Goal: Task Accomplishment & Management: Manage account settings

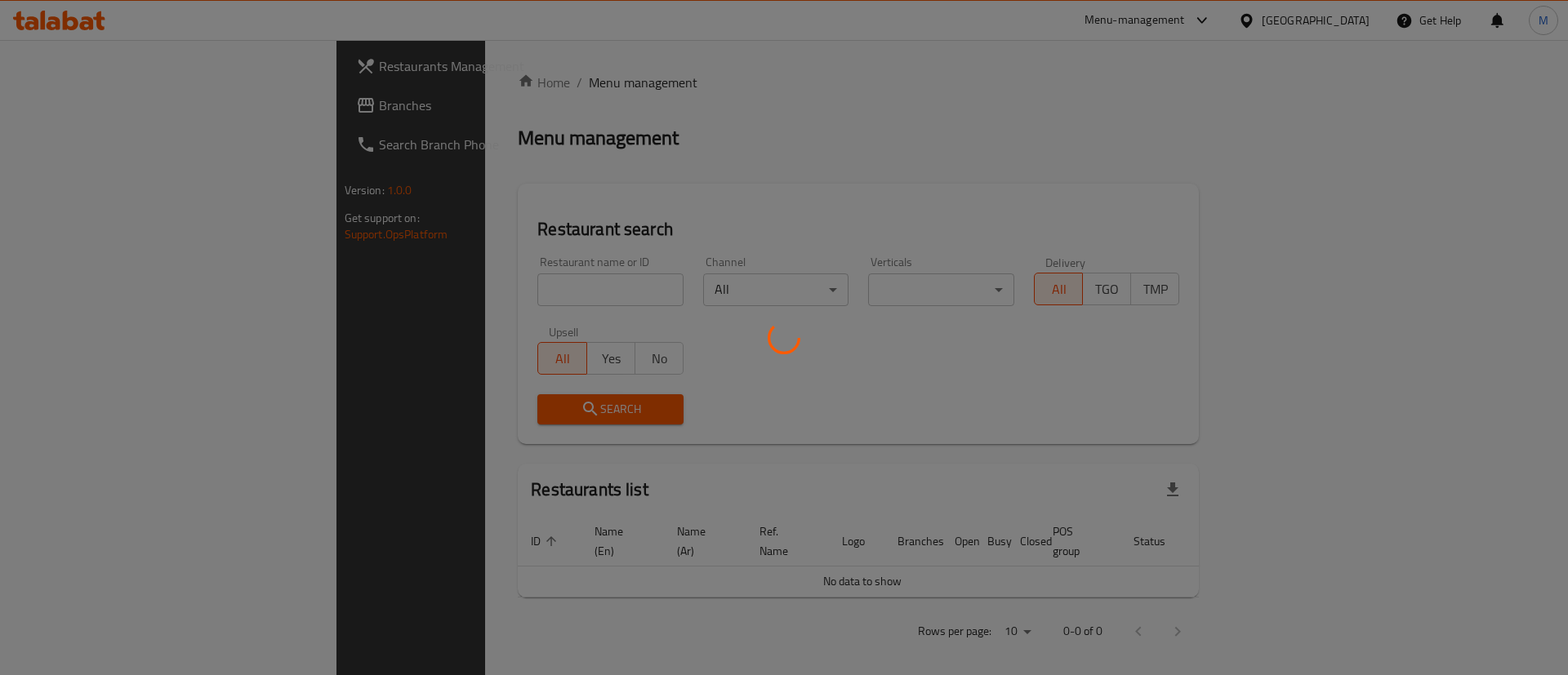
click at [470, 291] on div at bounding box center [784, 338] width 1568 height 675
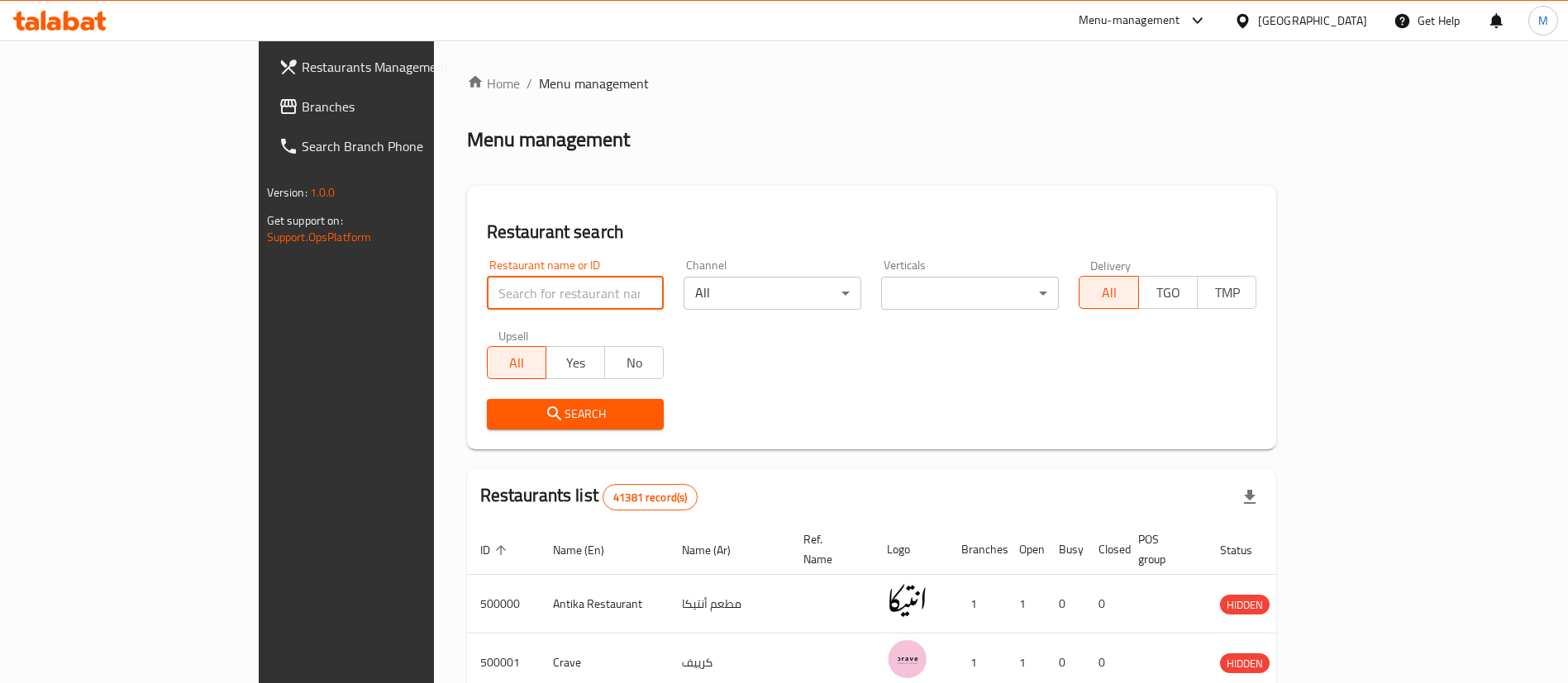
click at [486, 294] on input "search" at bounding box center [575, 293] width 178 height 33
type input "sale sucre"
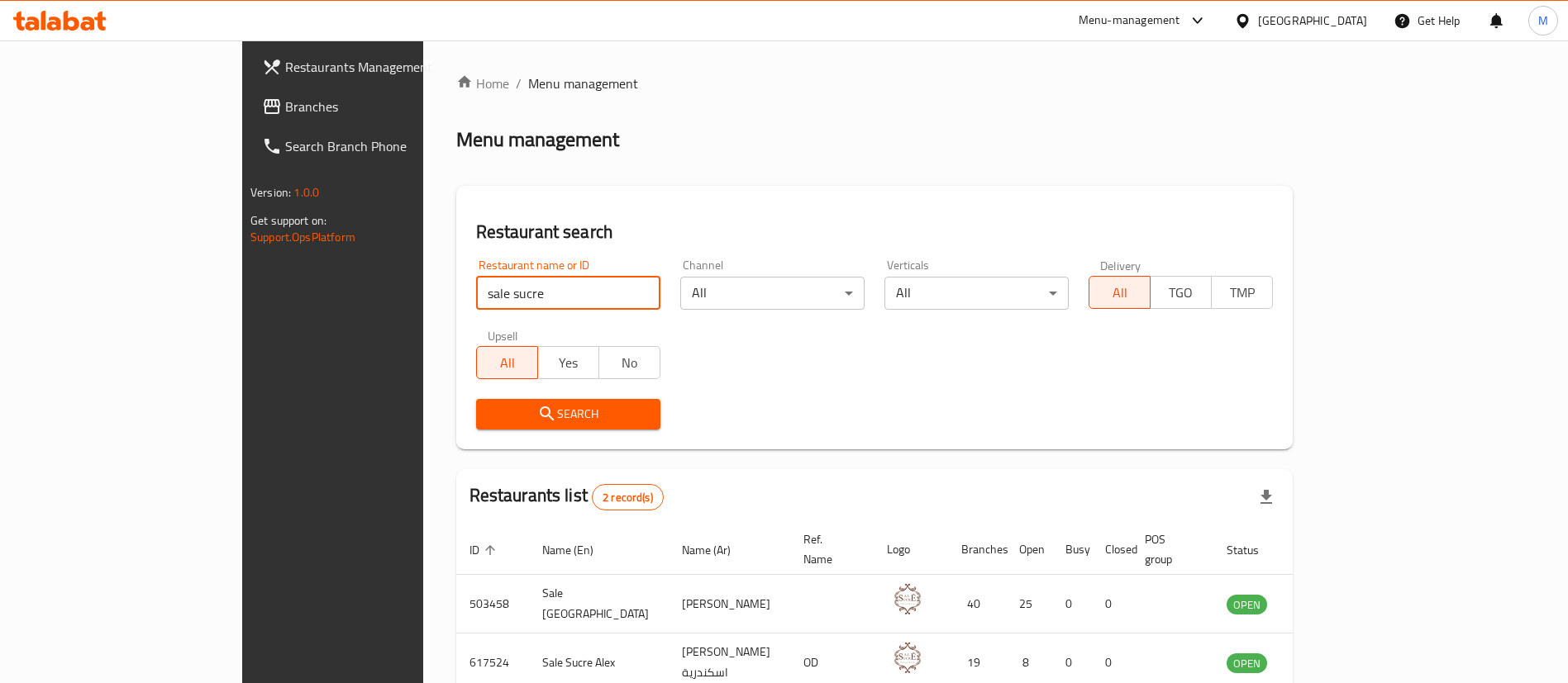
scroll to position [80, 0]
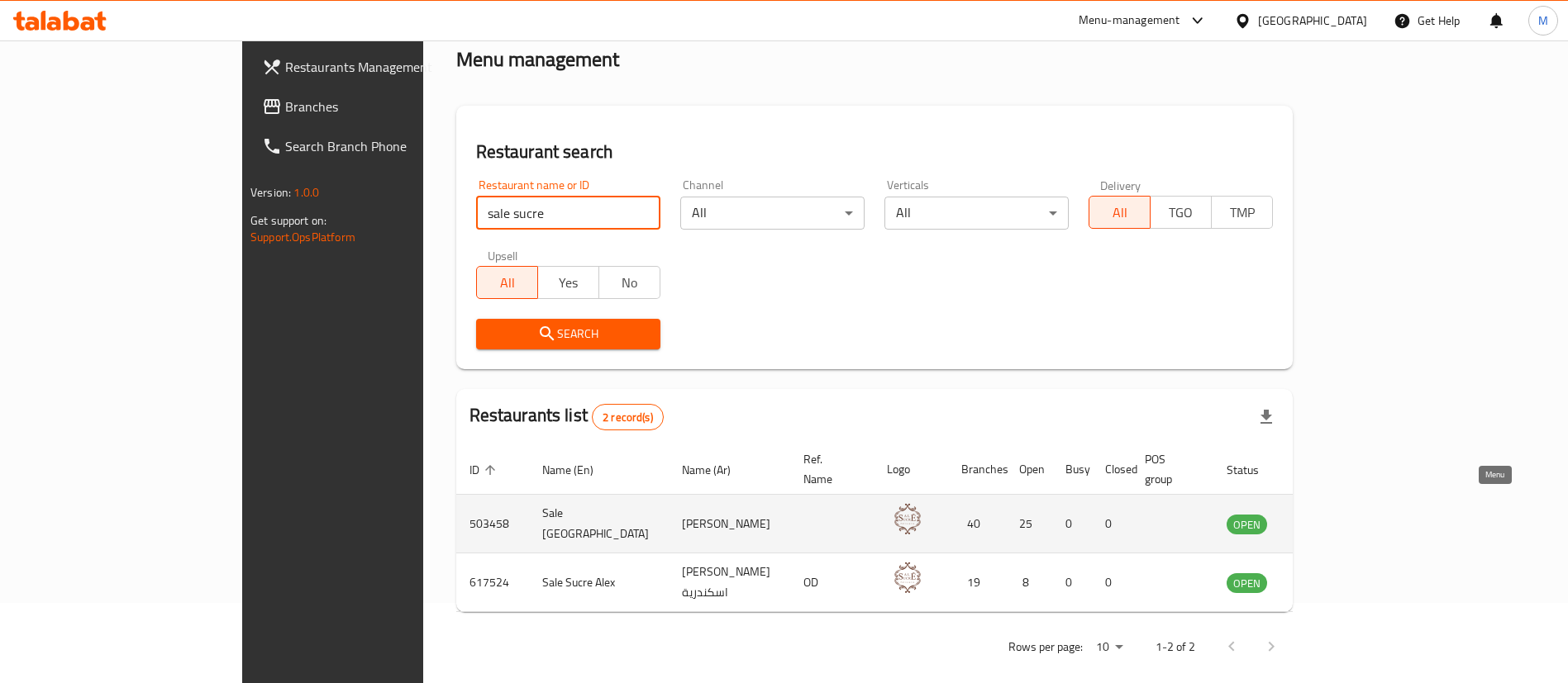
click at [1332, 518] on icon "enhanced table" at bounding box center [1323, 525] width 19 height 14
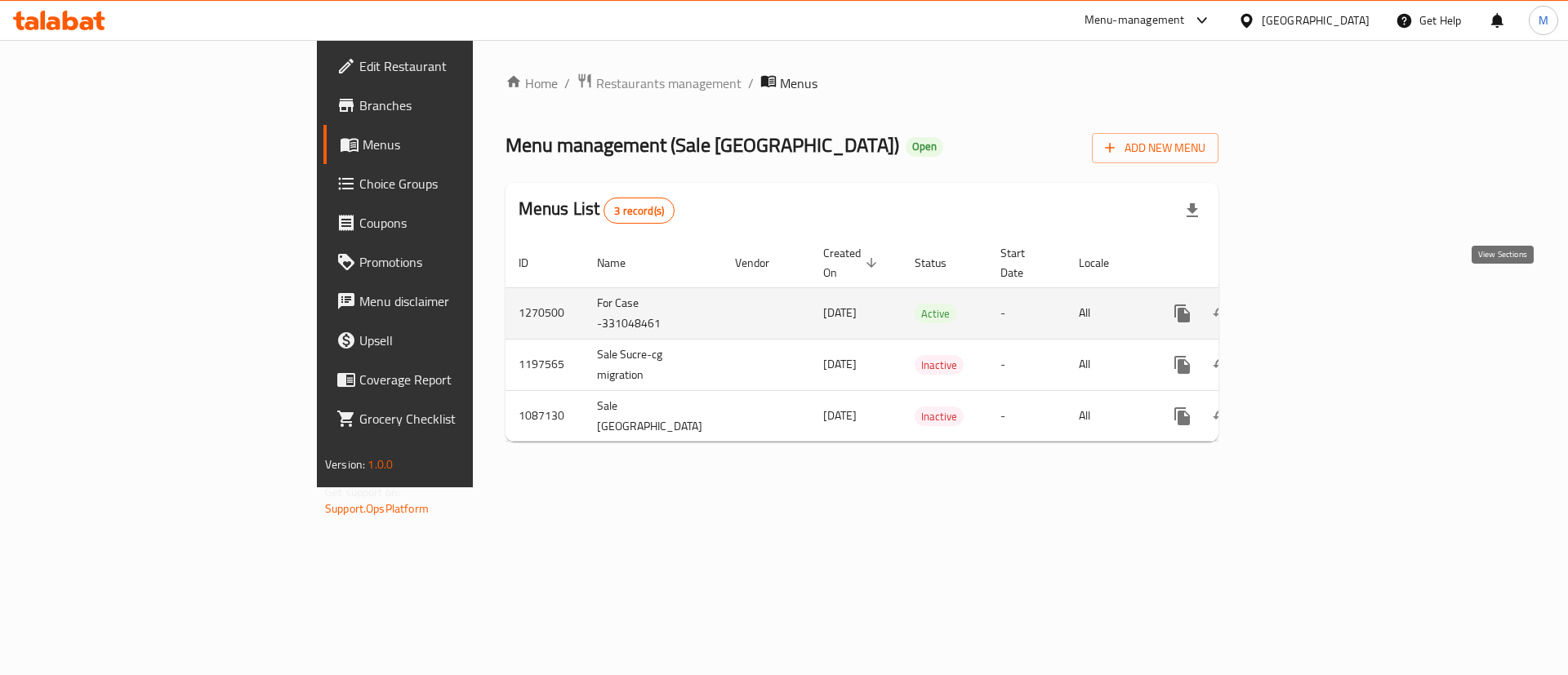
click at [1308, 306] on icon "enhanced table" at bounding box center [1300, 313] width 15 height 15
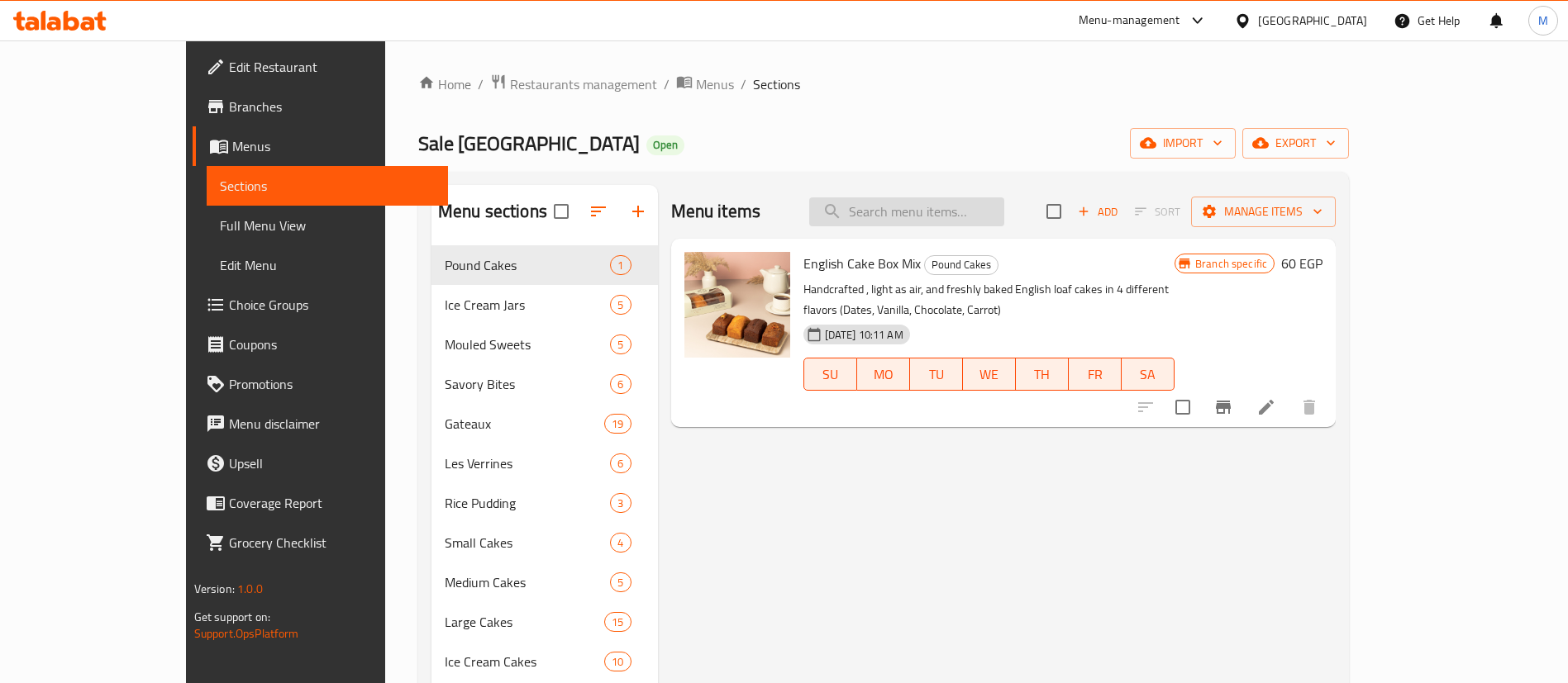
paste input "علبة شوكولاتة 850 جم"
click at [1004, 211] on input "علبة شوكولاتة 850 جم" at bounding box center [906, 212] width 195 height 29
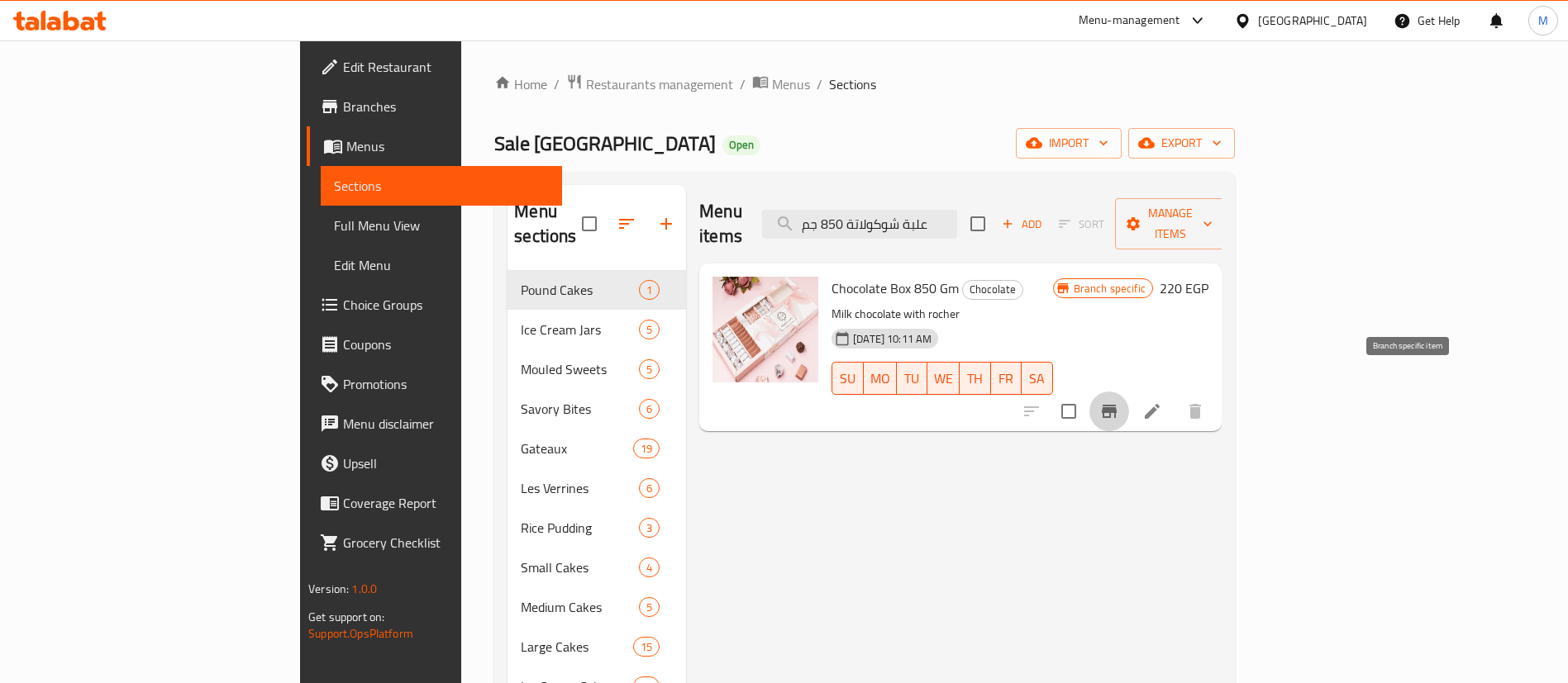
click at [1119, 401] on icon "Branch-specific-item" at bounding box center [1109, 411] width 20 height 20
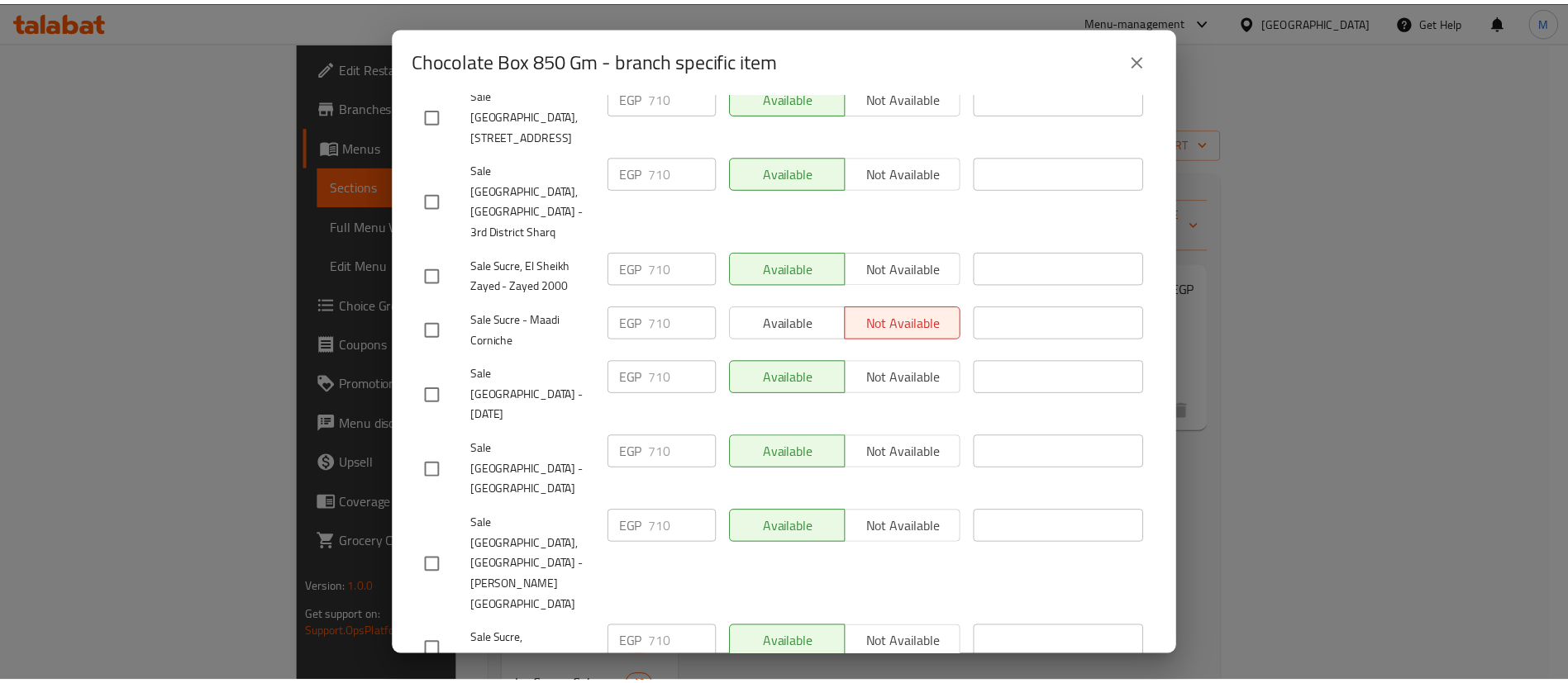
scroll to position [1755, 0]
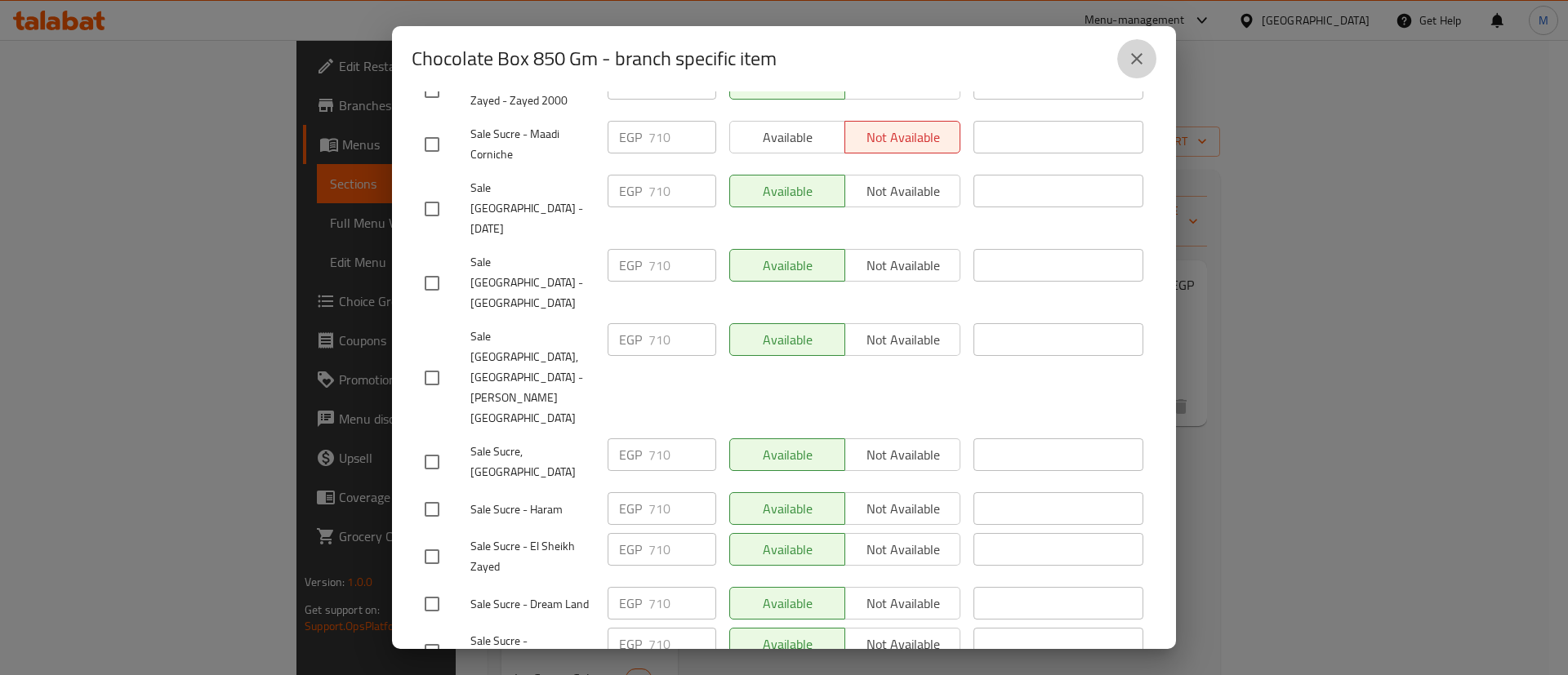
click at [1140, 55] on icon "close" at bounding box center [1137, 59] width 12 height 12
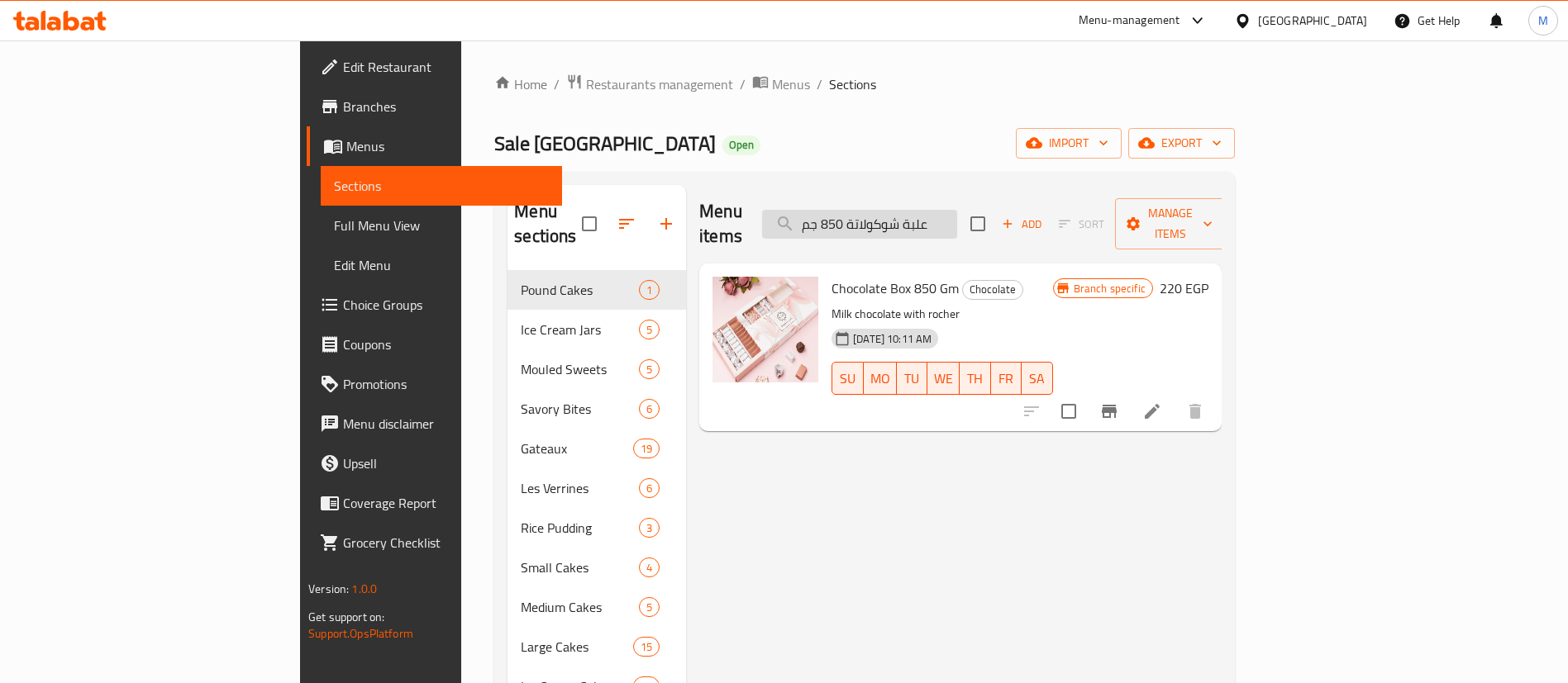
click at [957, 214] on input "علبة شوكولاتة 850 جم" at bounding box center [859, 224] width 195 height 29
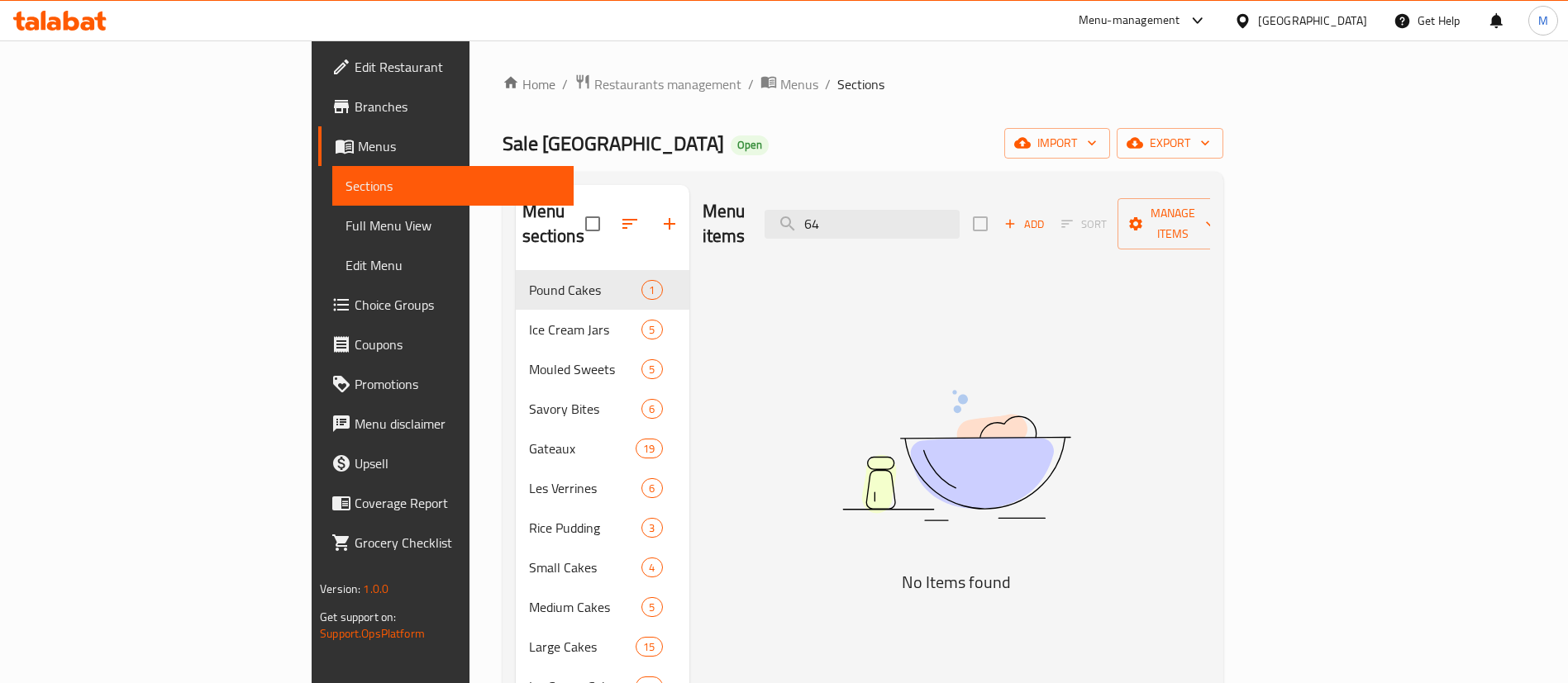
type input "6"
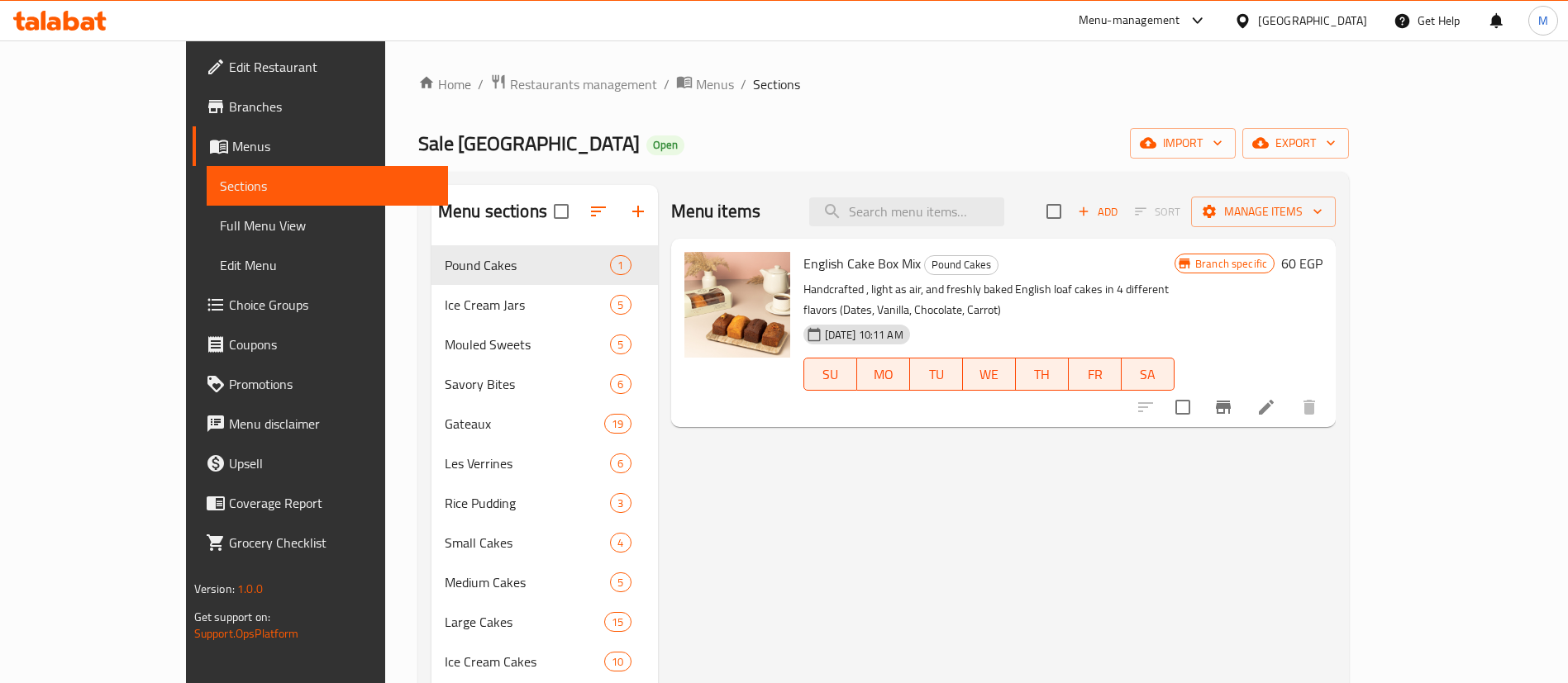
paste input "علبة شوكولاتة 850 جم"
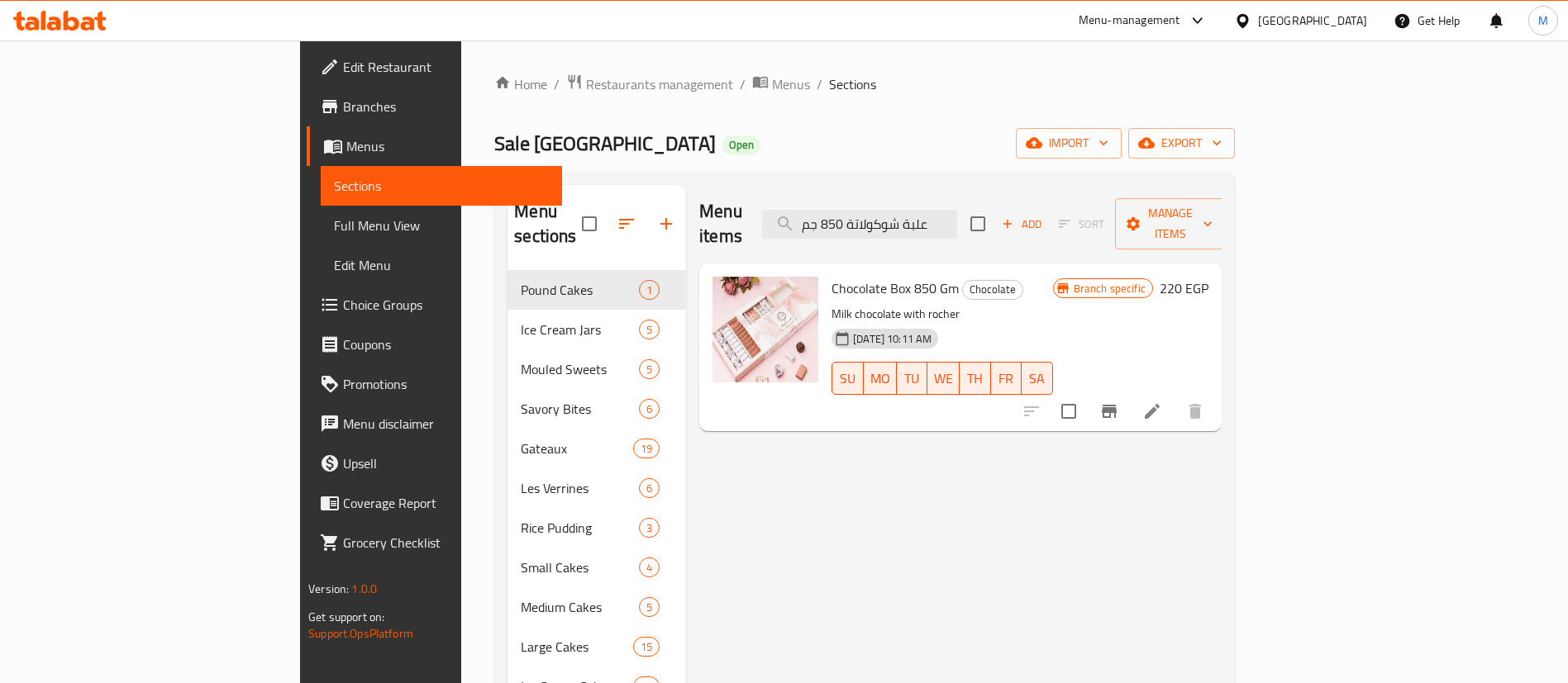
click at [834, 276] on span "Chocolate Box 850 Gm" at bounding box center [895, 288] width 127 height 24
copy h6 "Chocolate Box 850 Gm"
click at [834, 276] on span "Chocolate Box 850 Gm" at bounding box center [895, 288] width 127 height 24
click at [957, 209] on input "علبة شوكولاتة 850 جم" at bounding box center [859, 224] width 195 height 29
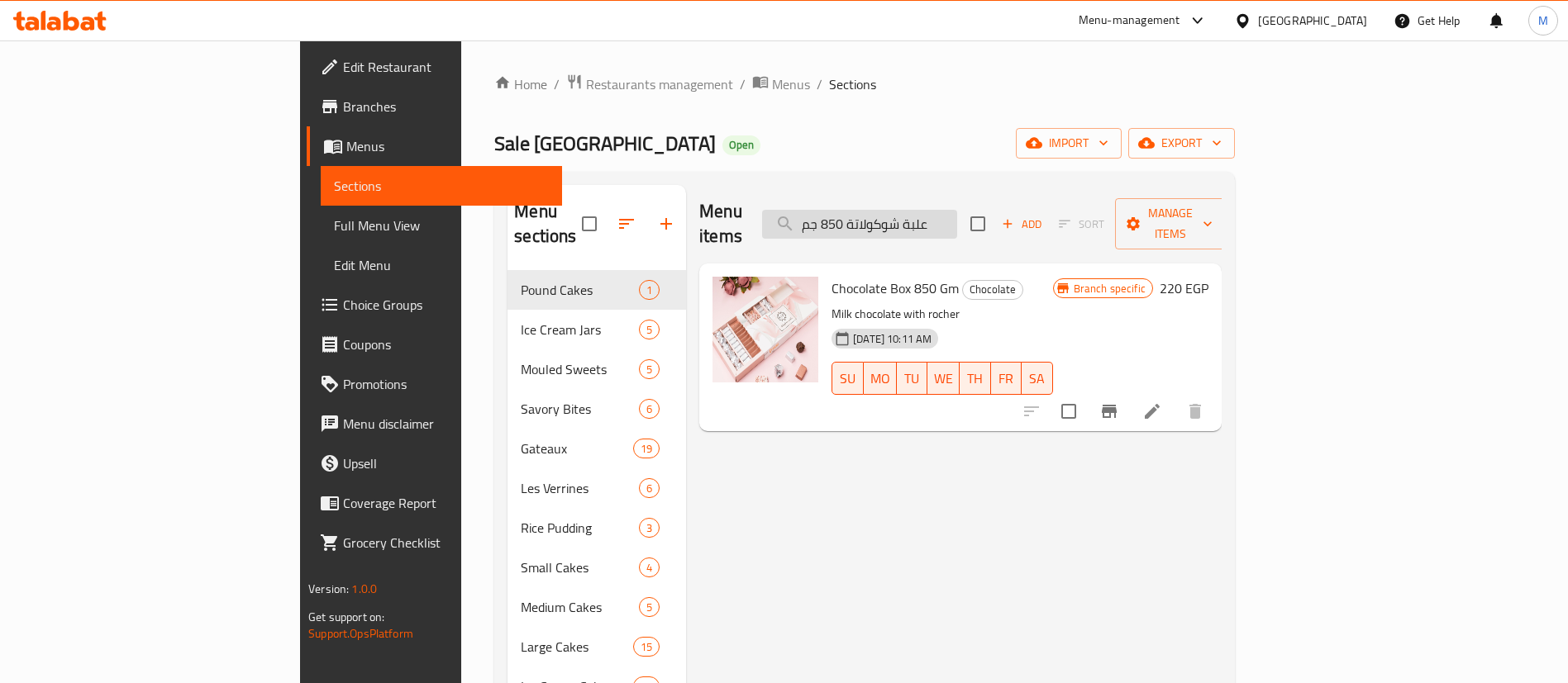
click at [957, 209] on input "علبة شوكولاتة 850 جم" at bounding box center [859, 224] width 195 height 29
paste input "إسبيشال - 76"
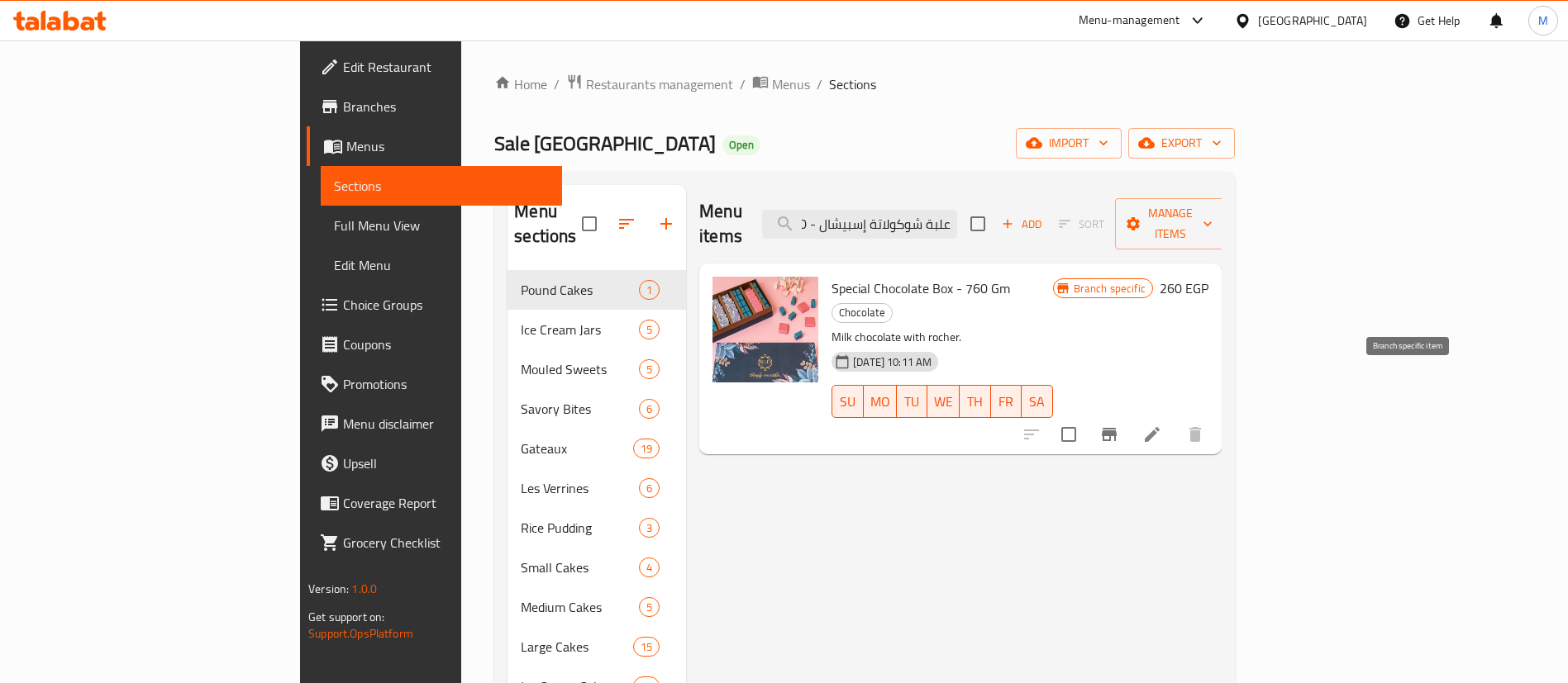
type input "علبة شوكولاتة إسبيشال - 760 جم"
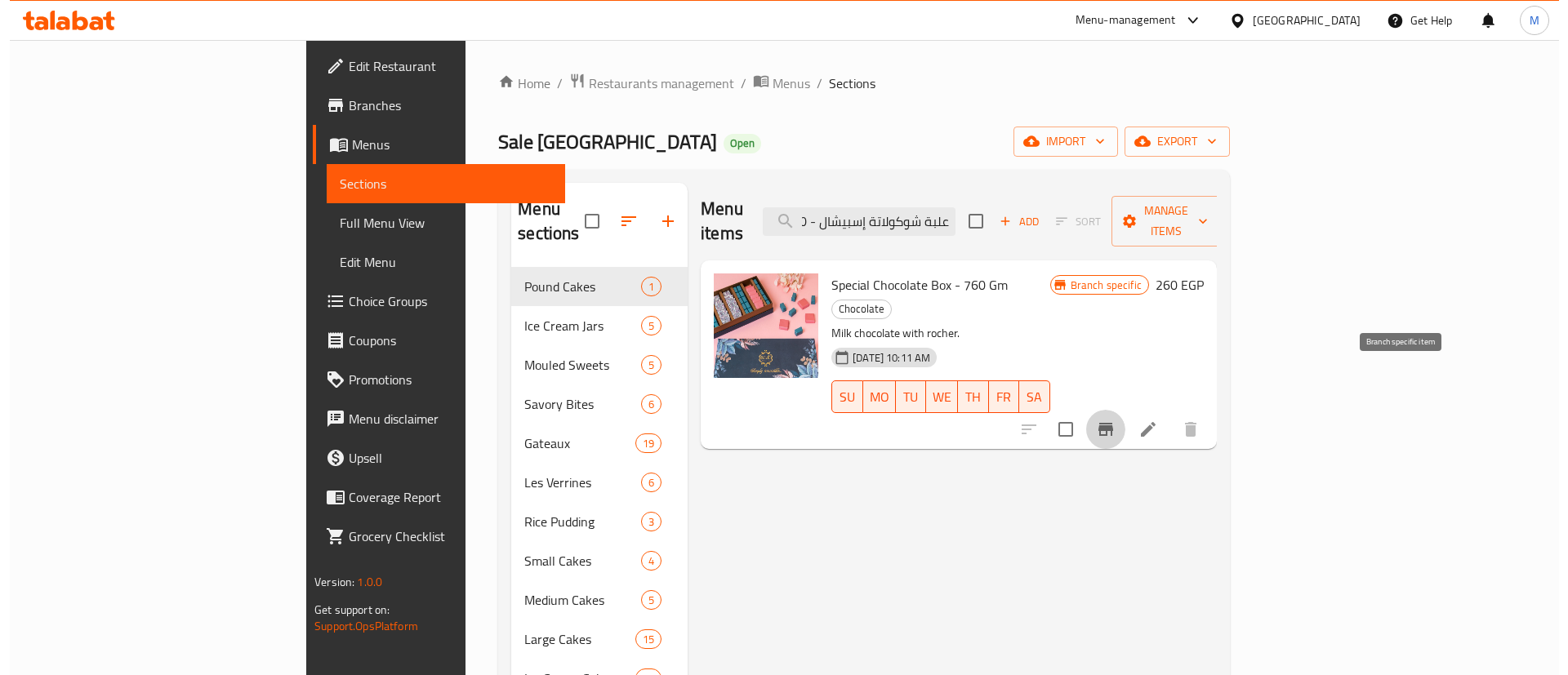
scroll to position [0, 0]
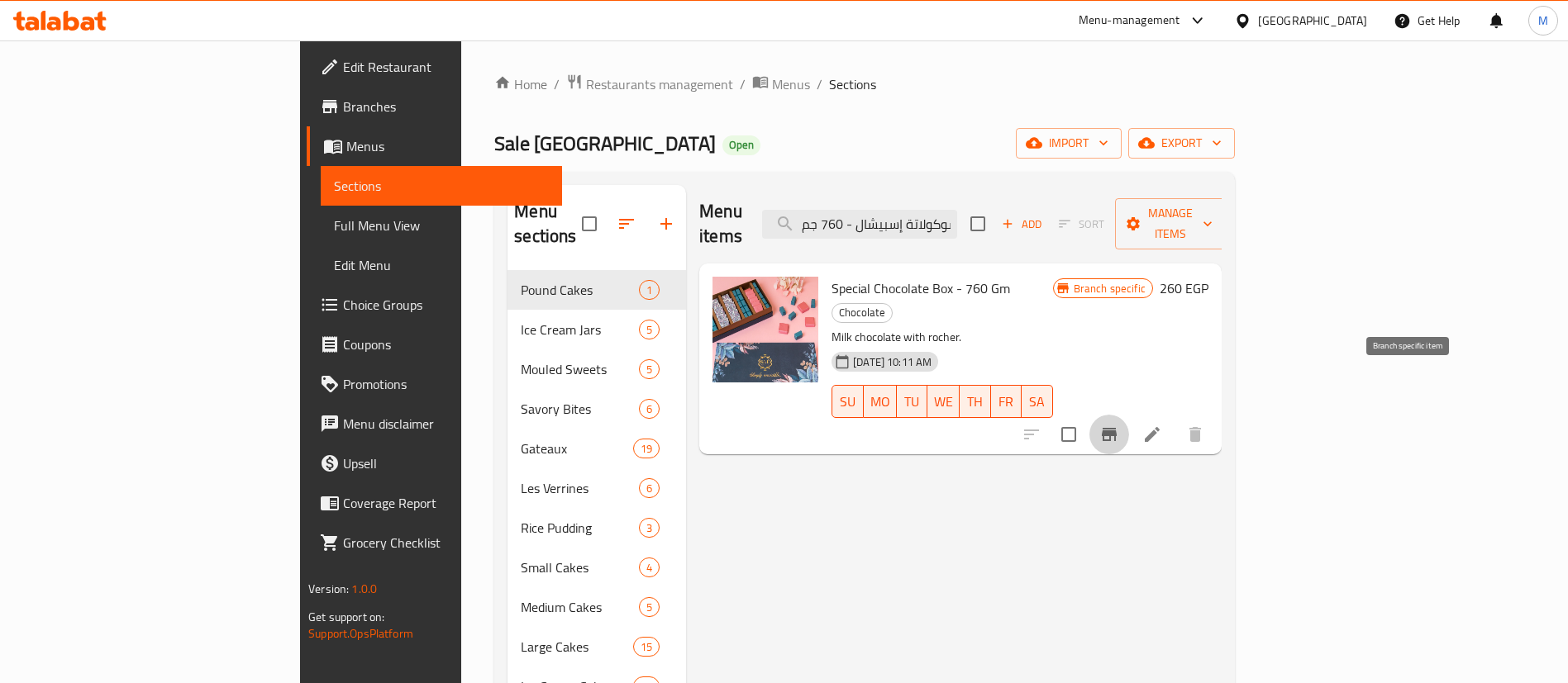
click at [1129, 415] on button "Branch-specific-item" at bounding box center [1108, 434] width 40 height 40
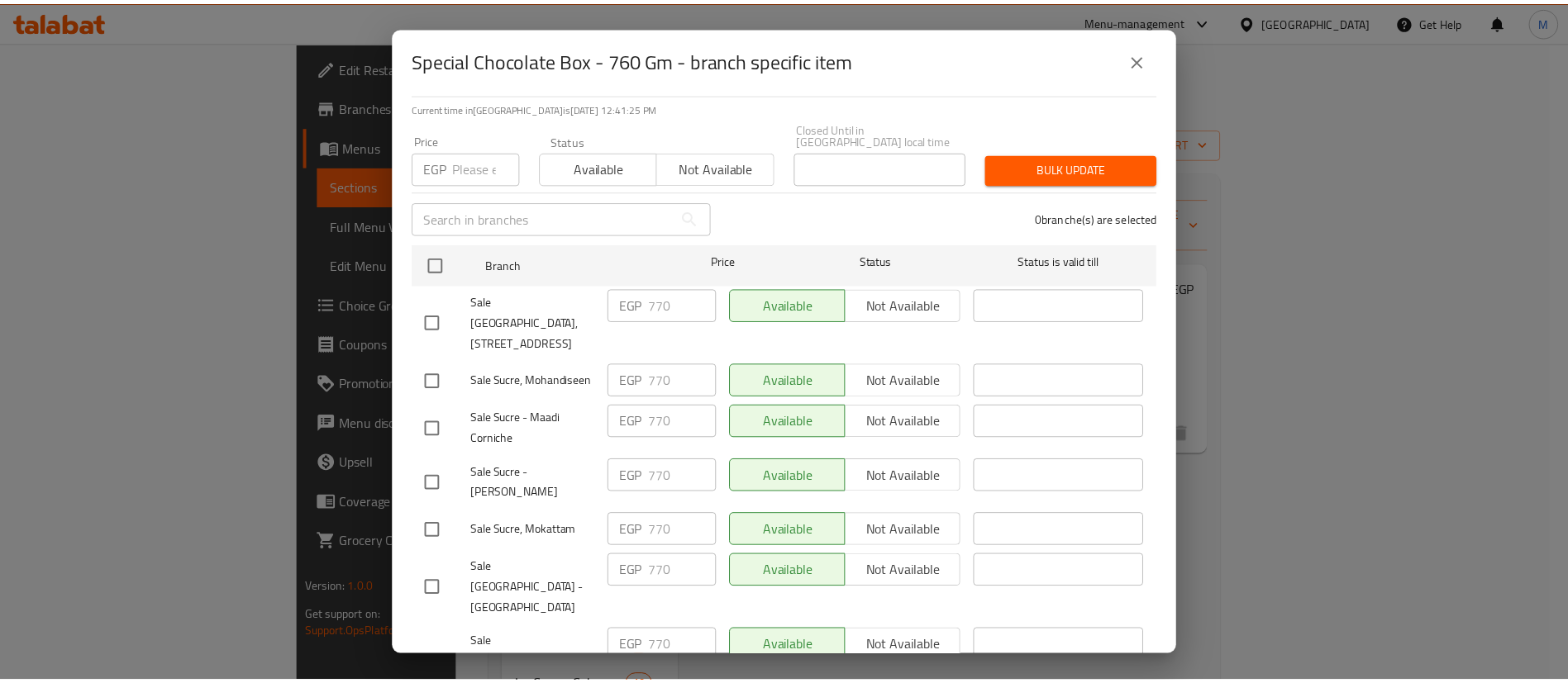
scroll to position [116, 0]
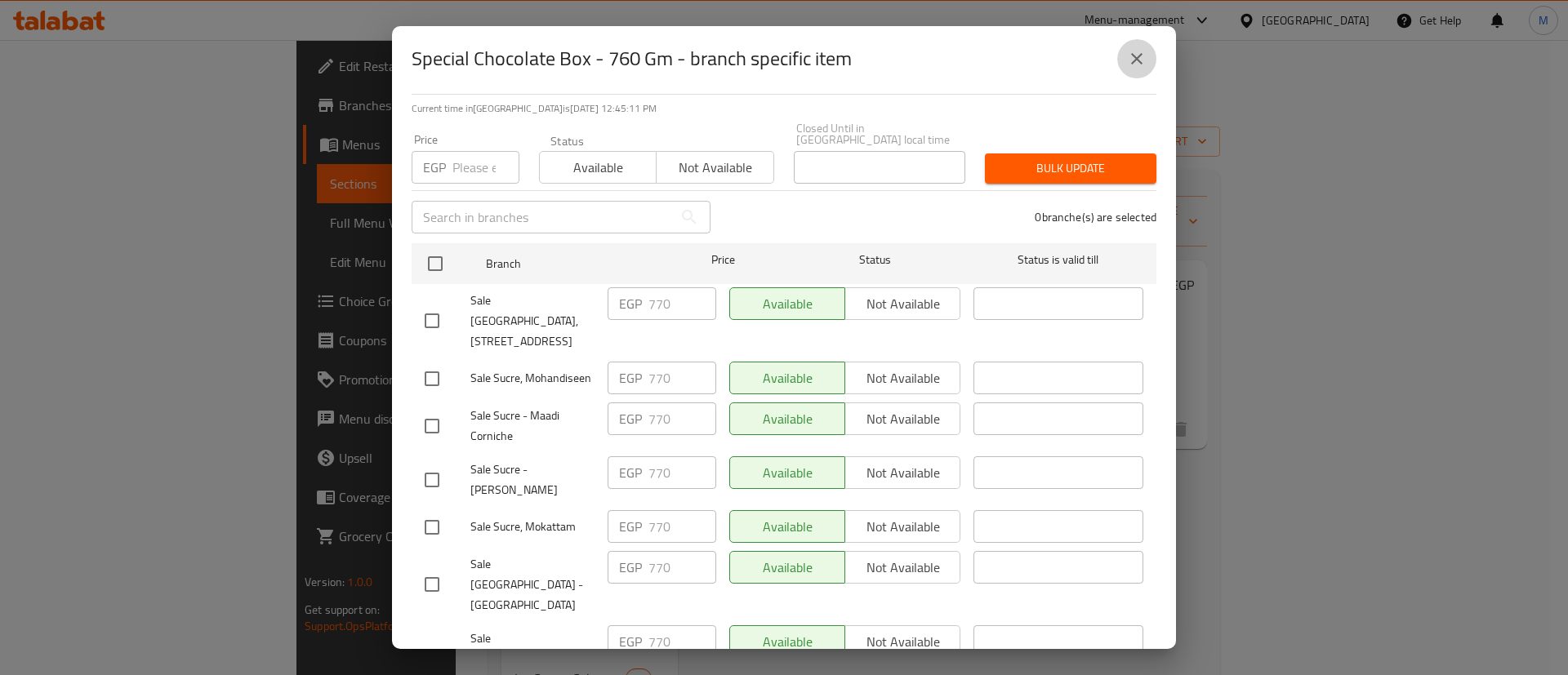
click at [1131, 60] on icon "close" at bounding box center [1137, 59] width 20 height 20
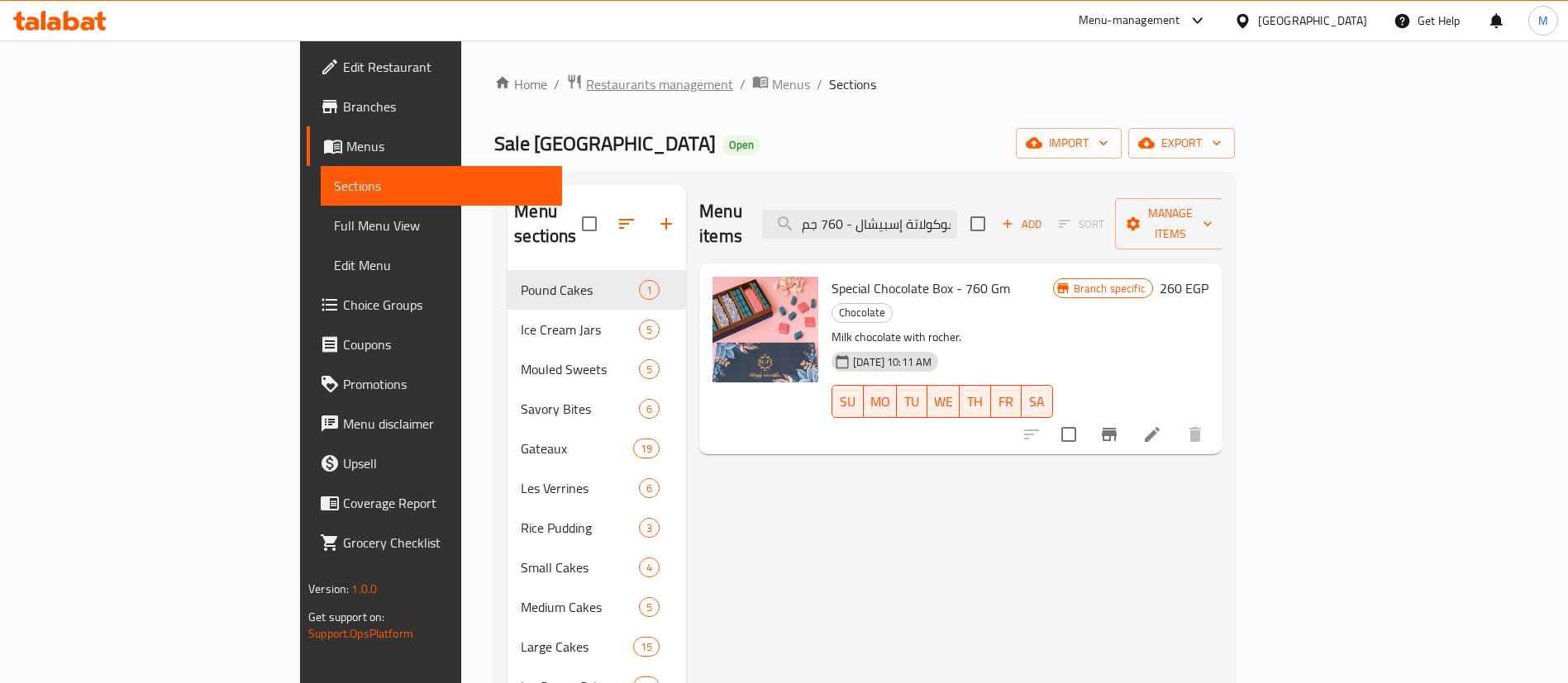
click at [586, 82] on span "Restaurants management" at bounding box center [659, 84] width 147 height 20
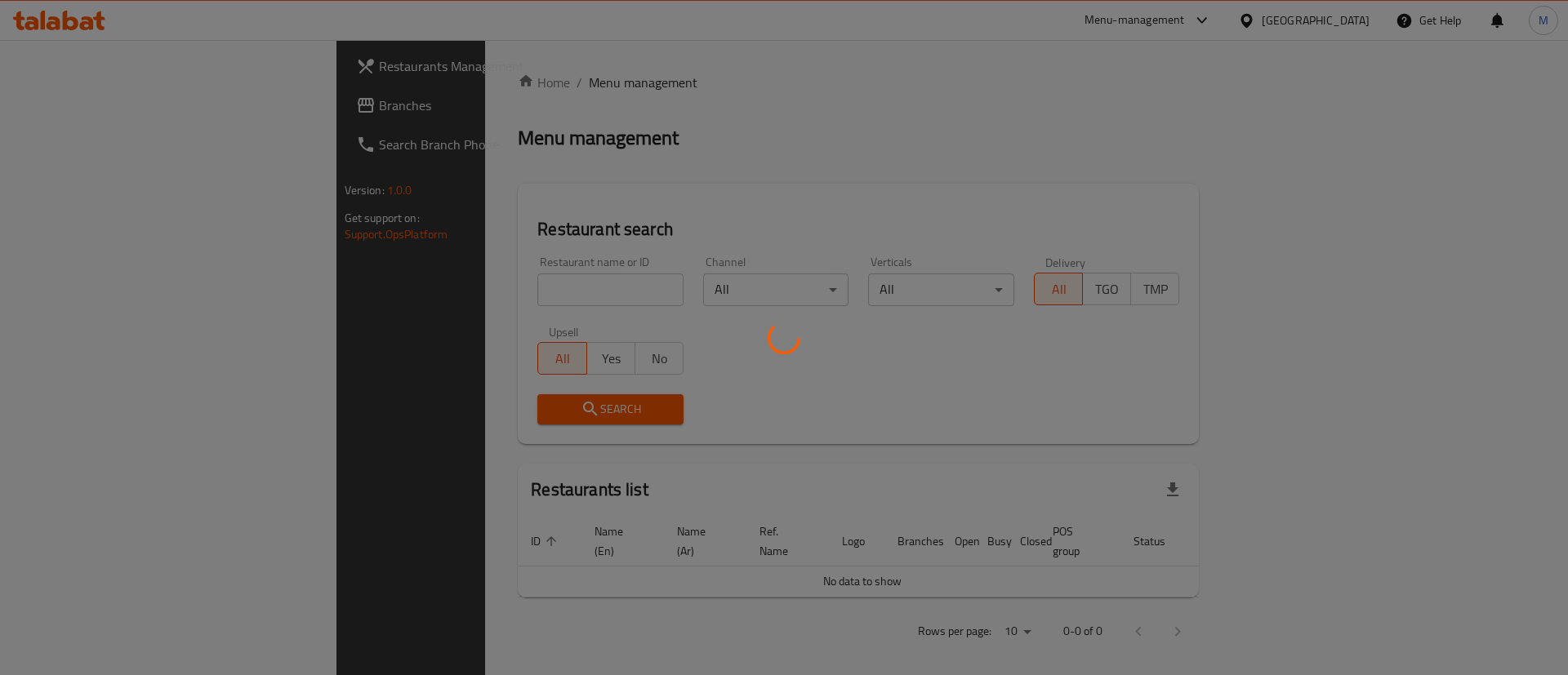
click at [511, 288] on div at bounding box center [784, 338] width 1568 height 675
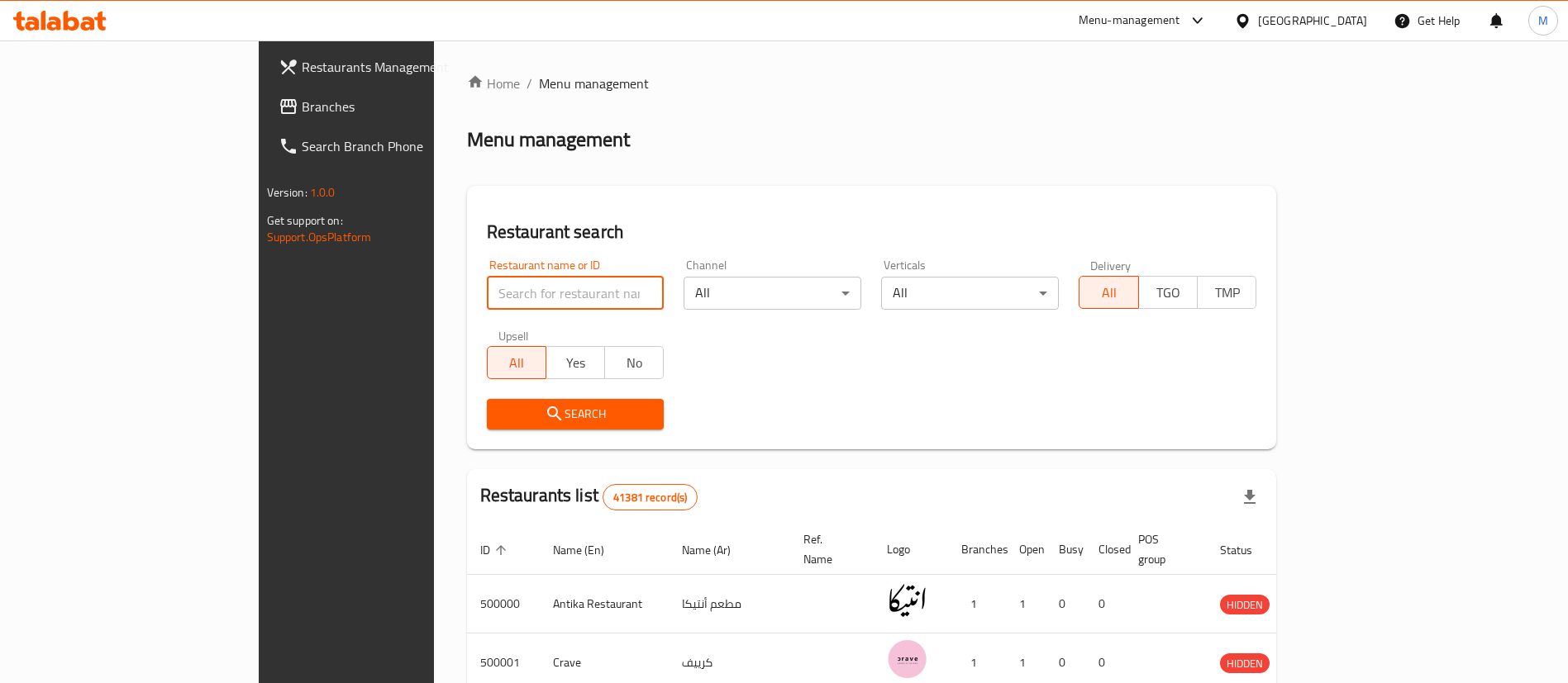
click at [517, 292] on input "search" at bounding box center [575, 293] width 178 height 33
type input "pastaweesy"
click button "Search" at bounding box center [575, 414] width 178 height 30
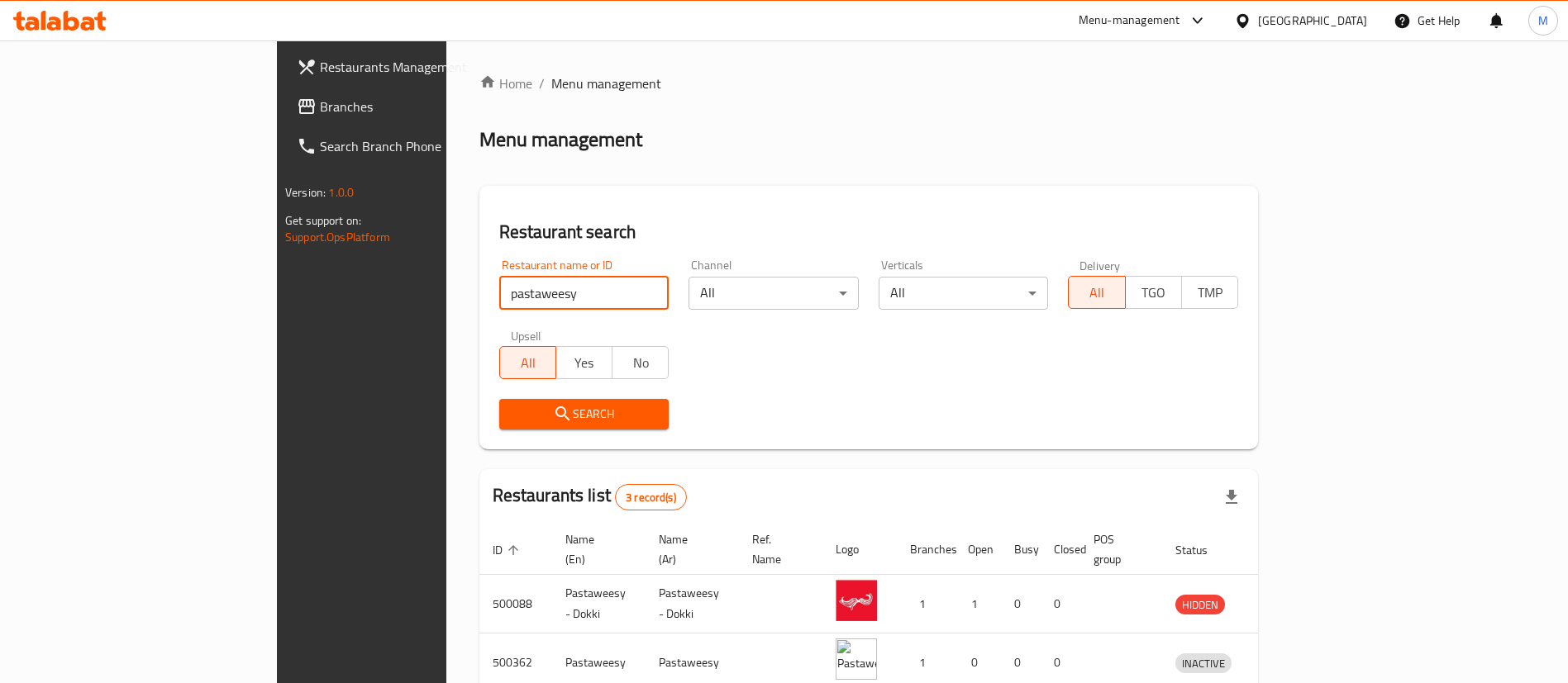
scroll to position [139, 0]
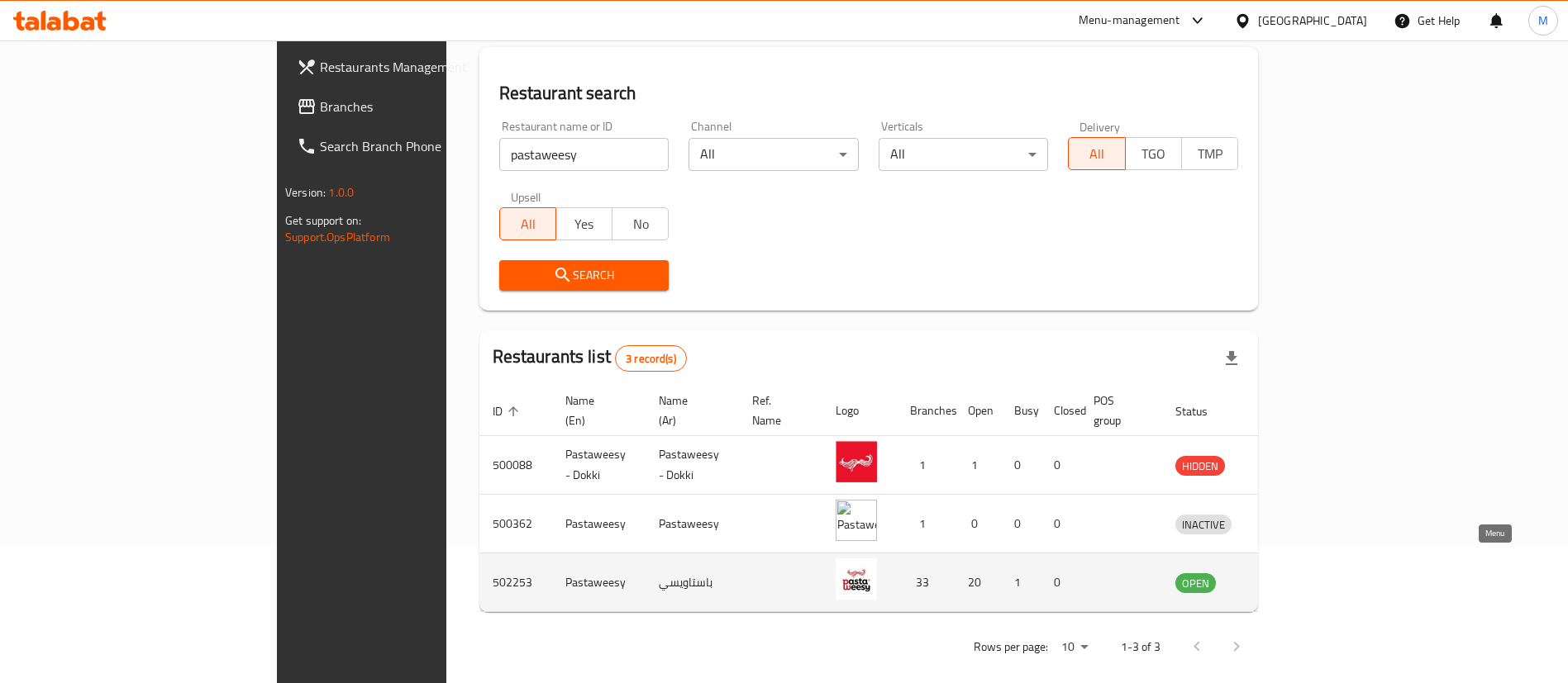
click at [1284, 576] on icon "enhanced table" at bounding box center [1274, 583] width 19 height 14
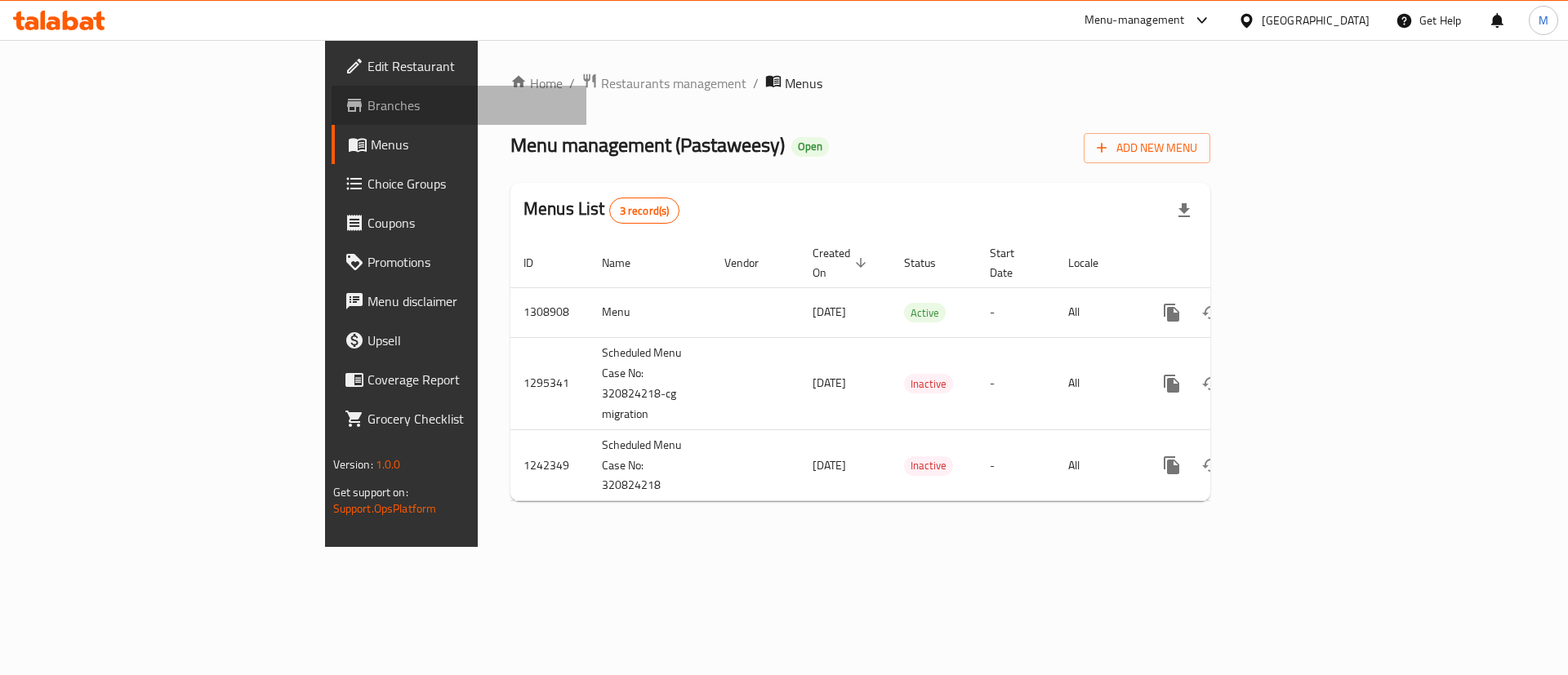
click at [368, 106] on span "Branches" at bounding box center [471, 106] width 206 height 20
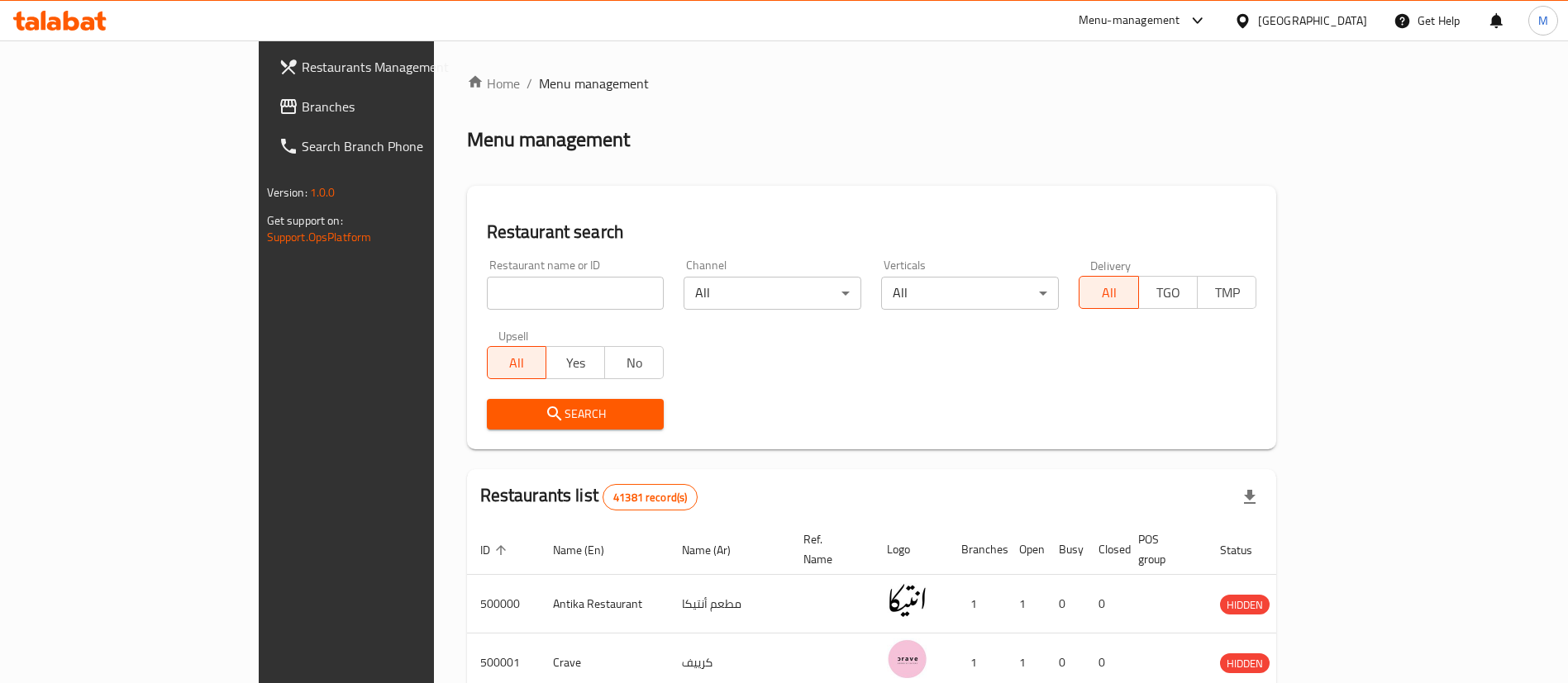
click at [1208, 27] on icon at bounding box center [1198, 21] width 20 height 20
click at [1132, 211] on div "Vendor Portal Radmin" at bounding box center [1109, 220] width 110 height 19
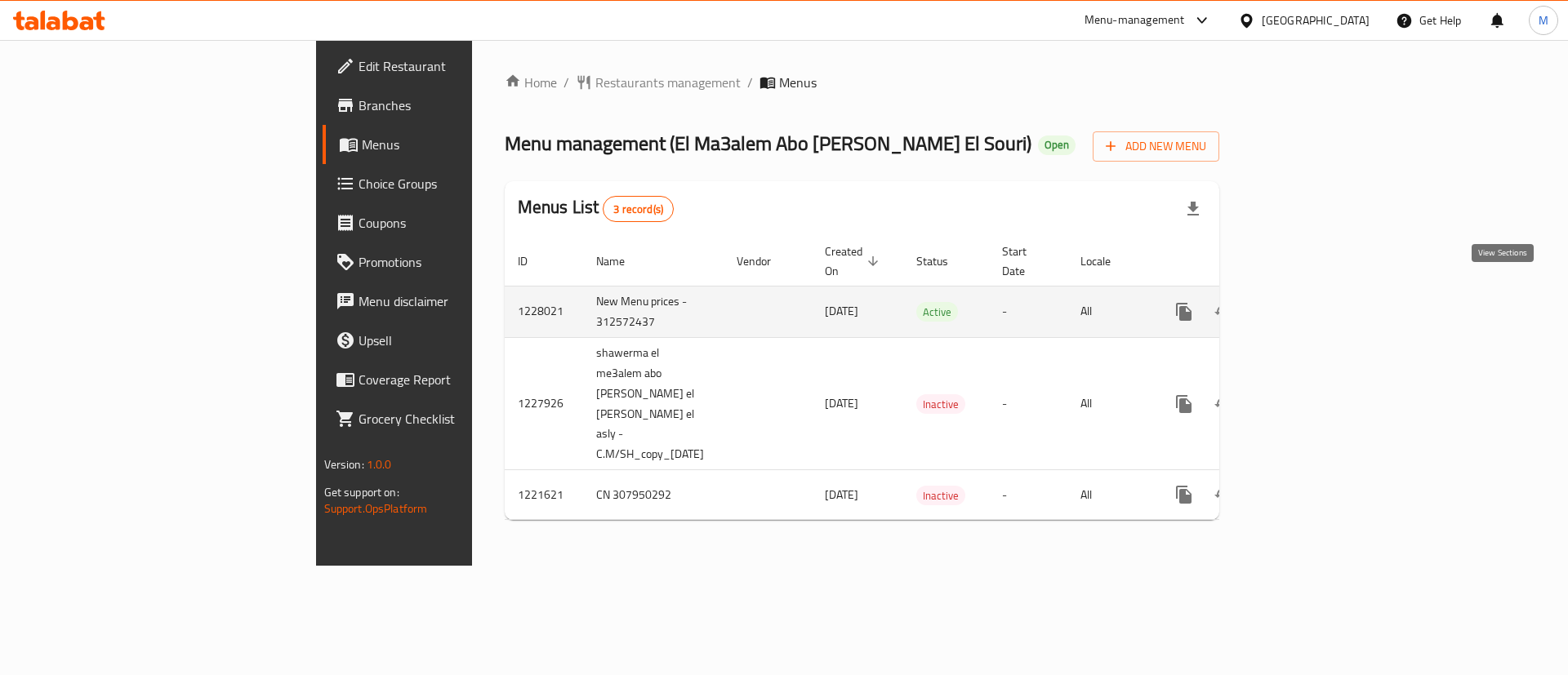
click at [1312, 302] on icon "enhanced table" at bounding box center [1302, 312] width 20 height 20
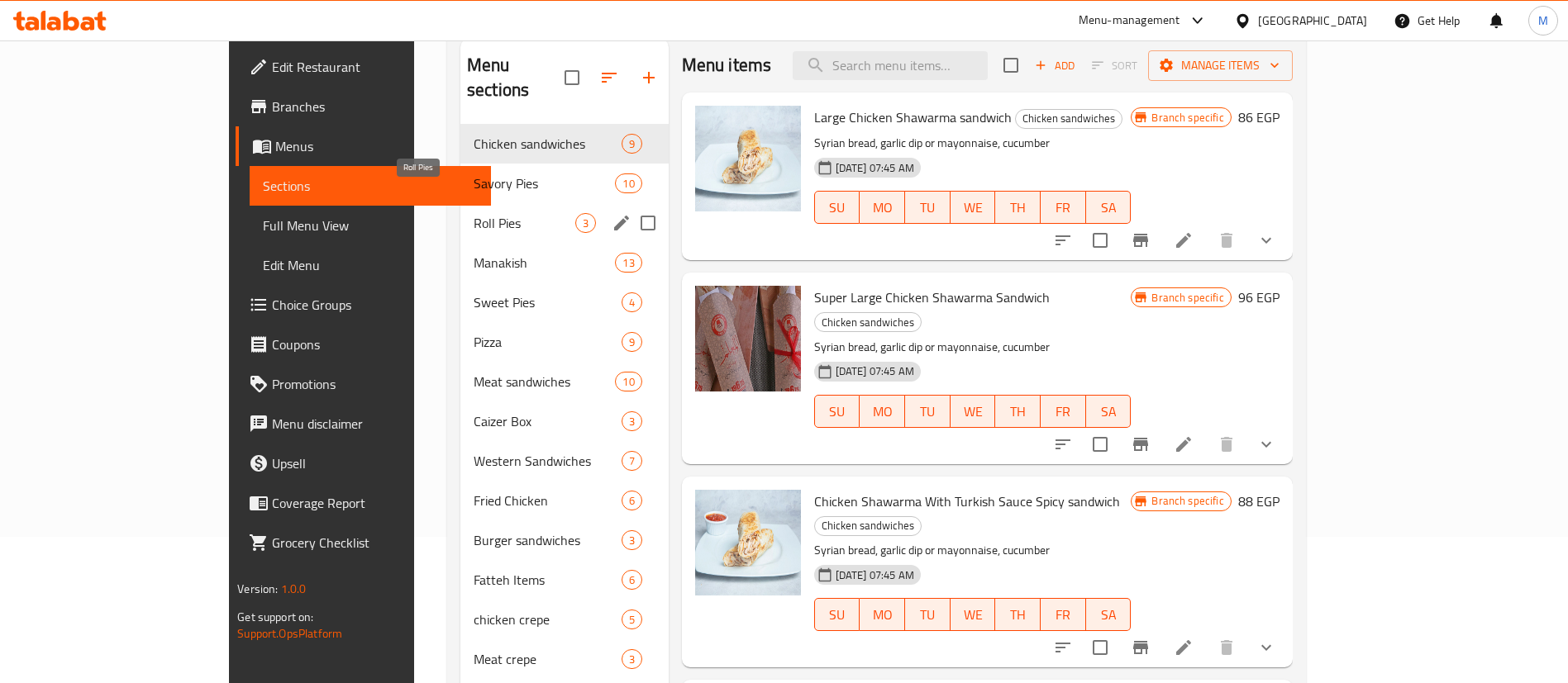
scroll to position [163, 0]
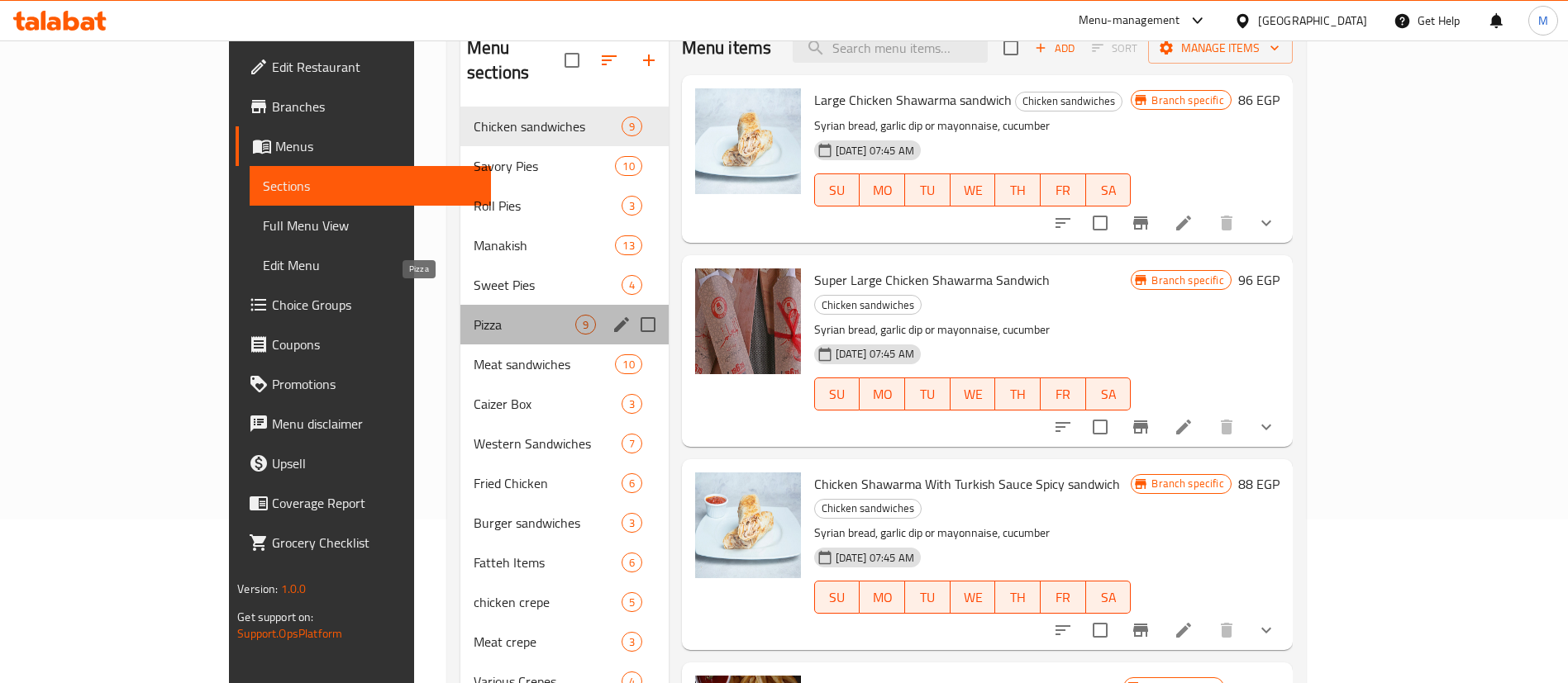
click at [474, 315] on span "Pizza" at bounding box center [524, 325] width 102 height 20
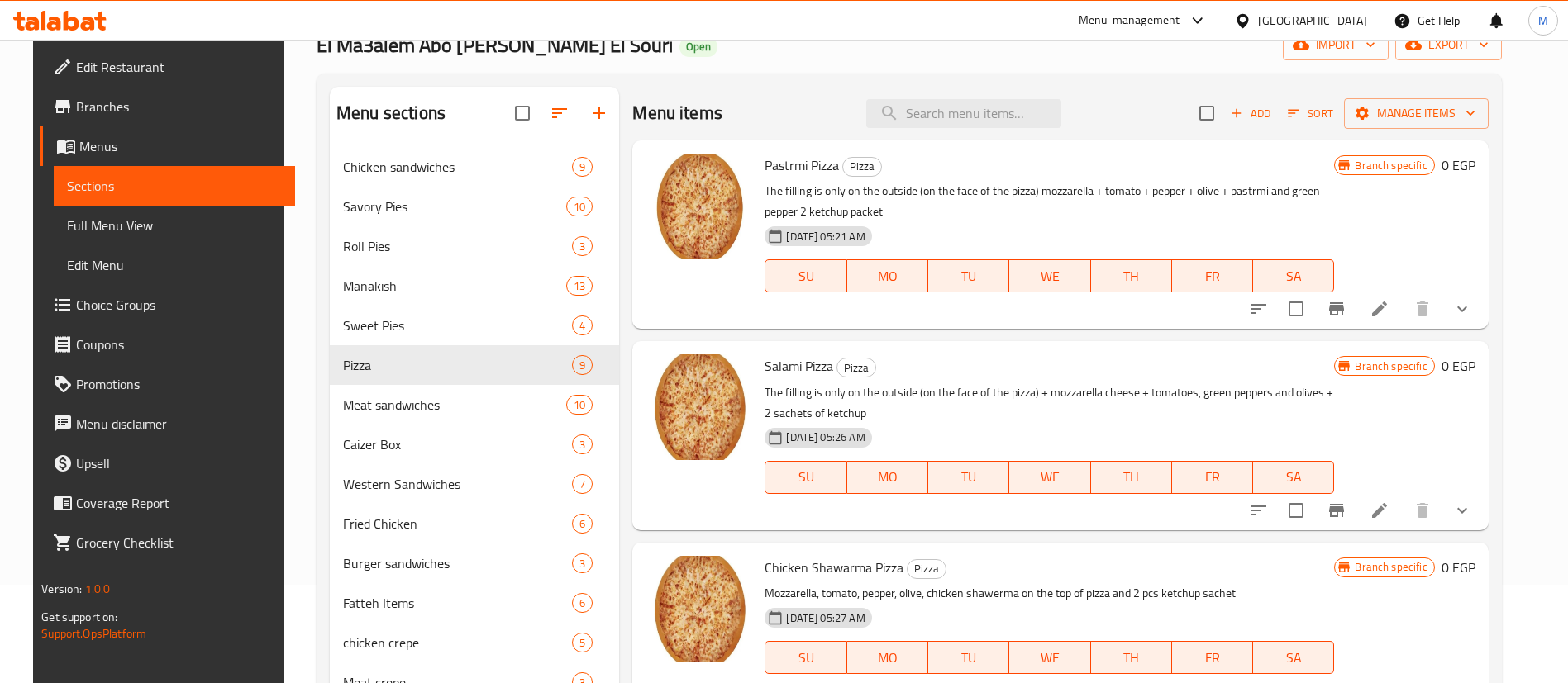
scroll to position [97, 0]
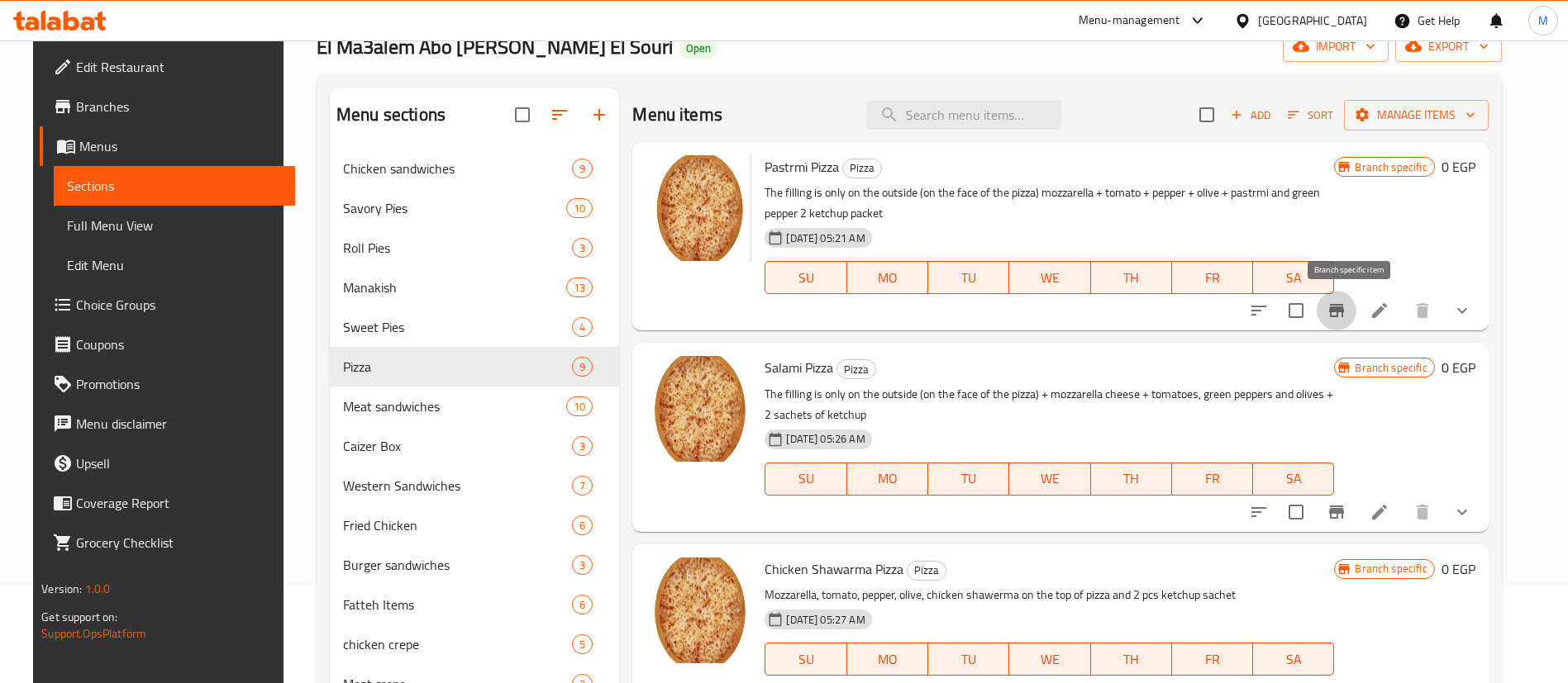
click at [1356, 317] on button "Branch-specific-item" at bounding box center [1336, 310] width 40 height 40
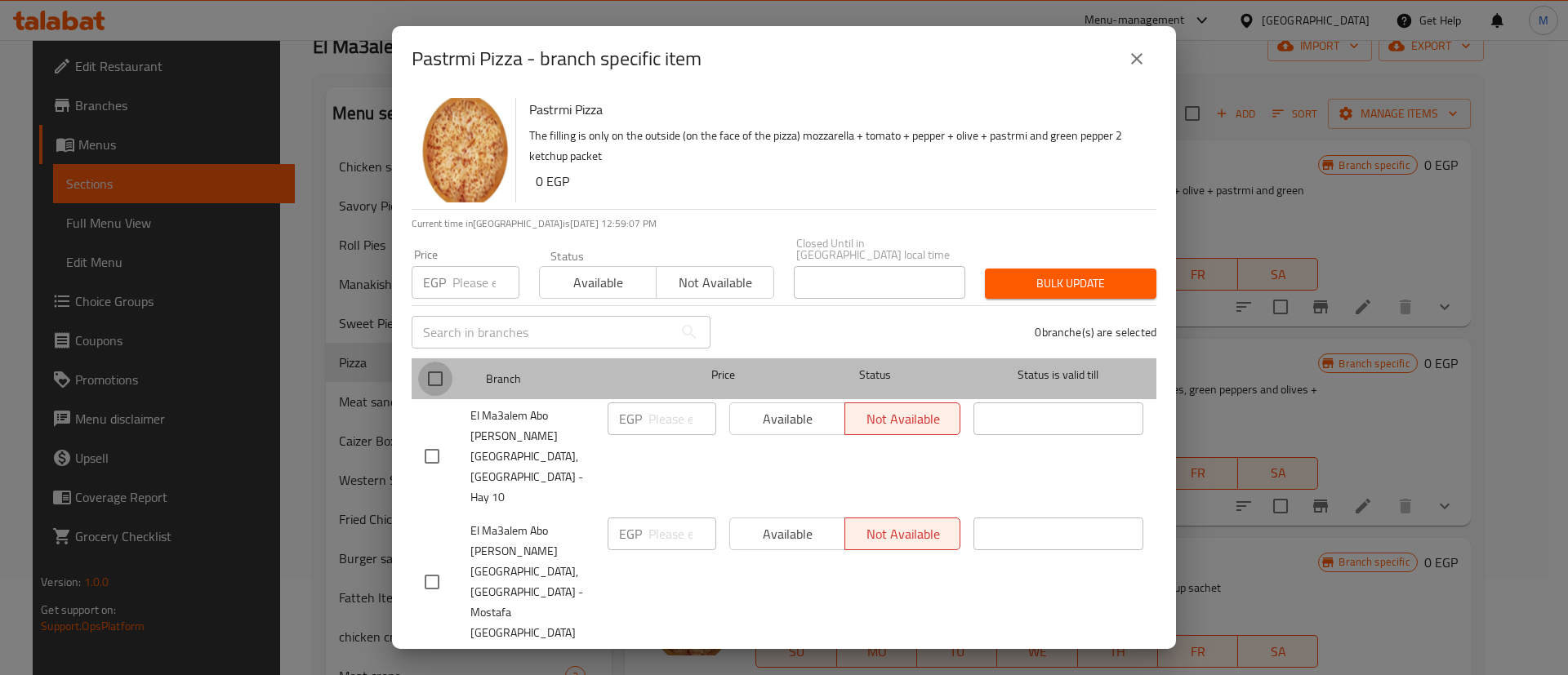
click at [441, 396] on input "checkbox" at bounding box center [435, 378] width 34 height 34
checkbox input "true"
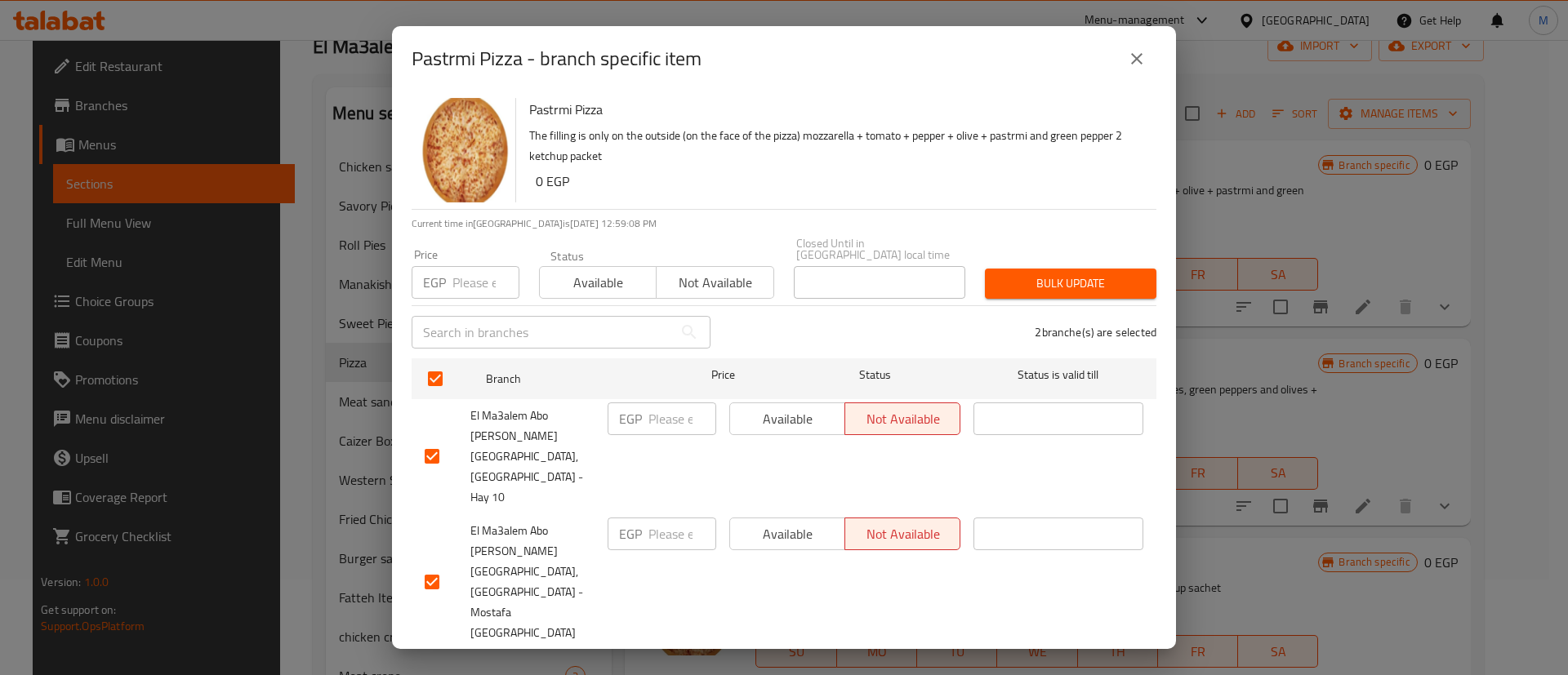
click at [599, 308] on div "Status Available Not available" at bounding box center [656, 274] width 255 height 68
click at [618, 294] on span "Available" at bounding box center [598, 283] width 104 height 23
click at [1066, 293] on span "Bulk update" at bounding box center [1071, 283] width 146 height 21
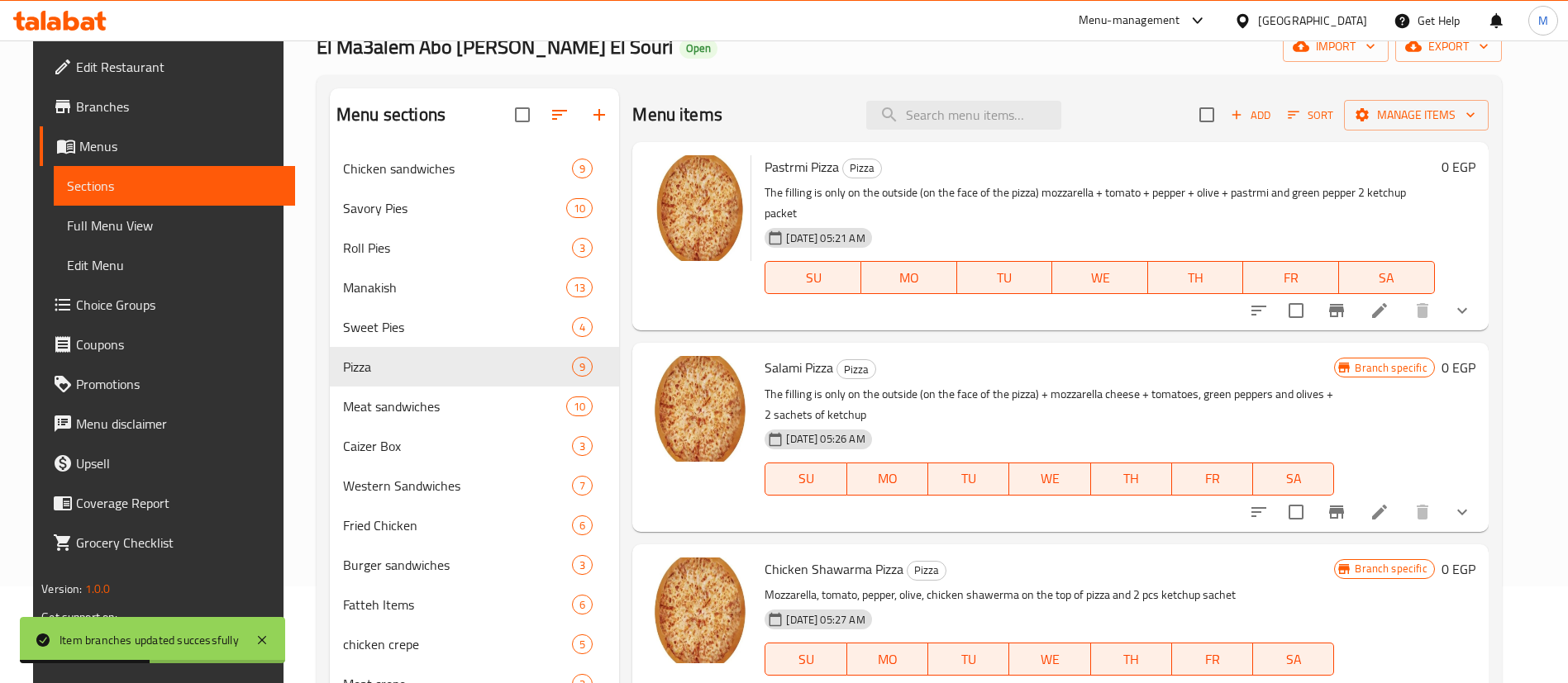
click at [1479, 503] on button "show more" at bounding box center [1461, 511] width 40 height 40
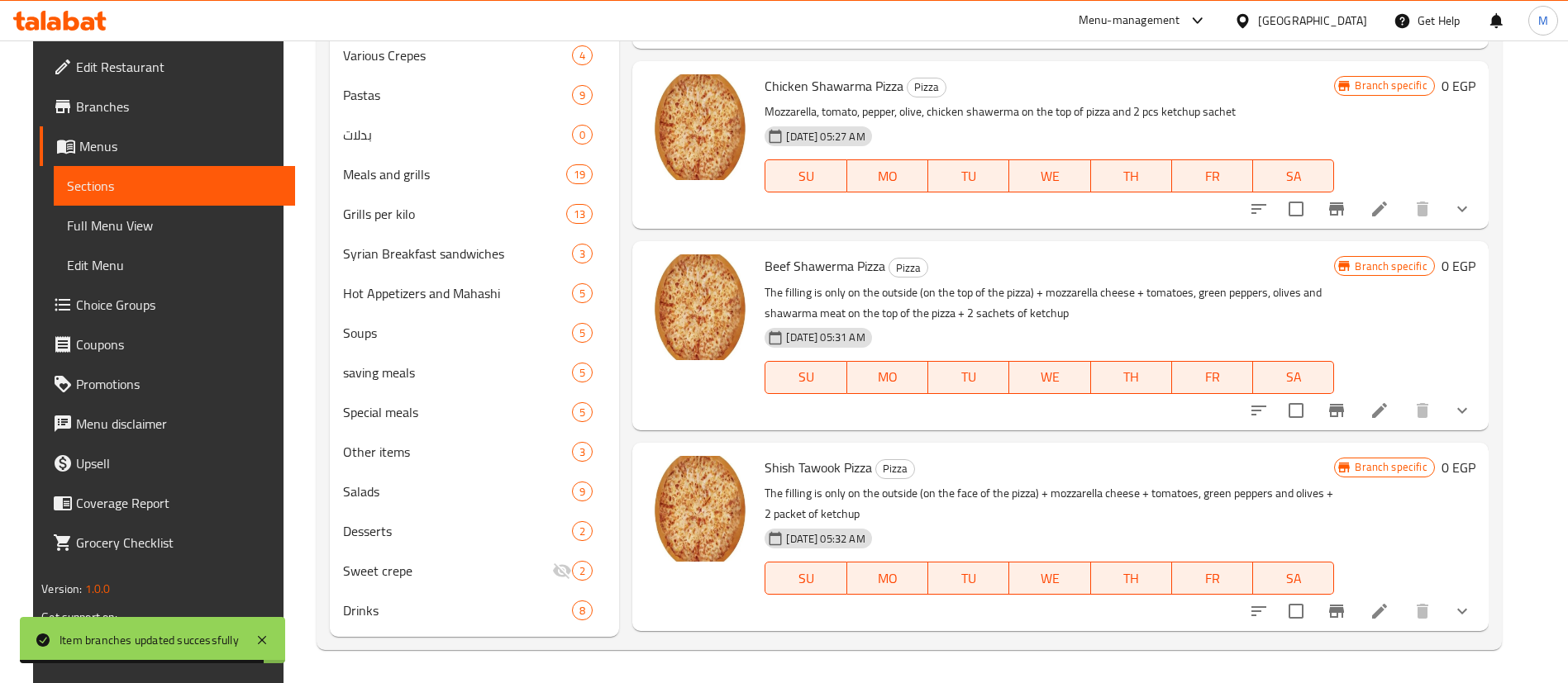
scroll to position [0, 0]
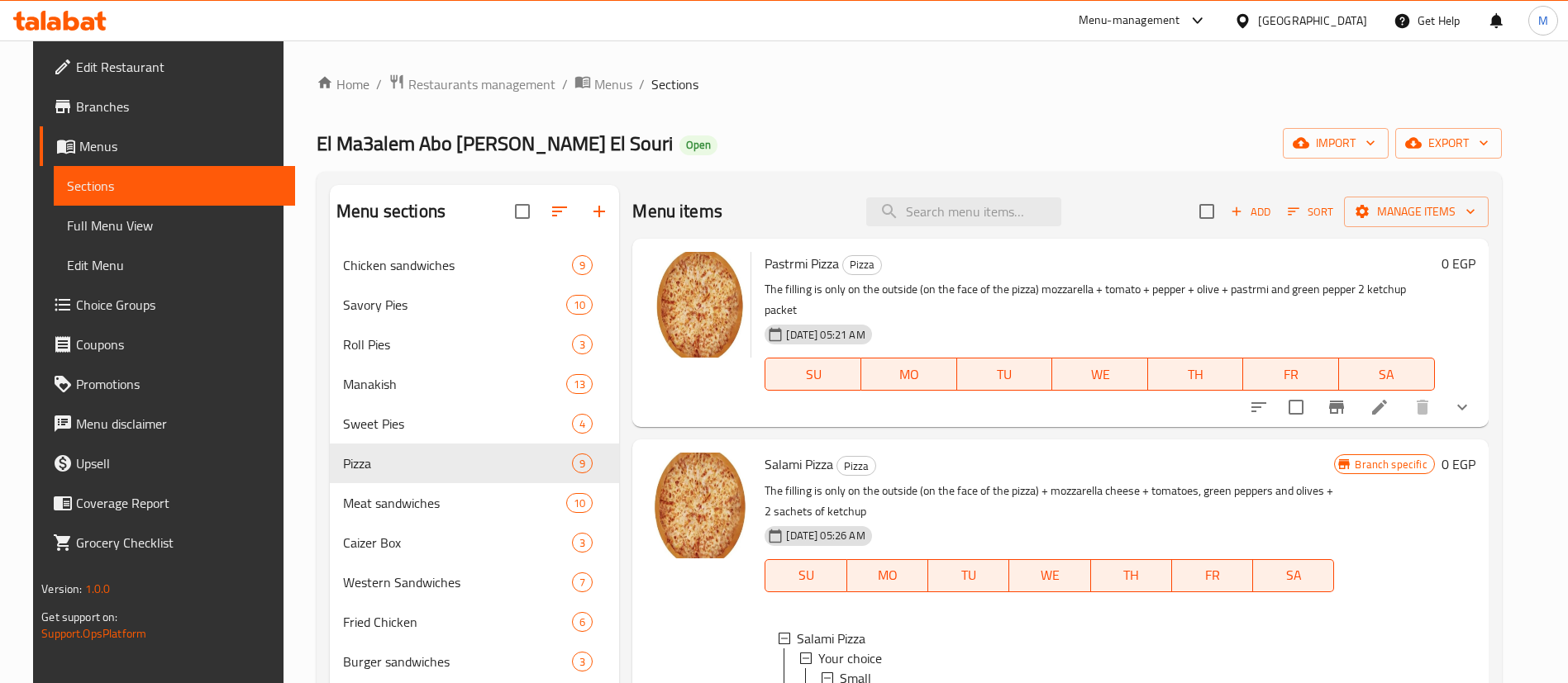
click at [1291, 269] on h6 "Pastrmi Pizza Pizza" at bounding box center [1098, 262] width 669 height 23
click at [1274, 283] on p "The filling is only on the outside (on the face of the pizza) mozzarella + toma…" at bounding box center [1098, 299] width 669 height 41
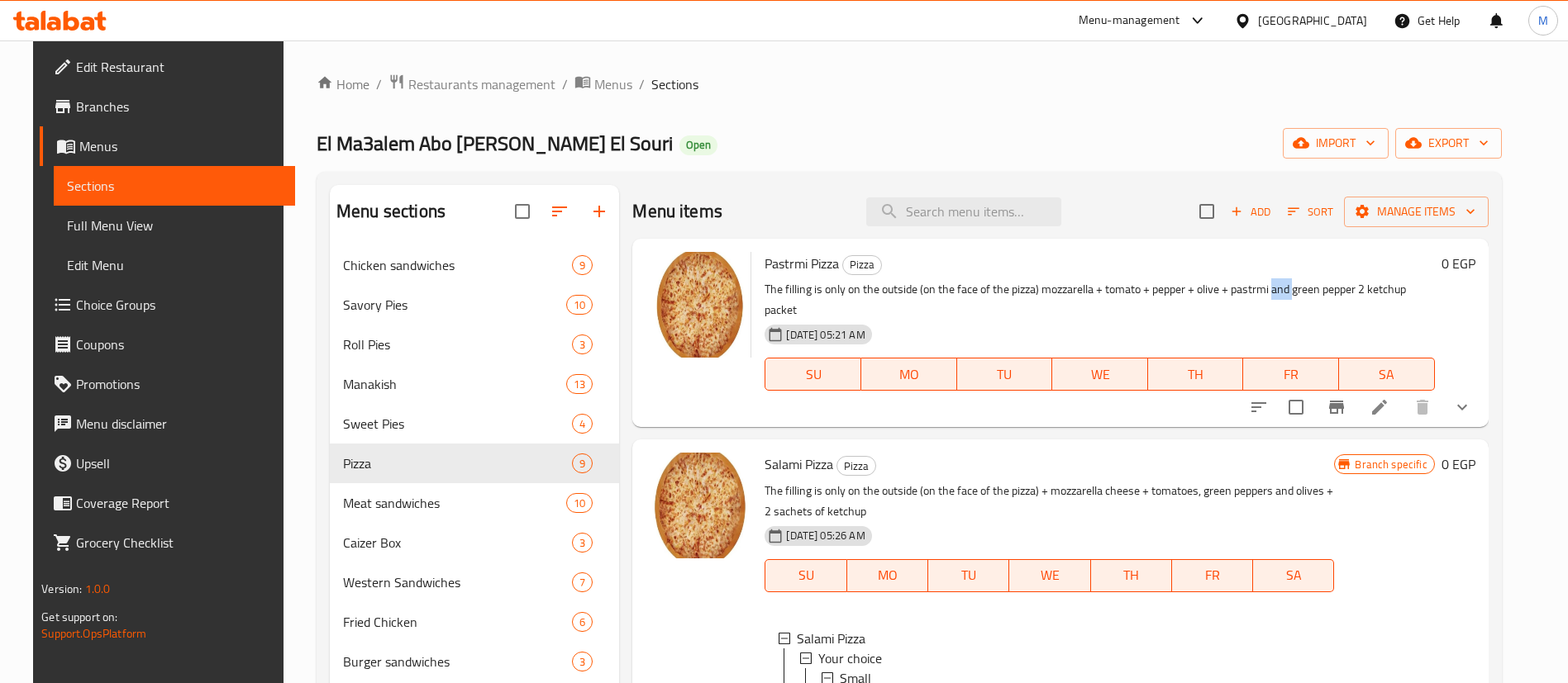
click at [1274, 283] on p "The filling is only on the outside (on the face of the pizza) mozzarella + toma…" at bounding box center [1098, 299] width 669 height 41
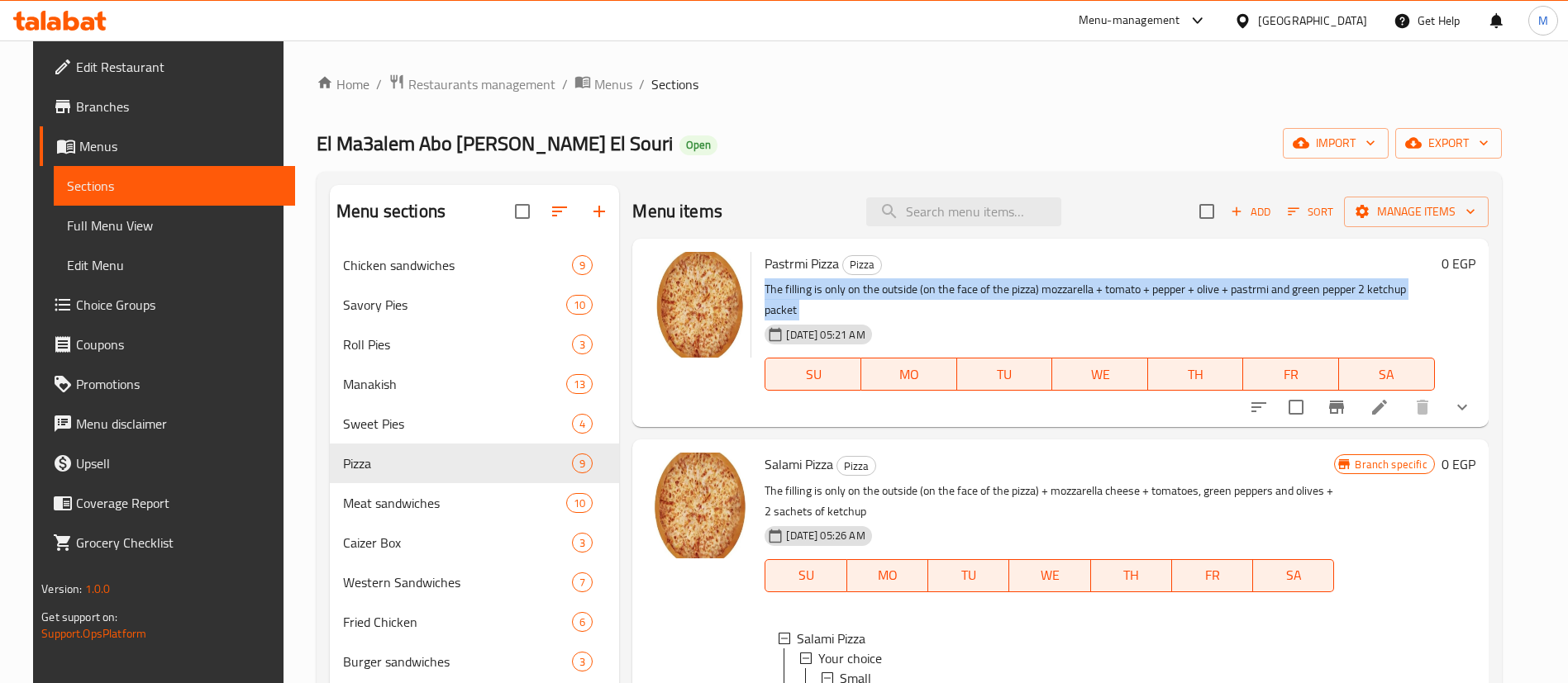
click at [1274, 283] on p "The filling is only on the outside (on the face of the pizza) mozzarella + toma…" at bounding box center [1098, 299] width 669 height 41
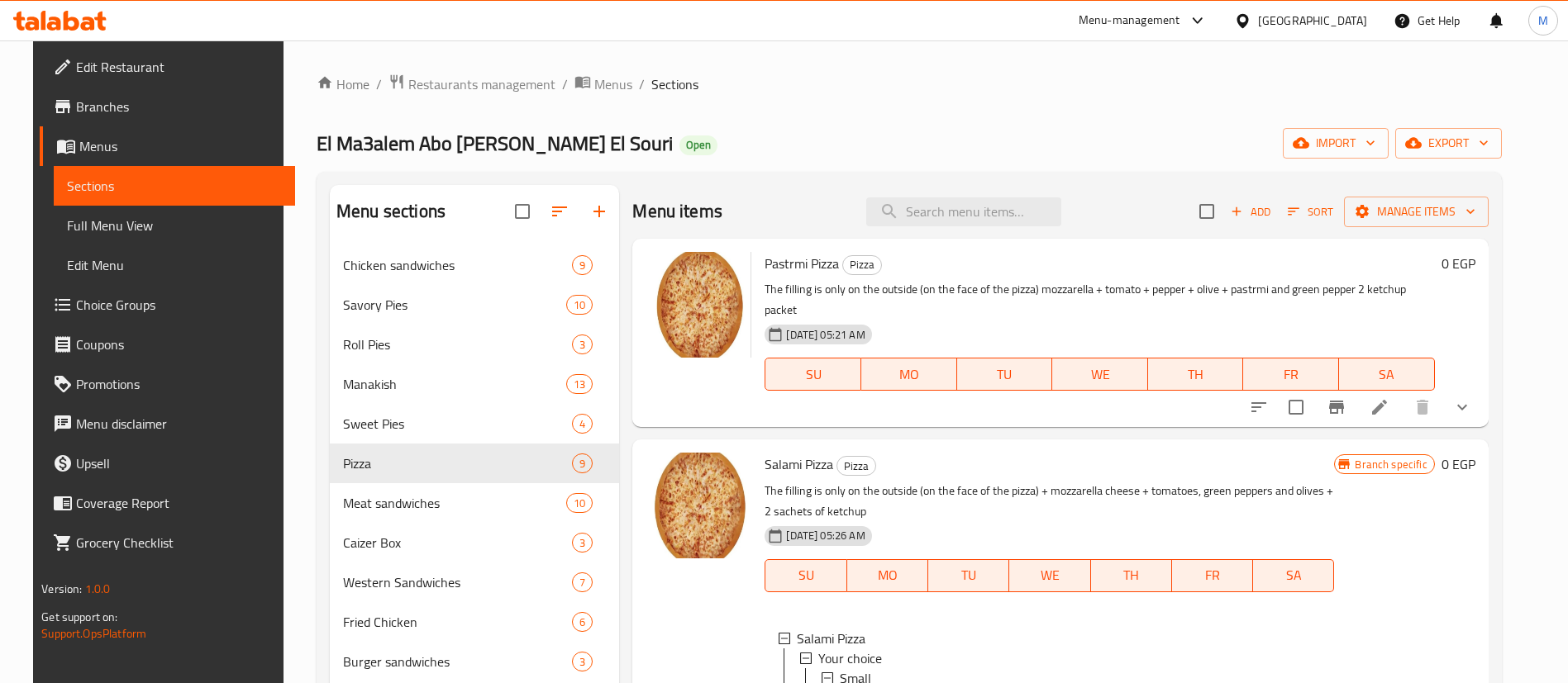
click at [780, 209] on div "Menu items Add Sort Manage items" at bounding box center [1060, 212] width 855 height 54
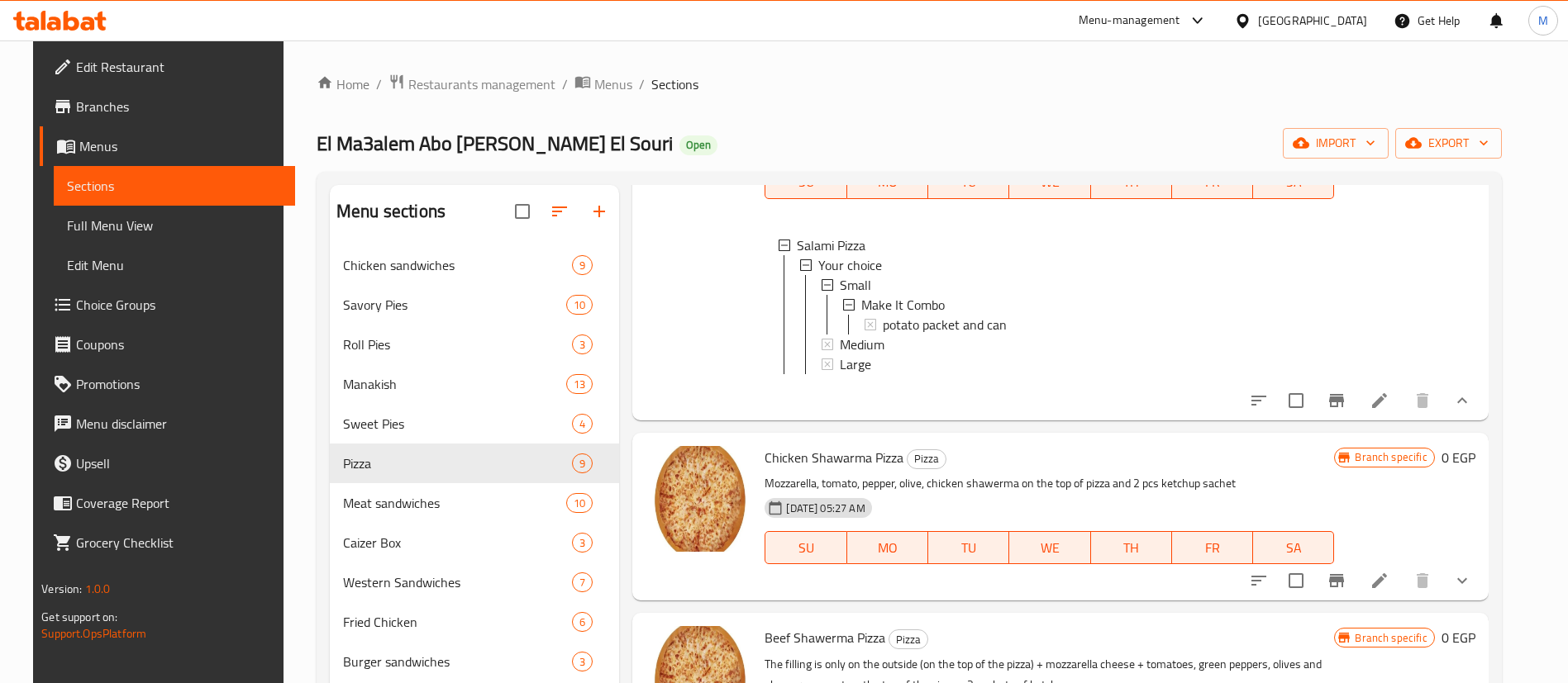
scroll to position [394, 0]
click at [1356, 578] on button "Branch-specific-item" at bounding box center [1336, 580] width 40 height 40
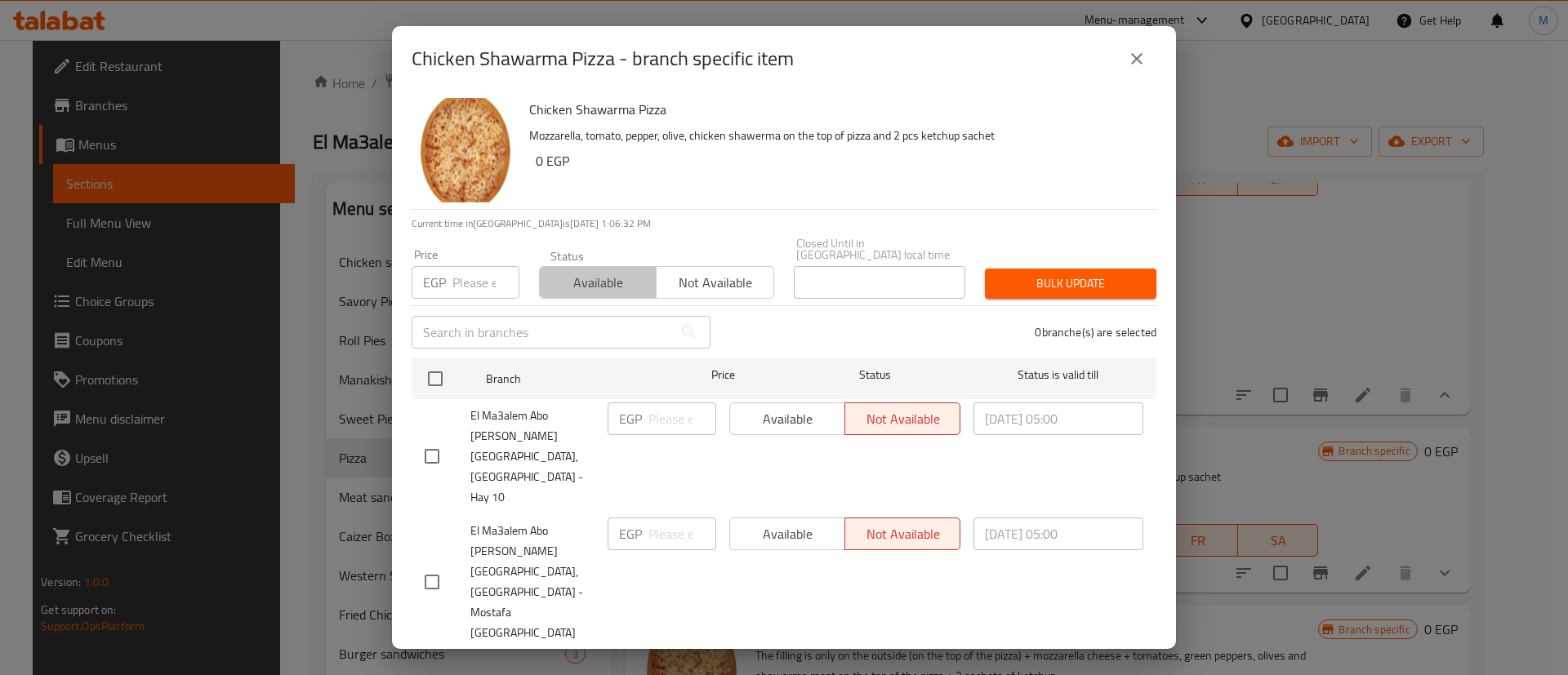
click at [613, 294] on span "Available" at bounding box center [598, 283] width 104 height 23
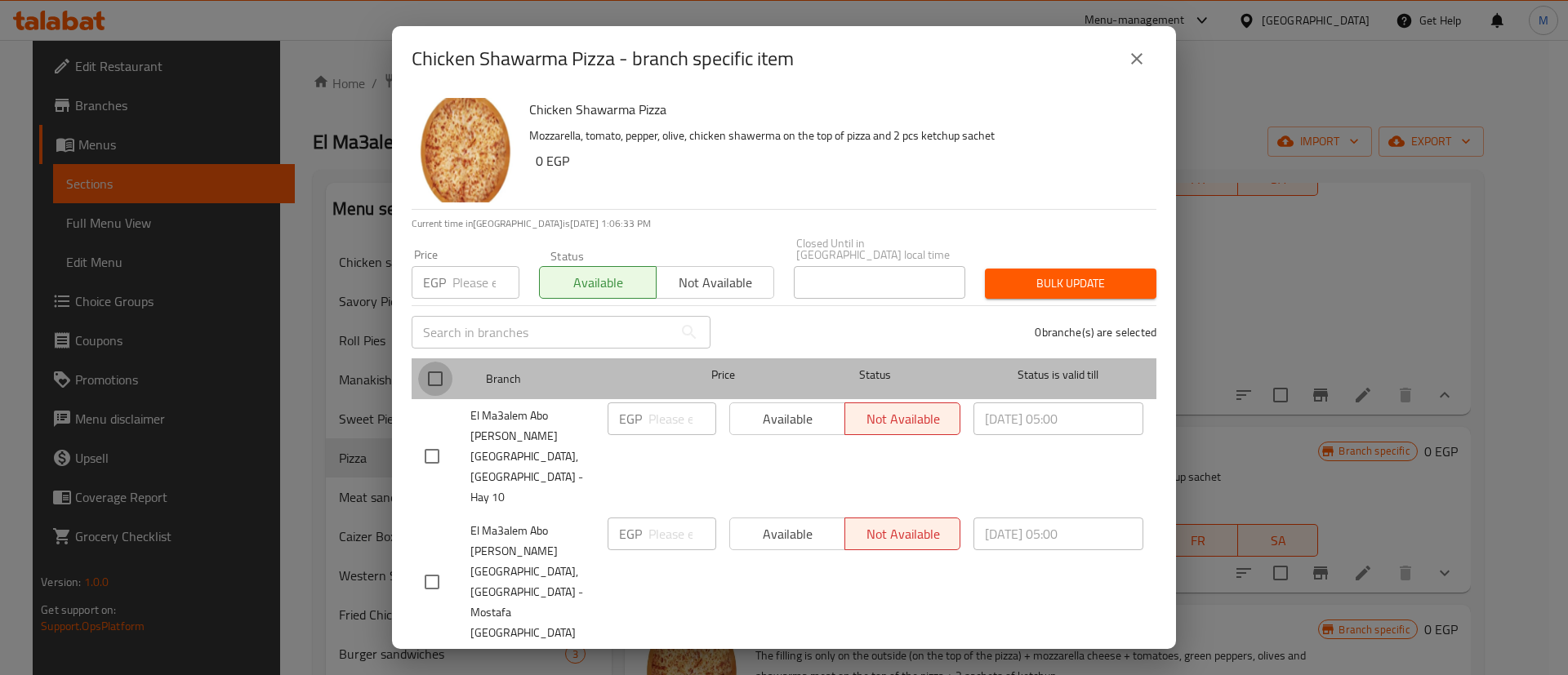
click at [444, 396] on input "checkbox" at bounding box center [435, 378] width 34 height 34
checkbox input "true"
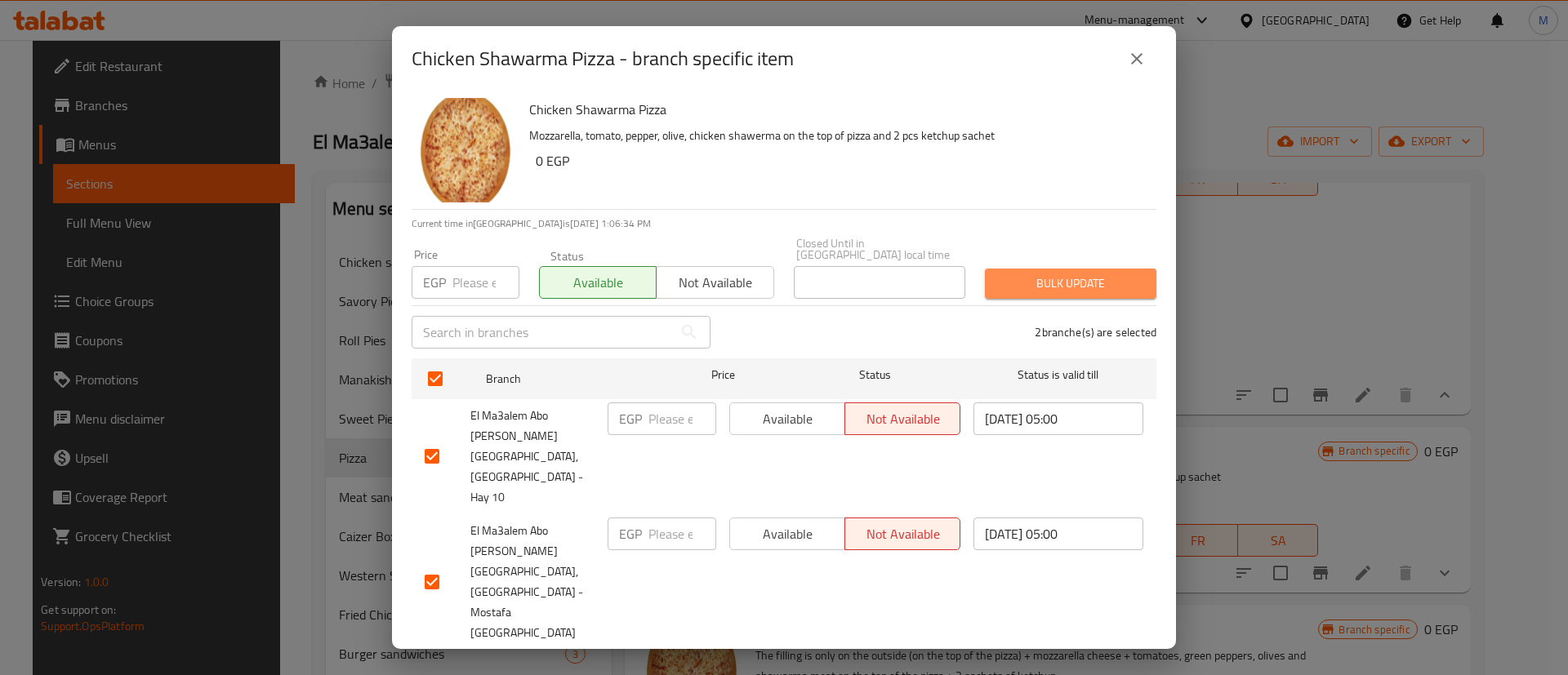
click at [1061, 293] on span "Bulk update" at bounding box center [1071, 283] width 146 height 21
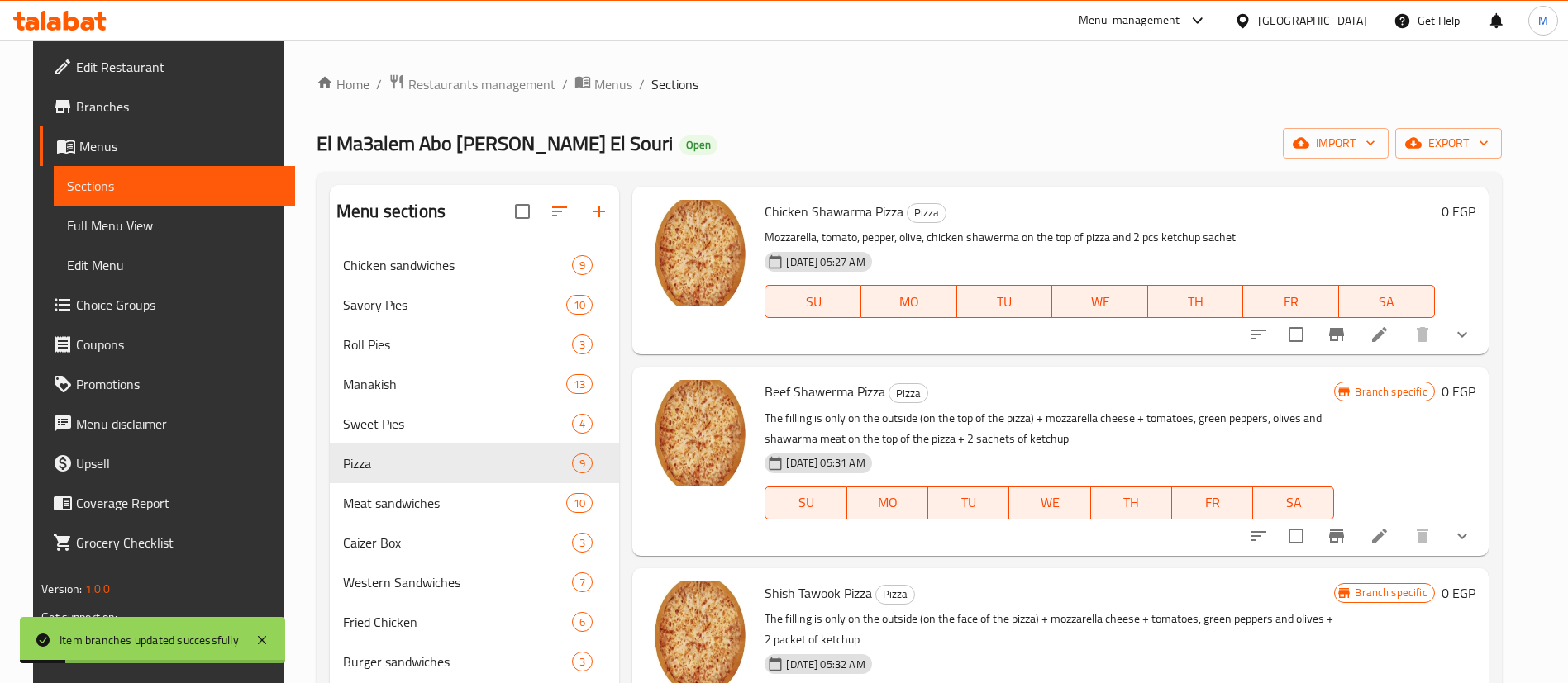
scroll to position [654, 0]
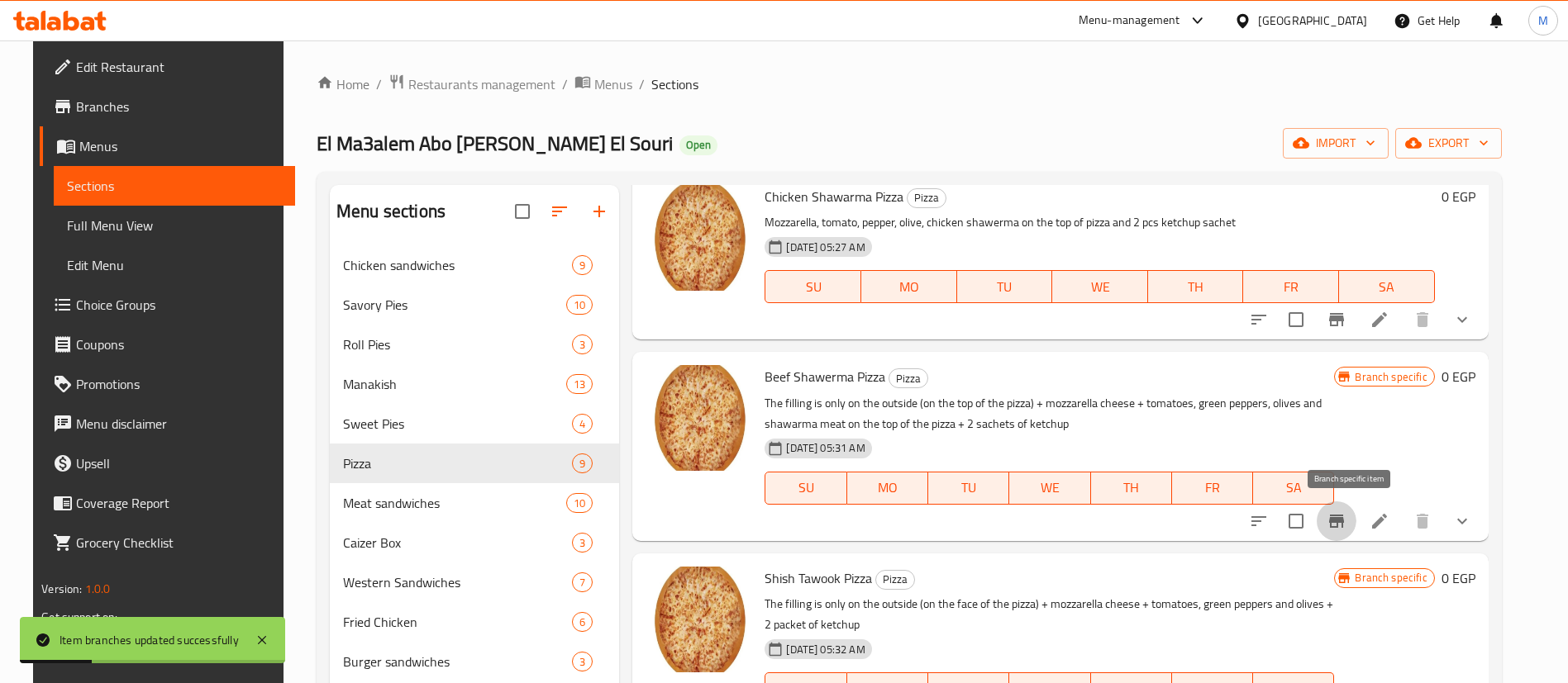
click at [1342, 524] on icon "Branch-specific-item" at bounding box center [1337, 522] width 20 height 20
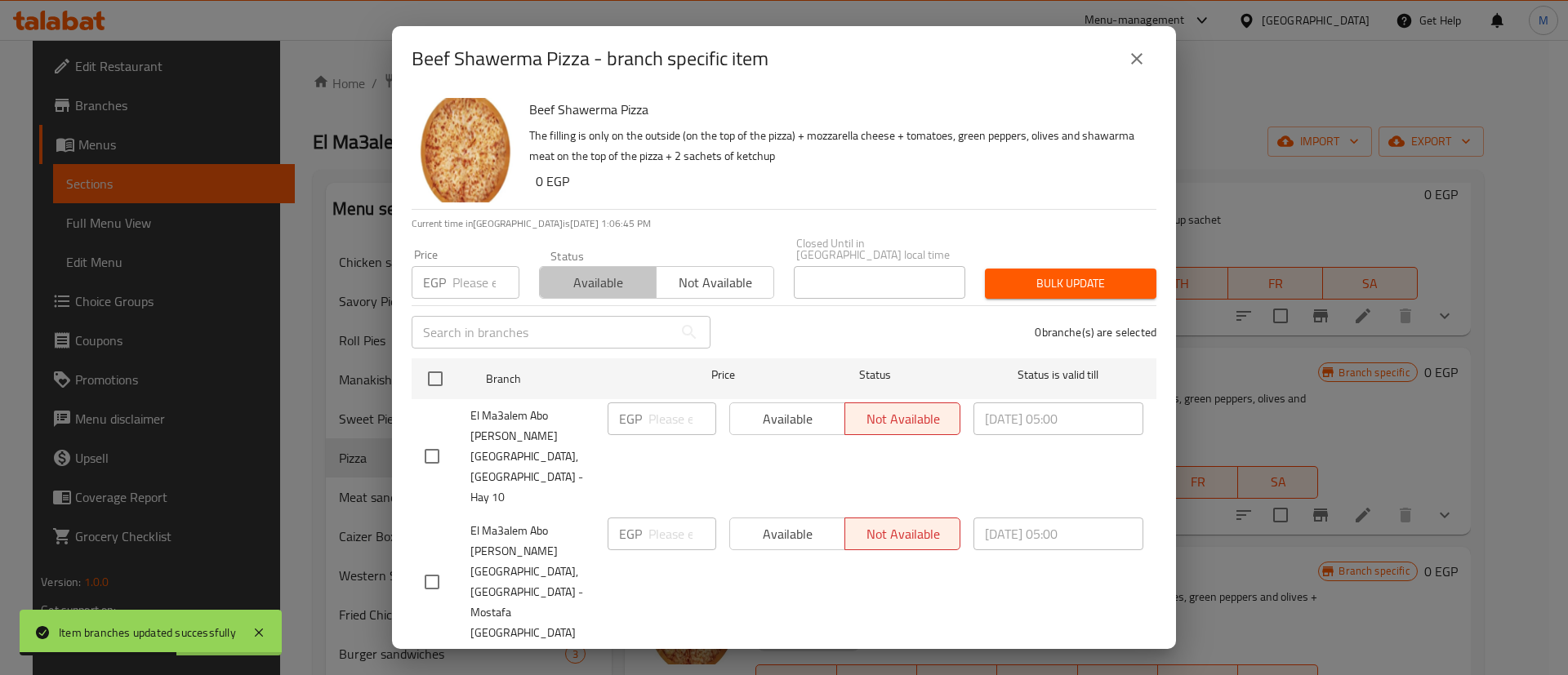
click at [614, 294] on span "Available" at bounding box center [598, 283] width 104 height 23
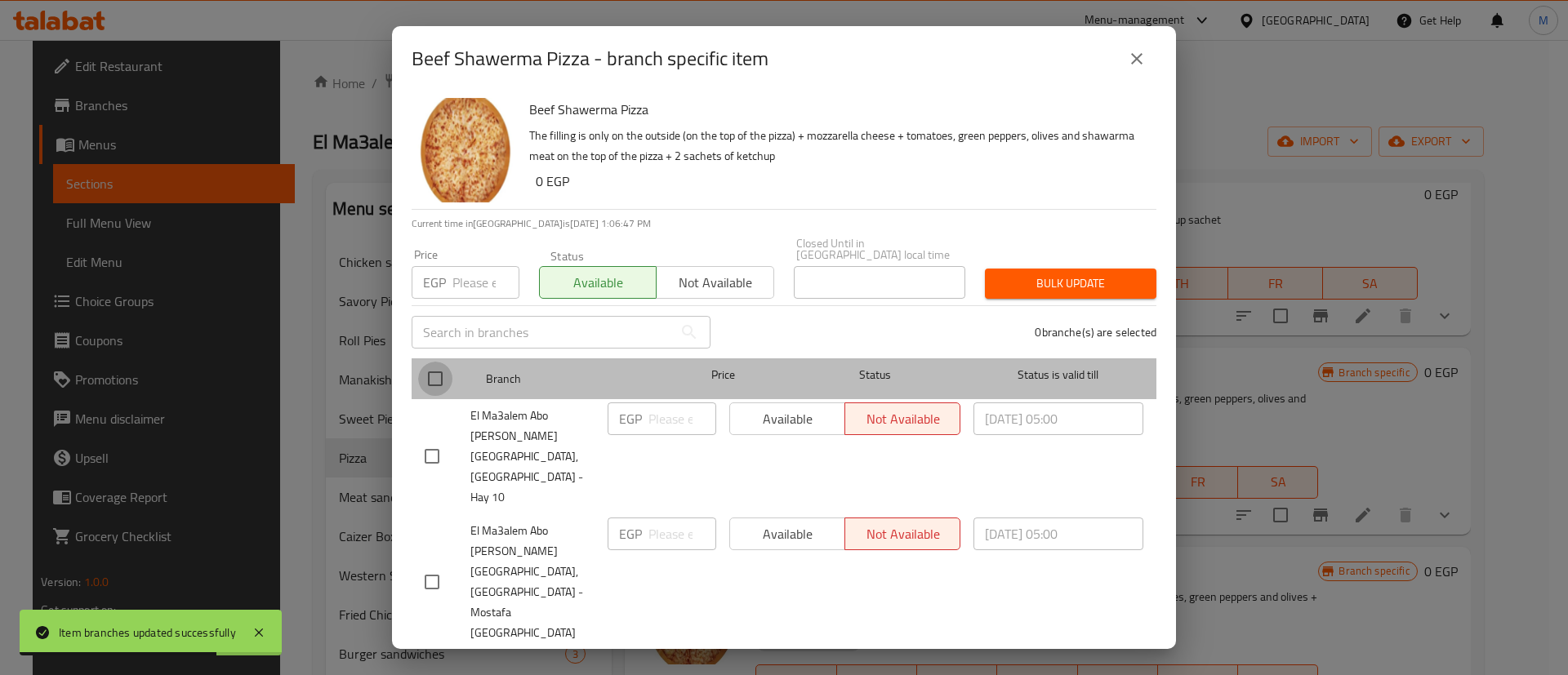
click at [437, 396] on input "checkbox" at bounding box center [435, 378] width 34 height 34
checkbox input "true"
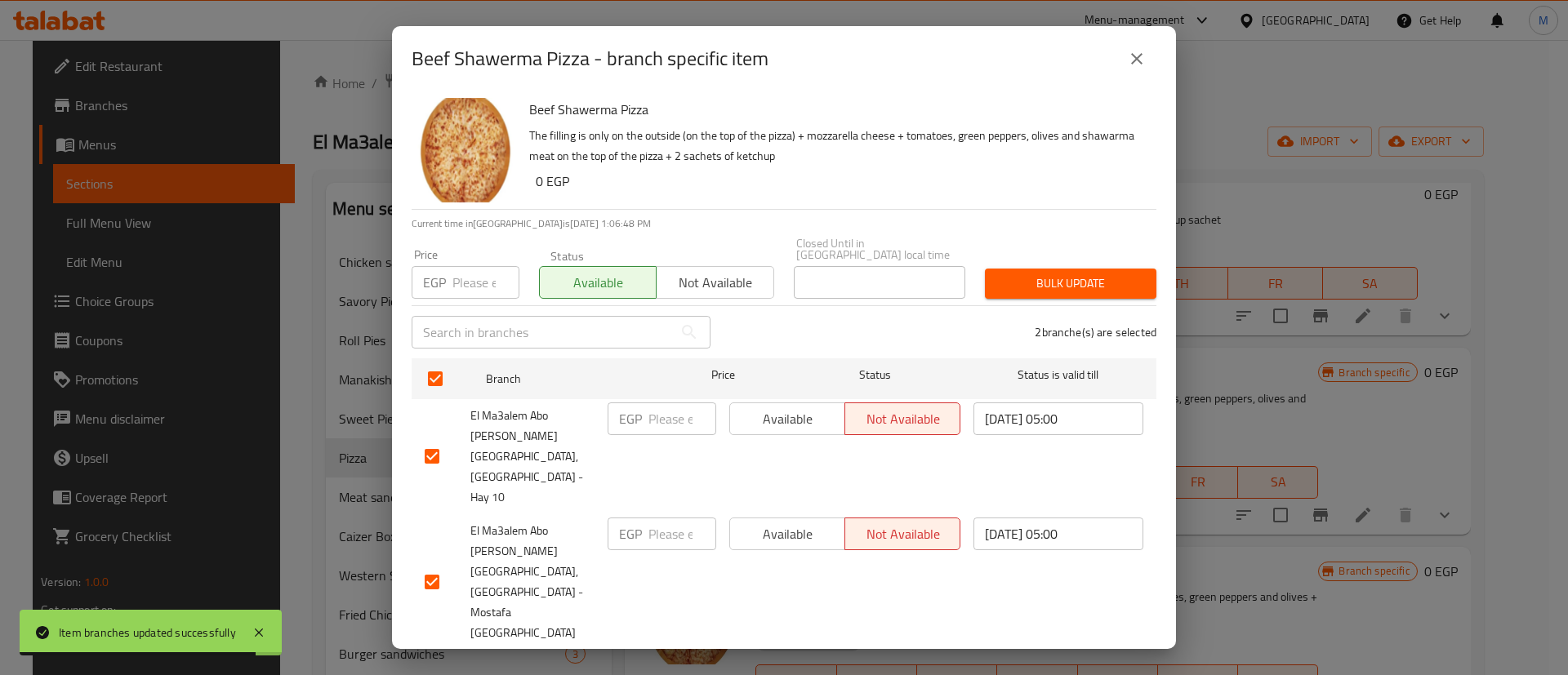
click at [1053, 298] on button "Bulk update" at bounding box center [1071, 283] width 171 height 30
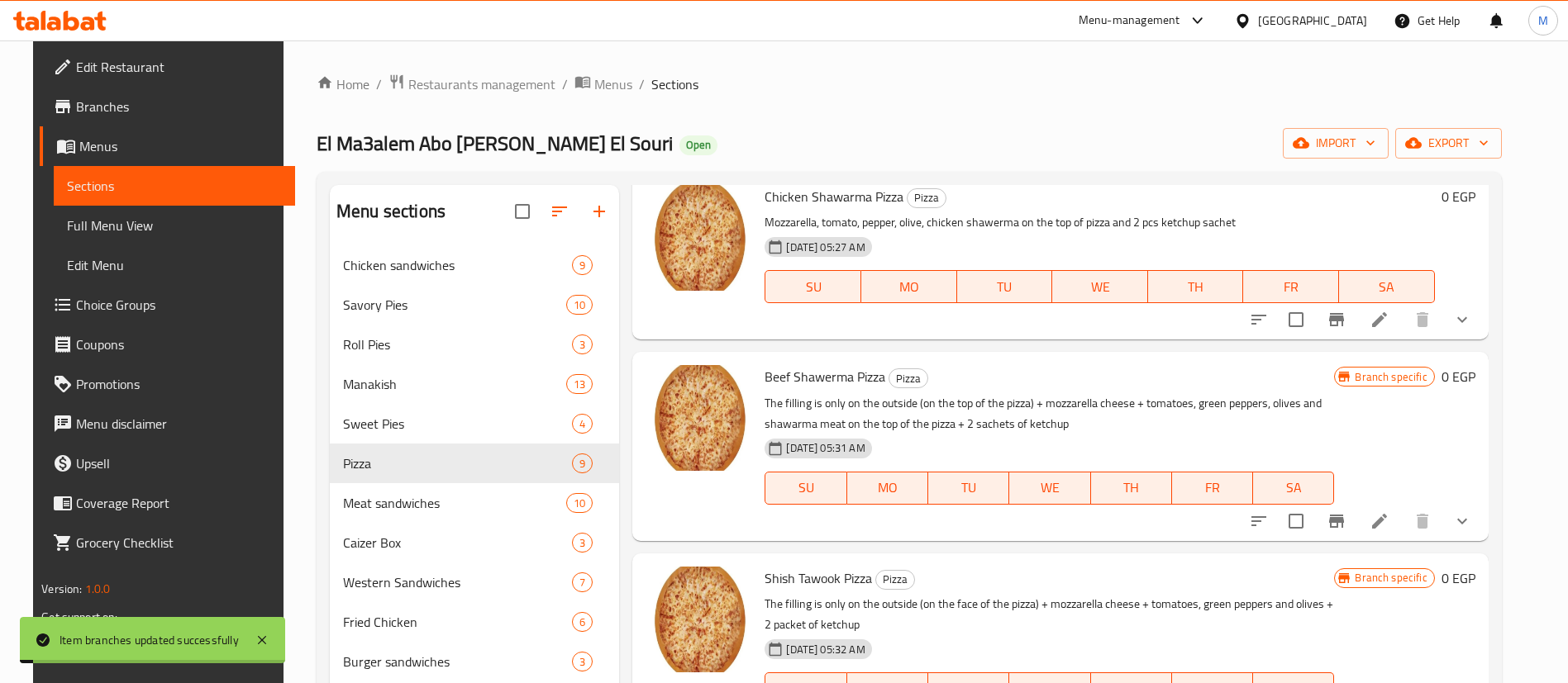
scroll to position [755, 0]
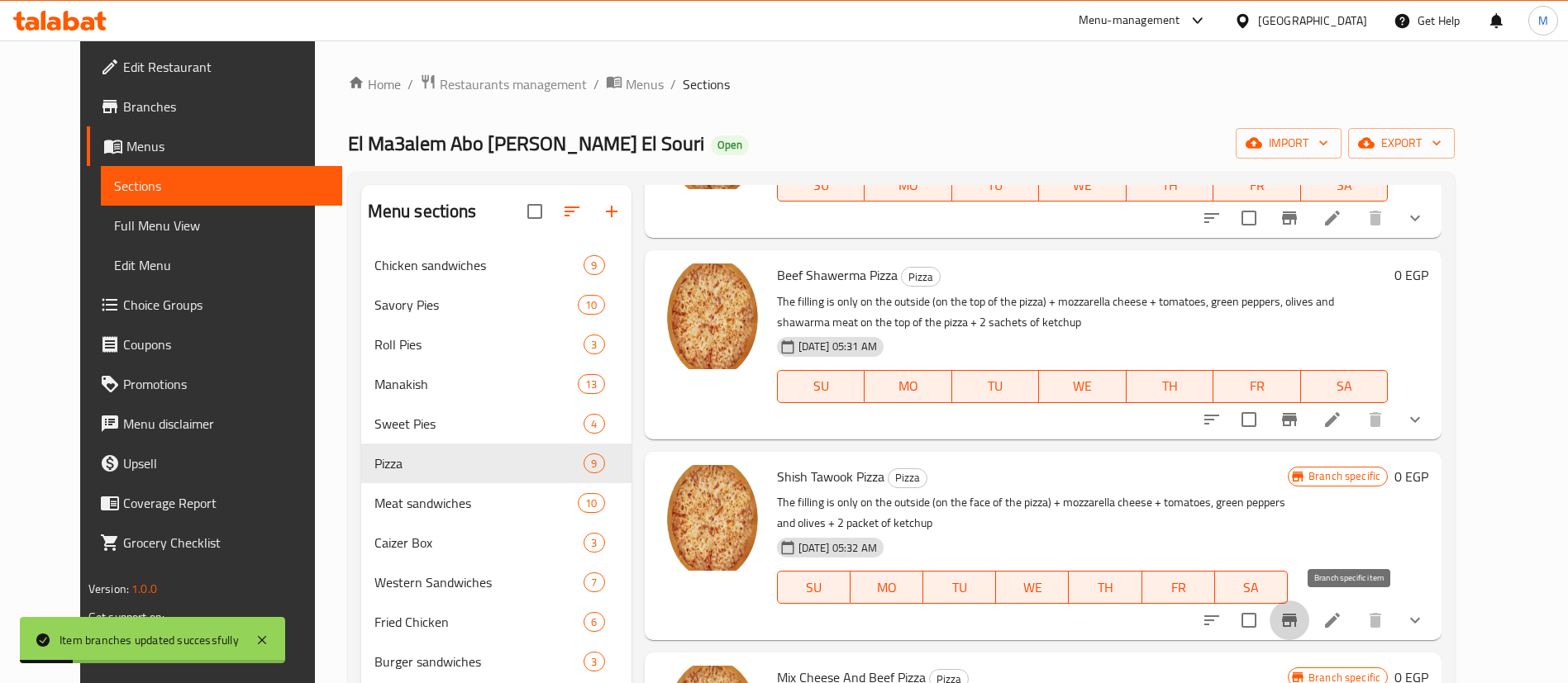
click at [1297, 614] on icon "Branch-specific-item" at bounding box center [1289, 621] width 15 height 13
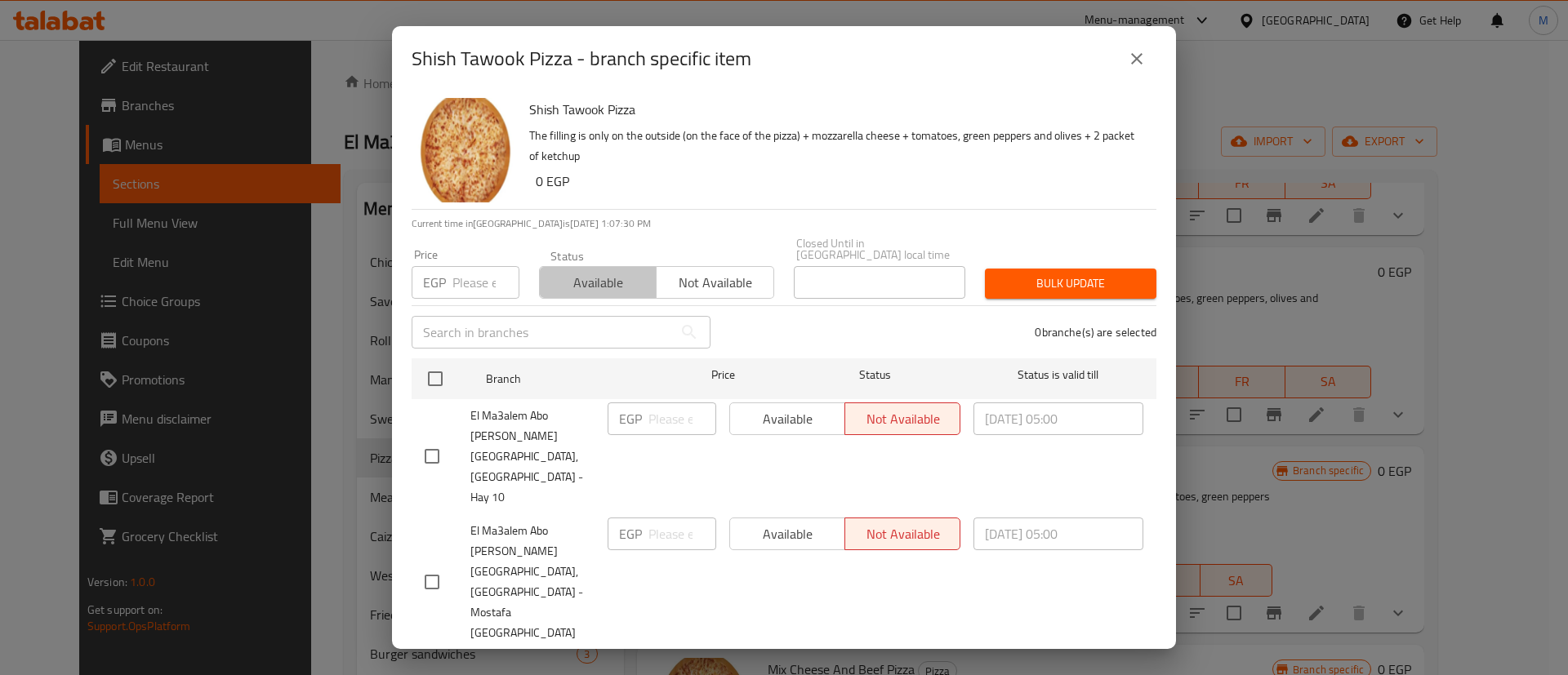
click at [626, 294] on span "Available" at bounding box center [598, 283] width 104 height 23
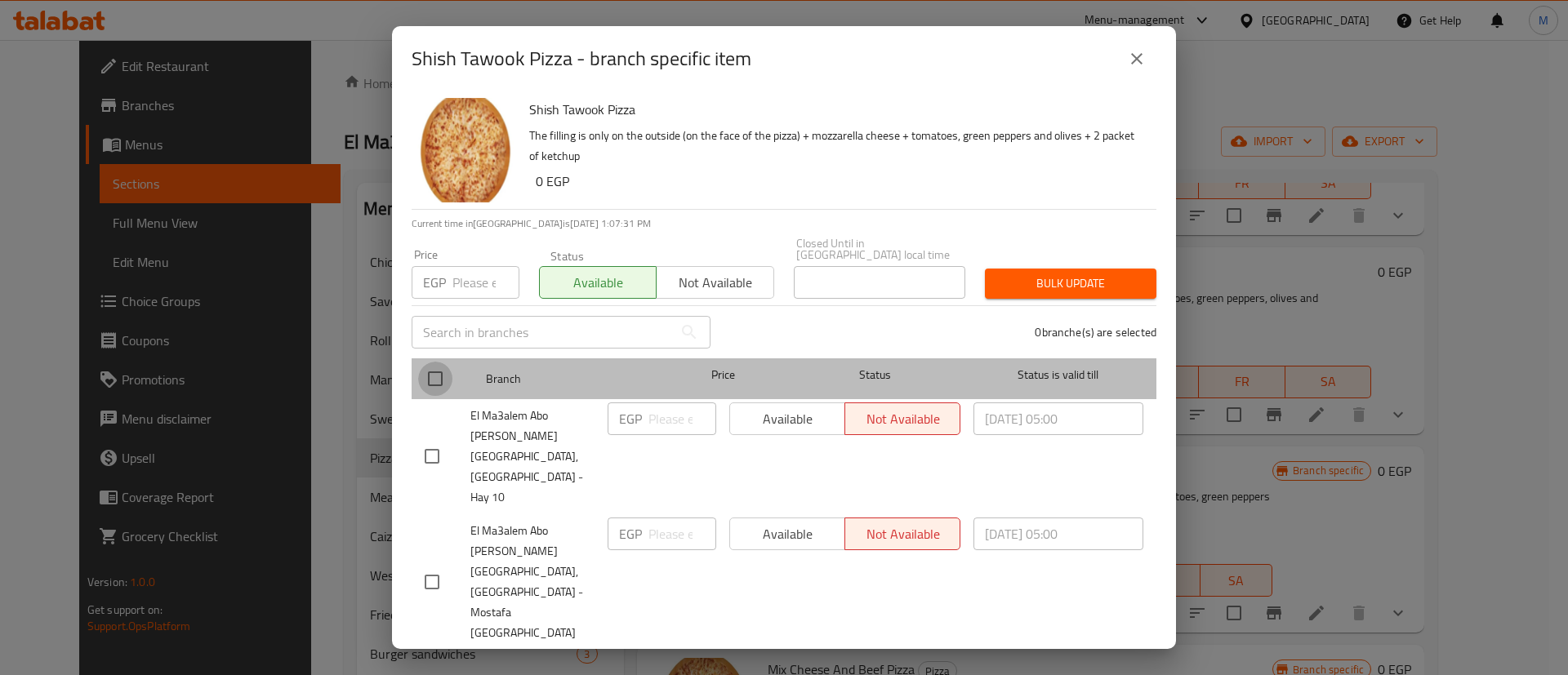
click at [445, 396] on input "checkbox" at bounding box center [435, 378] width 34 height 34
checkbox input "true"
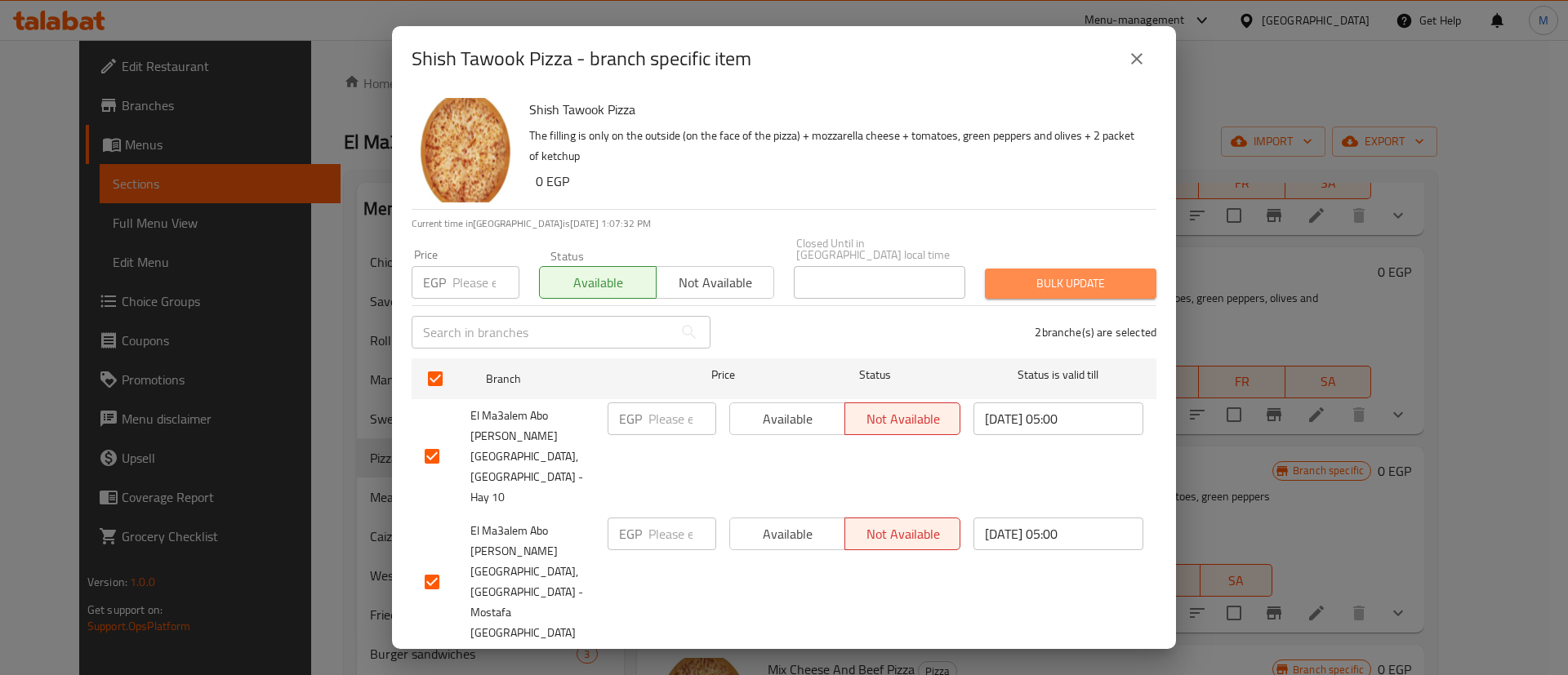
click at [1031, 293] on span "Bulk update" at bounding box center [1071, 283] width 146 height 21
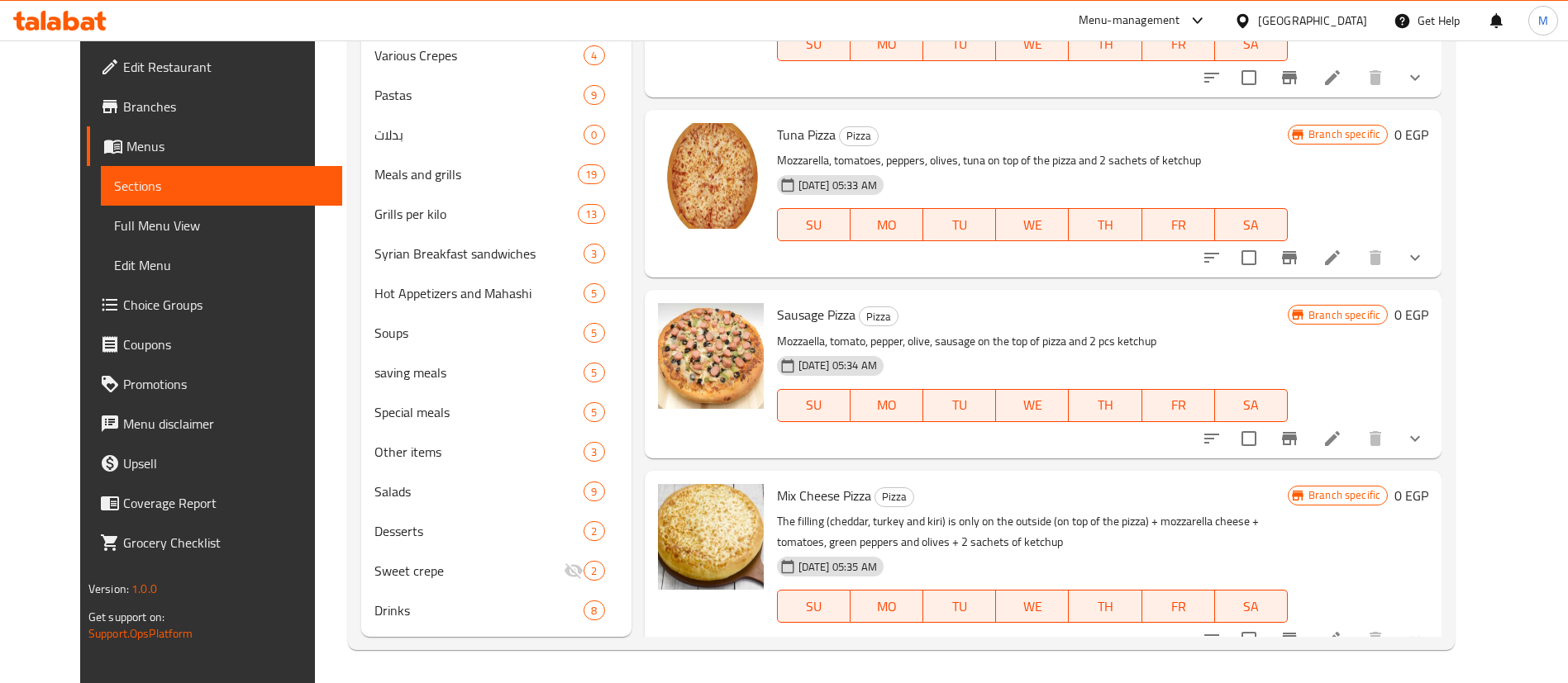
scroll to position [692, 0]
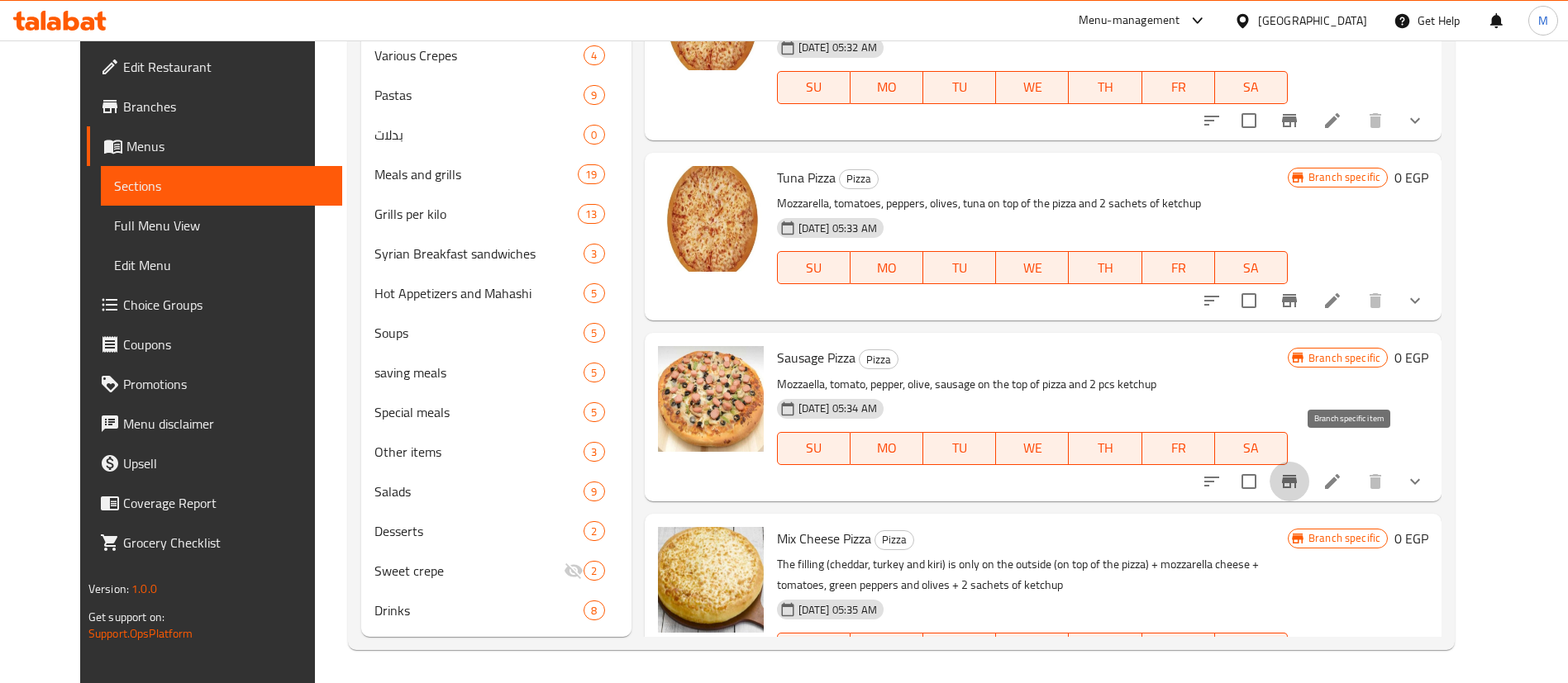
click at [1300, 472] on icon "Branch-specific-item" at bounding box center [1289, 482] width 20 height 20
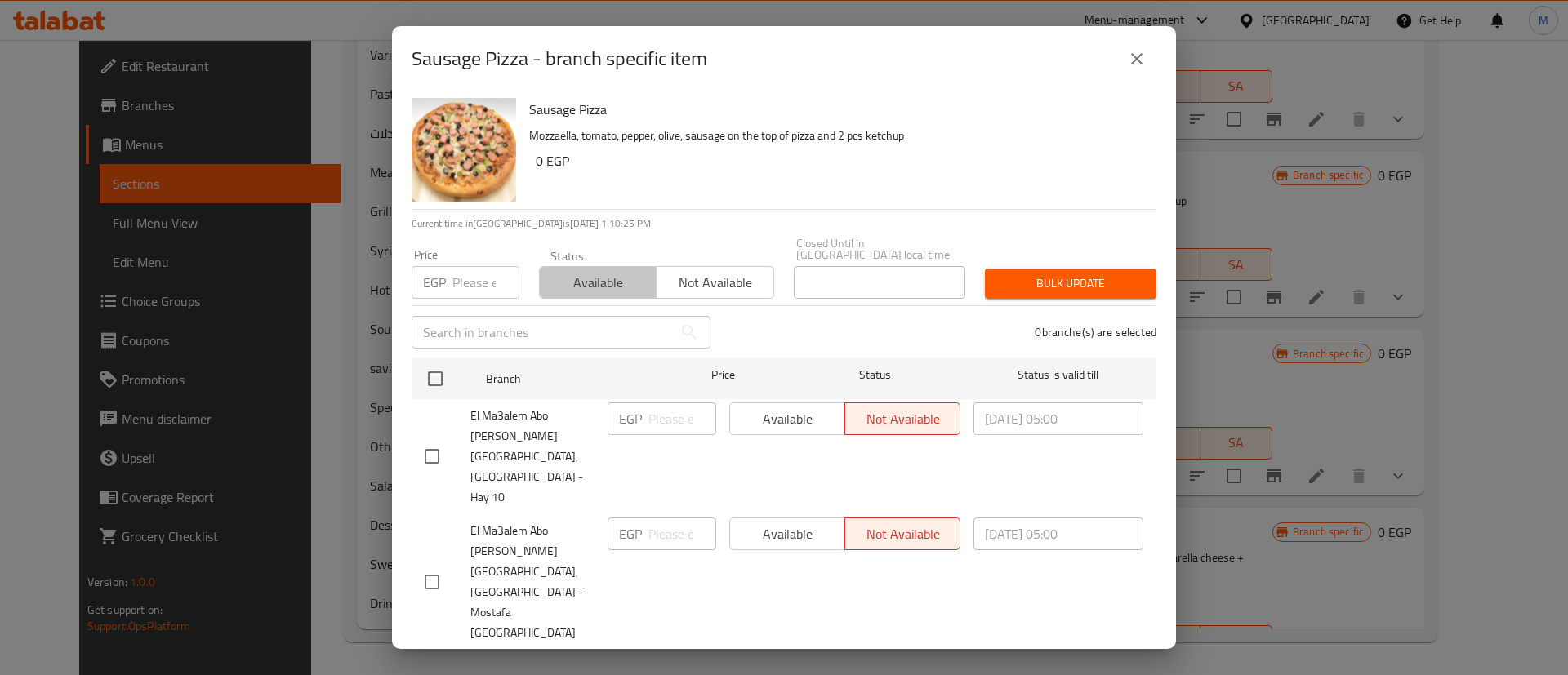
click at [585, 294] on span "Available" at bounding box center [598, 283] width 104 height 23
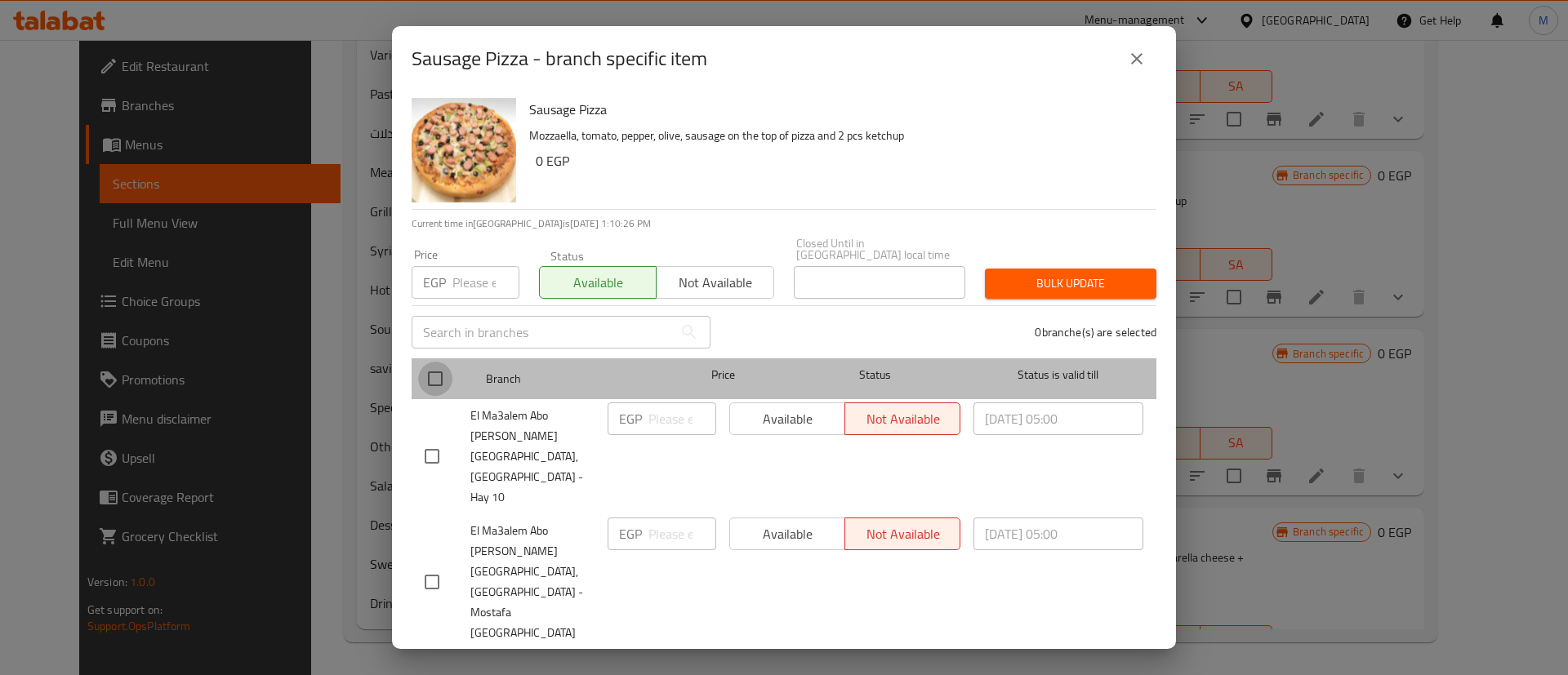
click at [441, 396] on input "checkbox" at bounding box center [435, 378] width 34 height 34
checkbox input "true"
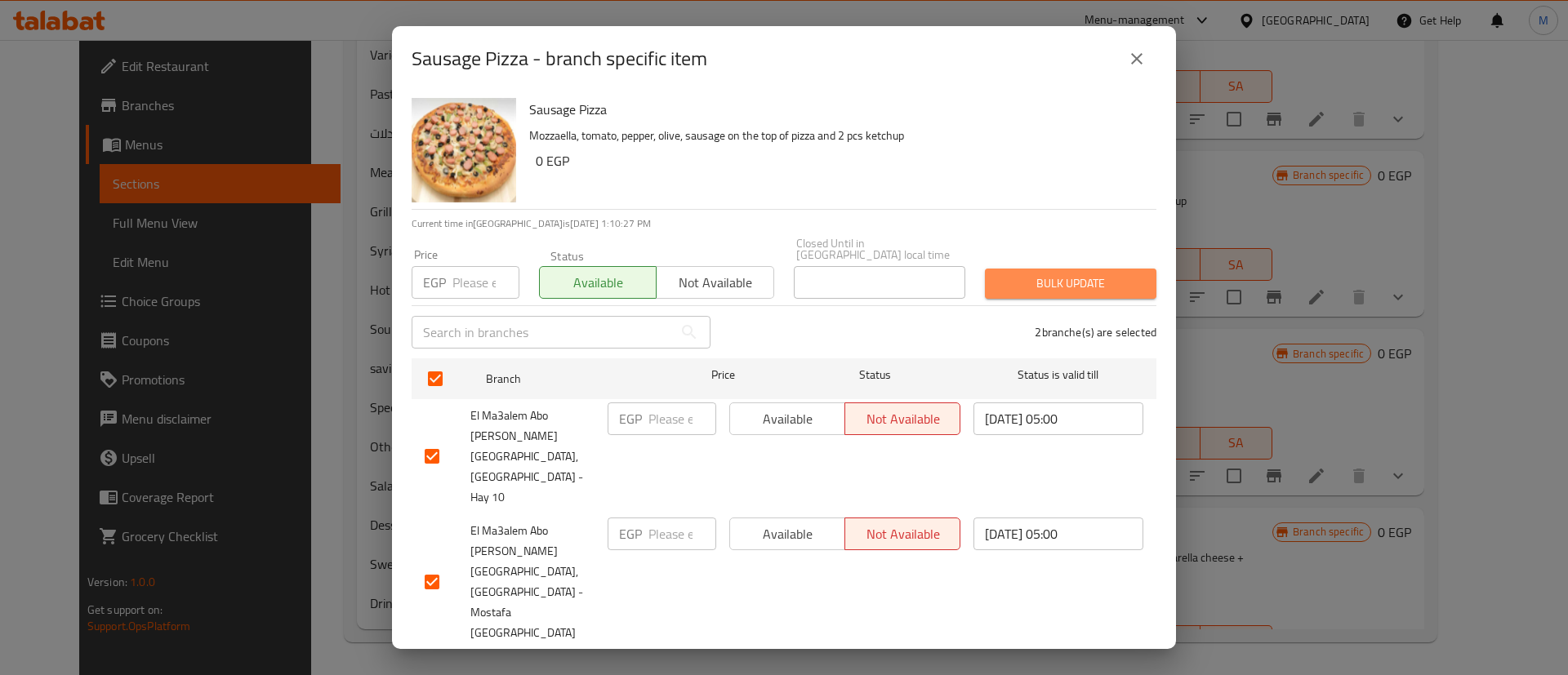
click at [1089, 293] on span "Bulk update" at bounding box center [1071, 283] width 146 height 21
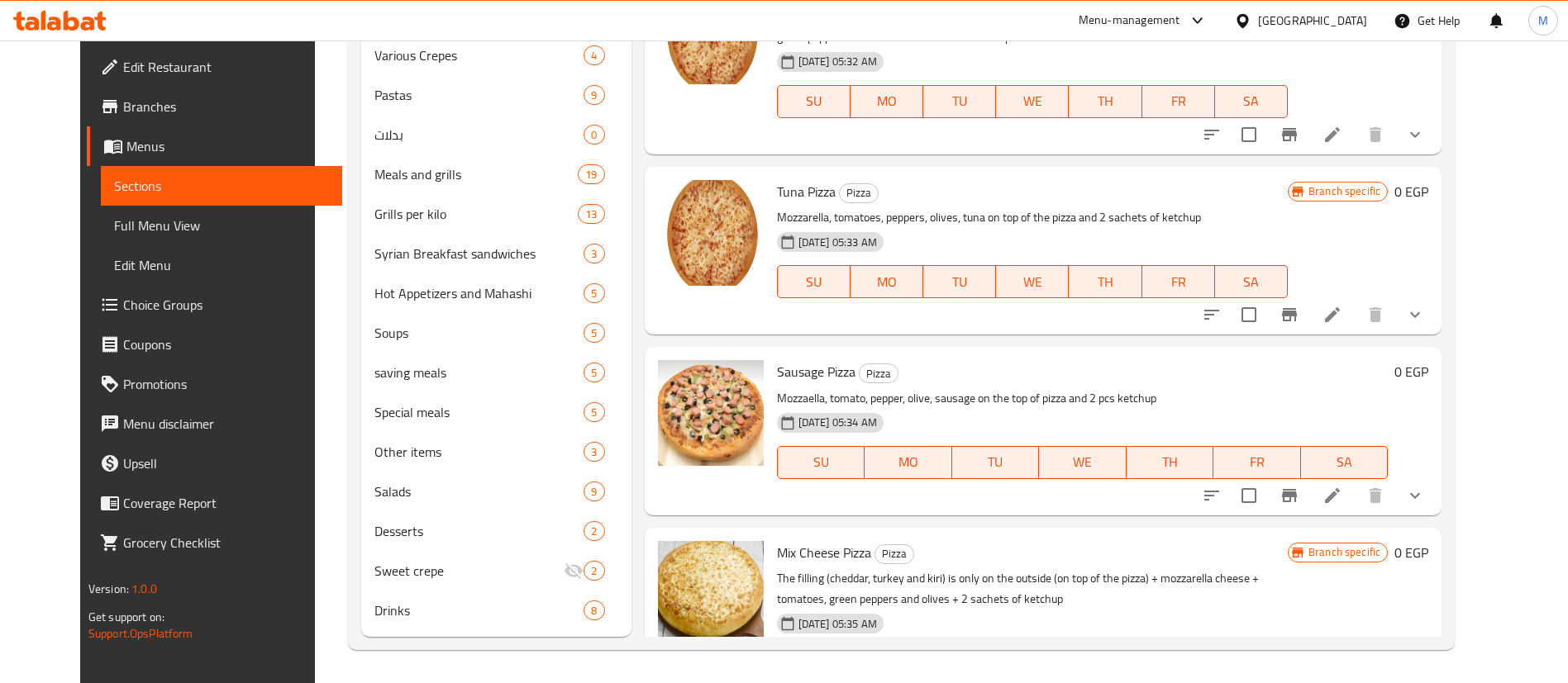
scroll to position [735, 0]
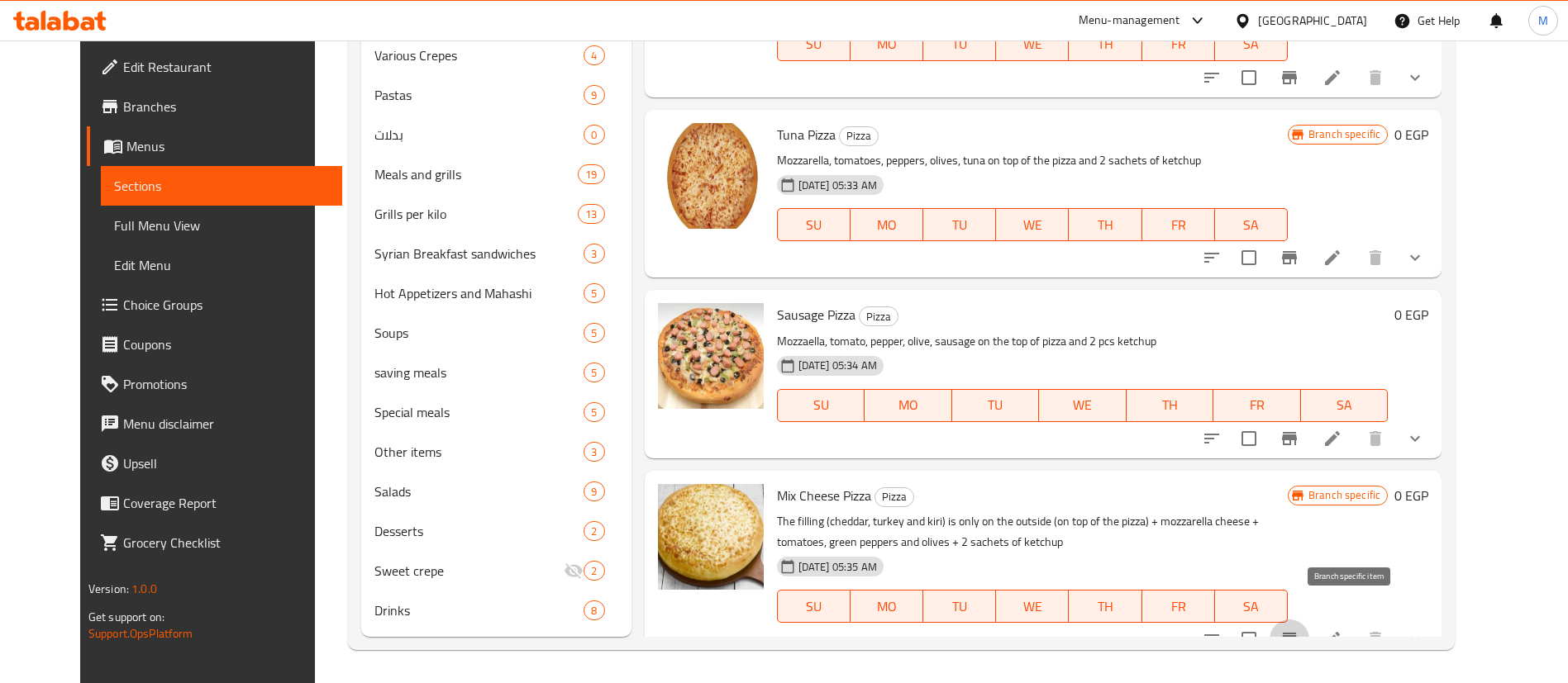
click at [1309, 626] on button "Branch-specific-item" at bounding box center [1289, 638] width 40 height 40
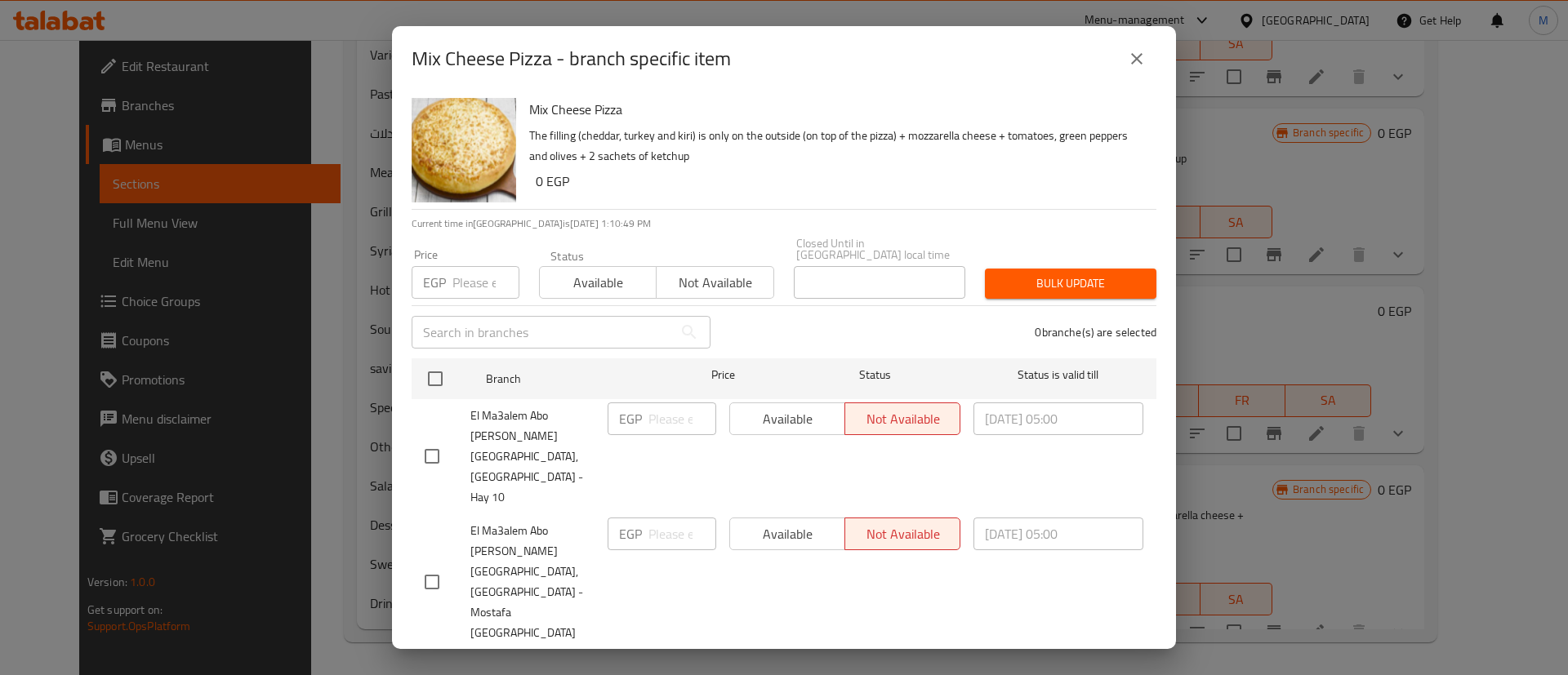
click at [612, 294] on span "Available" at bounding box center [598, 283] width 104 height 23
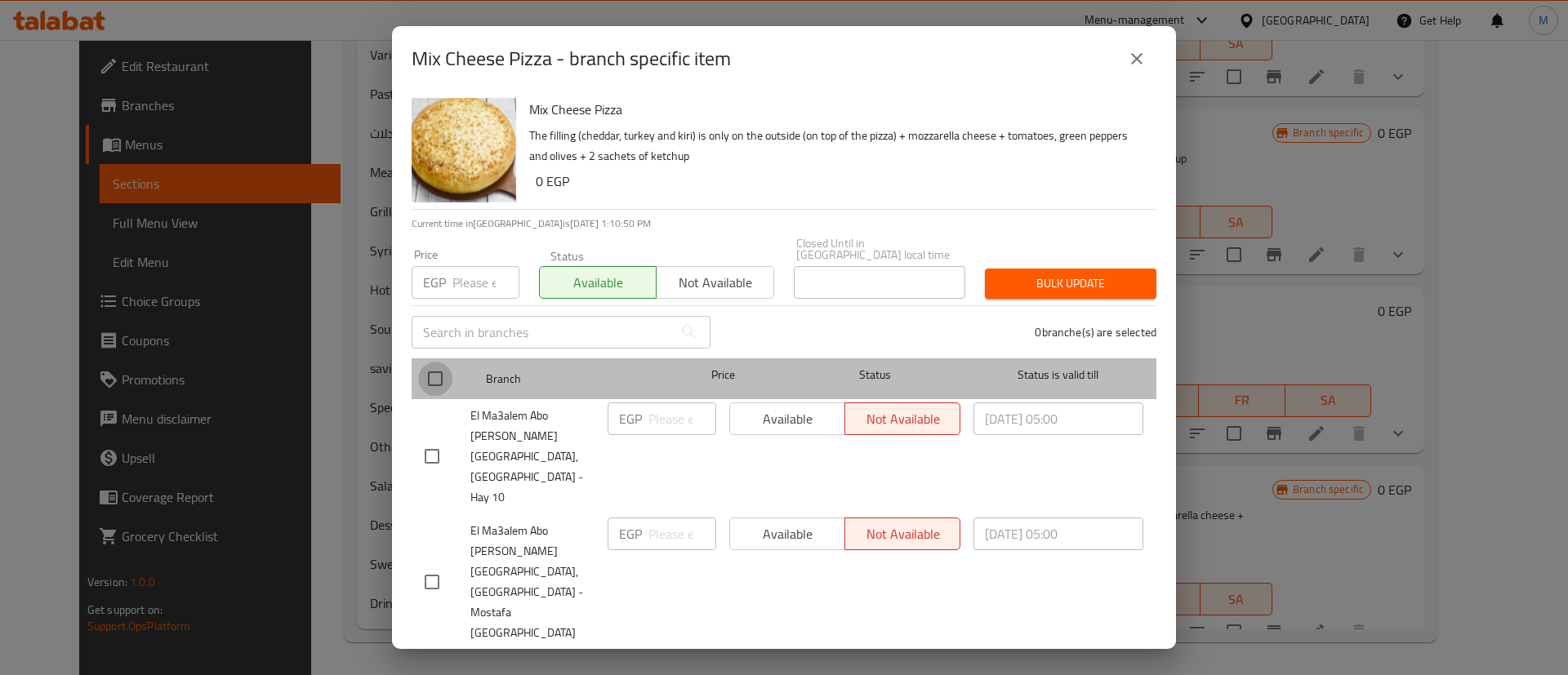
click at [447, 396] on input "checkbox" at bounding box center [435, 378] width 34 height 34
checkbox input "true"
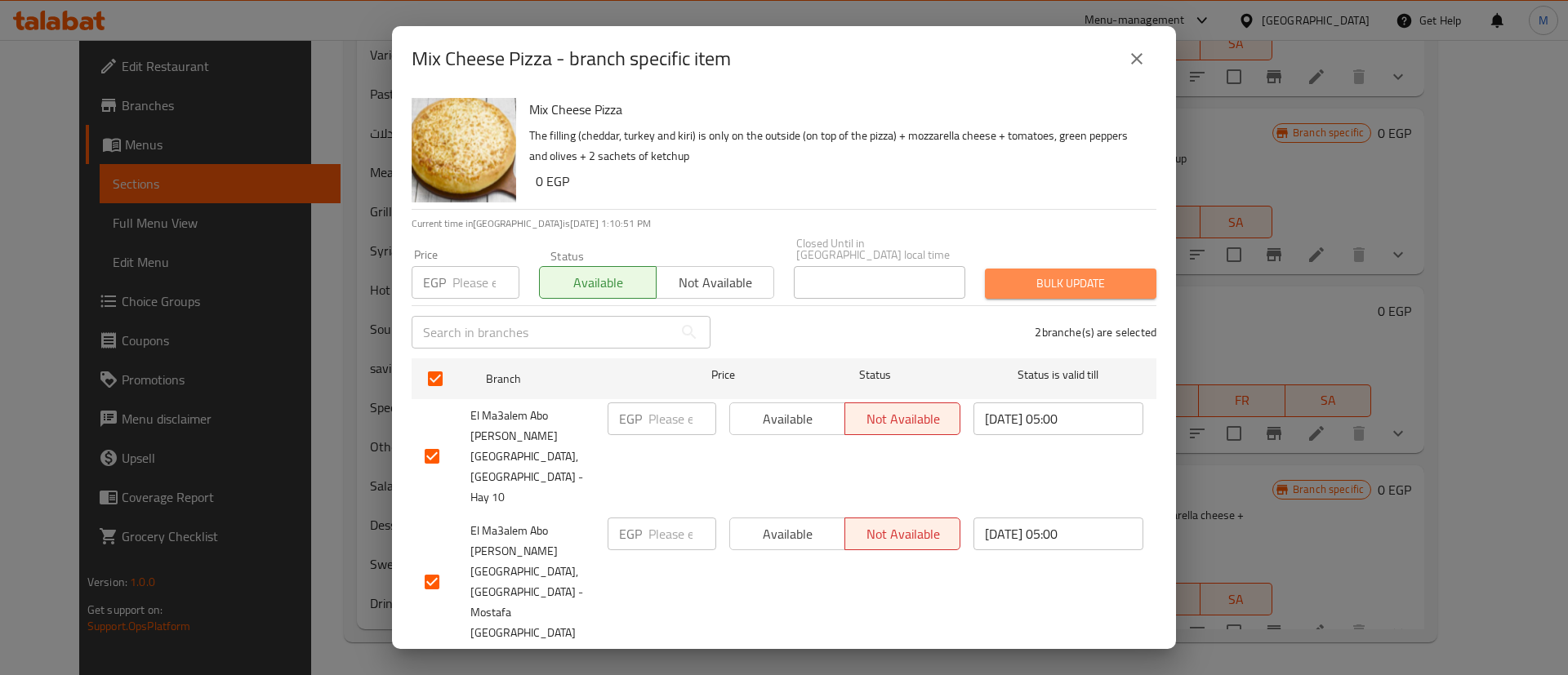
click at [1070, 294] on button "Bulk update" at bounding box center [1071, 283] width 171 height 30
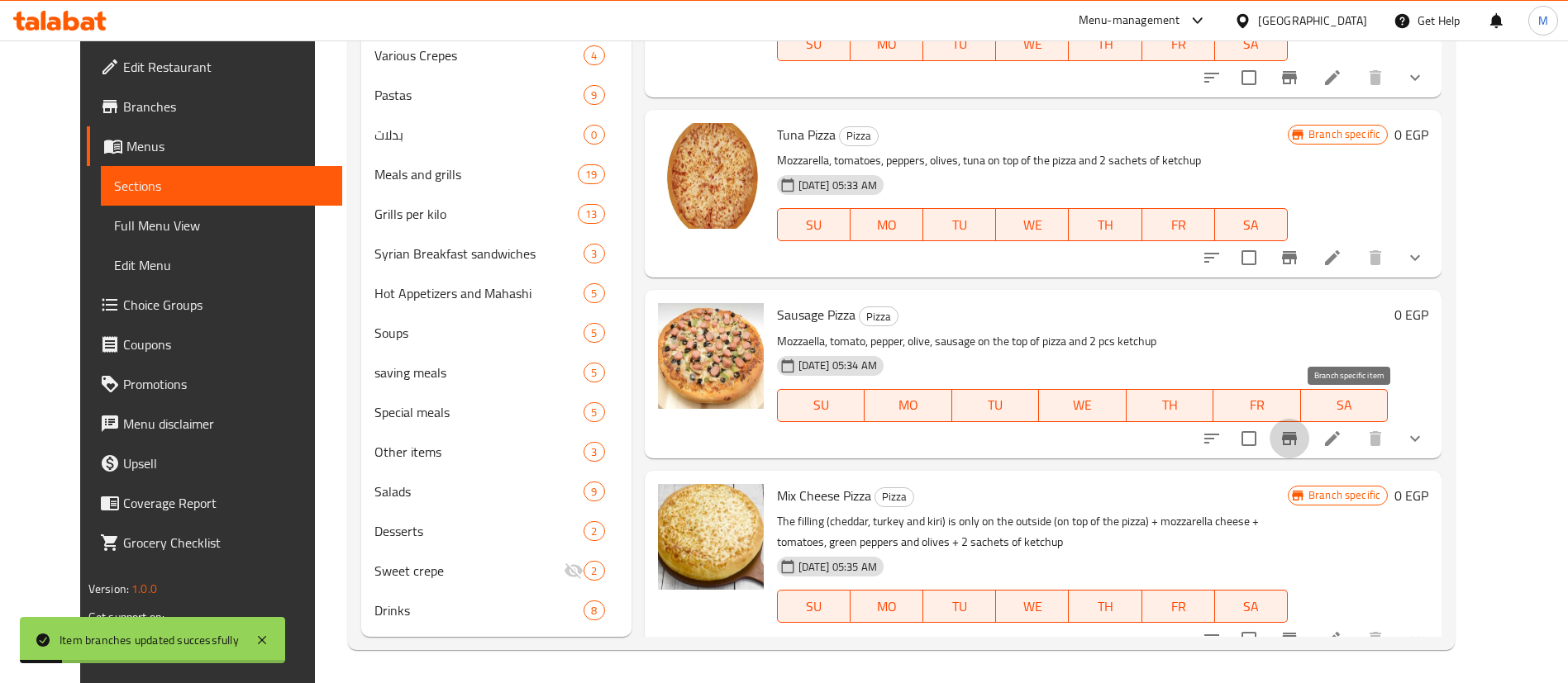
click at [1309, 419] on button "Branch-specific-item" at bounding box center [1289, 438] width 40 height 40
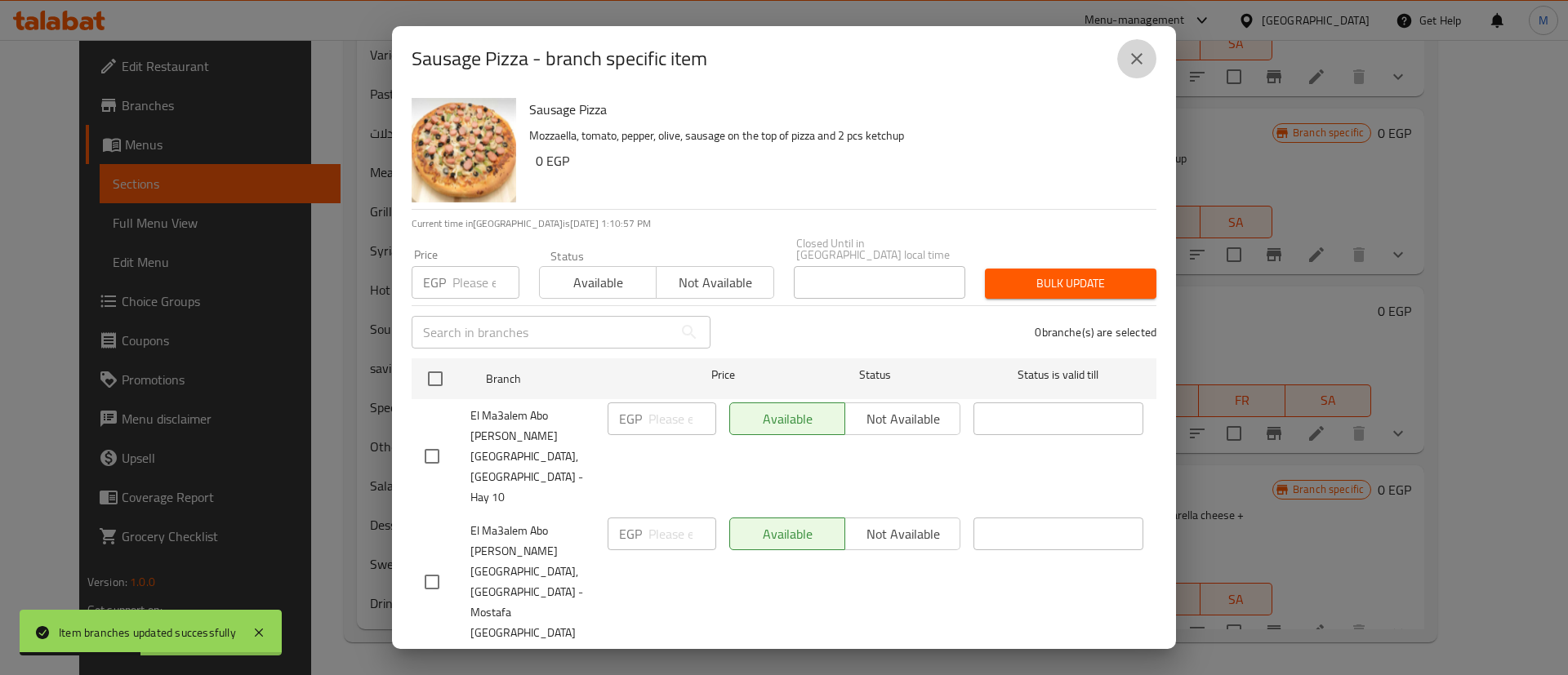
click at [1139, 68] on icon "close" at bounding box center [1137, 59] width 20 height 20
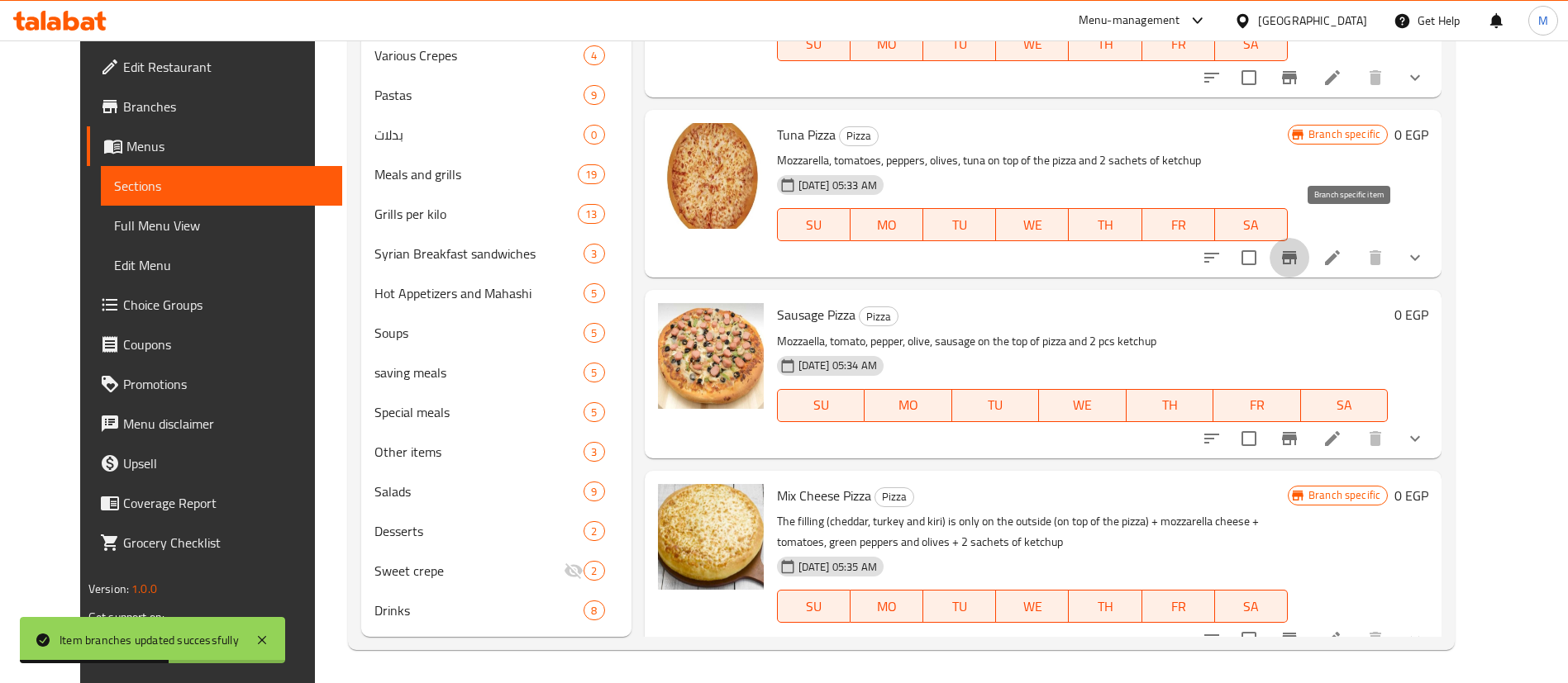
click at [1297, 251] on icon "Branch-specific-item" at bounding box center [1289, 258] width 15 height 13
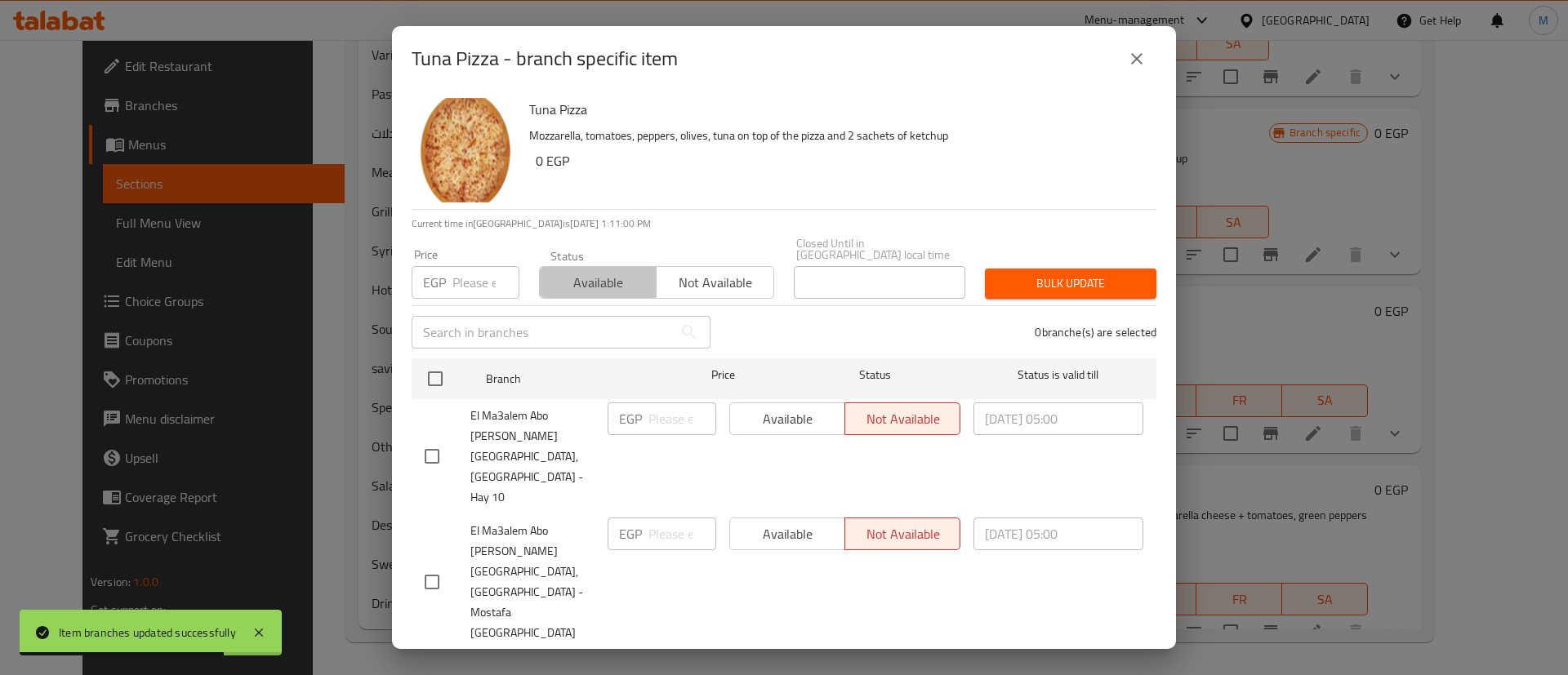
click at [631, 294] on span "Available" at bounding box center [598, 283] width 104 height 23
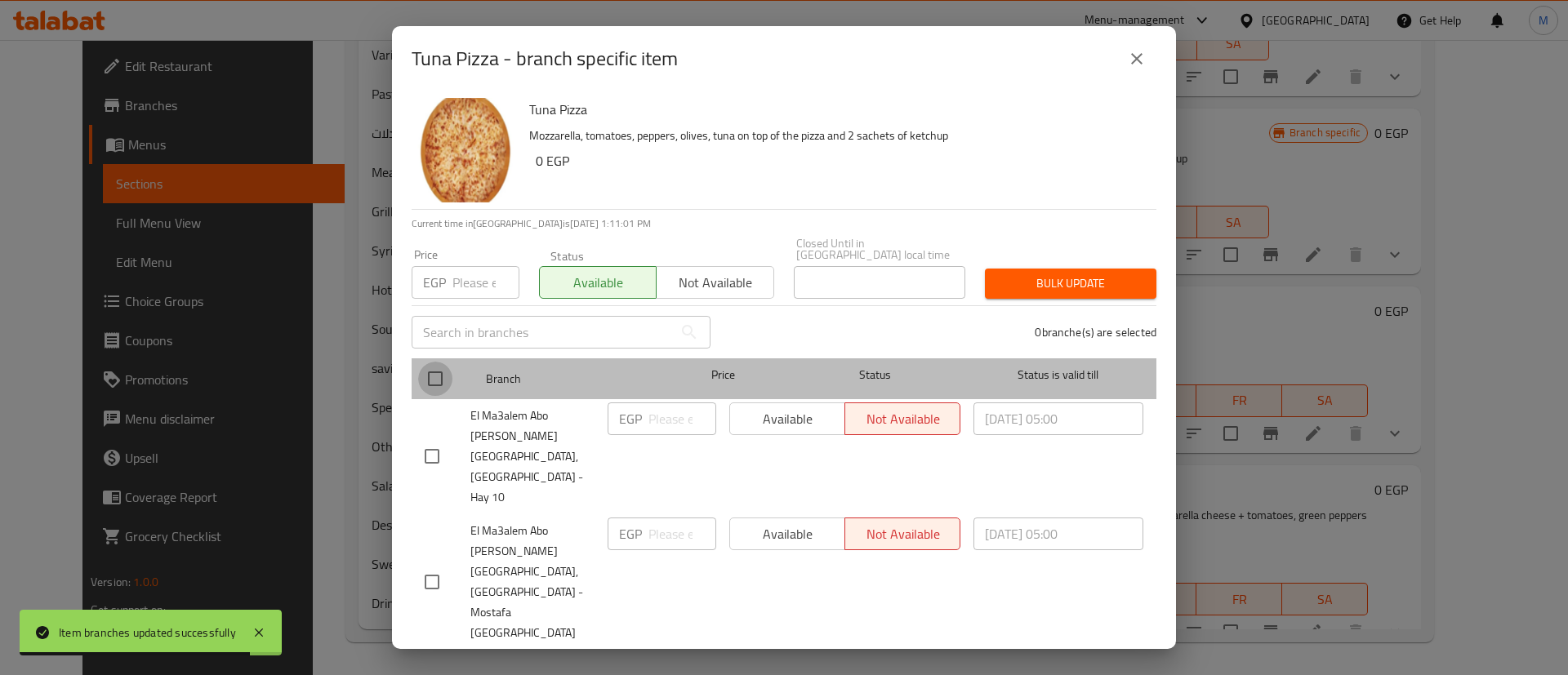
click at [446, 396] on input "checkbox" at bounding box center [435, 378] width 34 height 34
checkbox input "true"
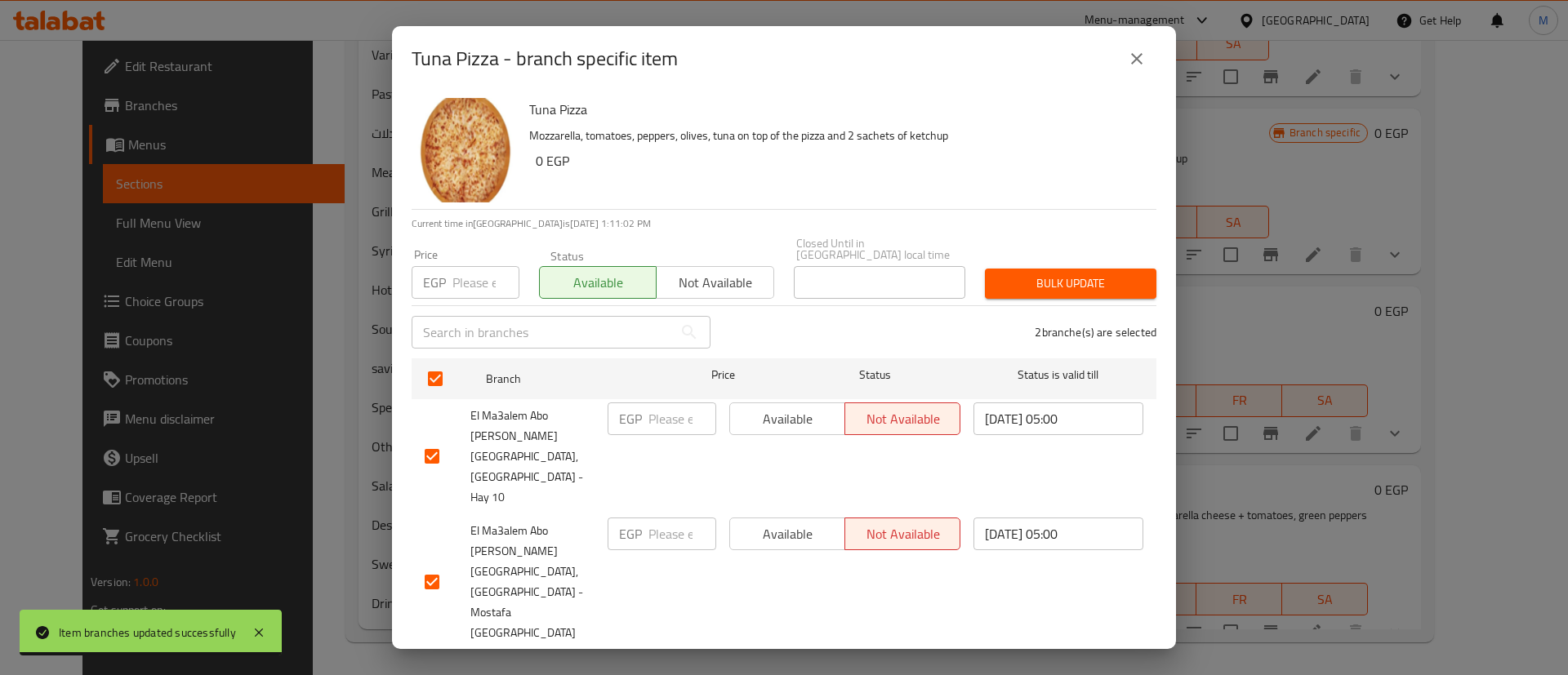
click at [1020, 291] on div "Bulk update" at bounding box center [1071, 283] width 191 height 50
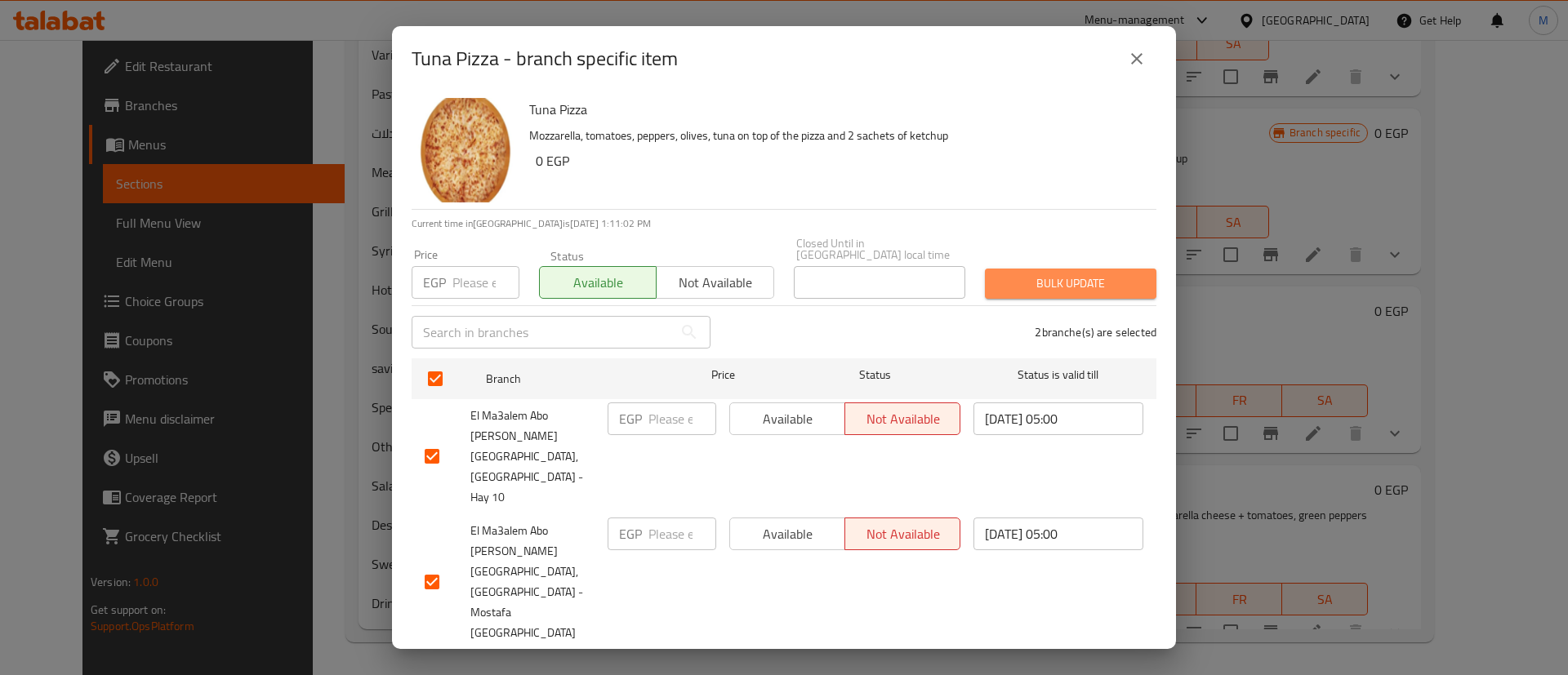
click at [1022, 293] on span "Bulk update" at bounding box center [1071, 283] width 146 height 21
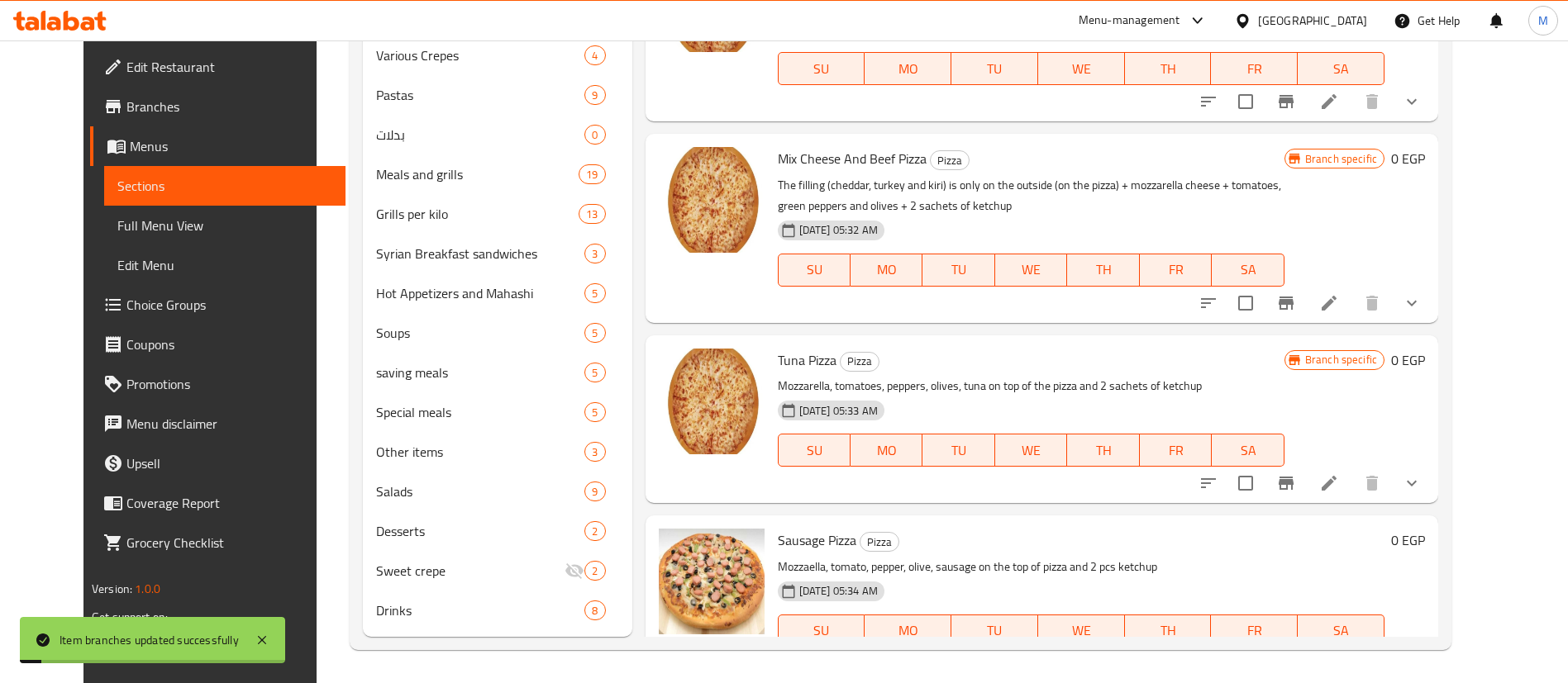
scroll to position [472, 0]
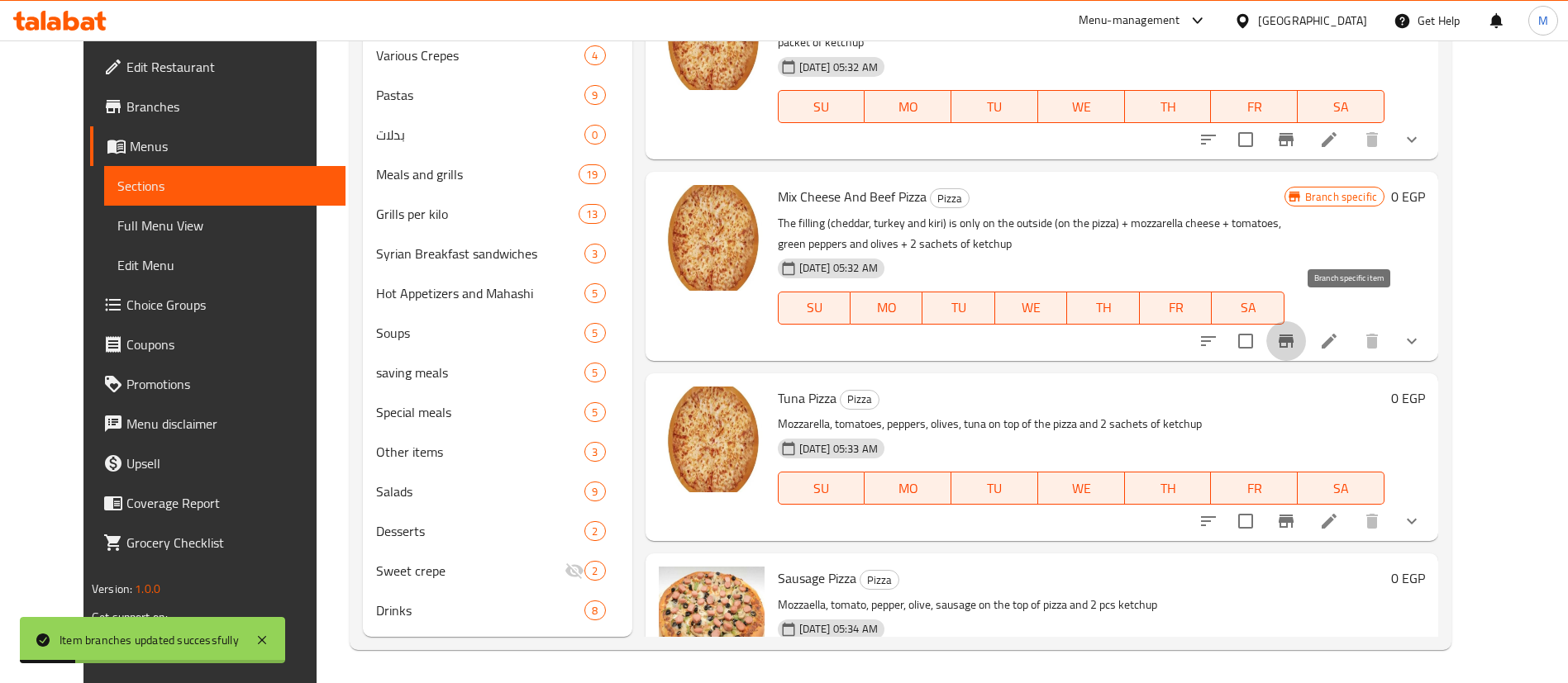
click at [1296, 331] on icon "Branch-specific-item" at bounding box center [1286, 342] width 20 height 20
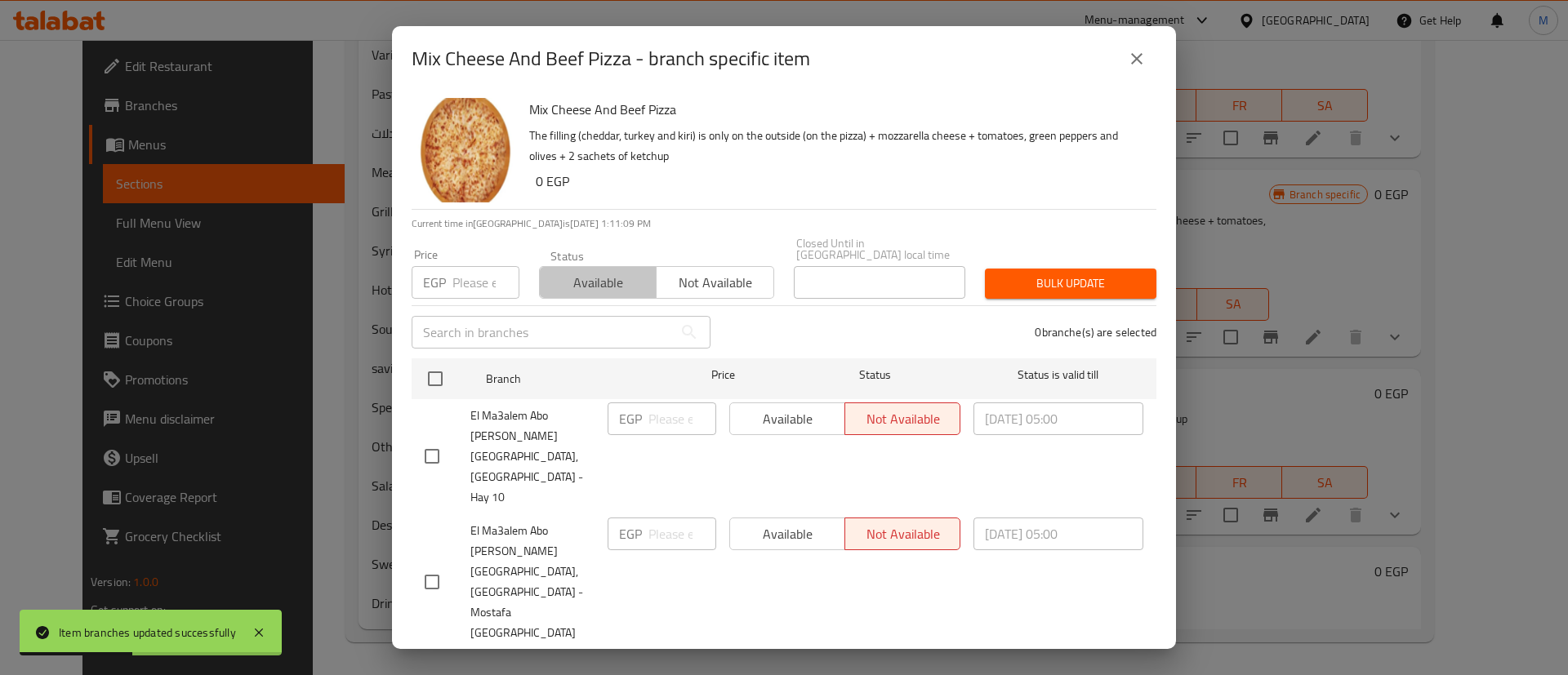
click at [566, 294] on span "Available" at bounding box center [598, 283] width 104 height 23
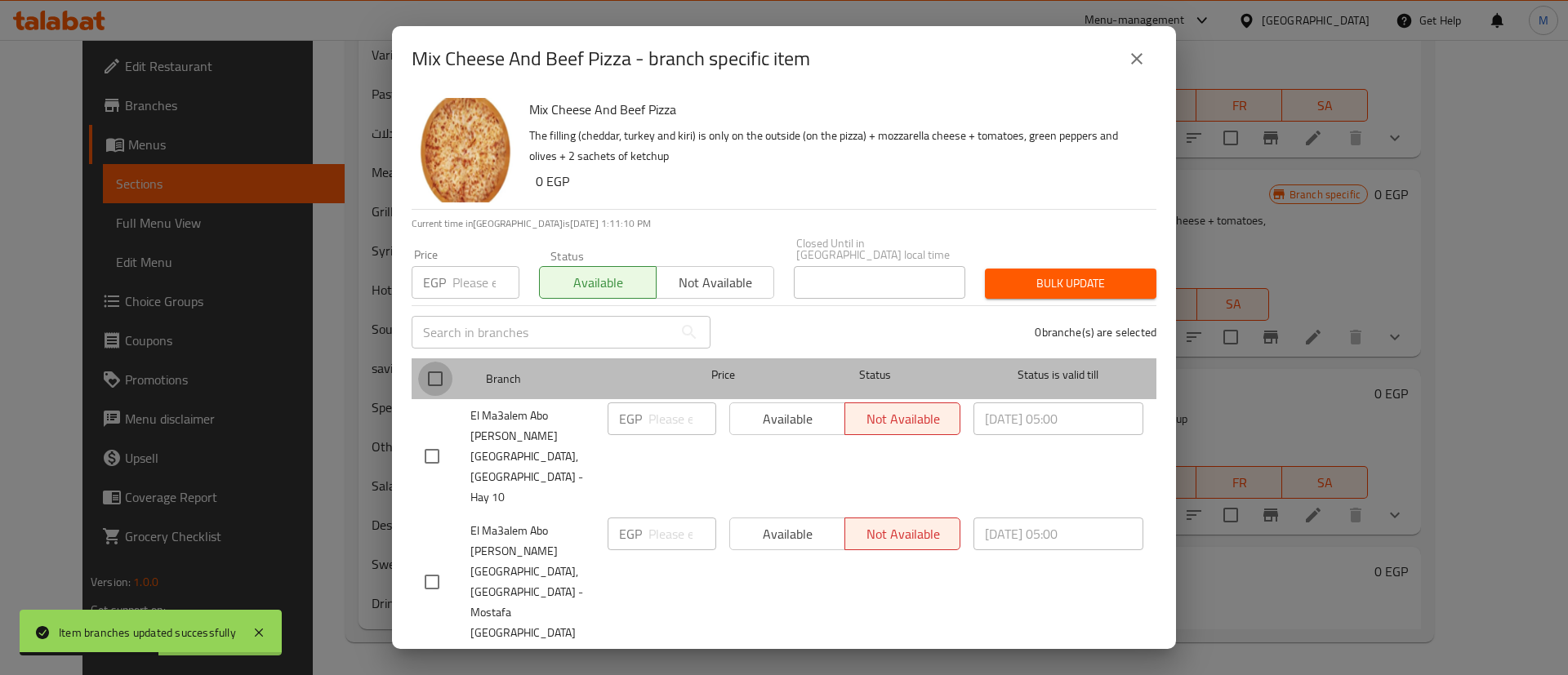
click at [436, 396] on input "checkbox" at bounding box center [435, 378] width 34 height 34
checkbox input "true"
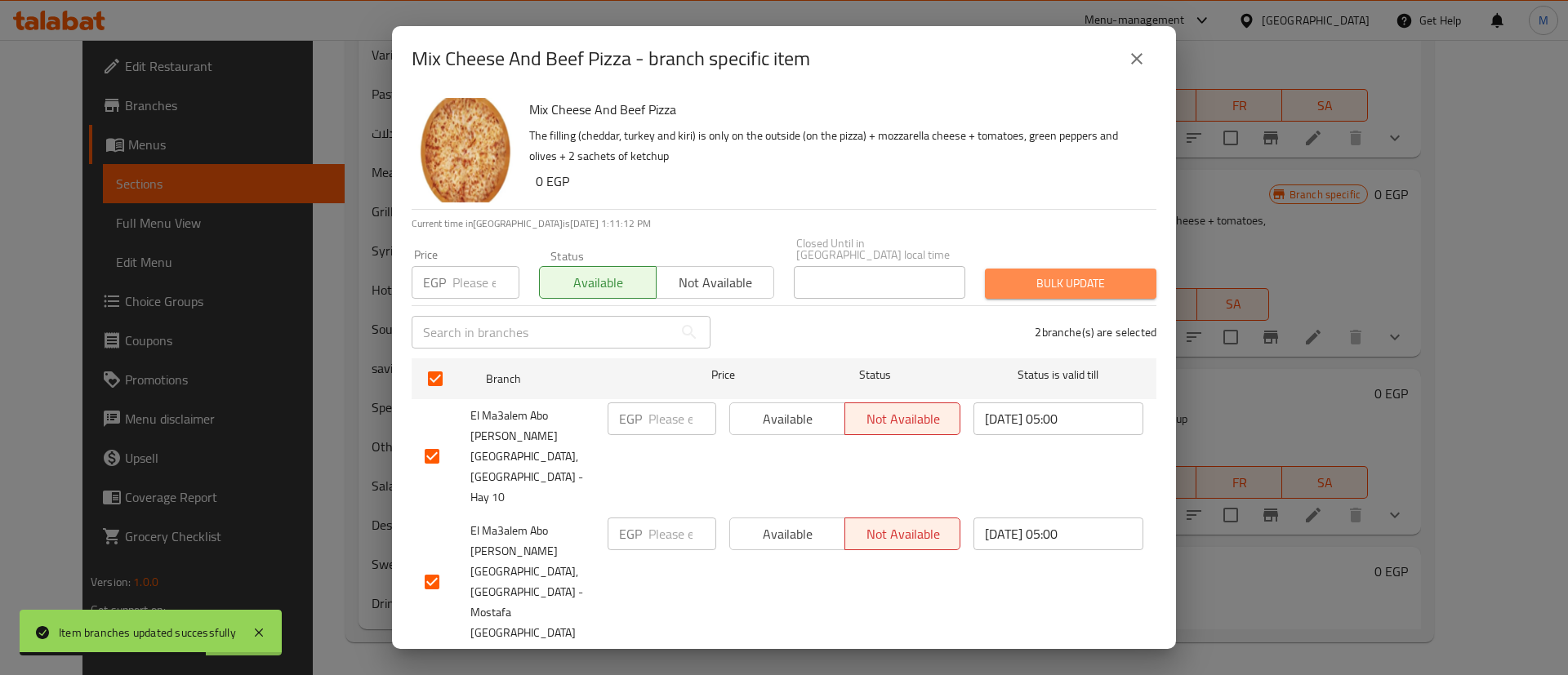
click at [1051, 298] on button "Bulk update" at bounding box center [1071, 283] width 171 height 30
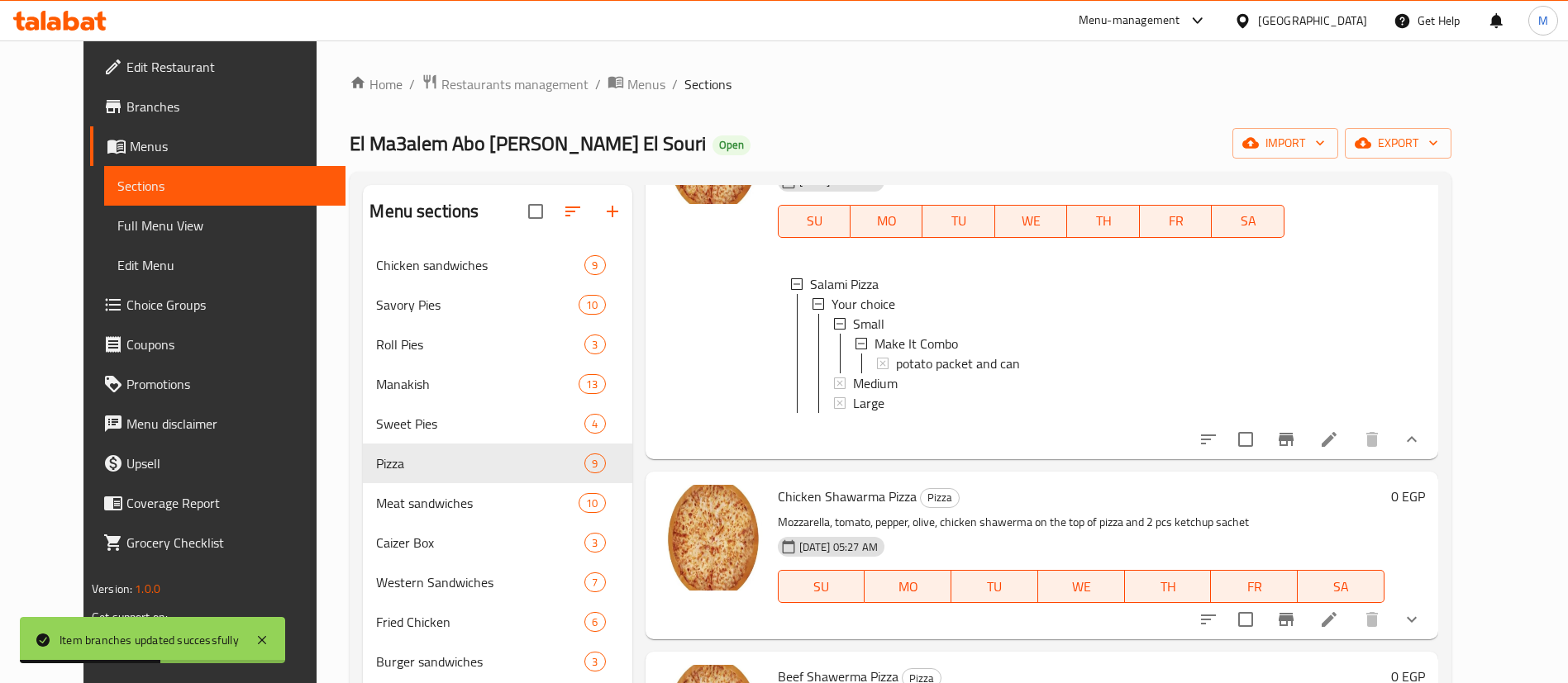
scroll to position [353, 0]
click at [1294, 438] on icon "Branch-specific-item" at bounding box center [1286, 441] width 15 height 13
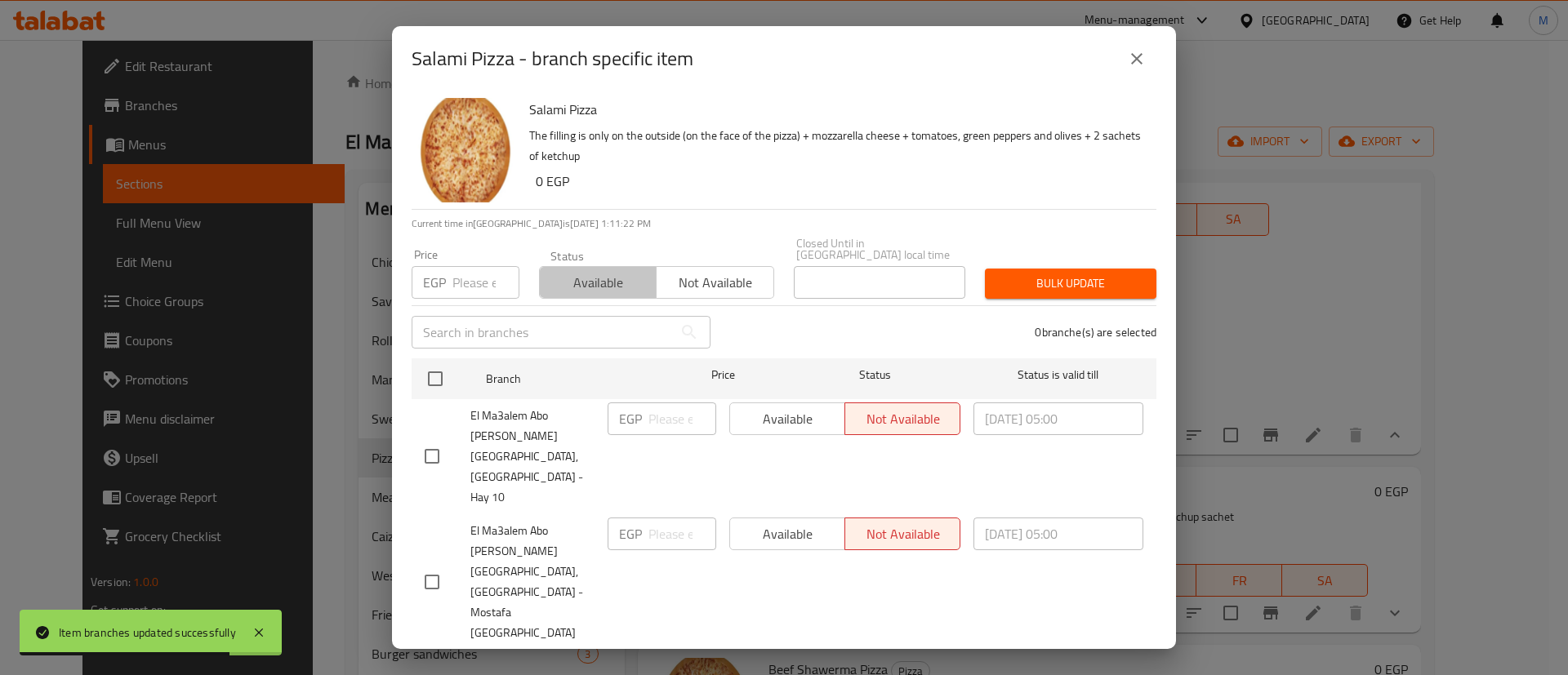
click at [581, 294] on span "Available" at bounding box center [598, 283] width 104 height 23
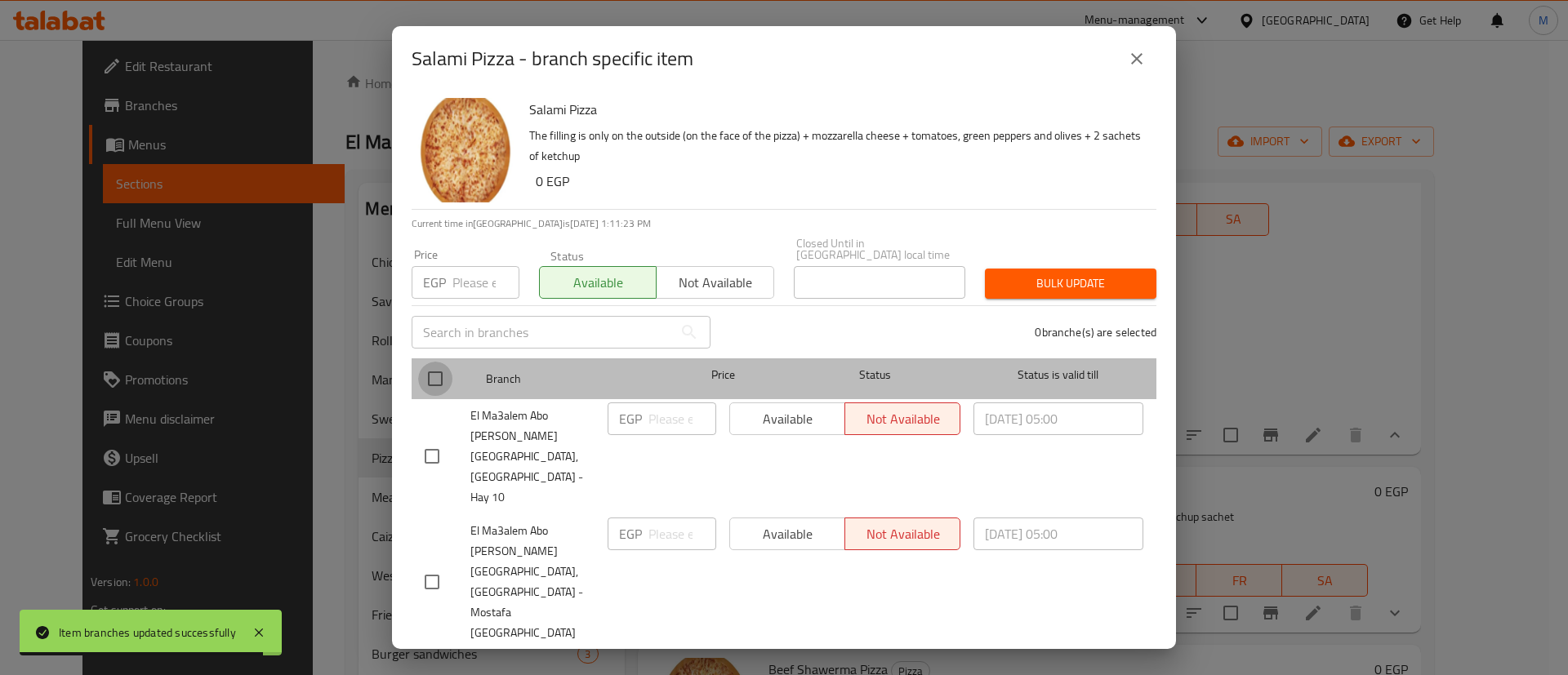
click at [445, 396] on input "checkbox" at bounding box center [435, 378] width 34 height 34
checkbox input "true"
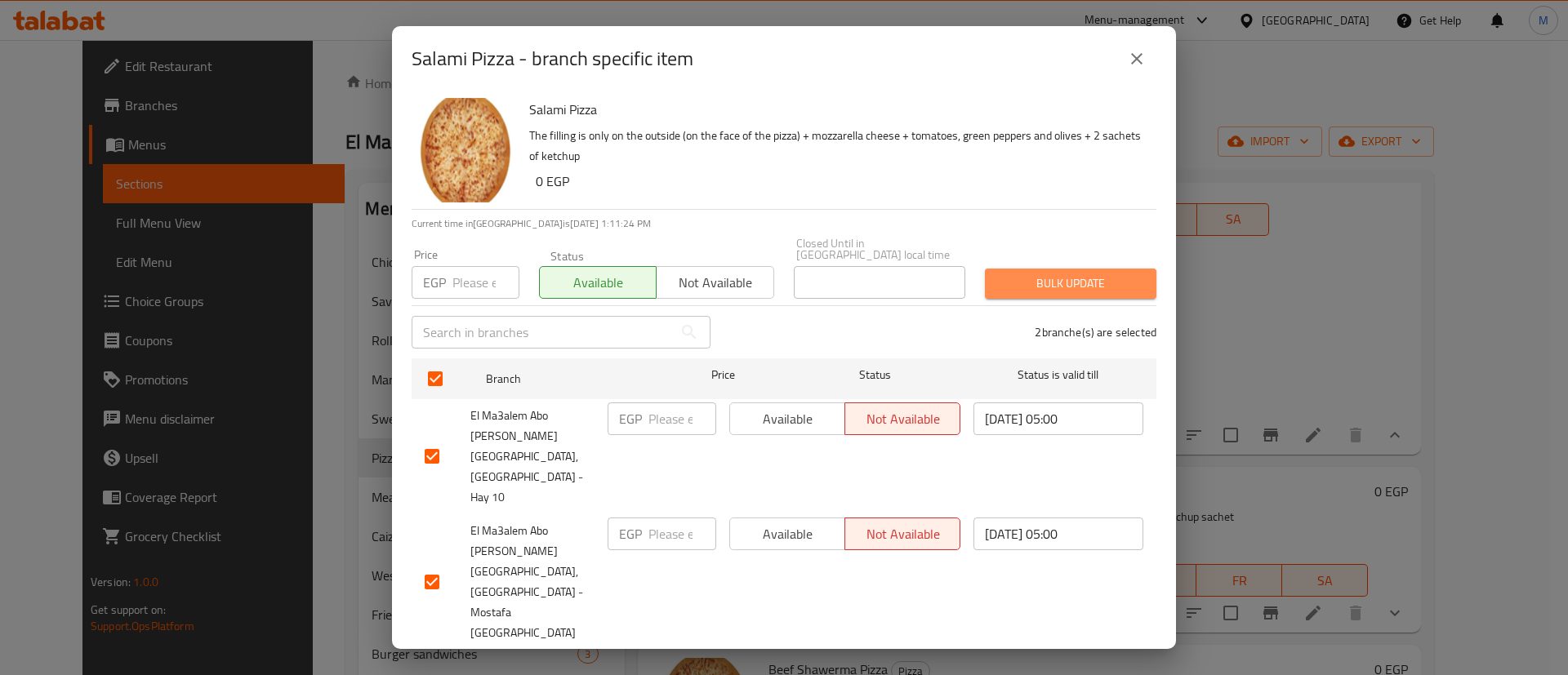
click at [1061, 293] on span "Bulk update" at bounding box center [1071, 283] width 146 height 21
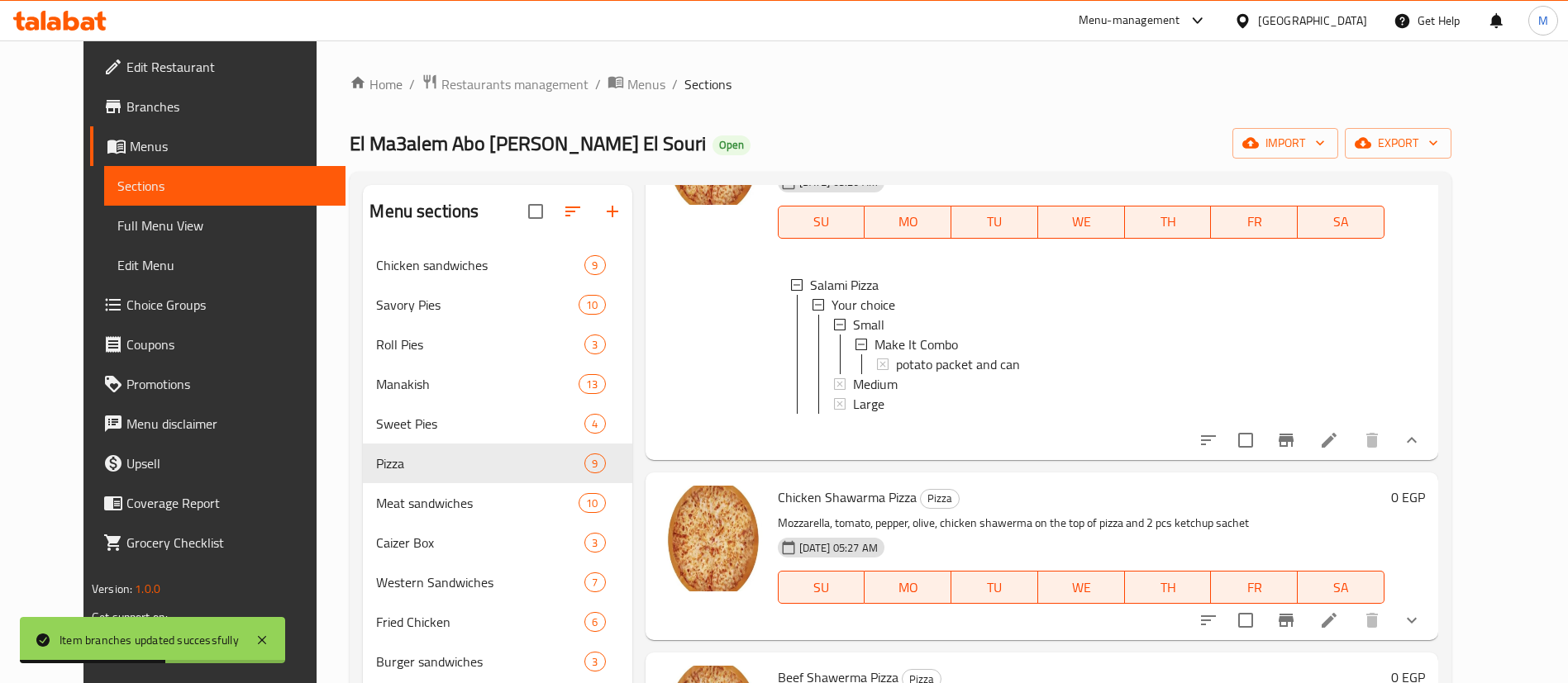
scroll to position [0, 0]
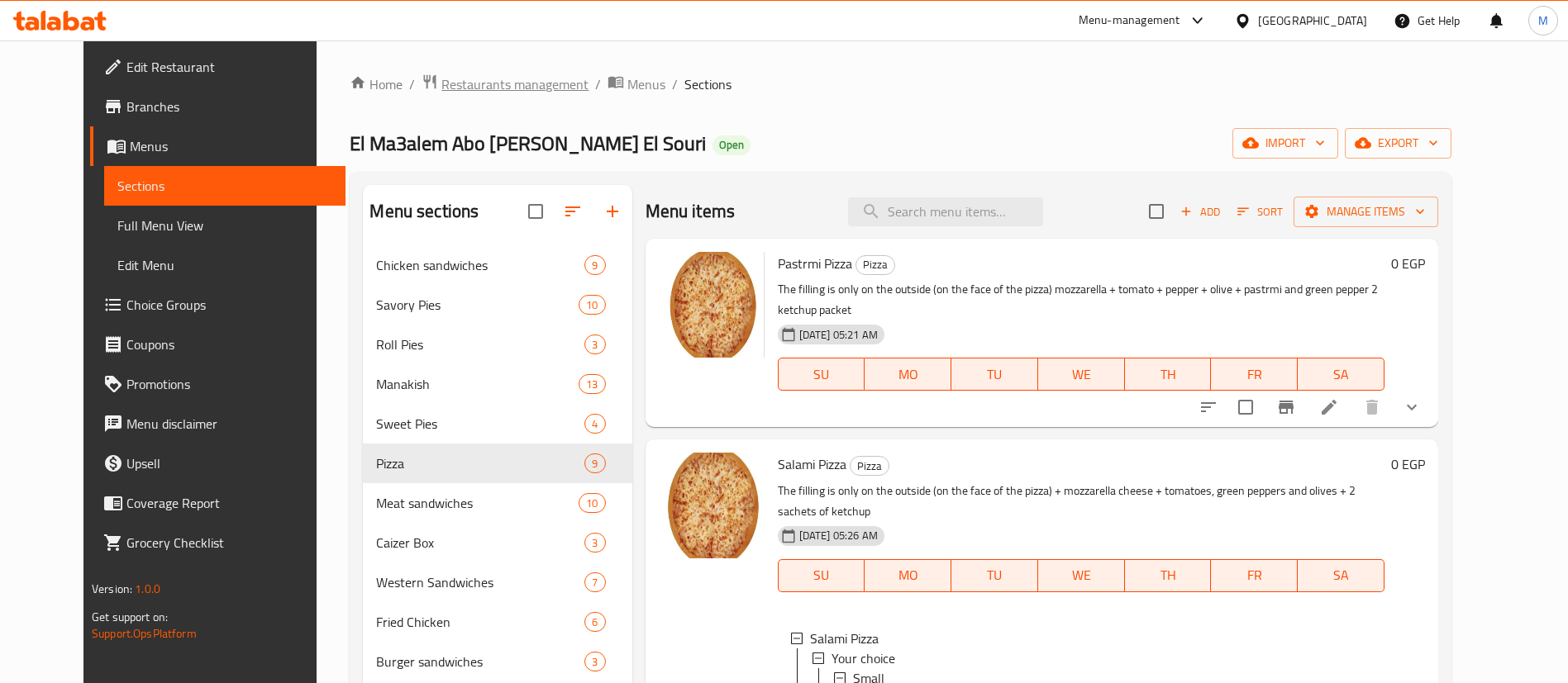
click at [481, 91] on span "Restaurants management" at bounding box center [514, 84] width 147 height 20
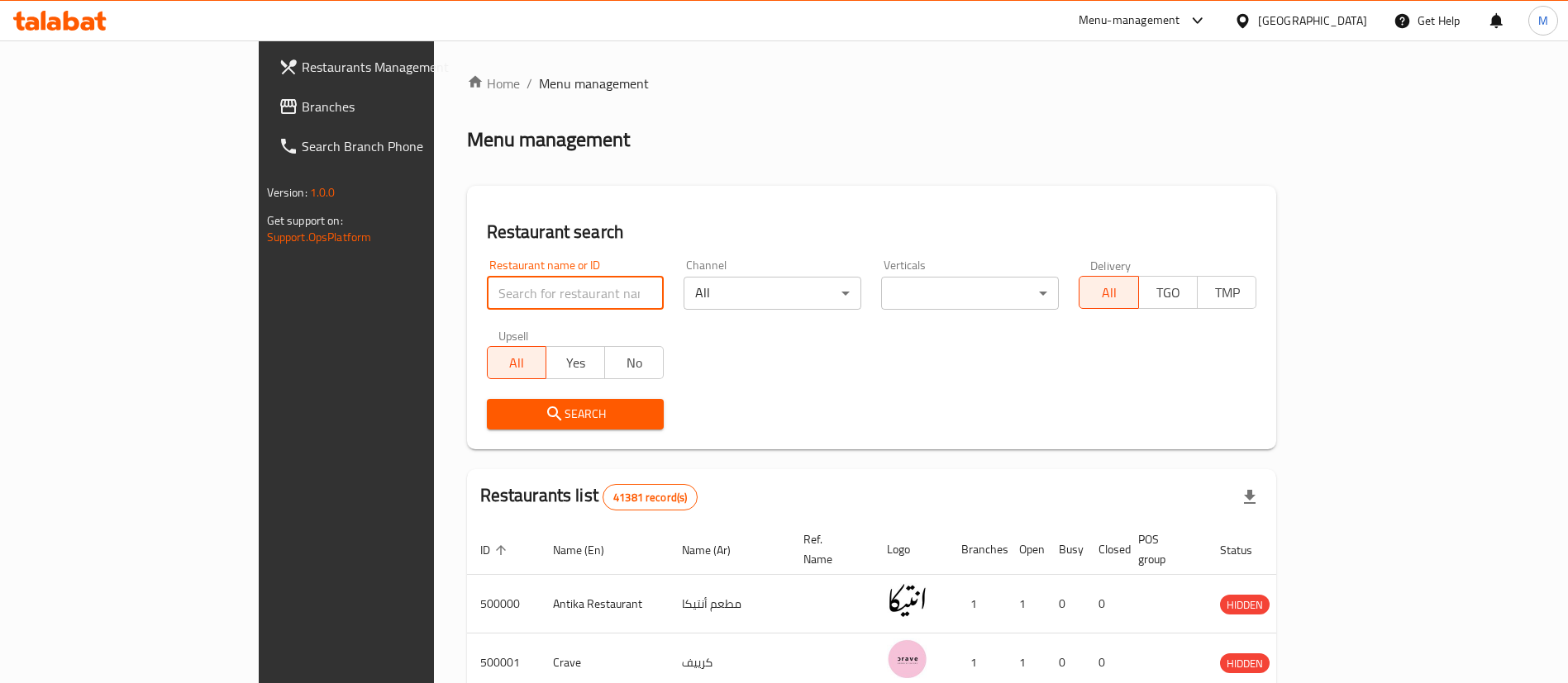
click at [522, 296] on input "search" at bounding box center [575, 293] width 178 height 33
paste input "691150"
type input "691150"
click button "Search" at bounding box center [575, 414] width 178 height 30
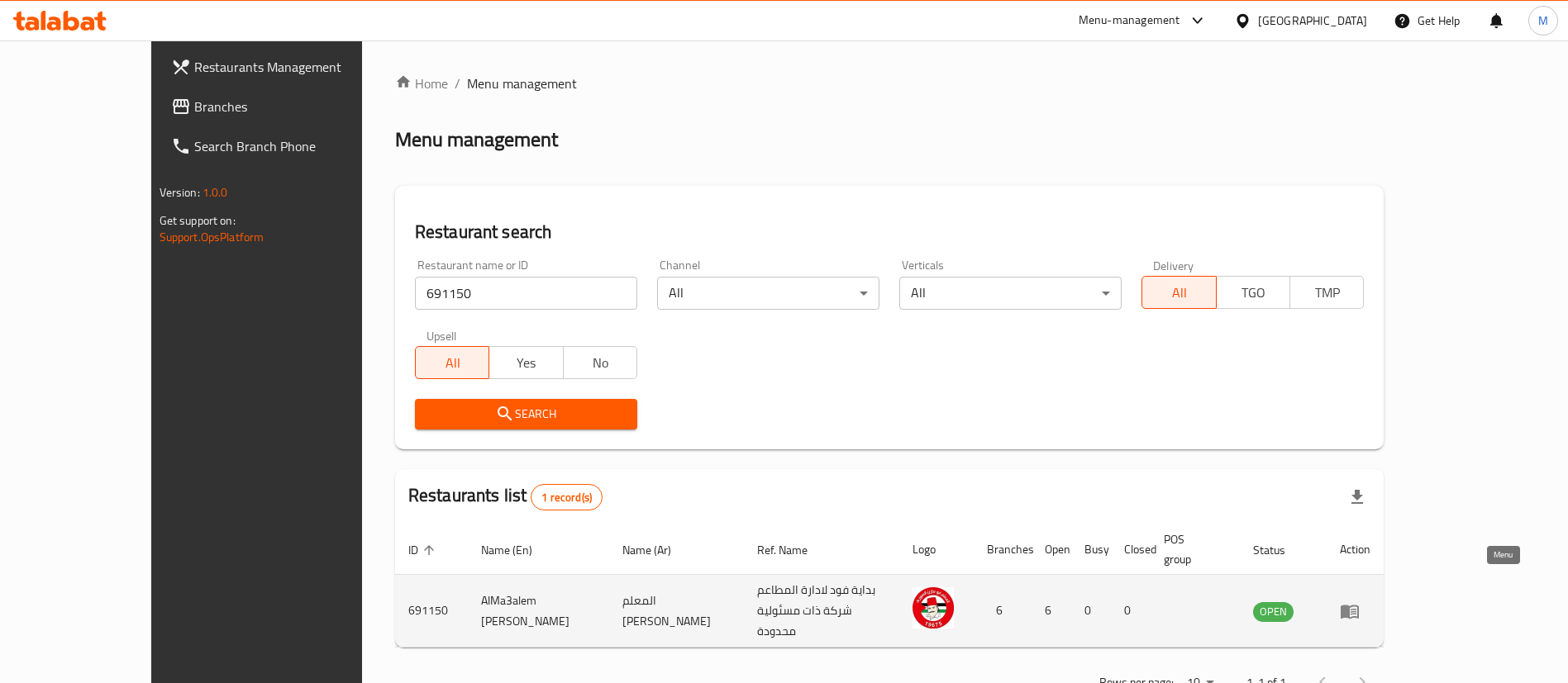
click at [1359, 601] on icon "enhanced table" at bounding box center [1350, 612] width 20 height 20
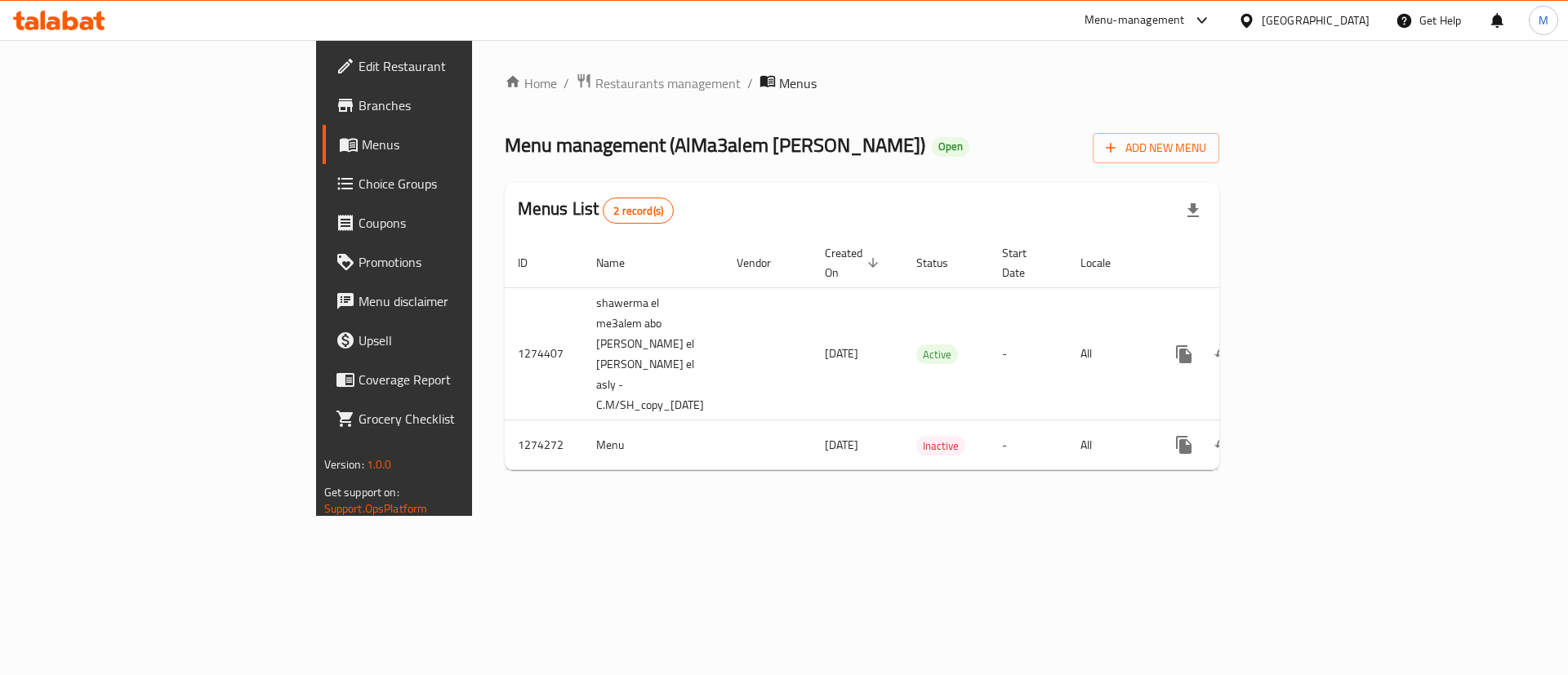
click at [359, 110] on span "Branches" at bounding box center [462, 106] width 206 height 20
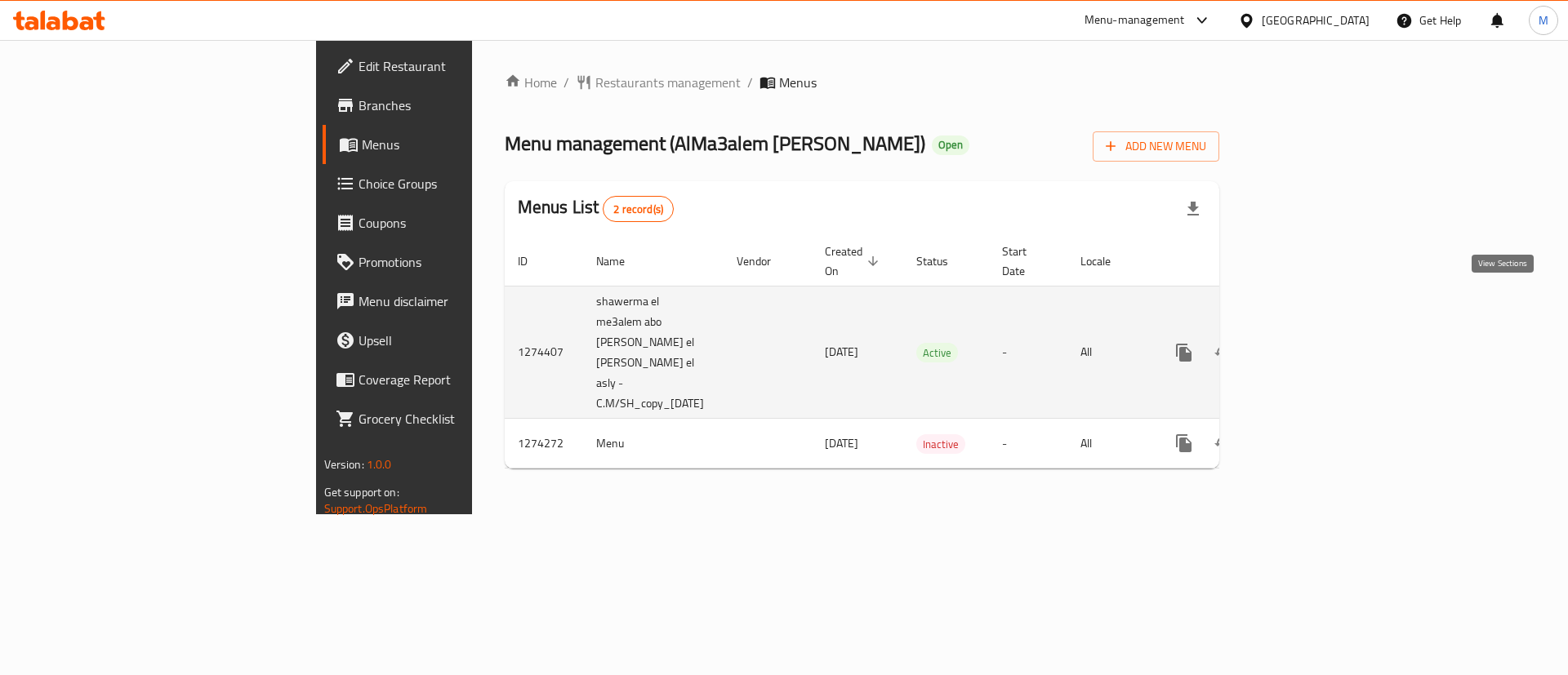
click at [1322, 333] on link "enhanced table" at bounding box center [1302, 352] width 39 height 39
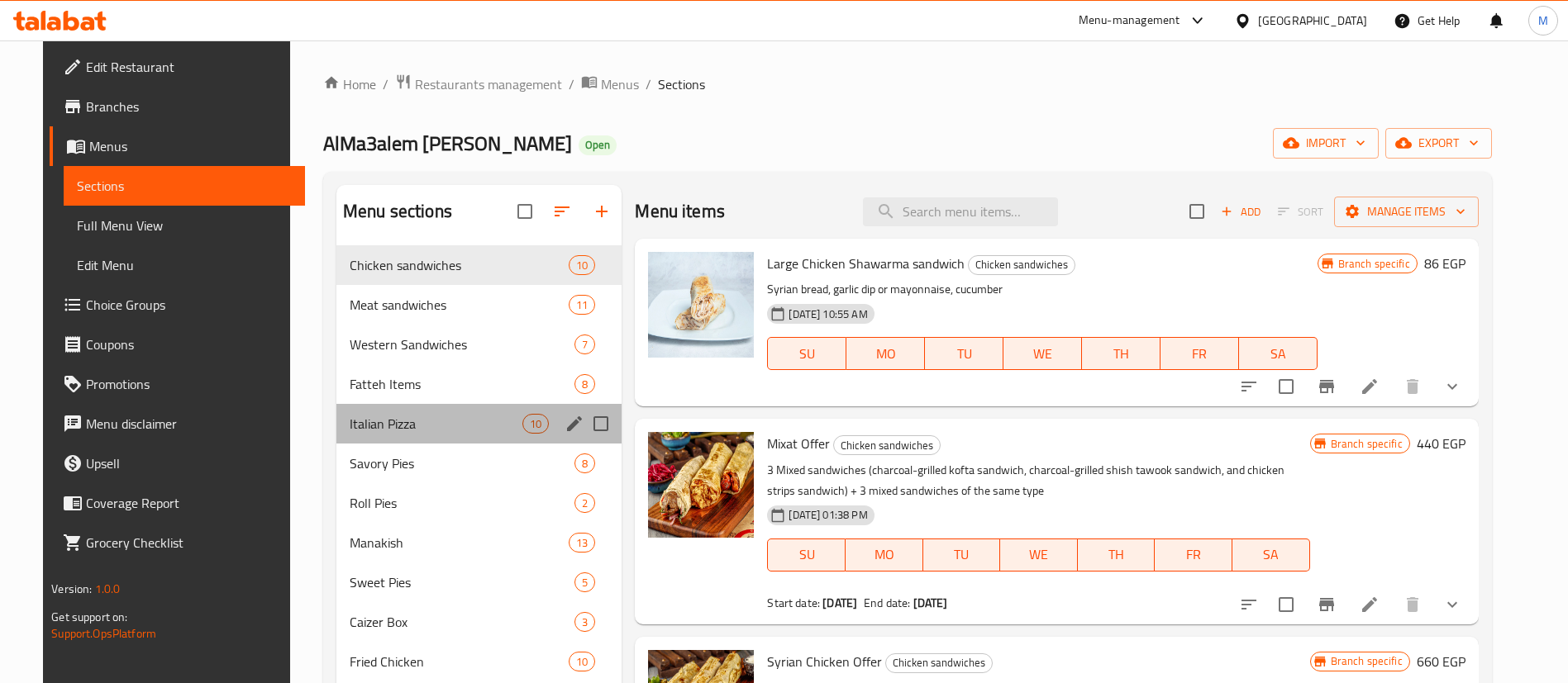
click at [438, 434] on div "Italian Pizza 10" at bounding box center [479, 423] width 285 height 40
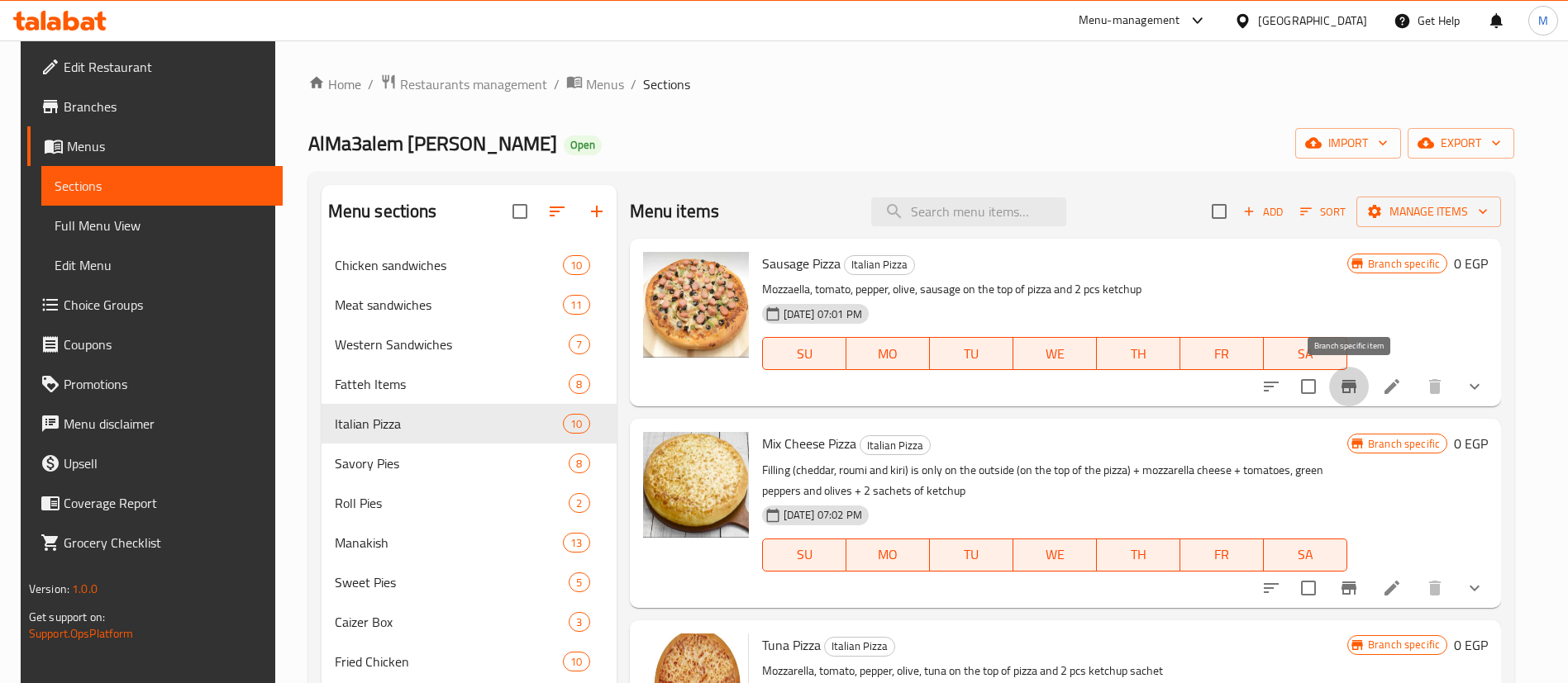
click at [1353, 390] on icon "Branch-specific-item" at bounding box center [1349, 387] width 20 height 20
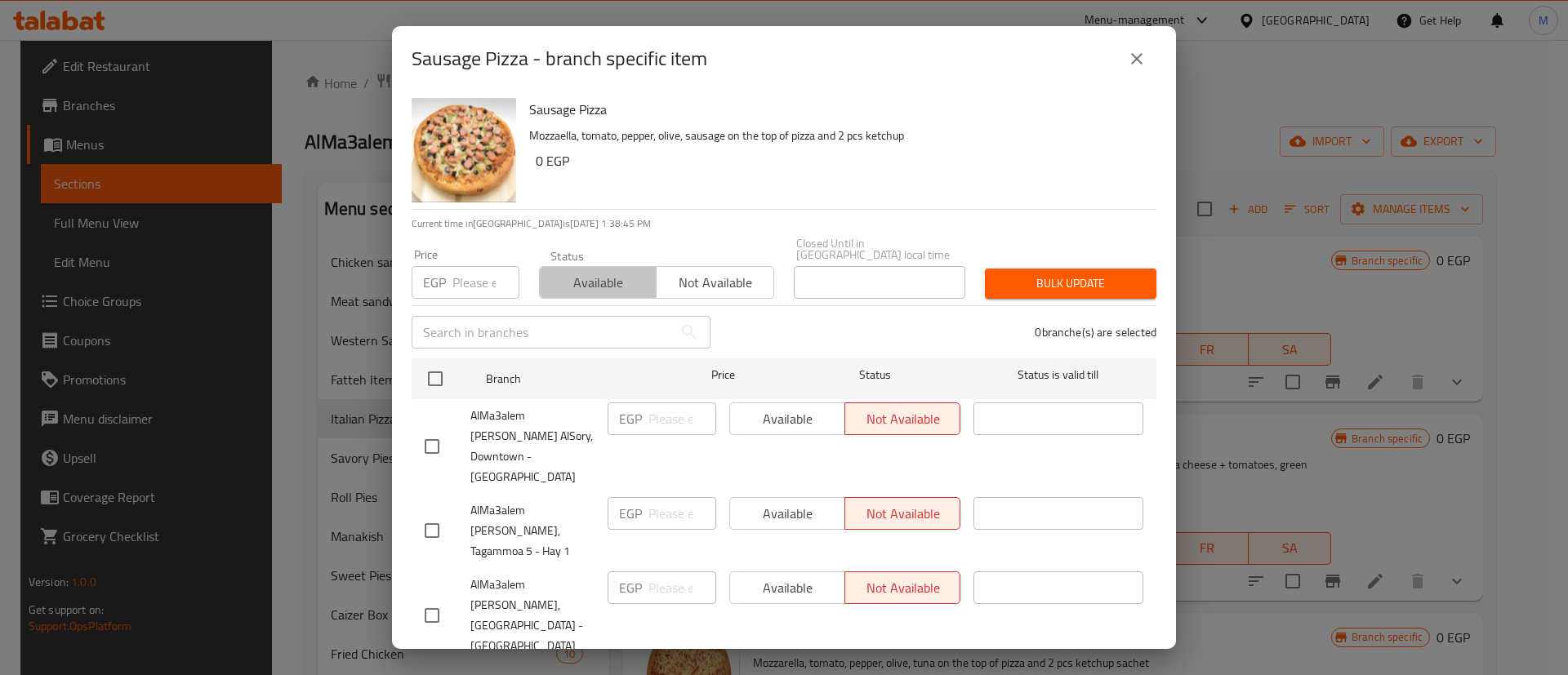
click at [617, 273] on span "Available" at bounding box center [598, 283] width 104 height 23
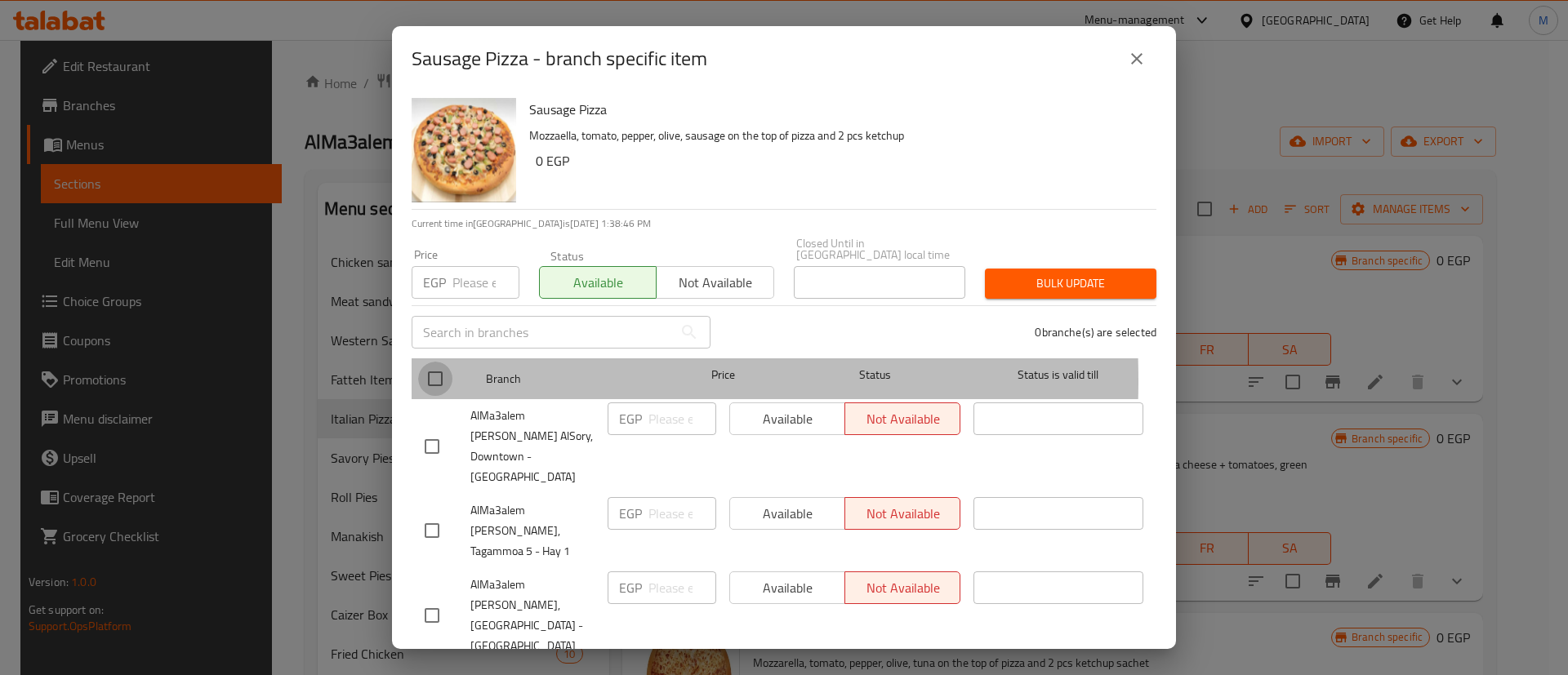
click at [438, 369] on input "checkbox" at bounding box center [435, 378] width 34 height 34
checkbox input "true"
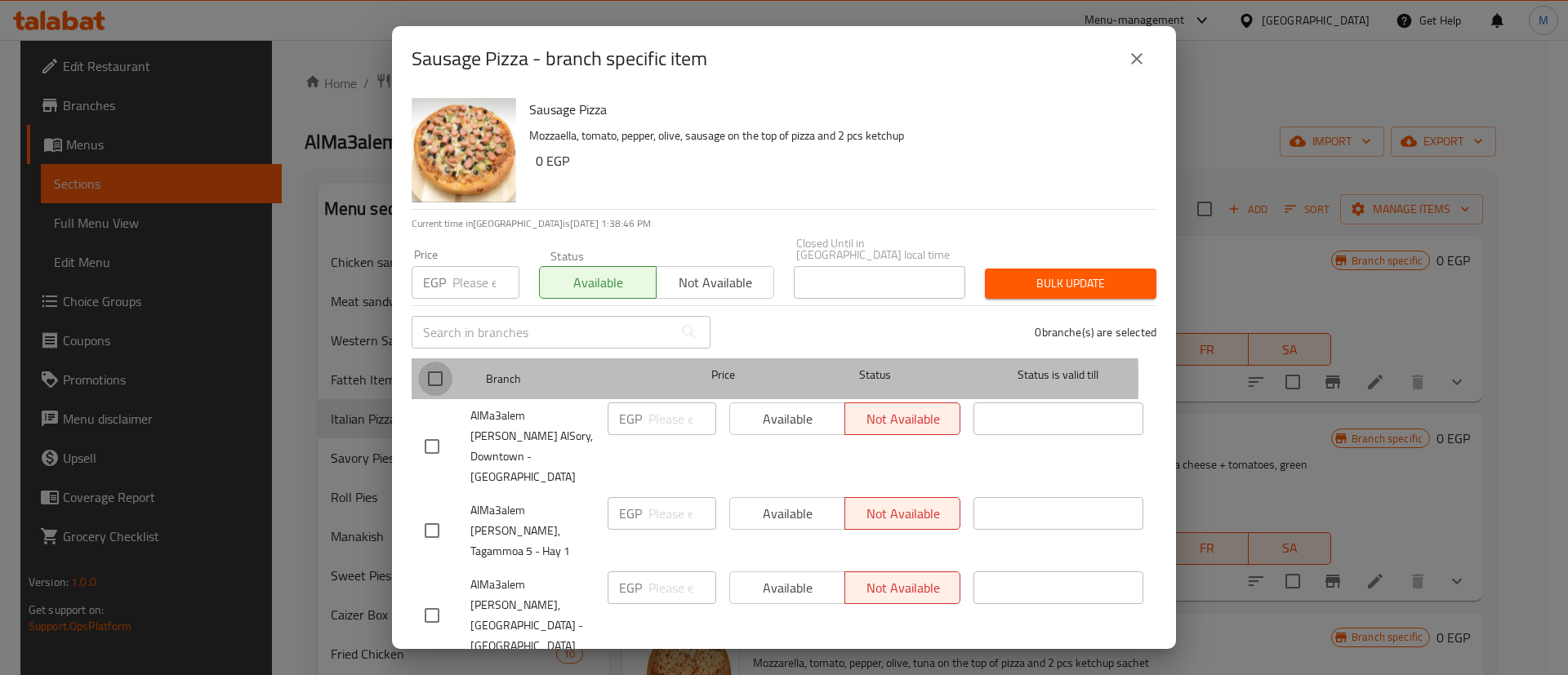
checkbox input "true"
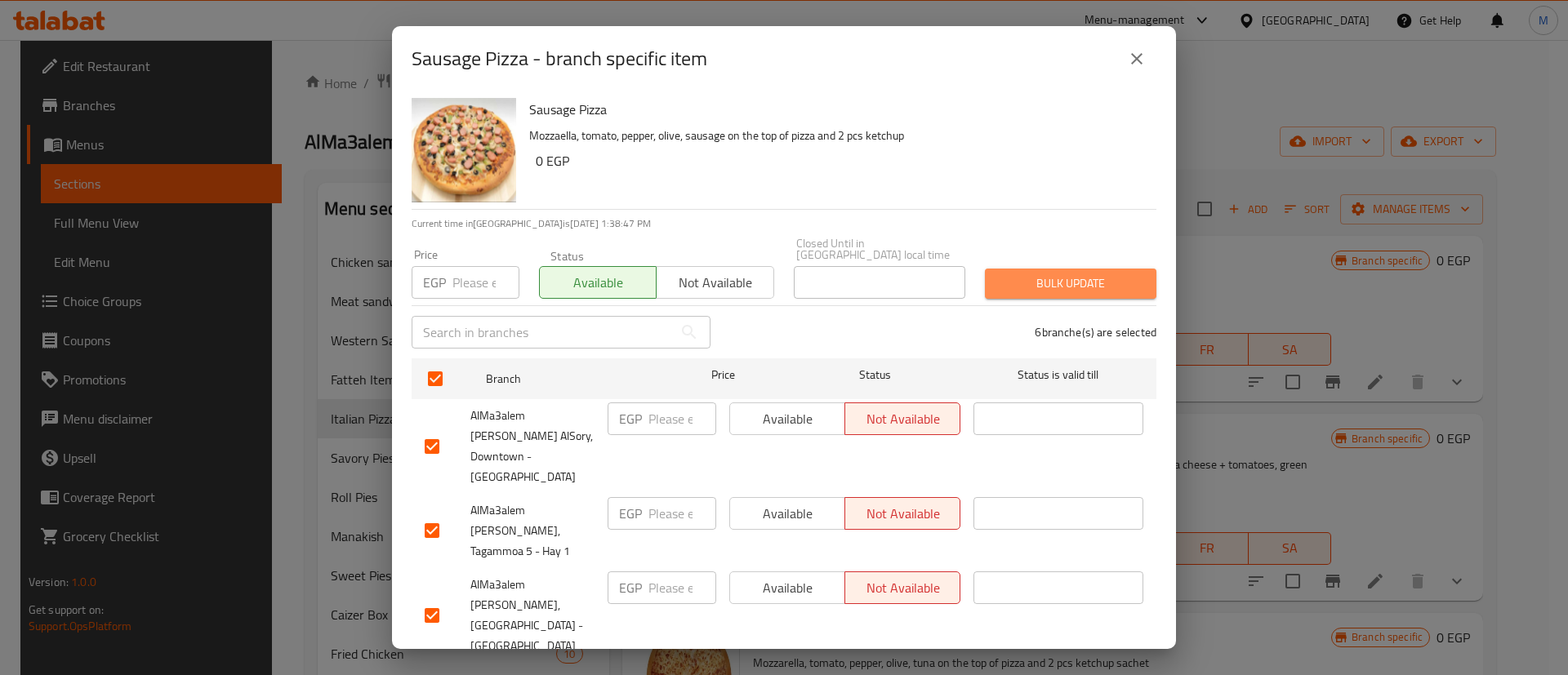
click at [1101, 276] on span "Bulk update" at bounding box center [1071, 283] width 146 height 21
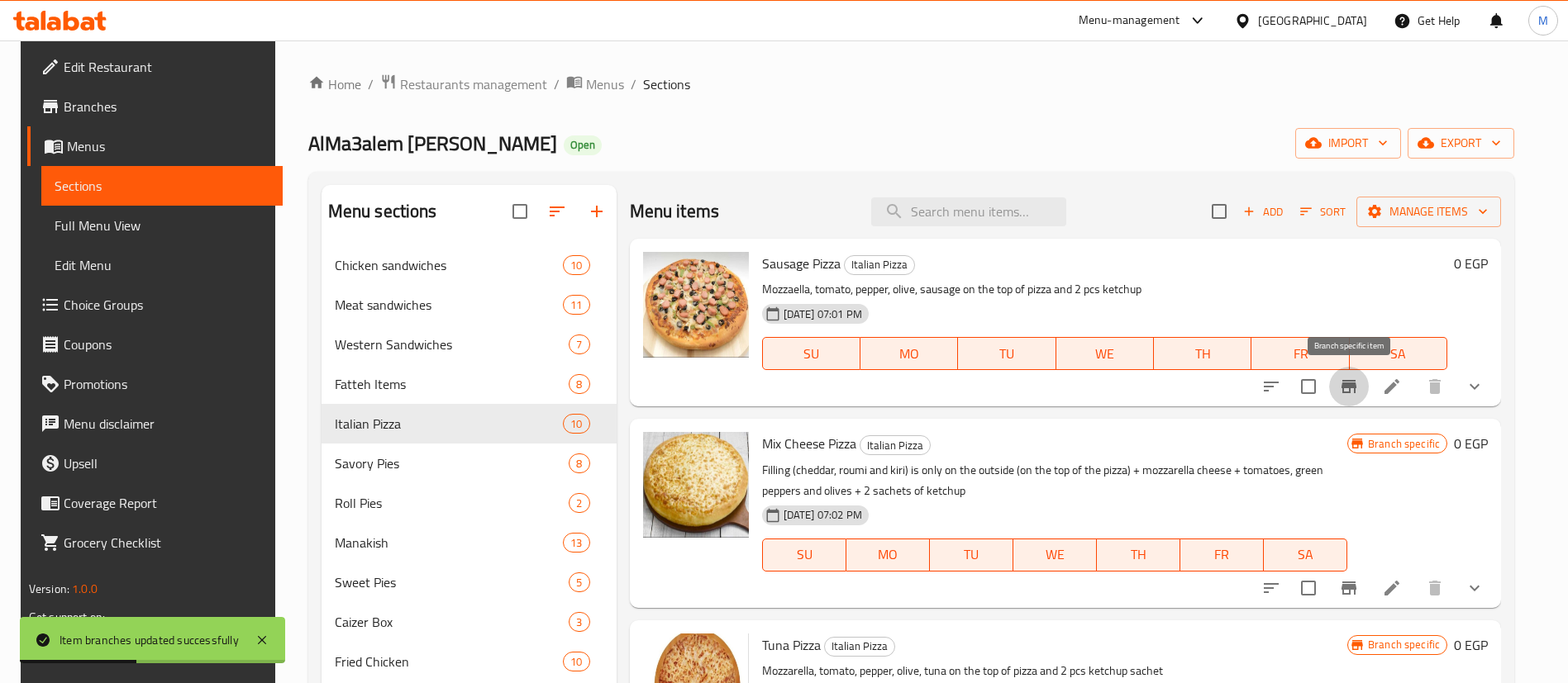
click at [1358, 384] on icon "Branch-specific-item" at bounding box center [1349, 387] width 20 height 20
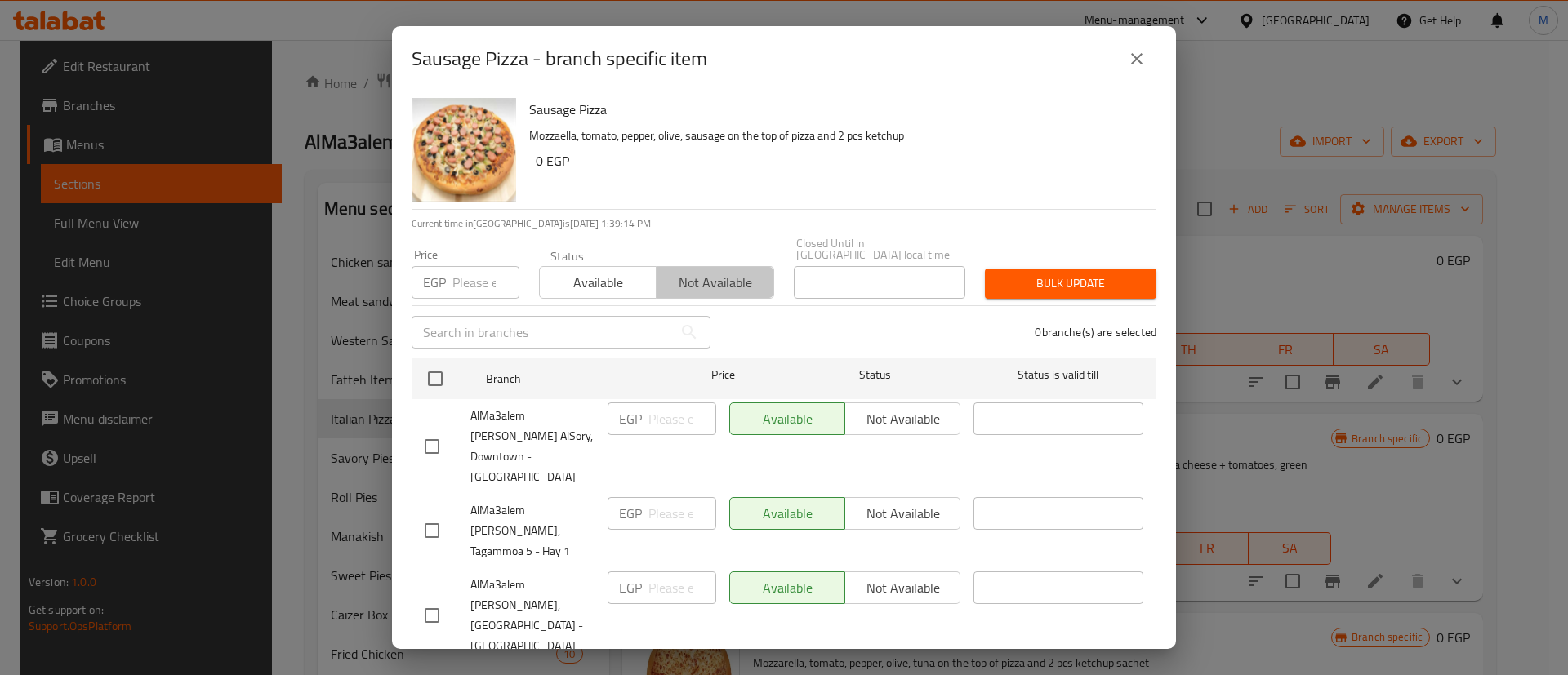
click at [690, 271] on span "Not available" at bounding box center [715, 283] width 104 height 23
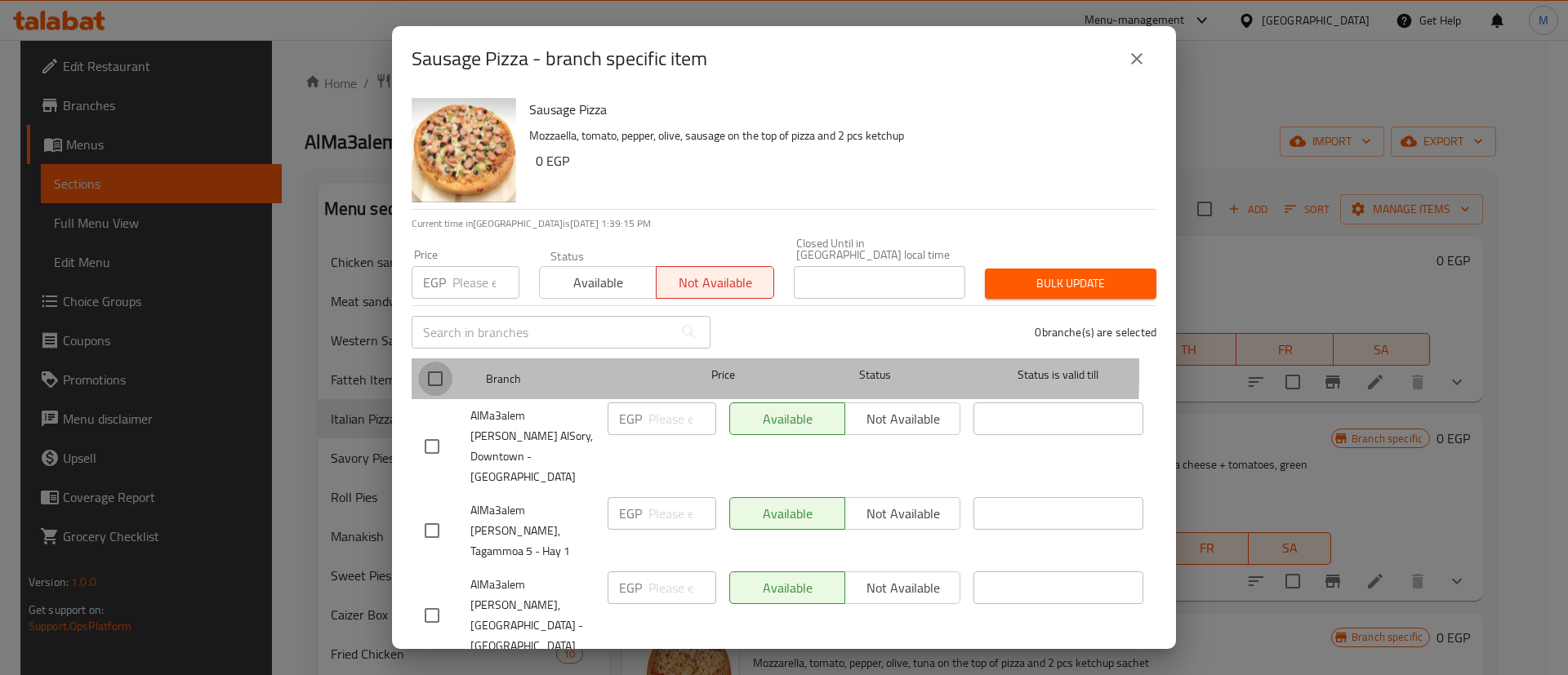
click at [438, 362] on input "checkbox" at bounding box center [435, 378] width 34 height 34
checkbox input "true"
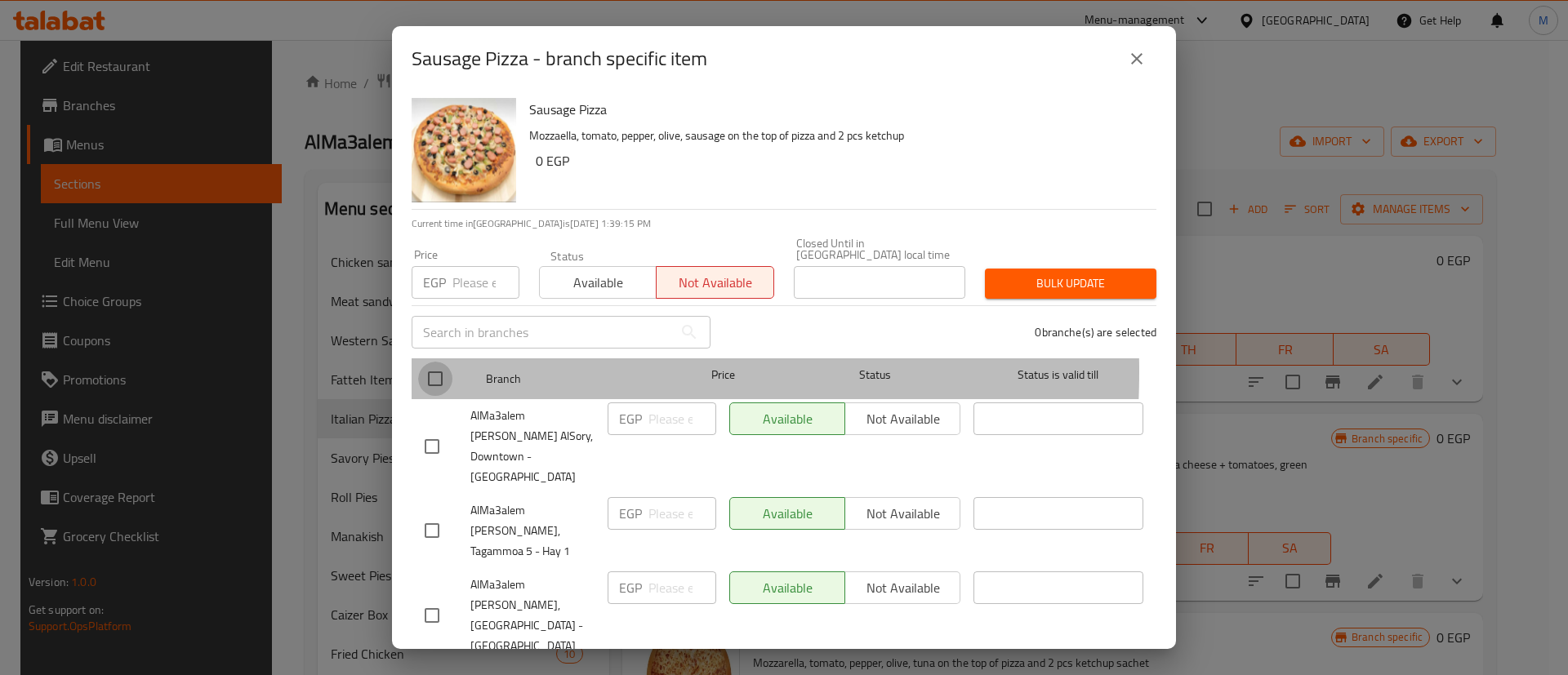
checkbox input "true"
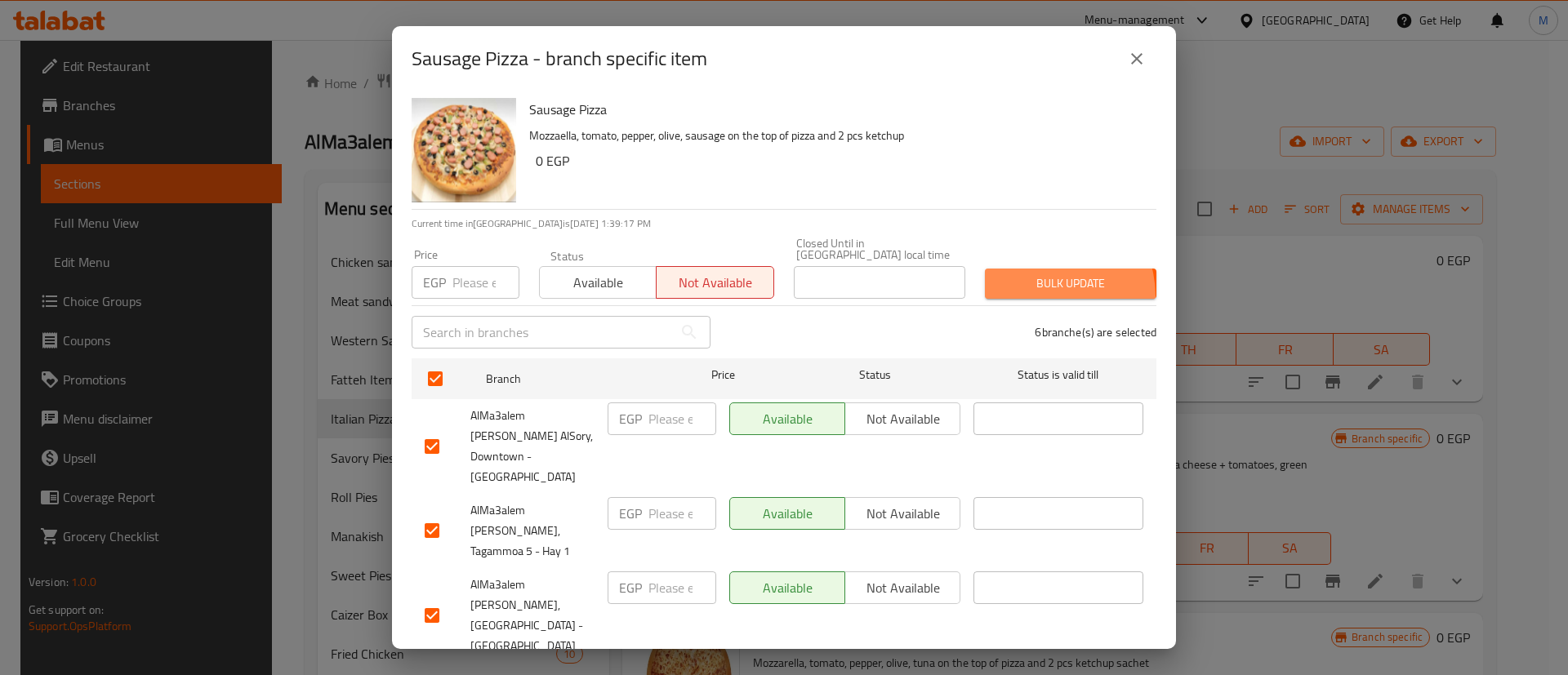
click at [1027, 285] on button "Bulk update" at bounding box center [1071, 283] width 171 height 30
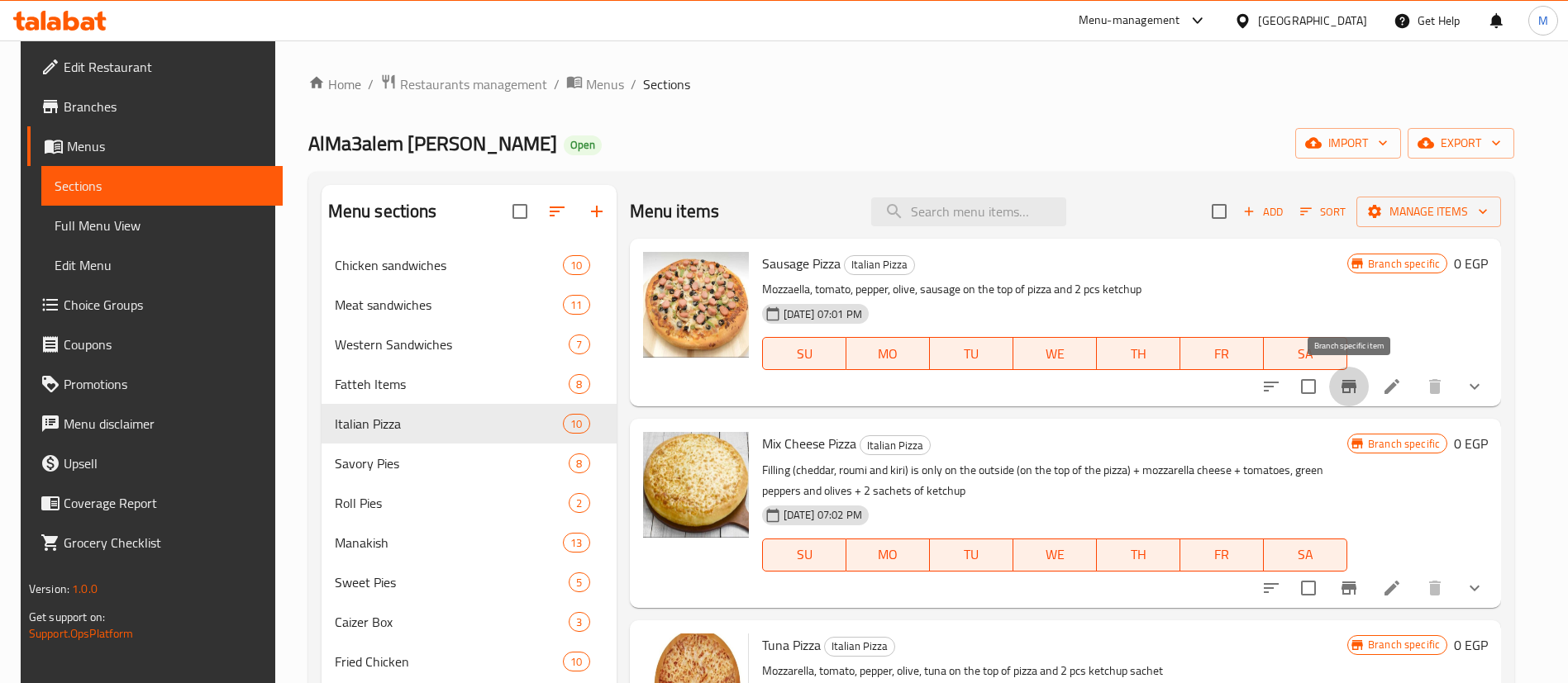
click at [1361, 391] on button "Branch-specific-item" at bounding box center [1348, 386] width 40 height 40
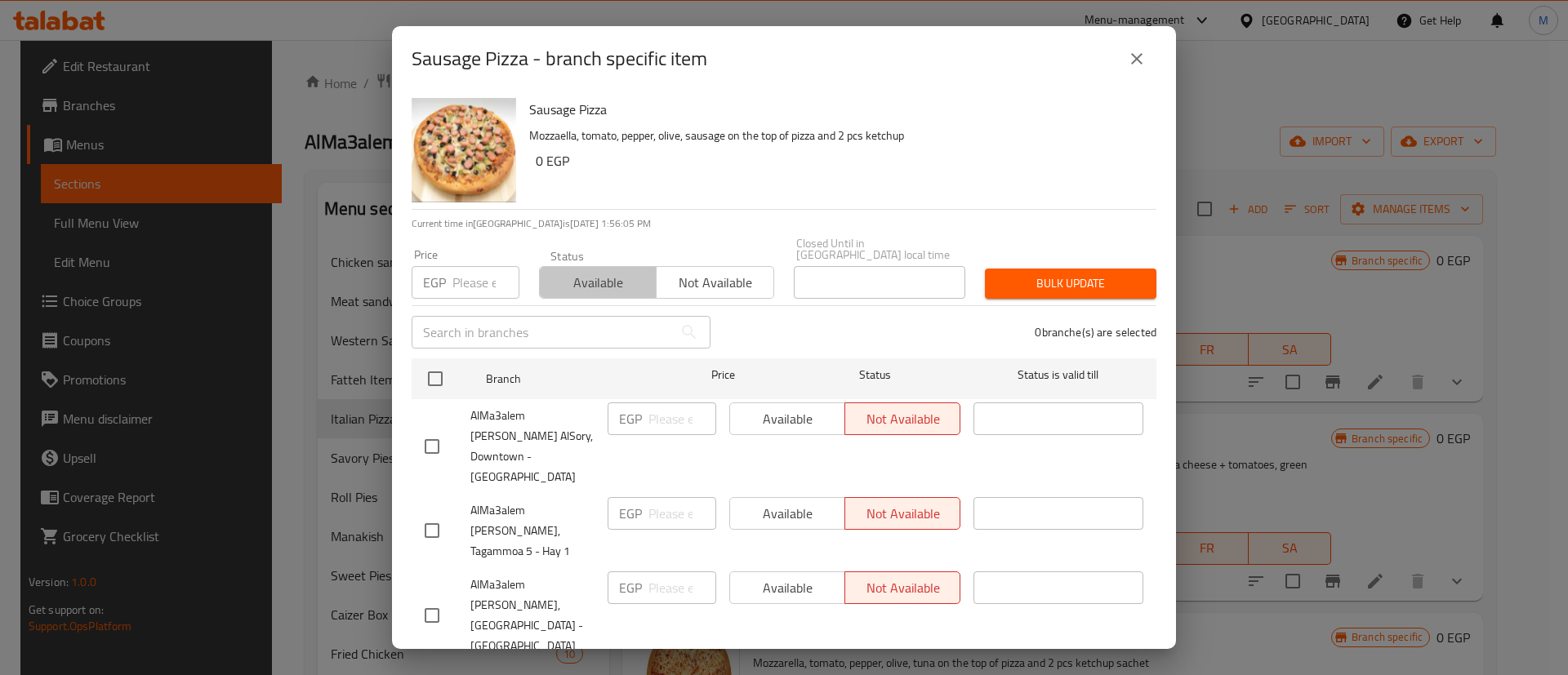
click at [624, 271] on span "Available" at bounding box center [598, 283] width 104 height 23
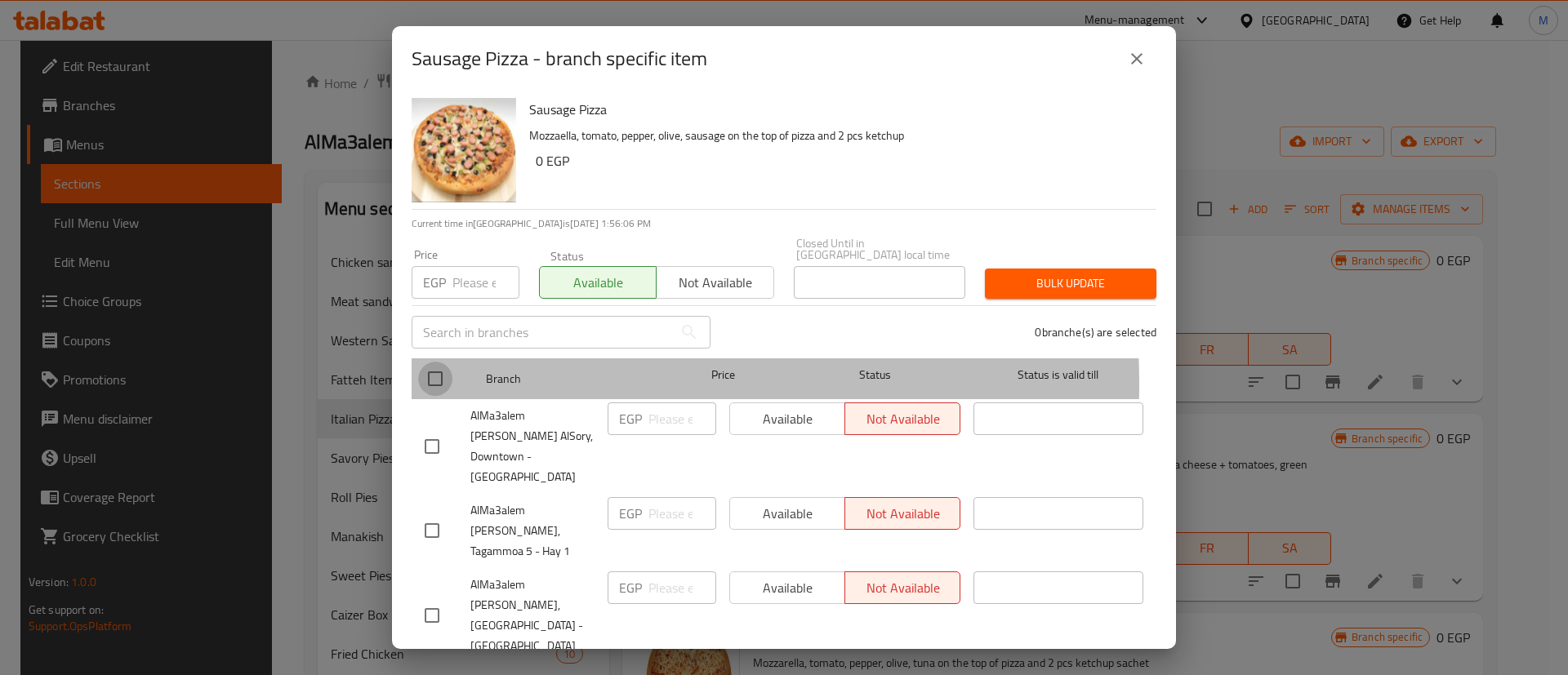
click at [439, 373] on input "checkbox" at bounding box center [435, 378] width 34 height 34
checkbox input "true"
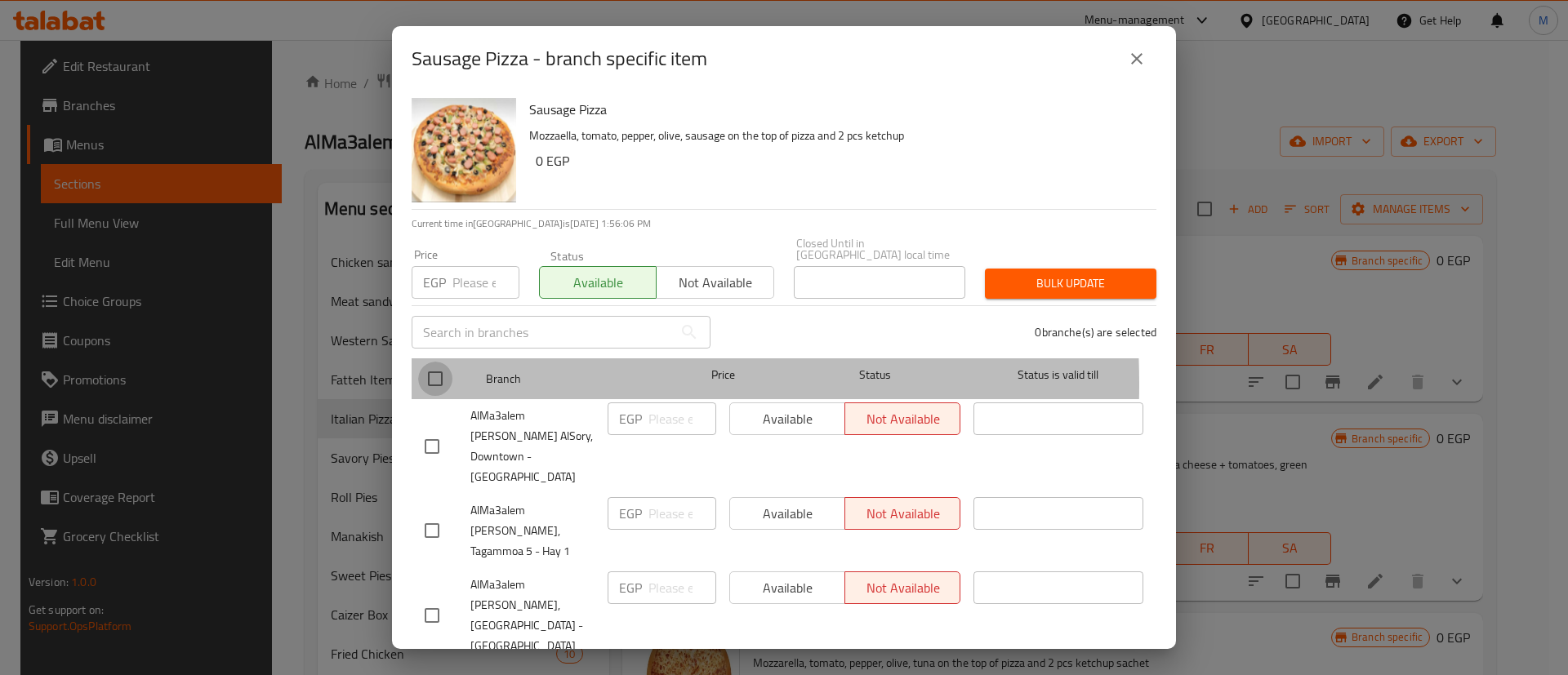
checkbox input "true"
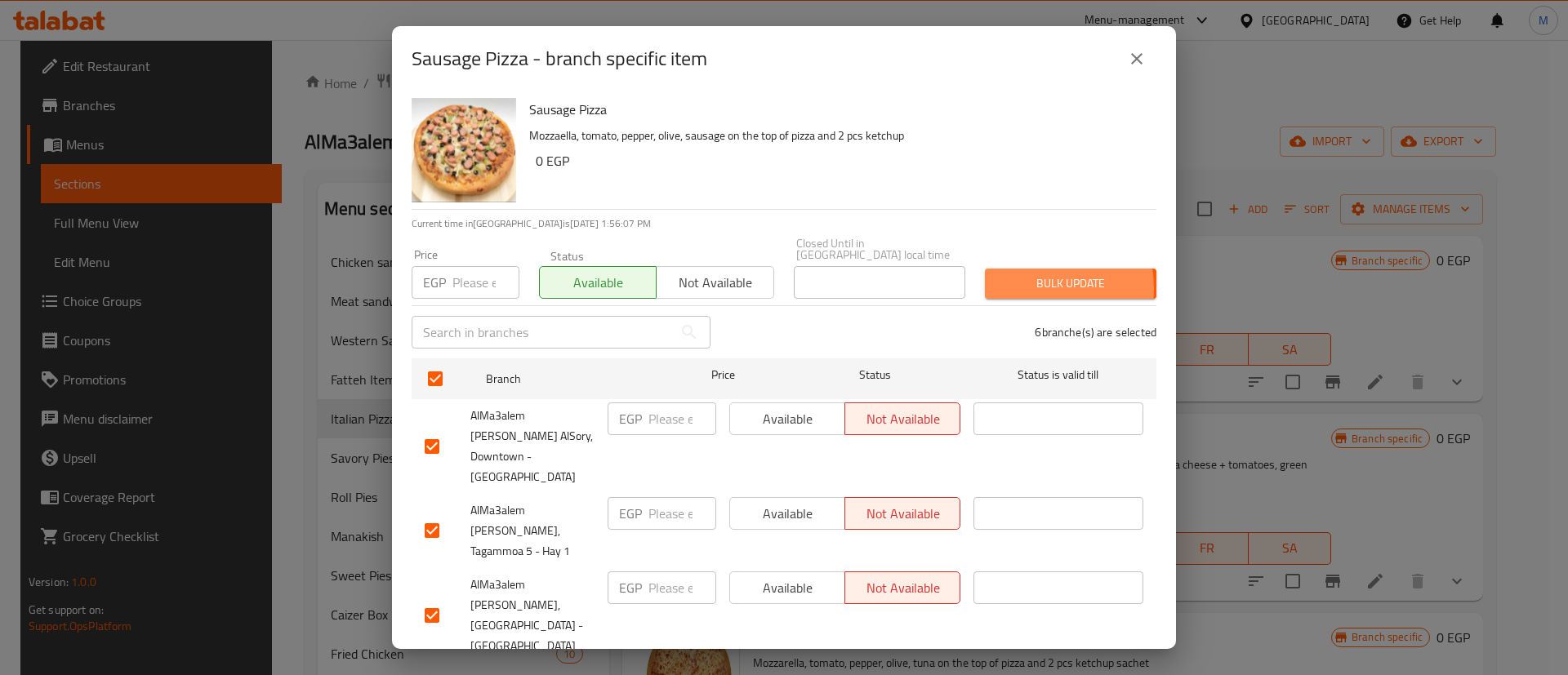
click at [1008, 278] on span "Bulk update" at bounding box center [1071, 283] width 146 height 21
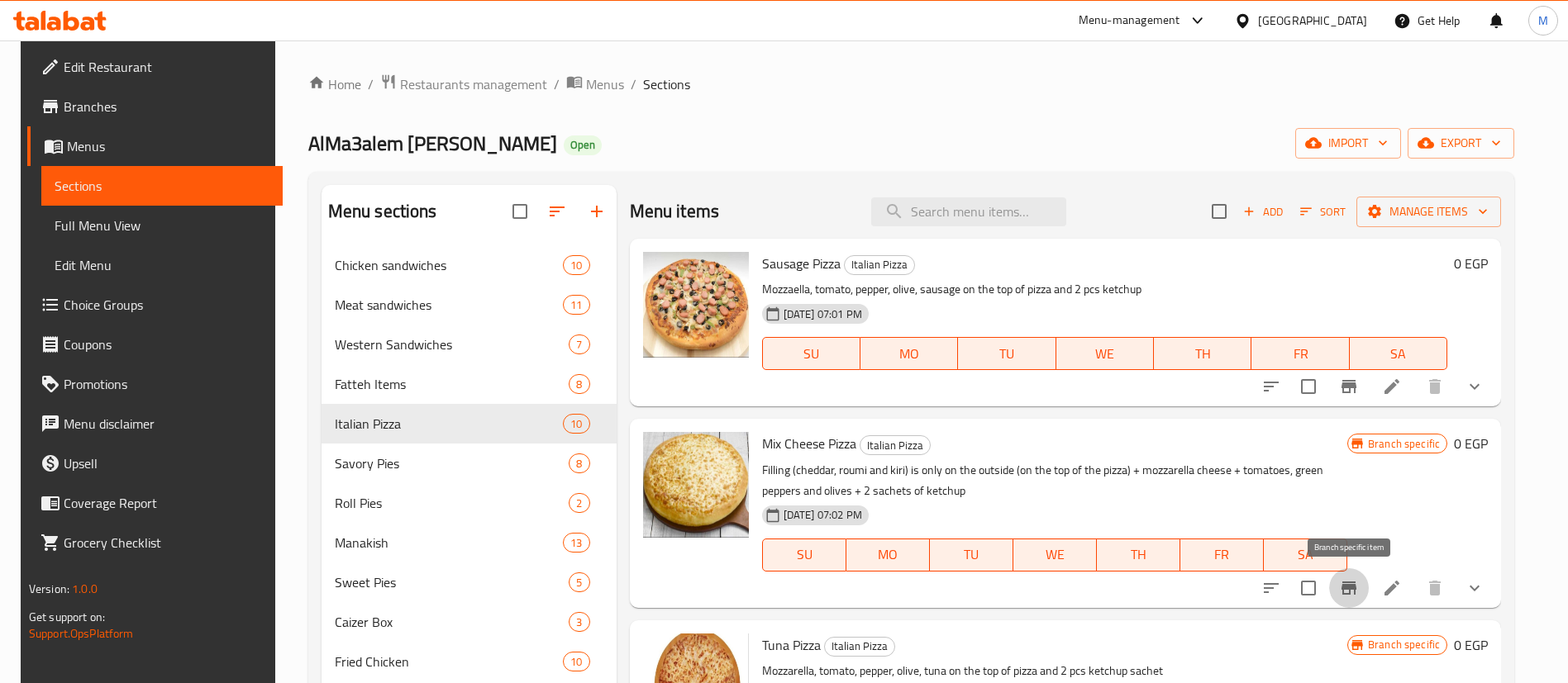
click at [1356, 589] on icon "Branch-specific-item" at bounding box center [1349, 588] width 15 height 13
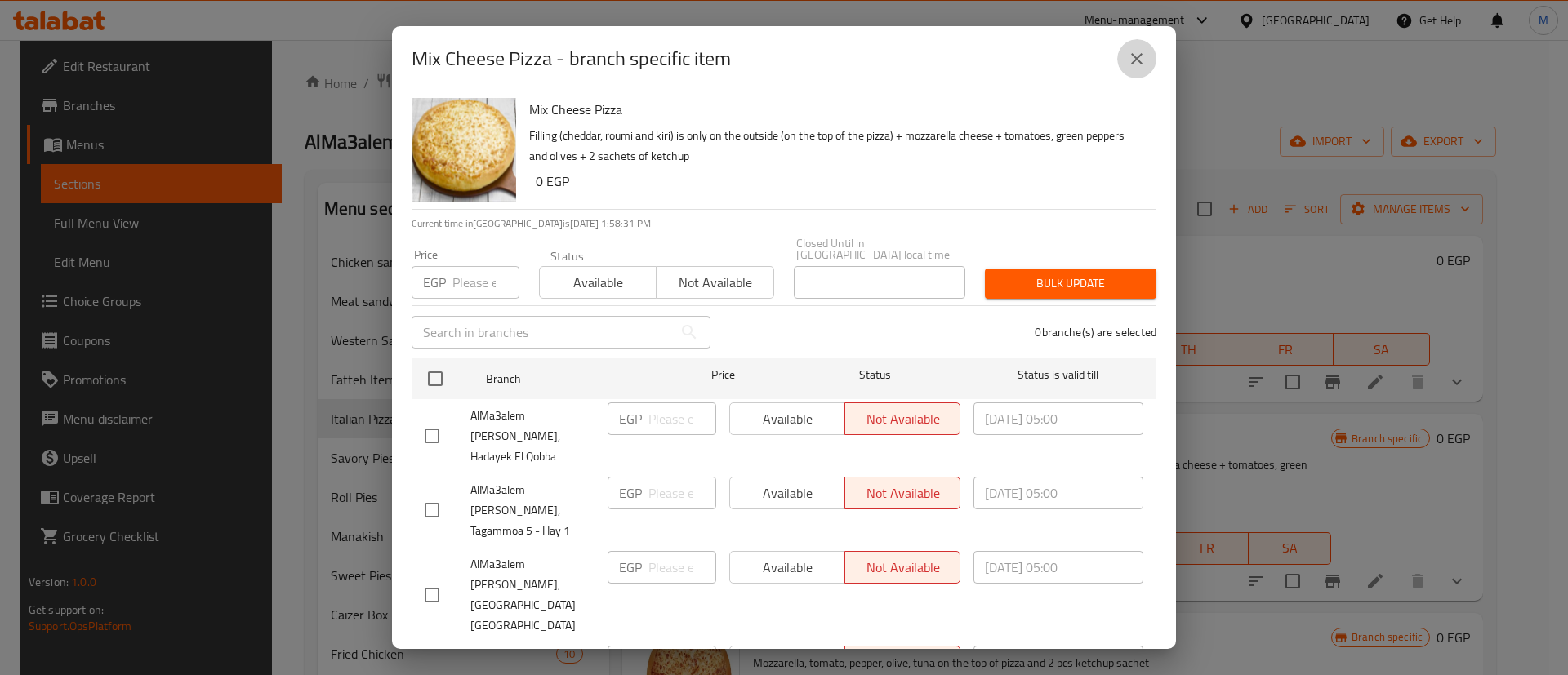
click at [1139, 59] on icon "close" at bounding box center [1137, 59] width 20 height 20
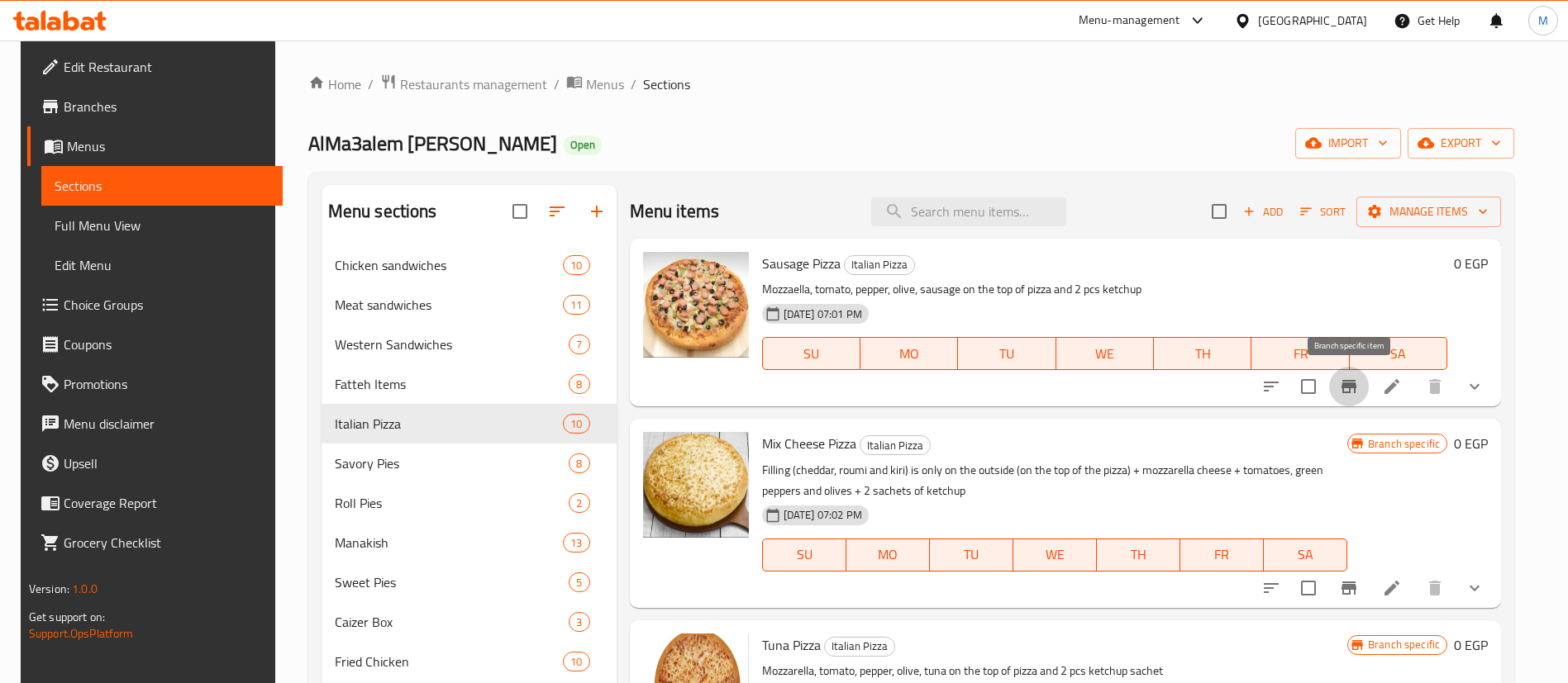
click at [1345, 377] on icon "Branch-specific-item" at bounding box center [1349, 387] width 20 height 20
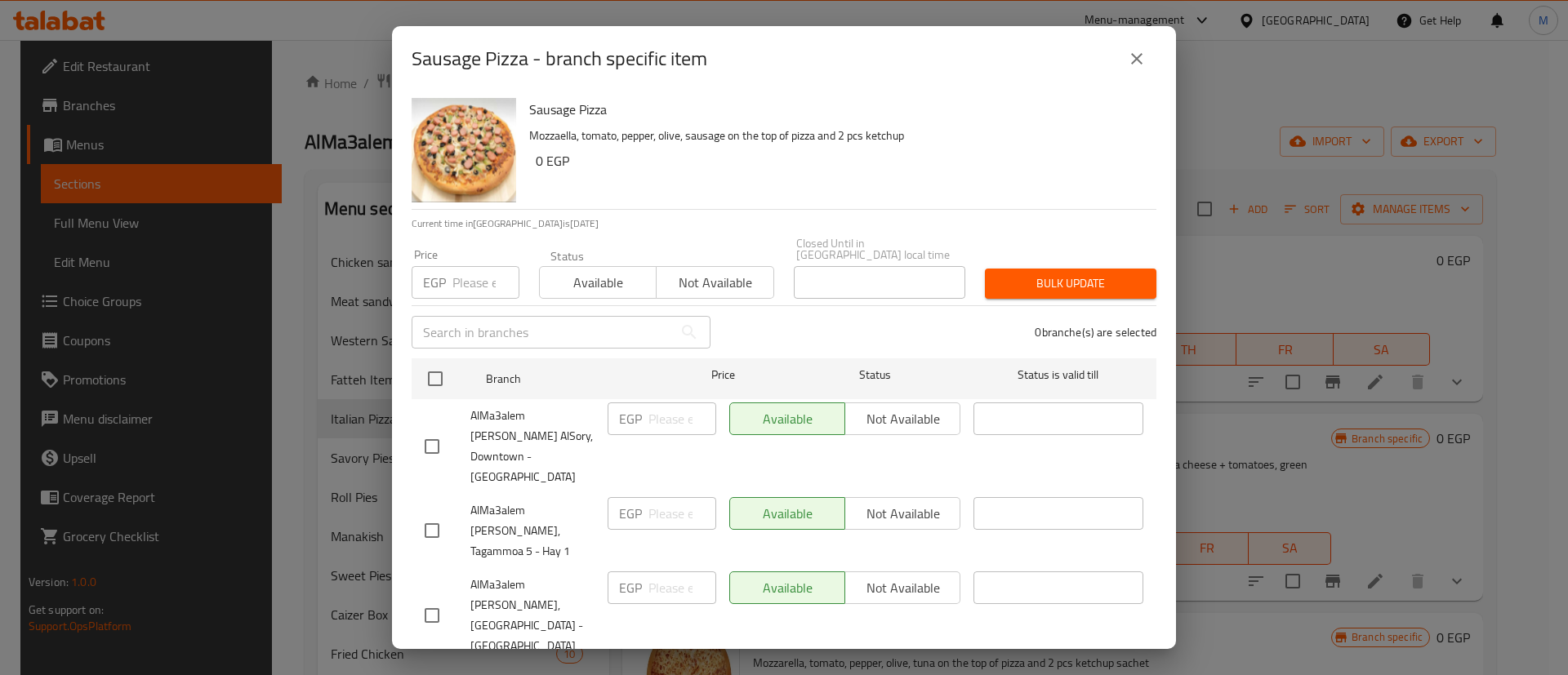
scroll to position [228, 0]
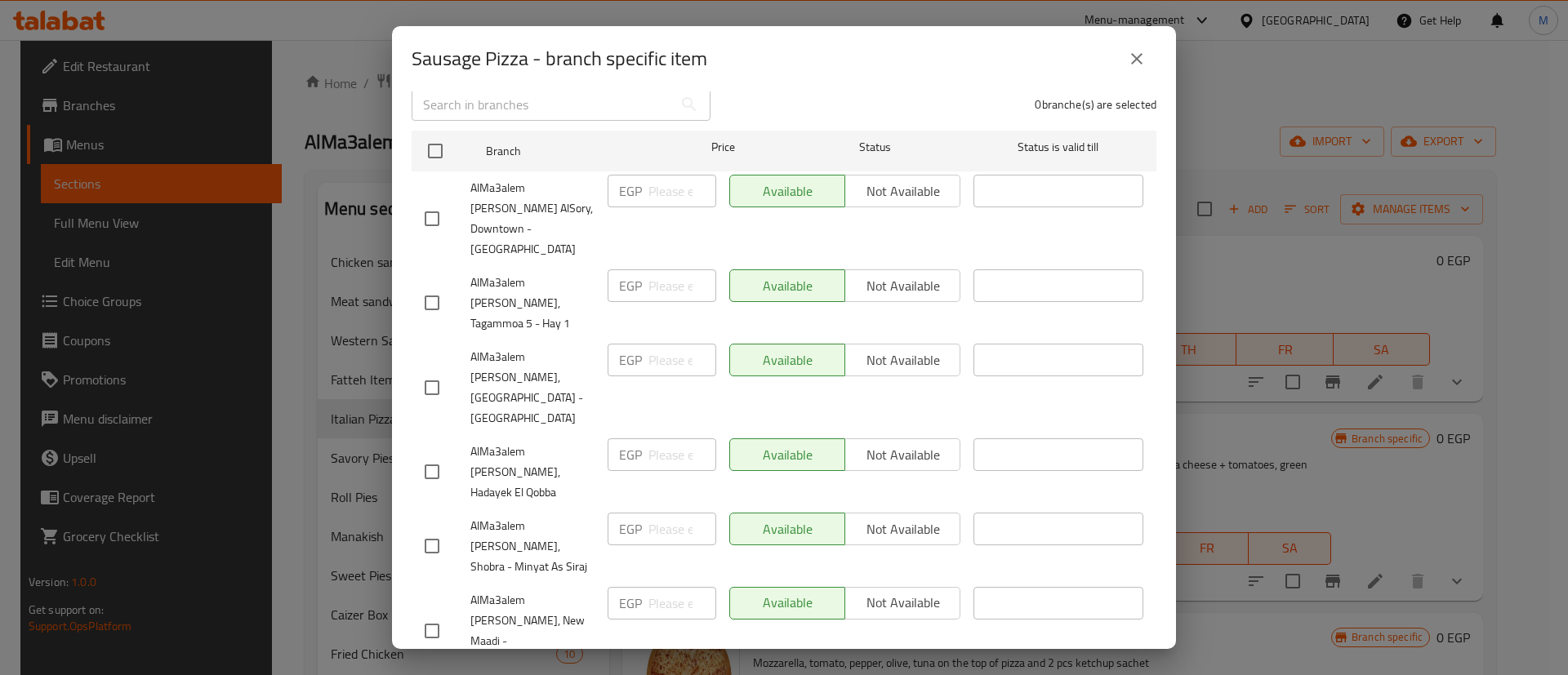
click at [433, 286] on input "checkbox" at bounding box center [432, 303] width 34 height 34
checkbox input "true"
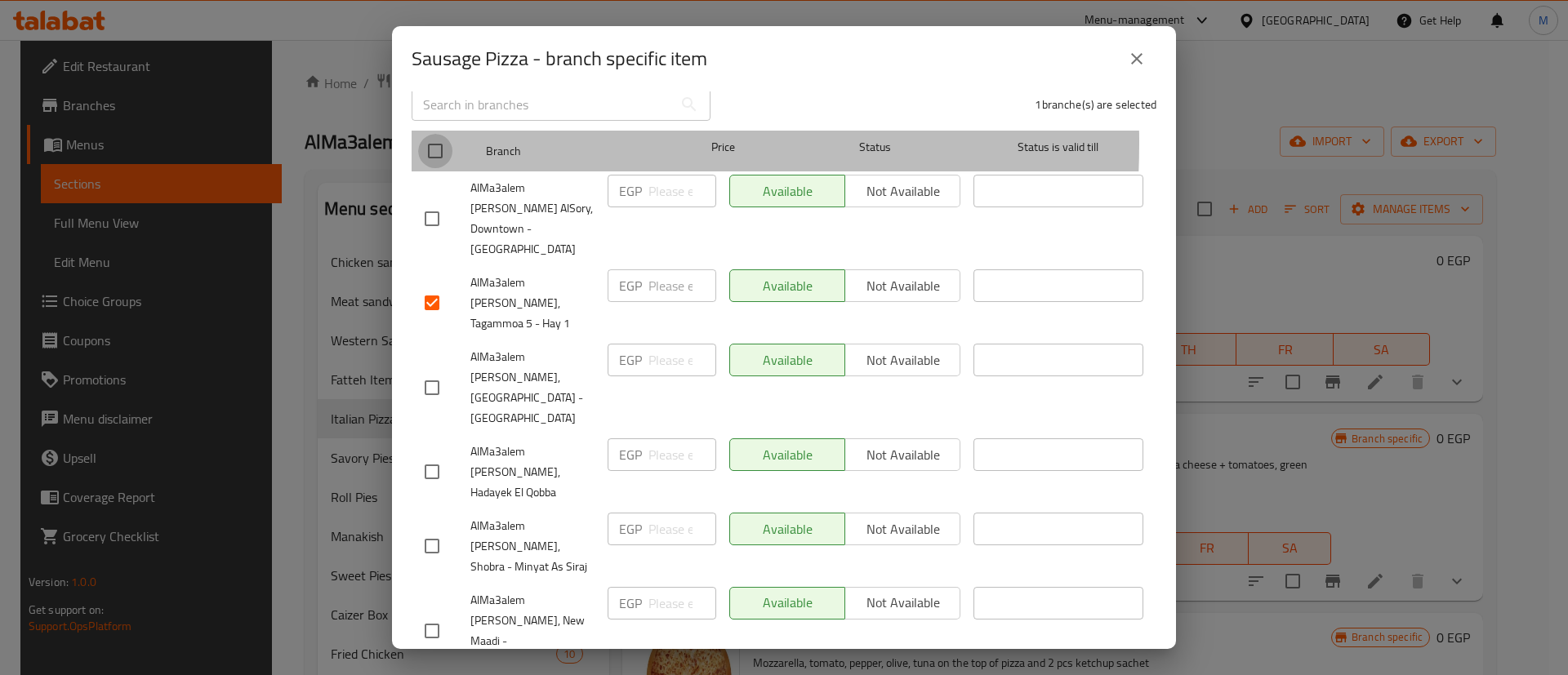
click at [440, 134] on input "checkbox" at bounding box center [435, 150] width 34 height 34
checkbox input "true"
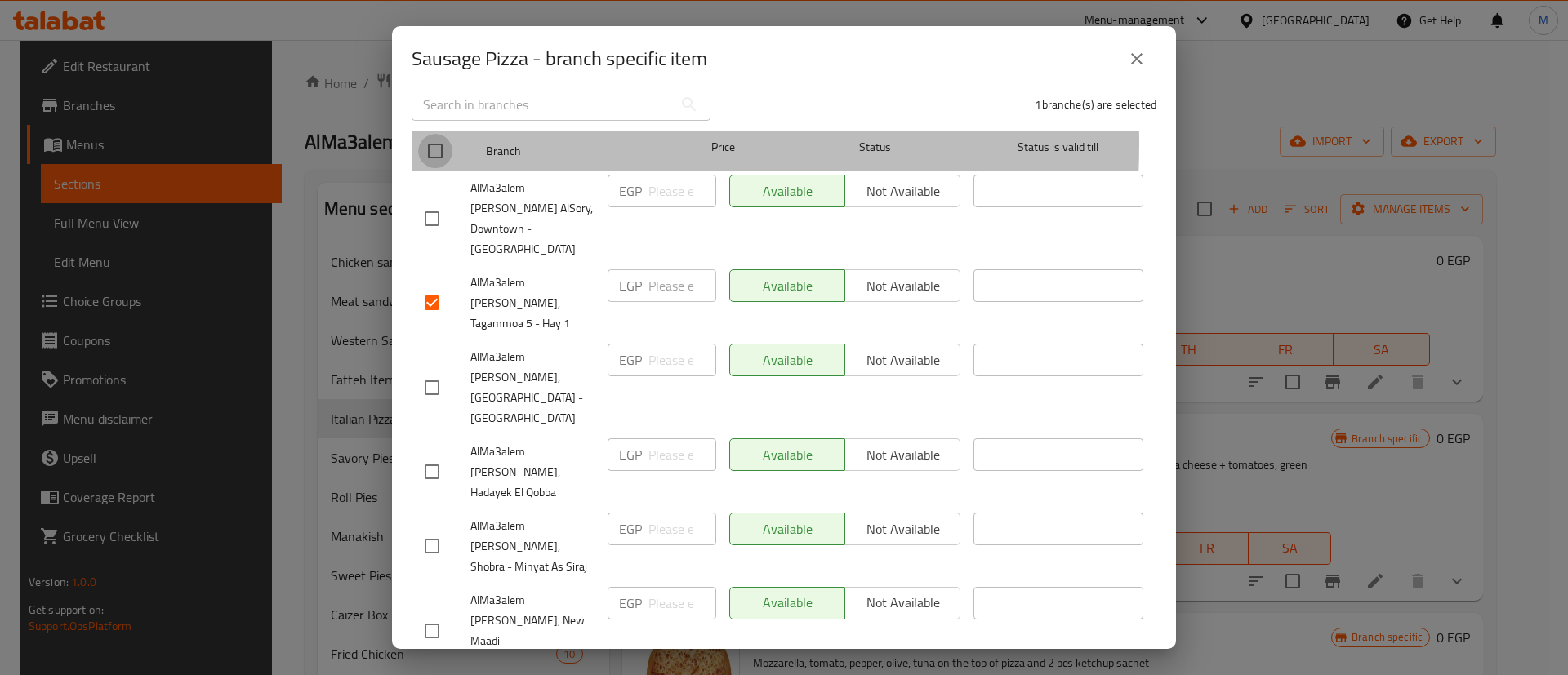
checkbox input "true"
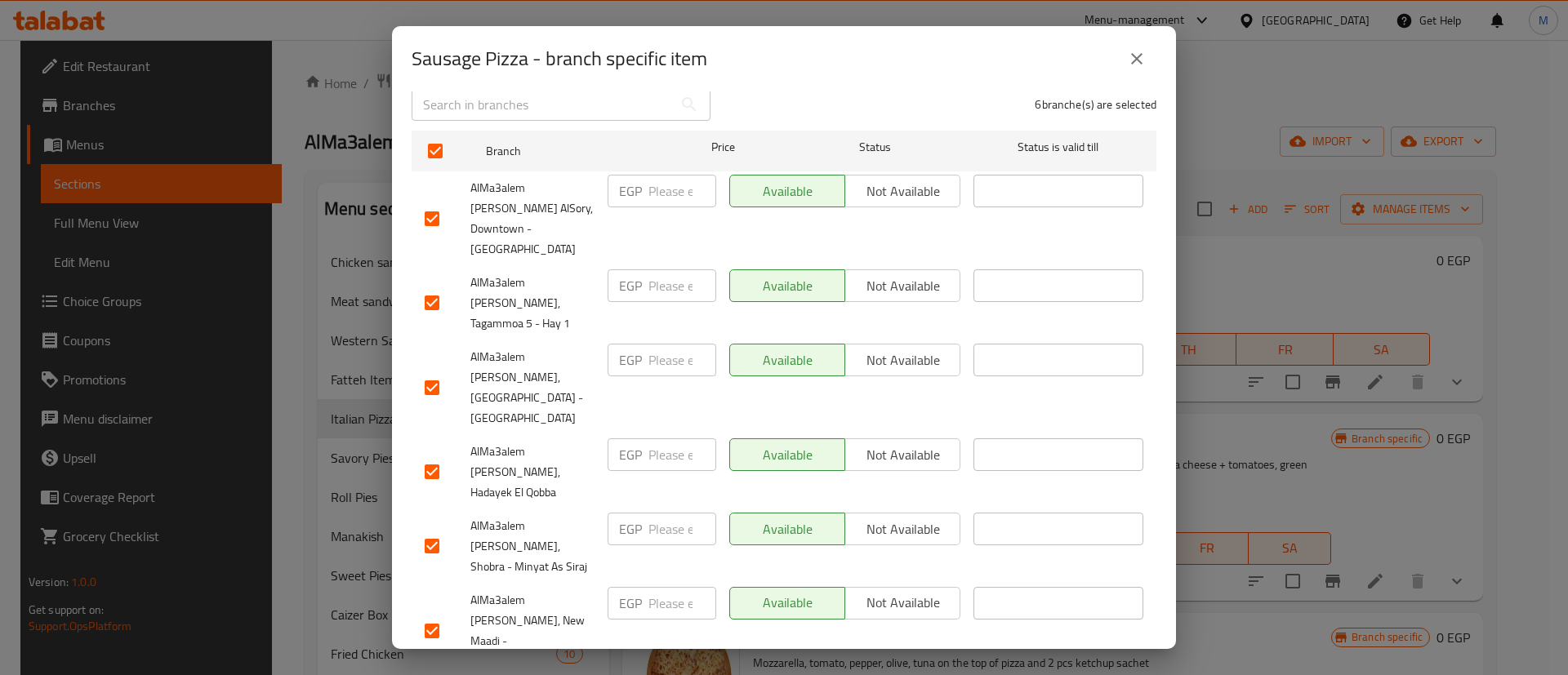
click at [440, 202] on input "checkbox" at bounding box center [432, 219] width 34 height 34
checkbox input "false"
click at [431, 613] on input "checkbox" at bounding box center [432, 630] width 34 height 34
checkbox input "false"
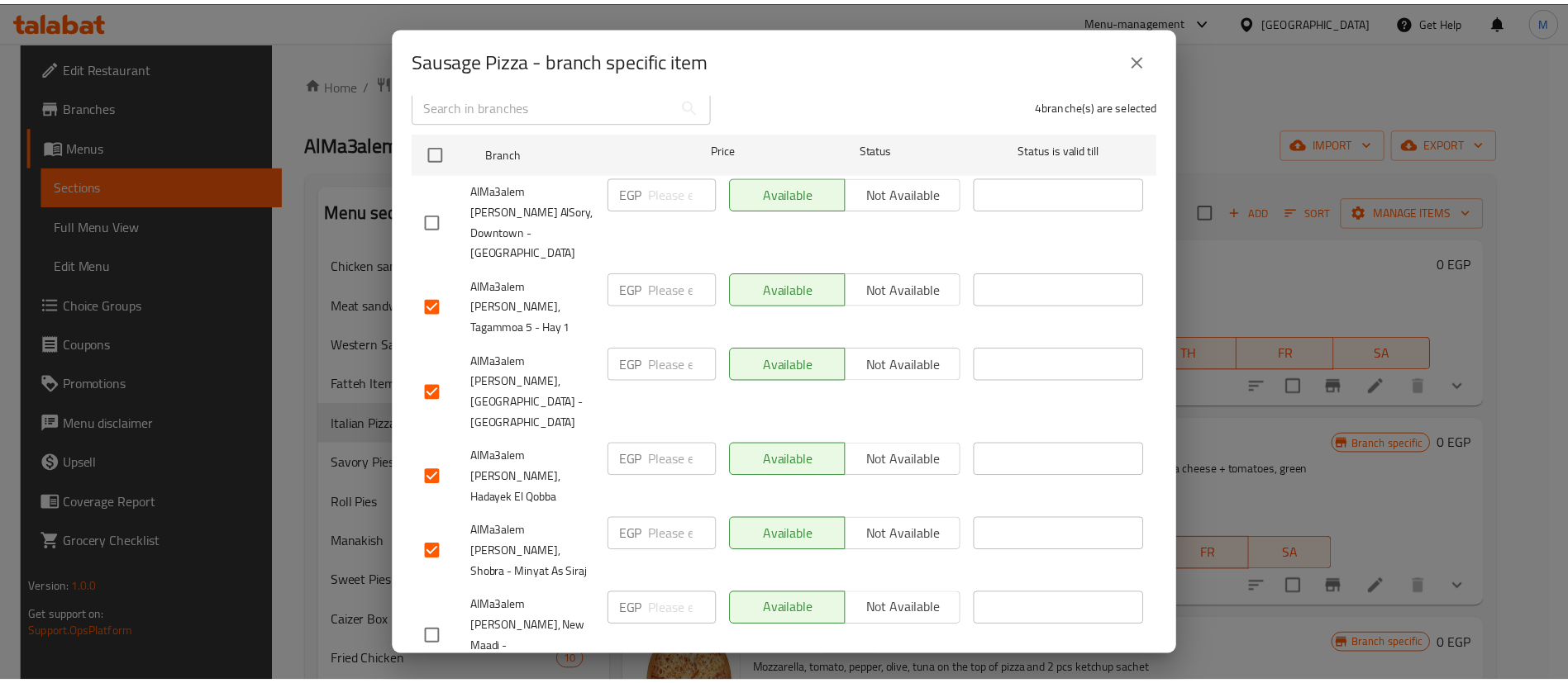
scroll to position [0, 0]
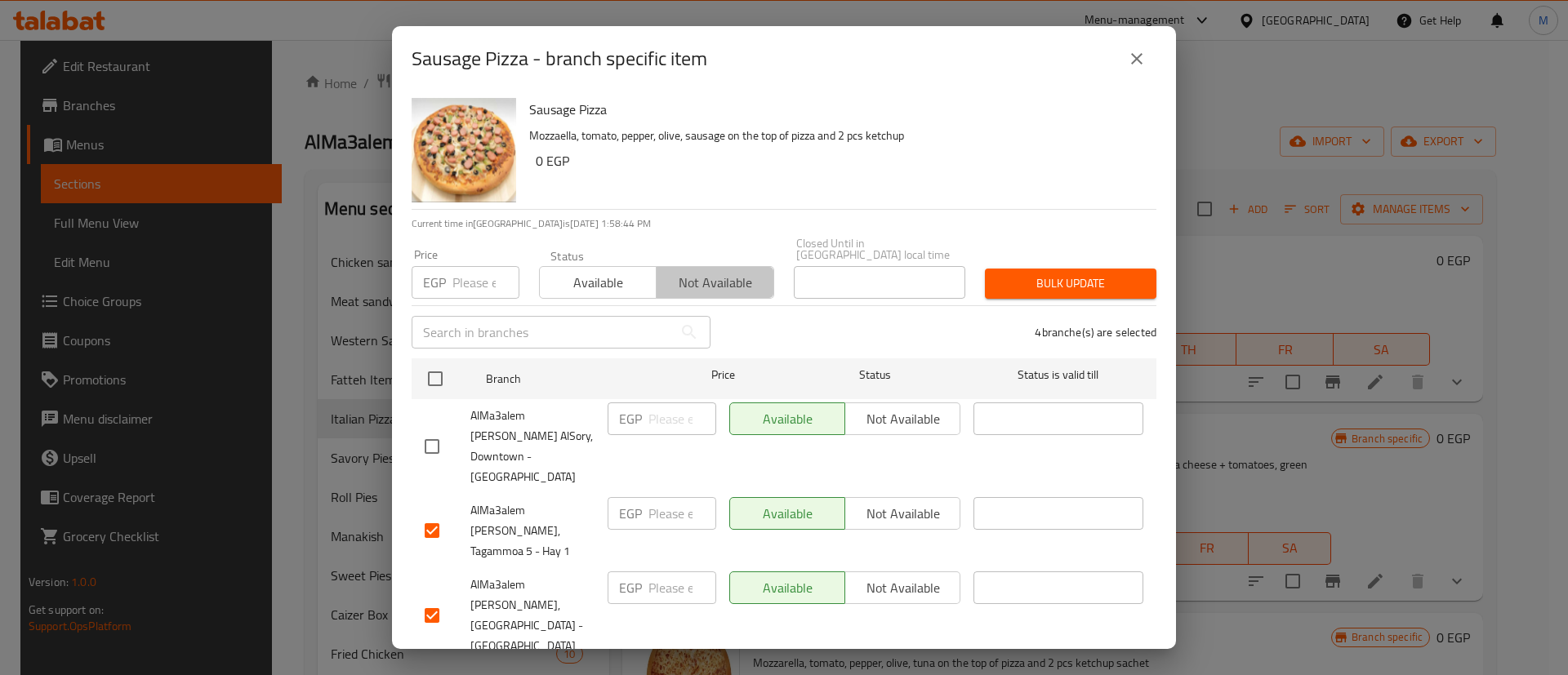
click at [737, 272] on span "Not available" at bounding box center [715, 283] width 104 height 23
click at [1012, 273] on span "Bulk update" at bounding box center [1071, 283] width 146 height 21
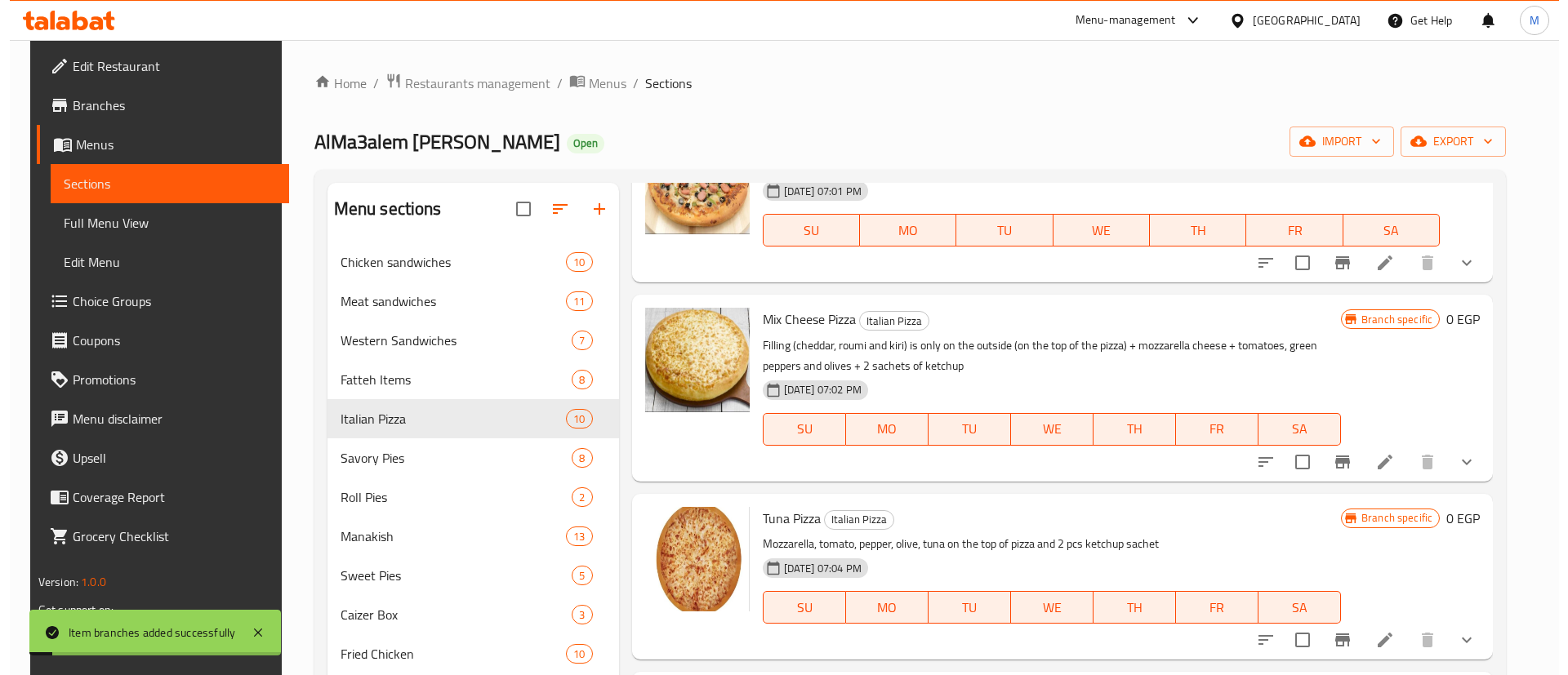
scroll to position [125, 0]
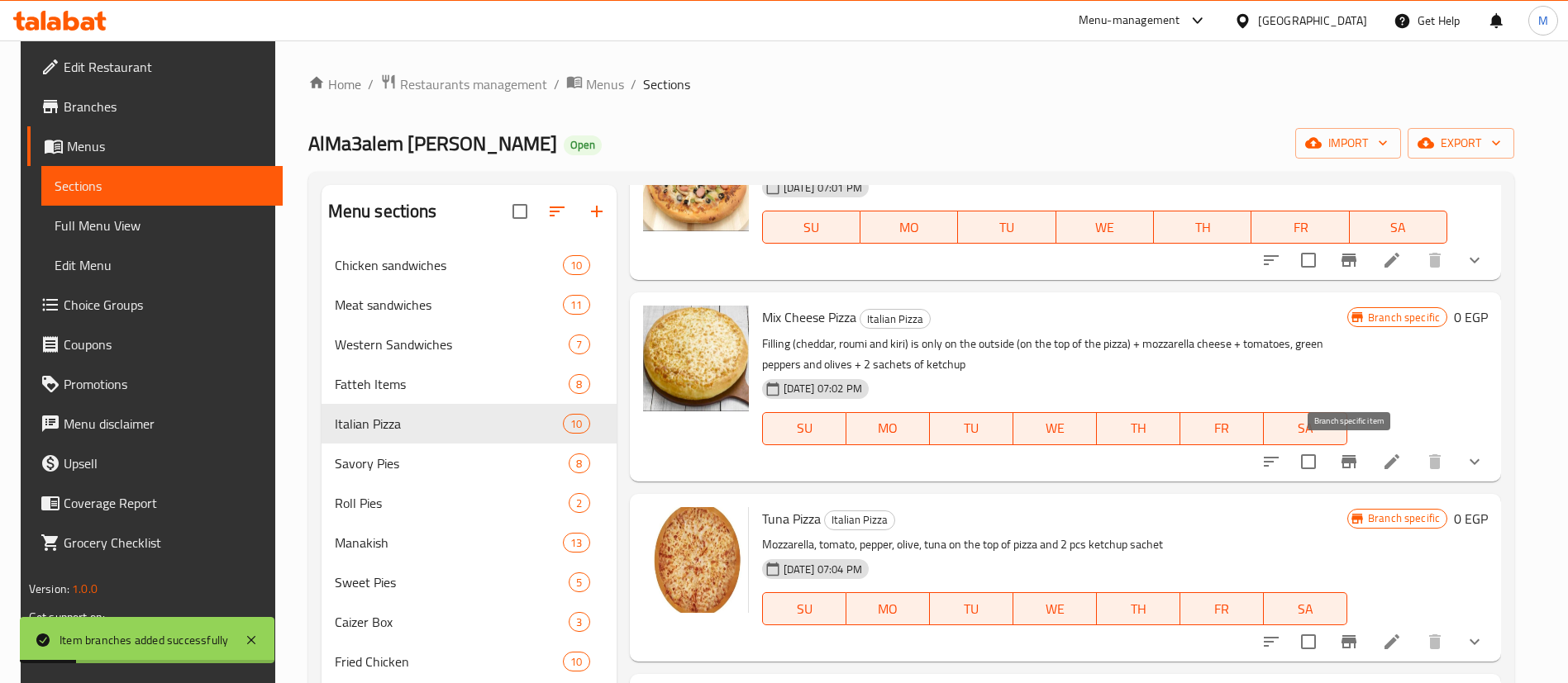
click at [1360, 468] on button "Branch-specific-item" at bounding box center [1348, 461] width 40 height 40
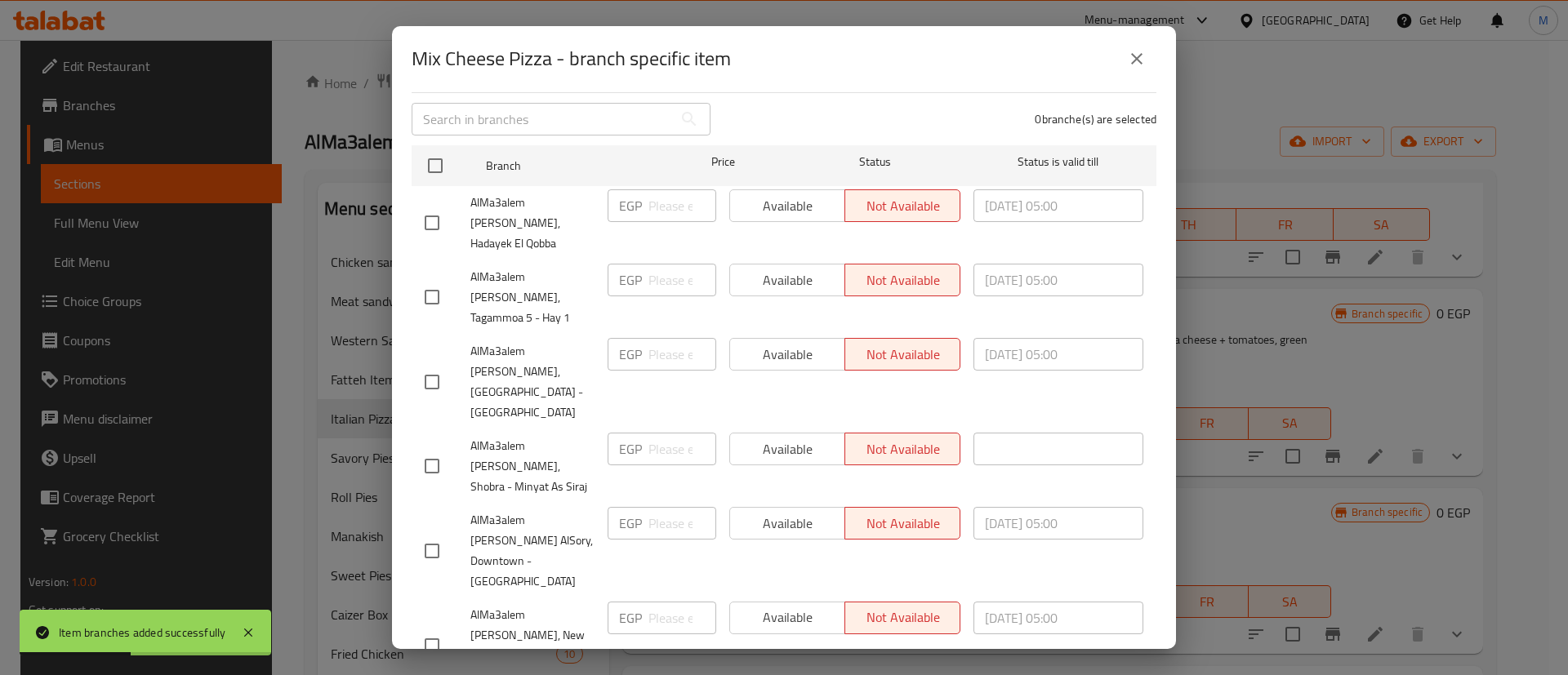
scroll to position [228, 0]
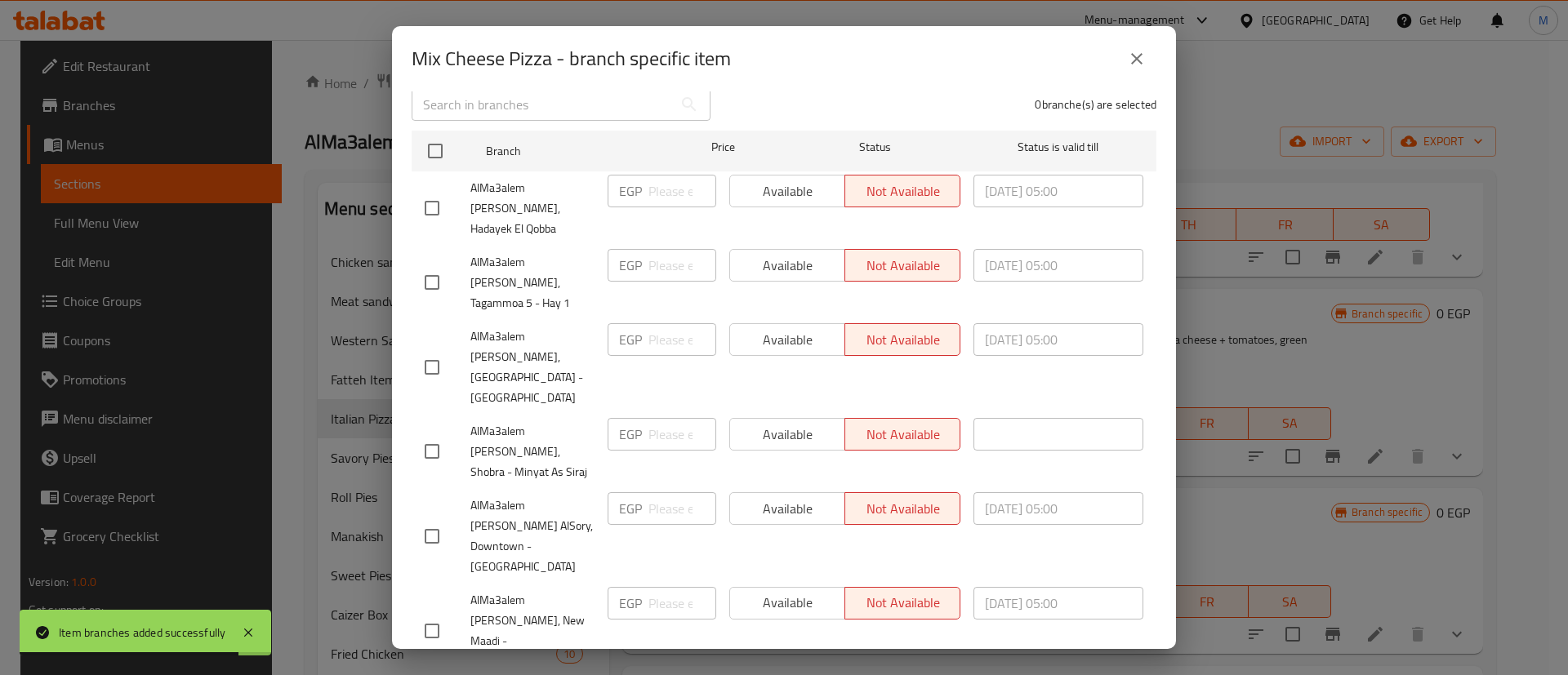
click at [438, 520] on input "checkbox" at bounding box center [432, 536] width 34 height 34
checkbox input "true"
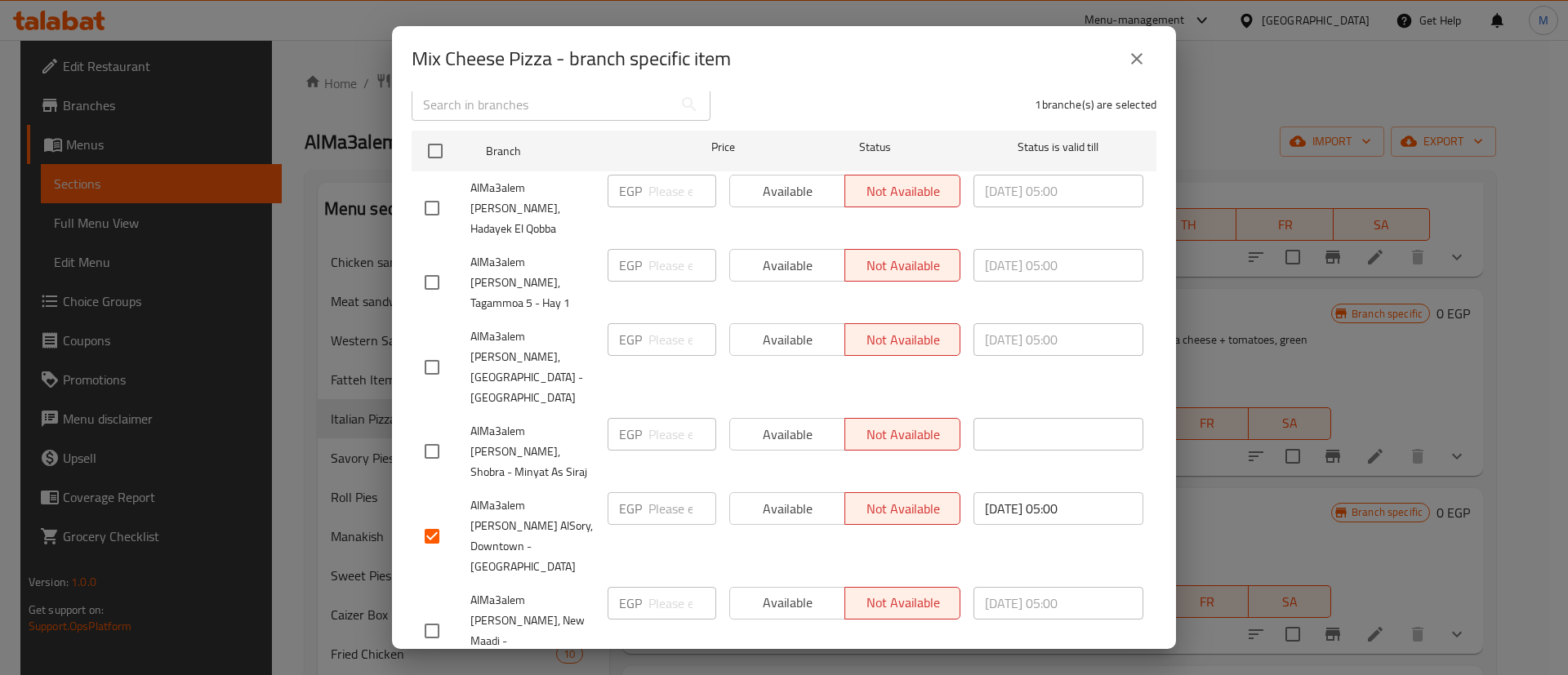
click at [429, 613] on input "checkbox" at bounding box center [432, 630] width 34 height 34
checkbox input "true"
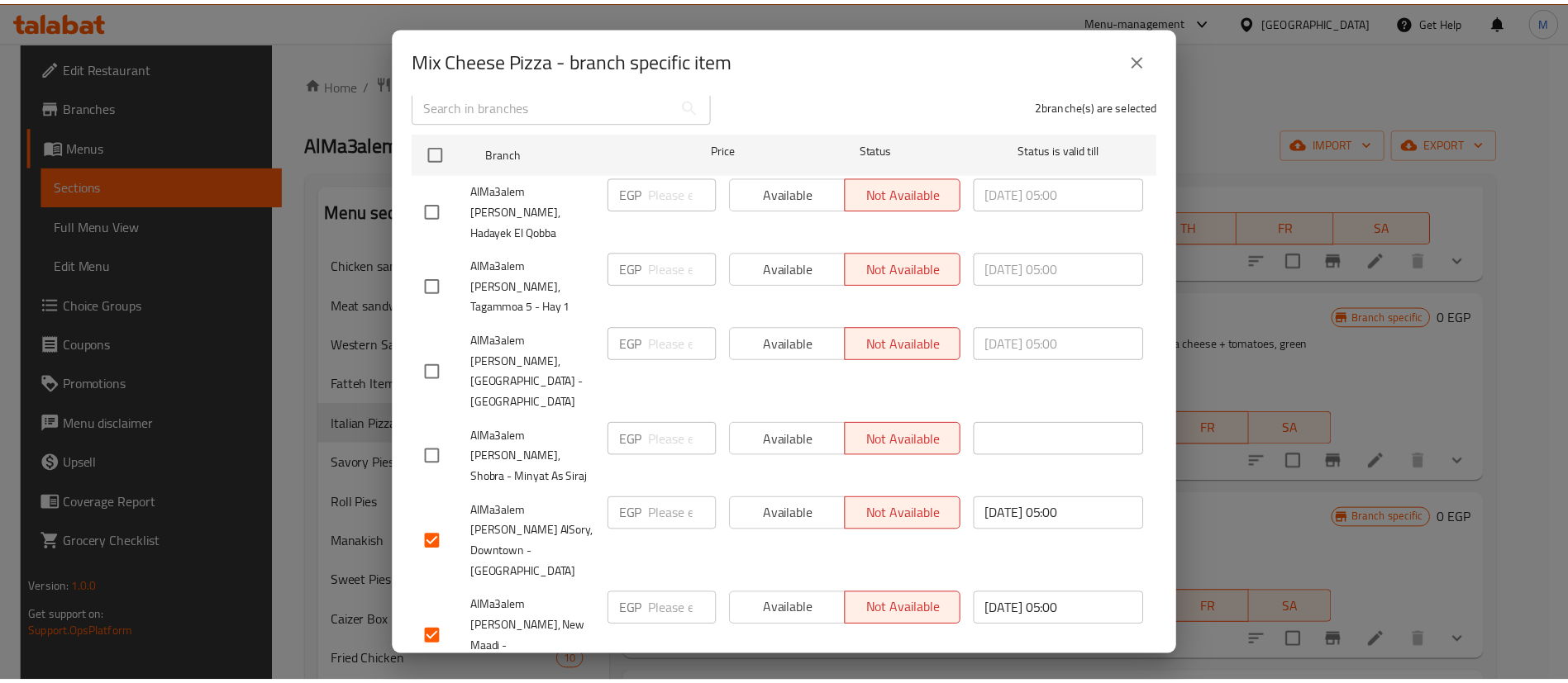
scroll to position [0, 0]
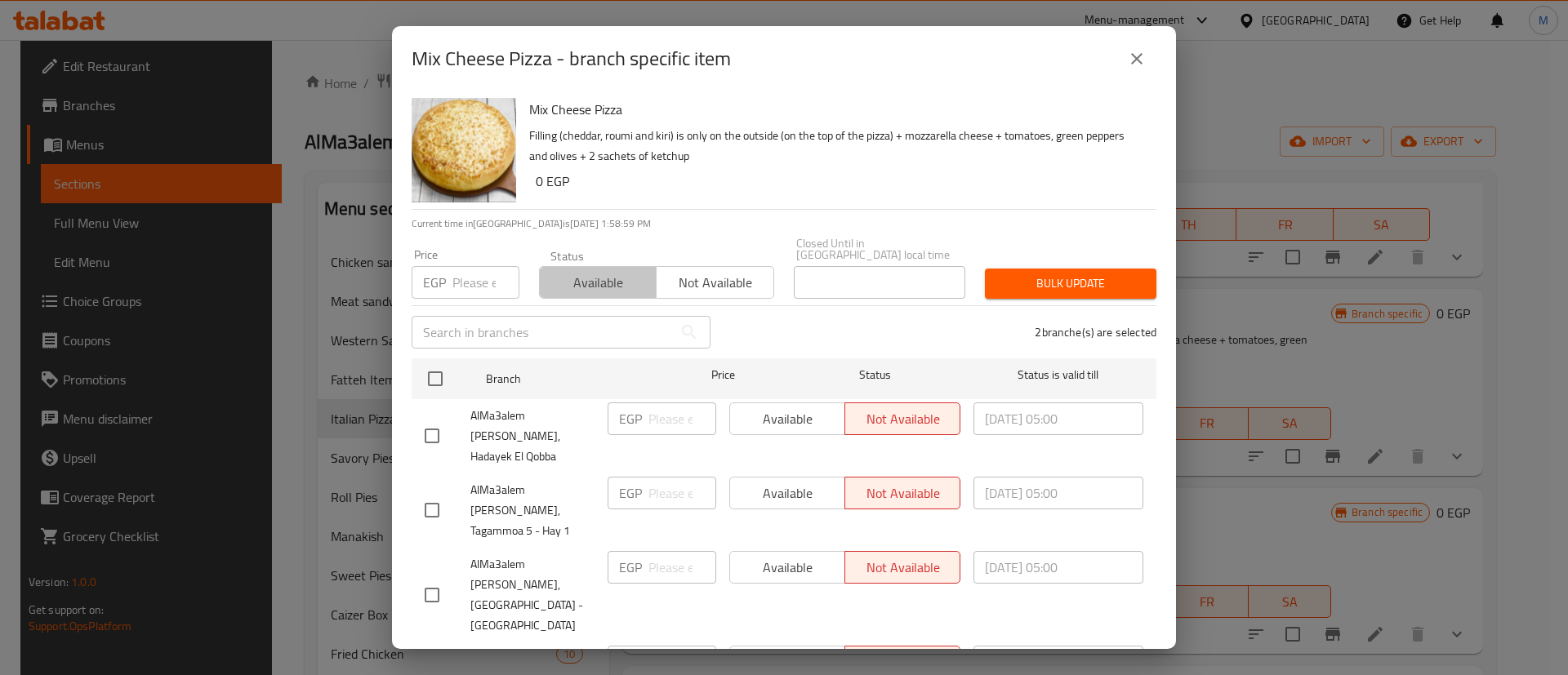
click at [609, 275] on span "Available" at bounding box center [598, 283] width 104 height 23
click at [1109, 269] on button "Bulk update" at bounding box center [1071, 283] width 171 height 30
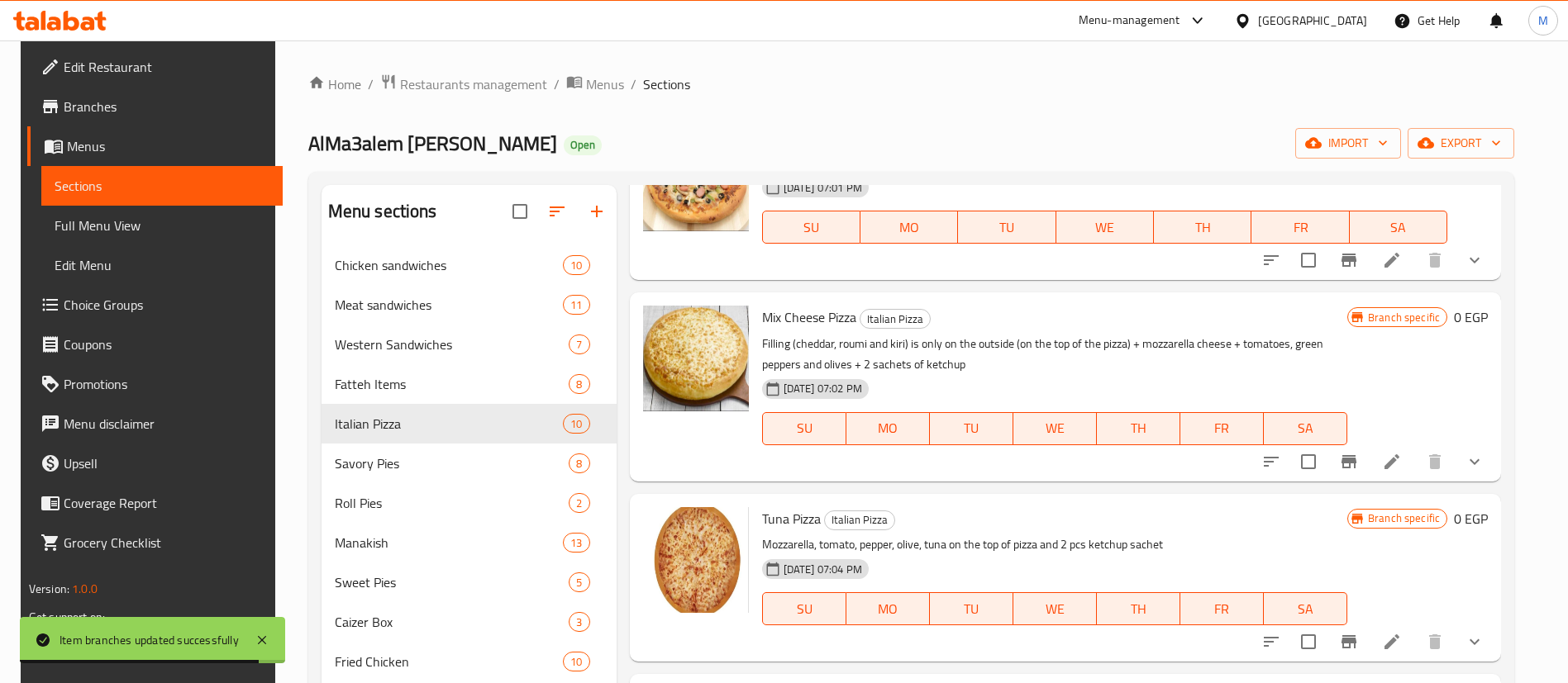
click at [1140, 338] on p "Filling (cheddar, roumi and kiri) is only on the outside (on the top of the piz…" at bounding box center [1054, 354] width 585 height 41
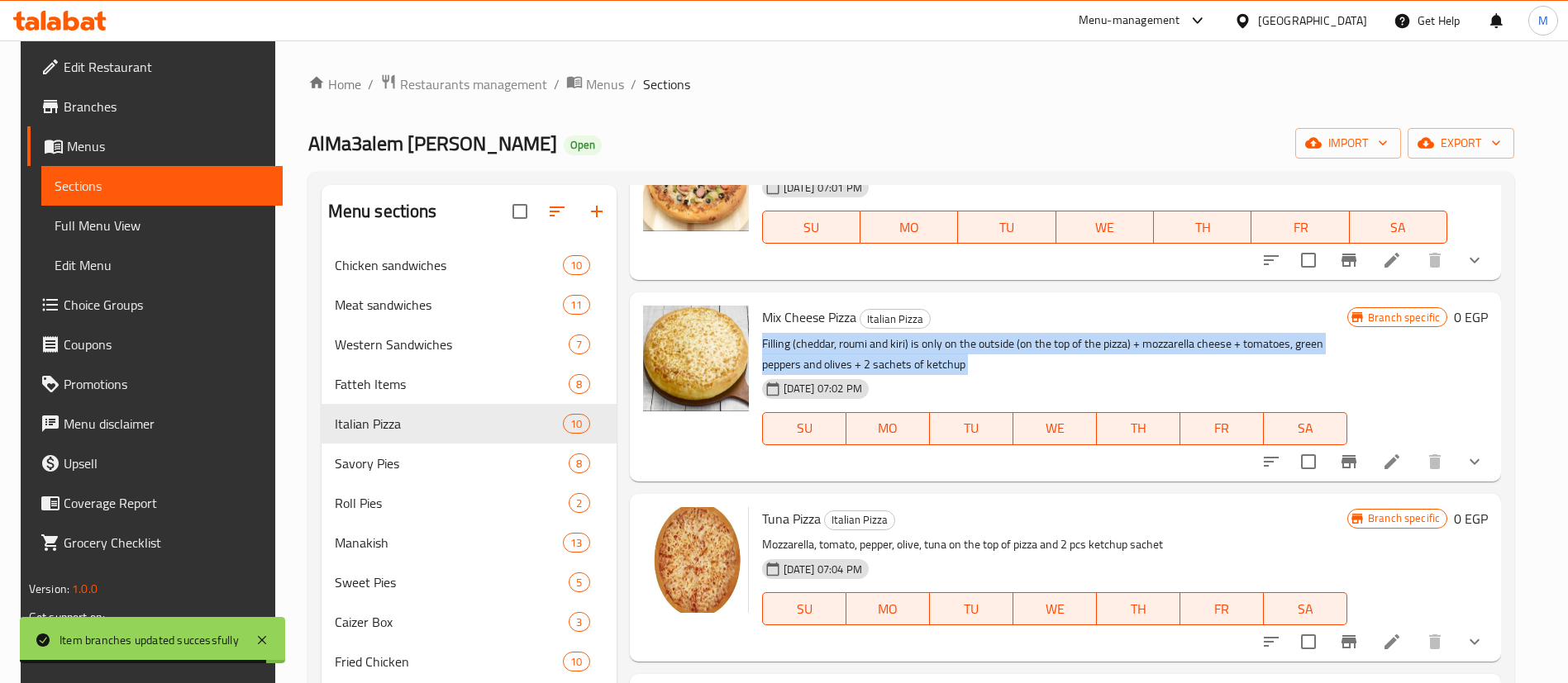
click at [1140, 338] on p "Filling (cheddar, roumi and kiri) is only on the outside (on the top of the piz…" at bounding box center [1054, 354] width 585 height 41
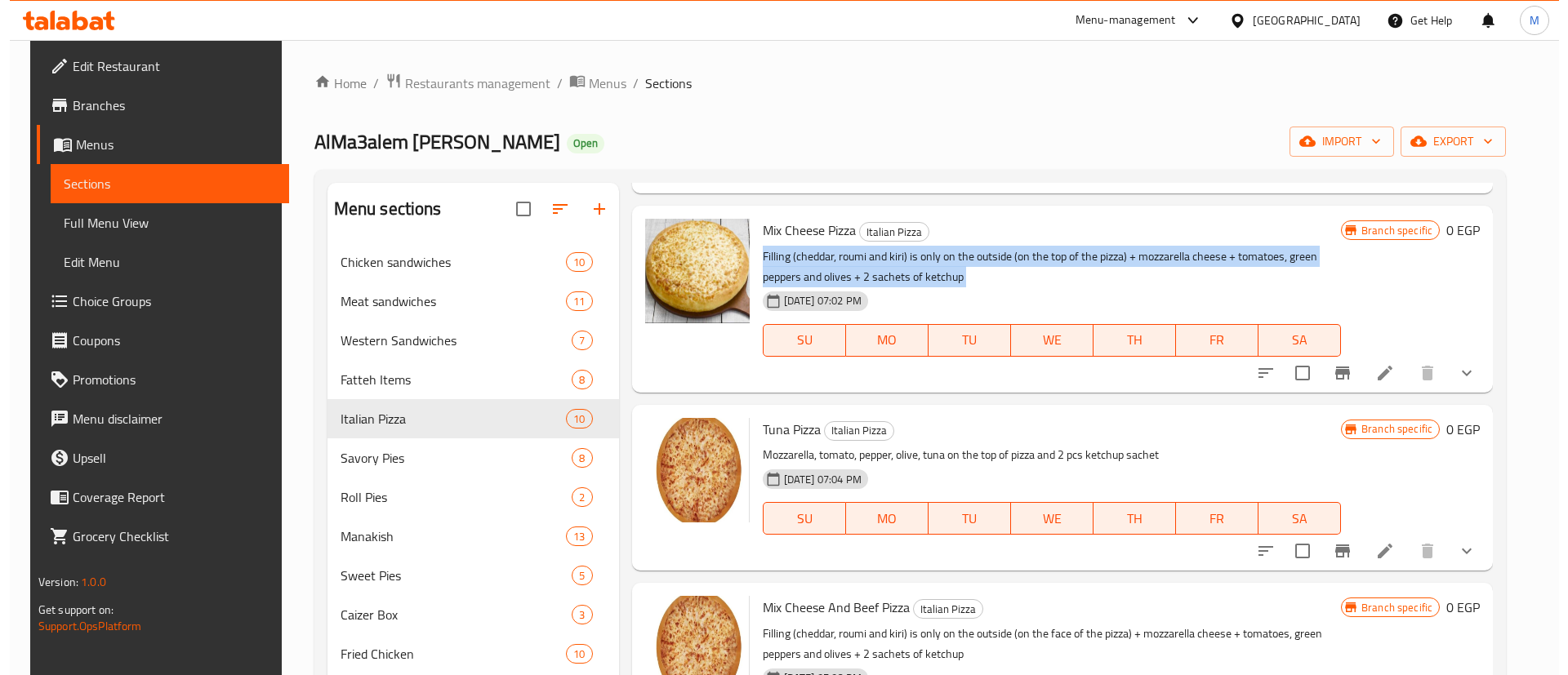
scroll to position [209, 0]
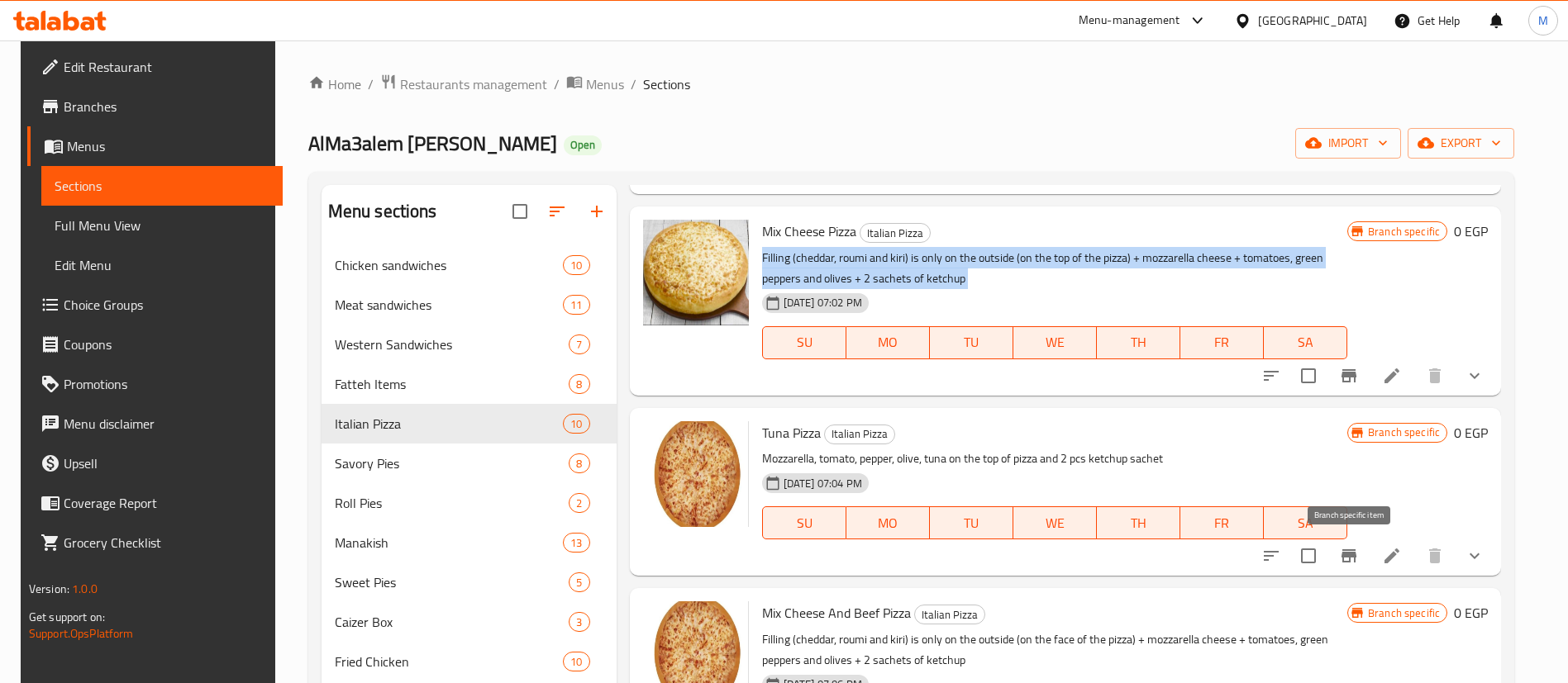
click at [1353, 559] on icon "Branch-specific-item" at bounding box center [1349, 556] width 20 height 20
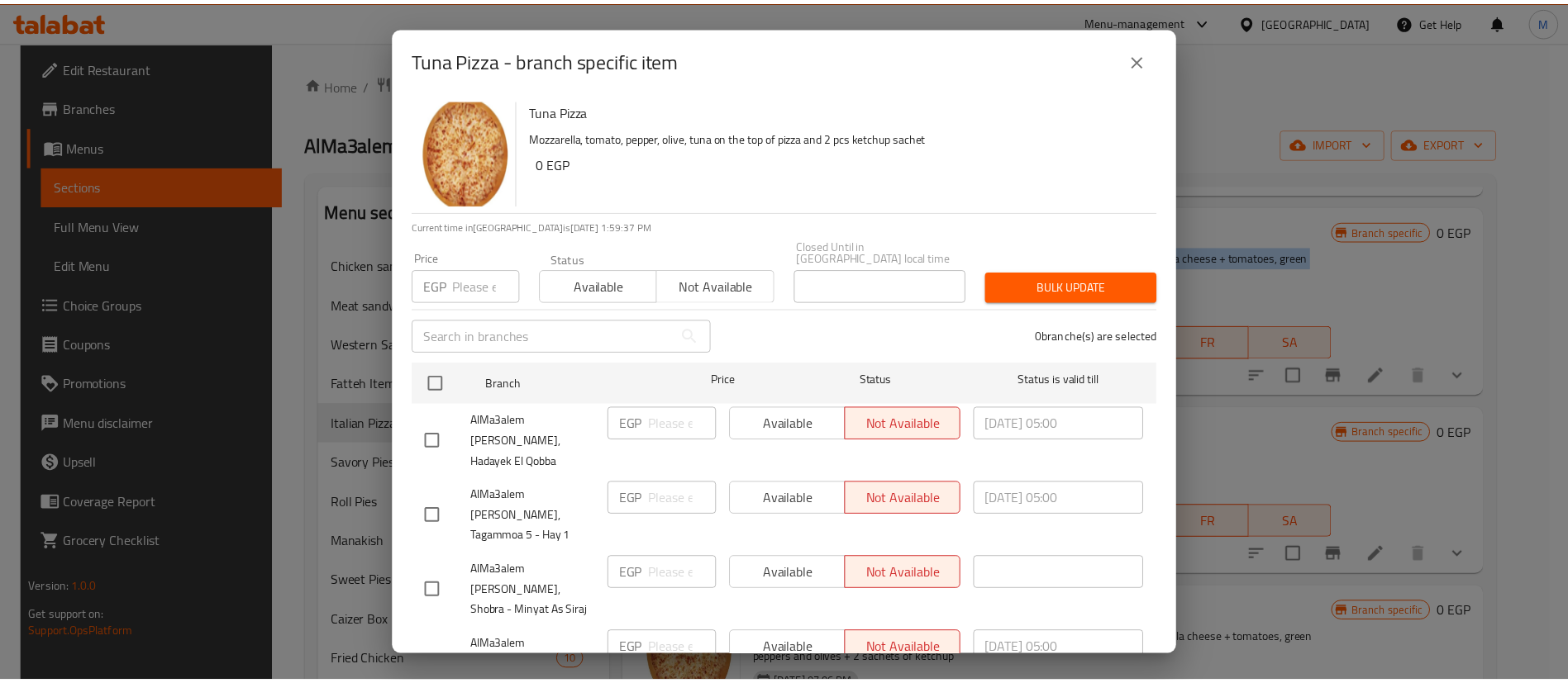
scroll to position [230, 0]
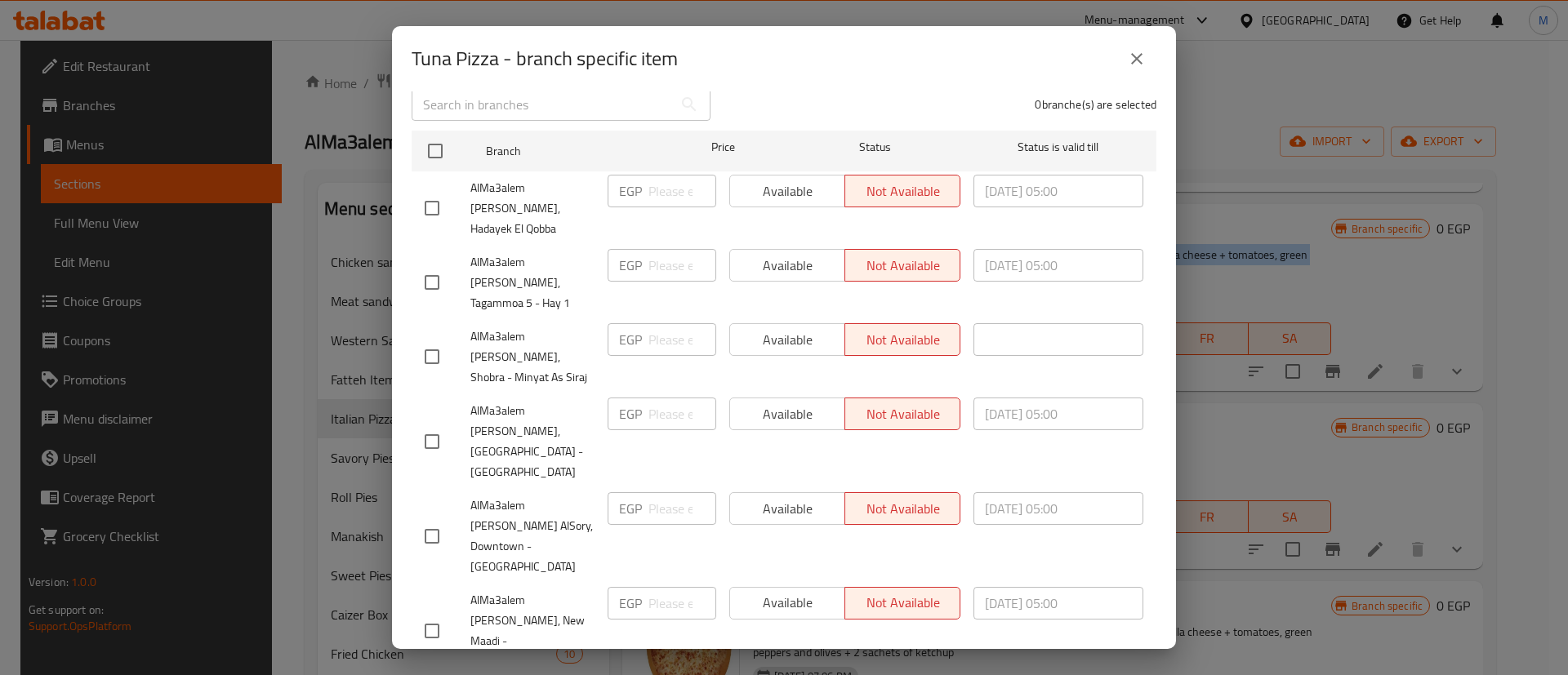
click at [1146, 60] on icon "close" at bounding box center [1137, 59] width 20 height 20
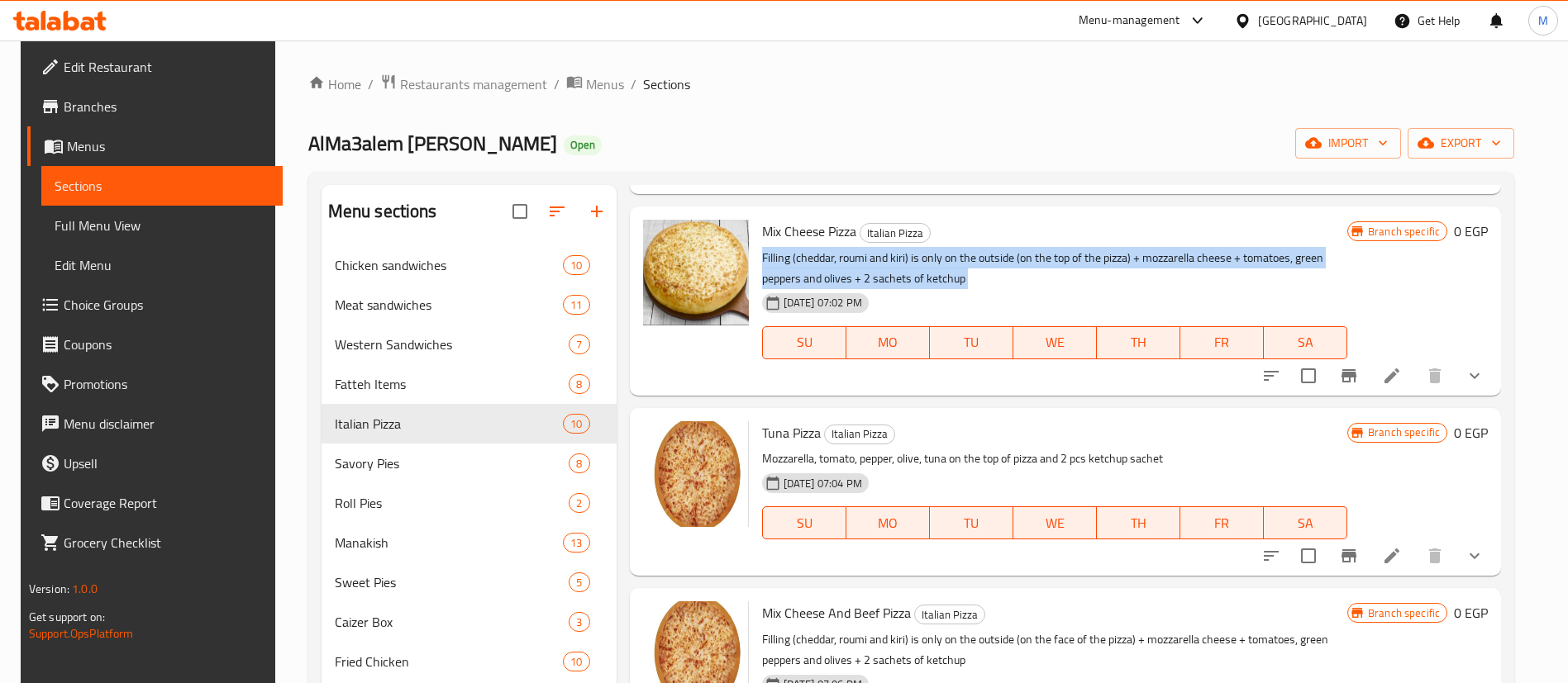
scroll to position [0, 0]
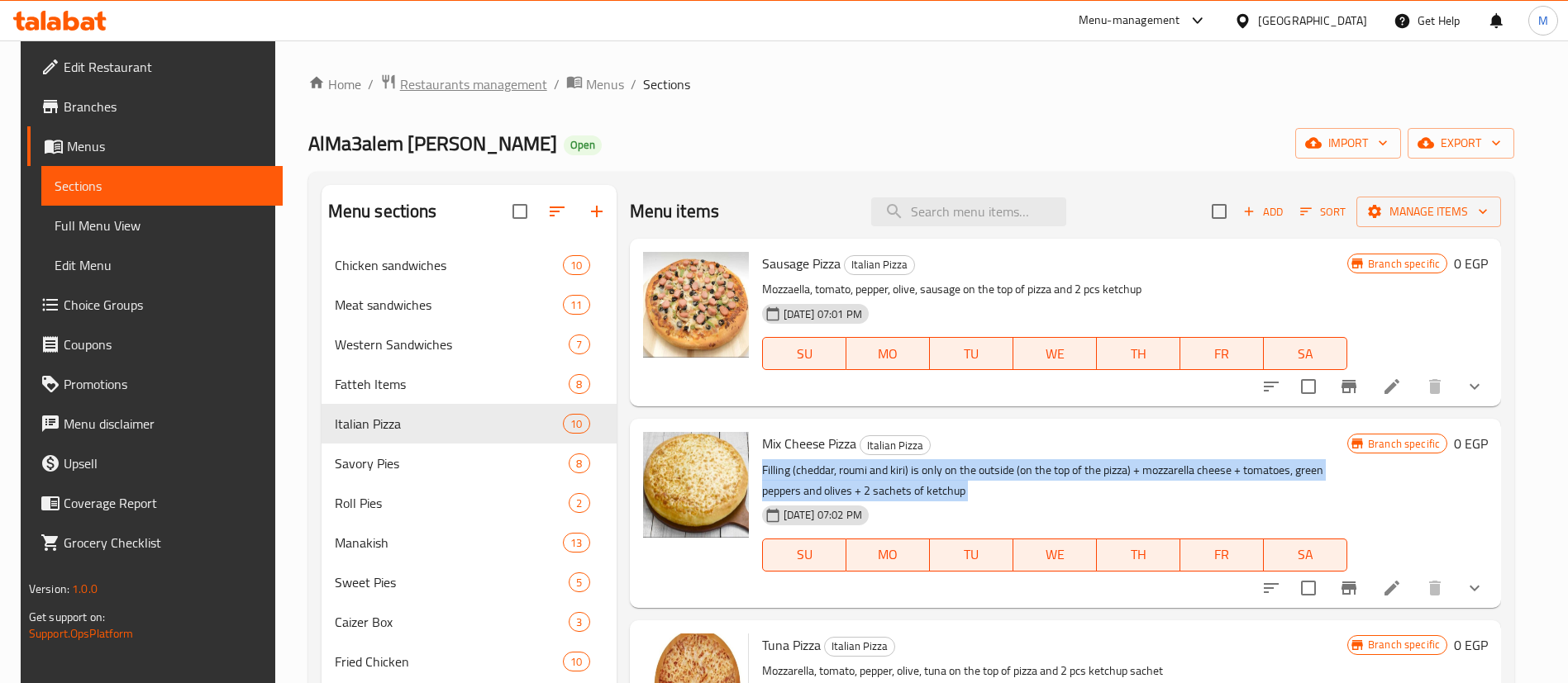
click at [502, 92] on span "Restaurants management" at bounding box center [473, 84] width 147 height 20
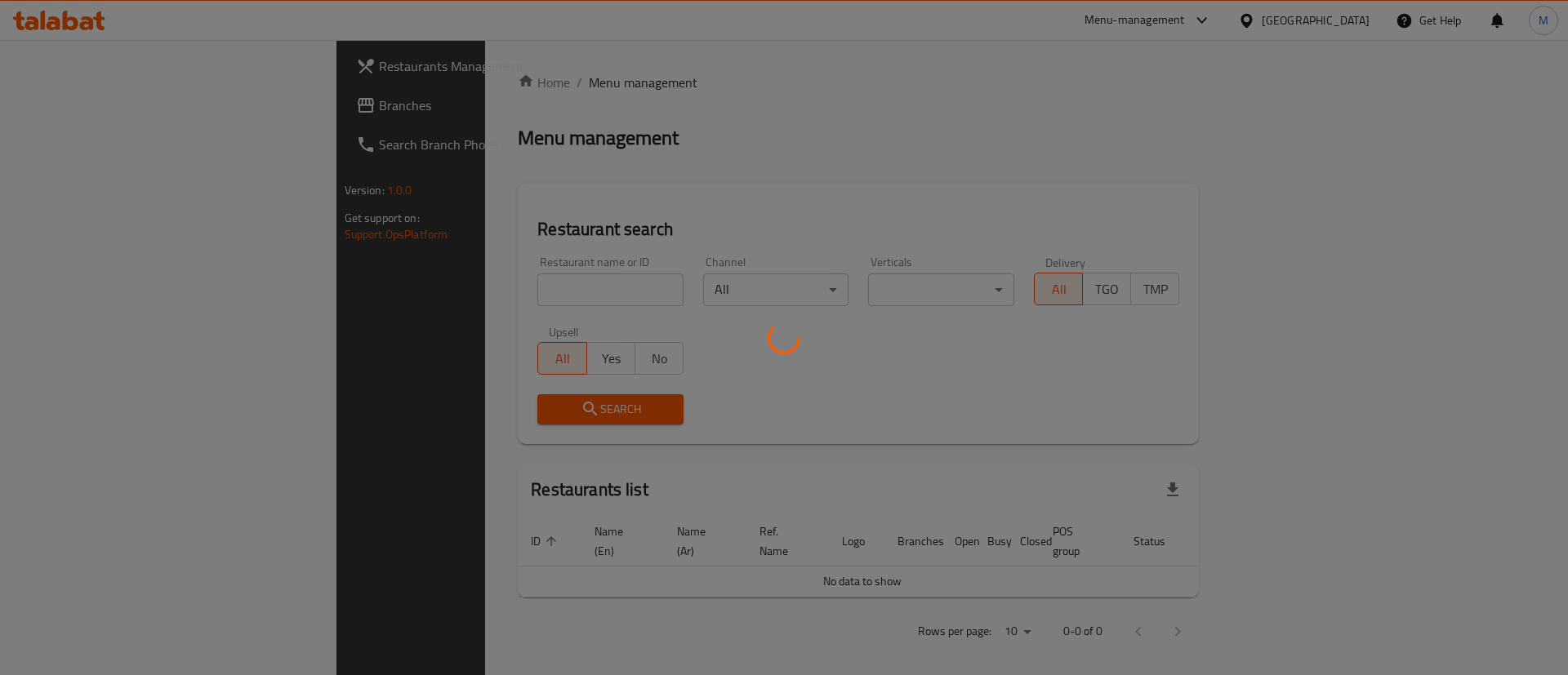
click at [507, 295] on div at bounding box center [784, 338] width 1568 height 675
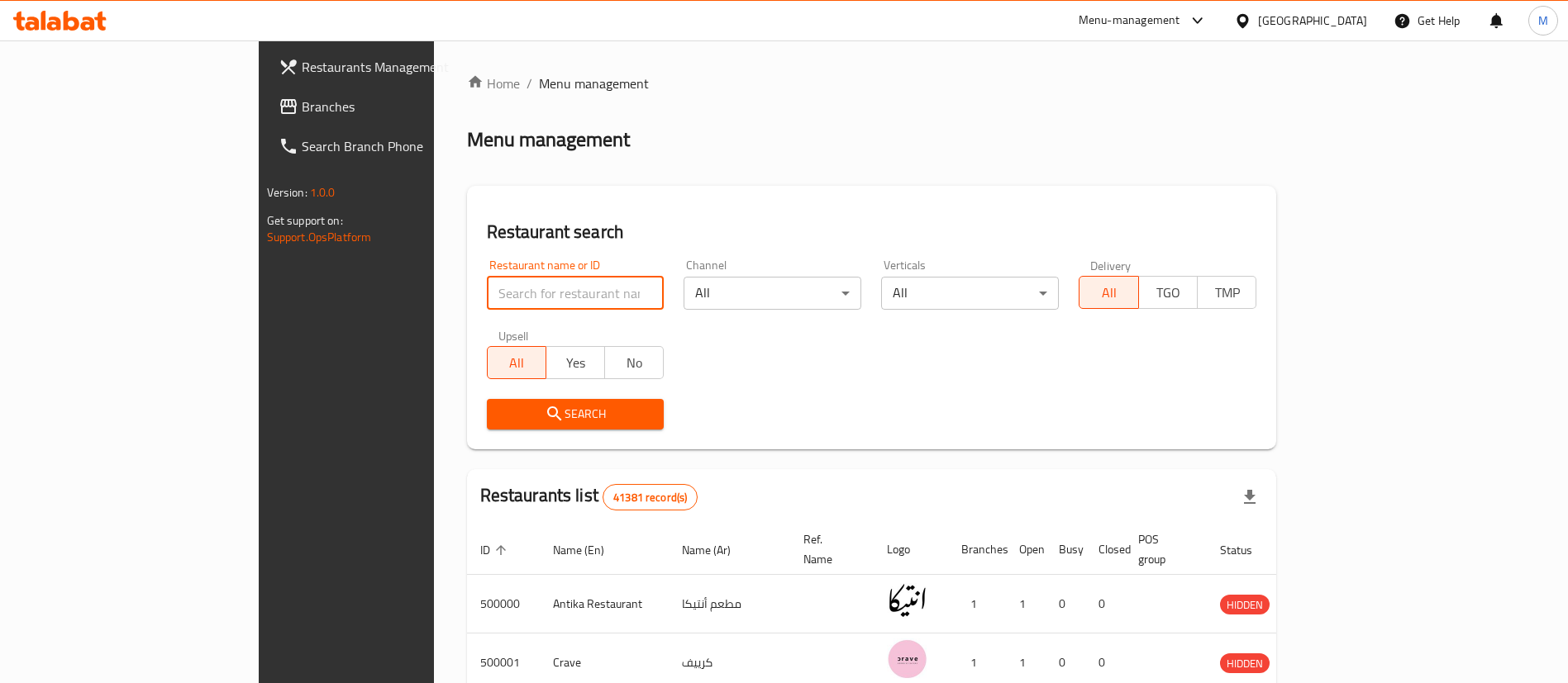
click at [513, 299] on input "search" at bounding box center [575, 293] width 178 height 33
type input "kufta"
click button "Search" at bounding box center [575, 414] width 178 height 30
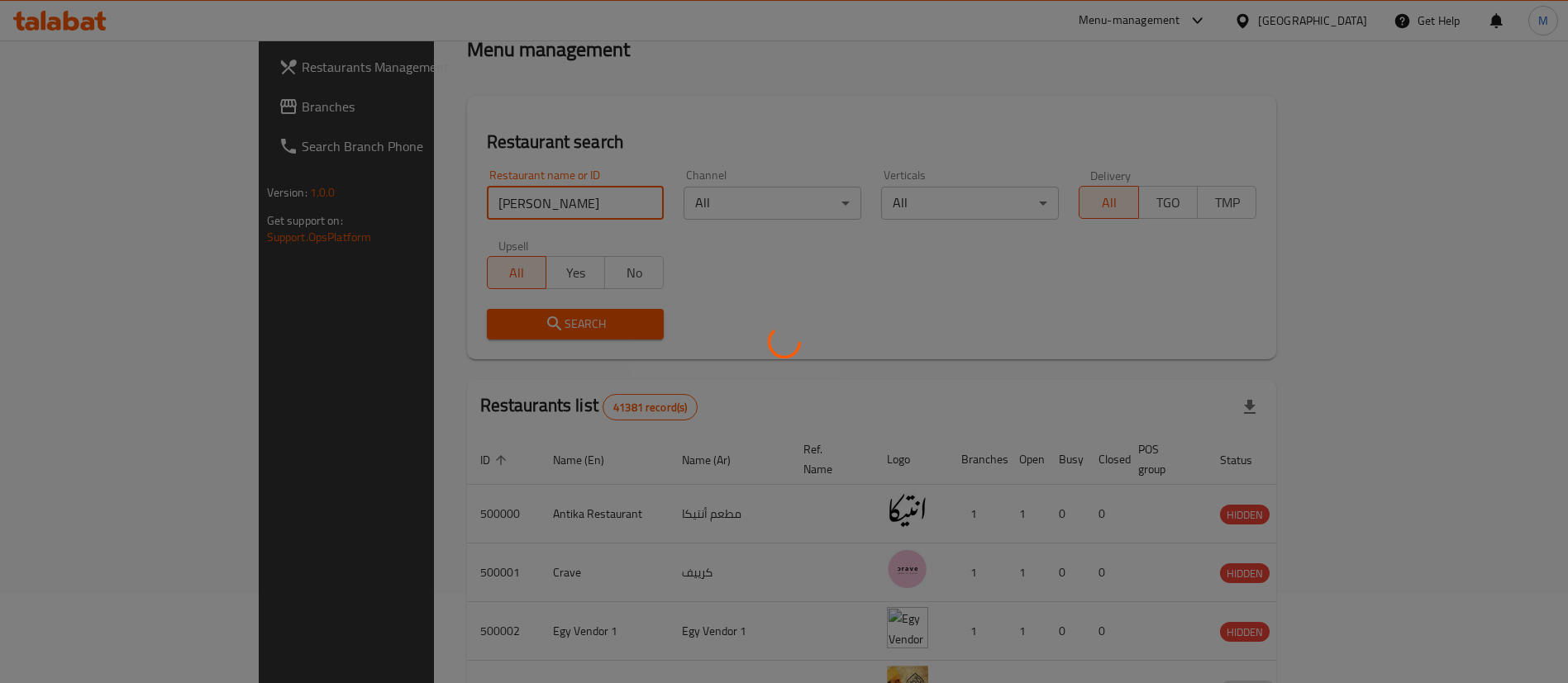
scroll to position [198, 0]
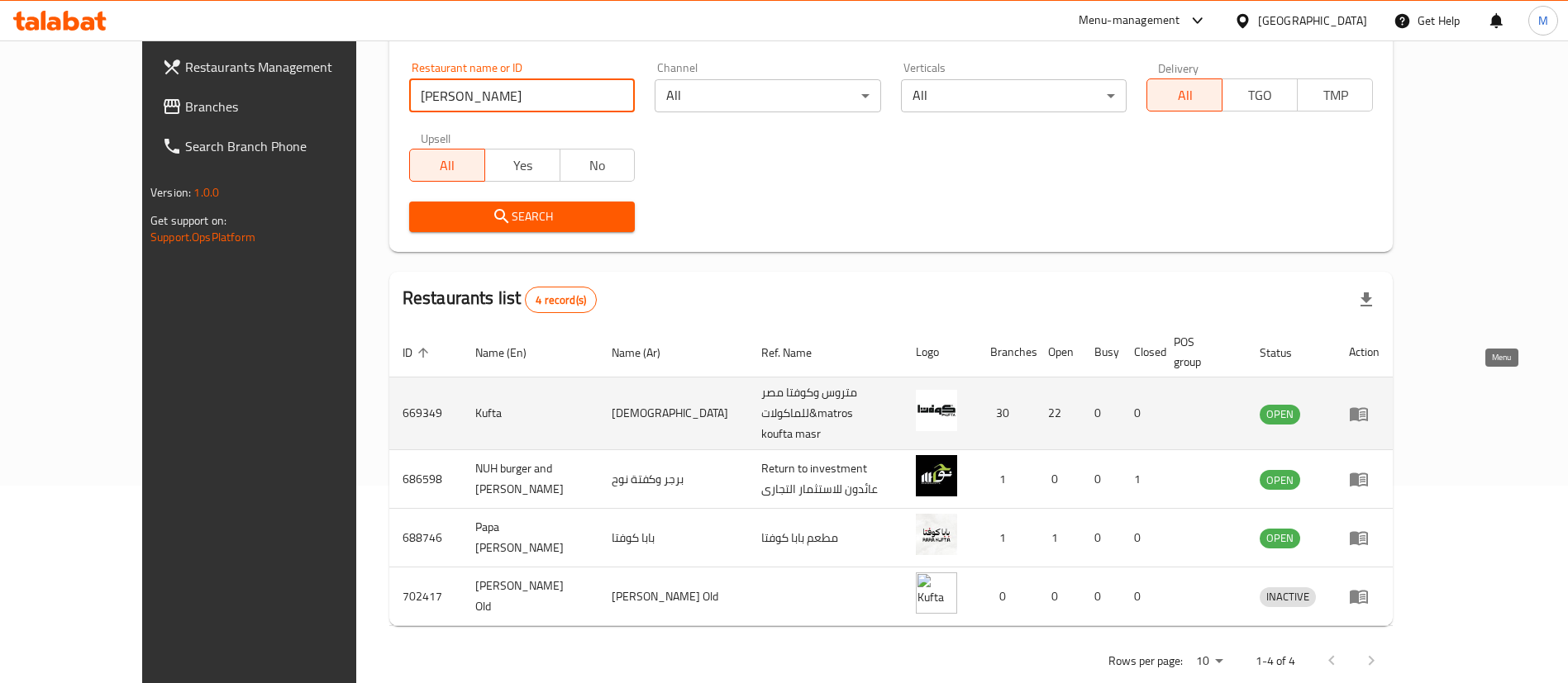
click at [1368, 407] on icon "enhanced table" at bounding box center [1358, 414] width 19 height 14
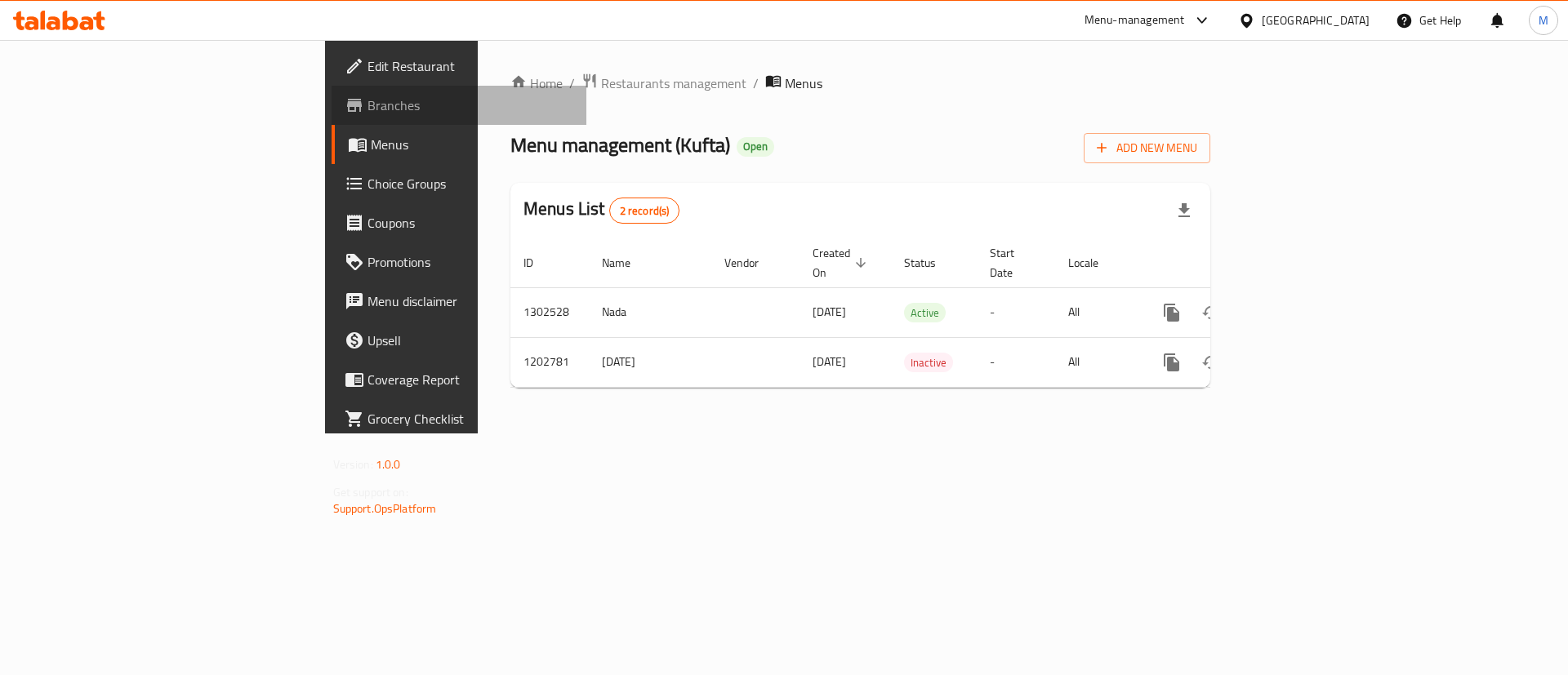
click at [332, 119] on link "Branches" at bounding box center [459, 105] width 255 height 39
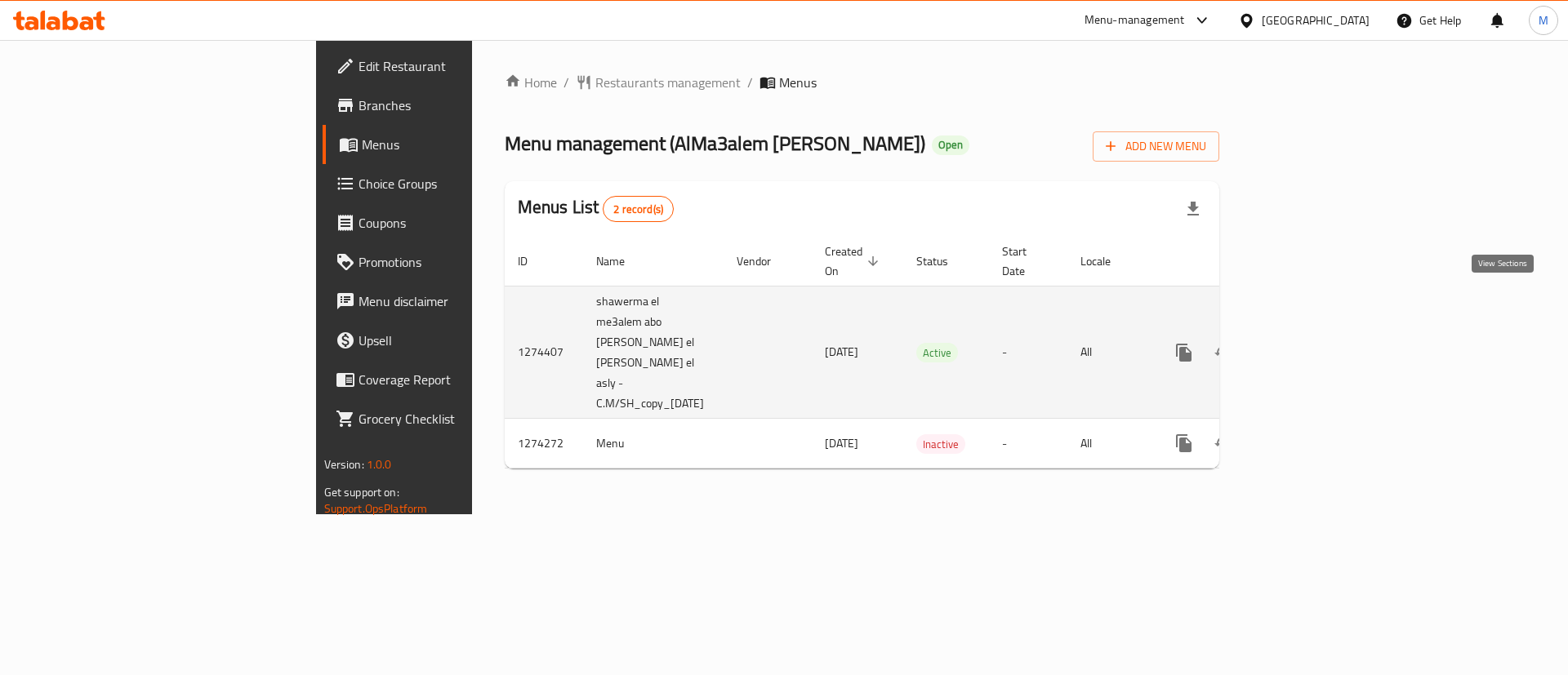
click at [1322, 333] on link "enhanced table" at bounding box center [1302, 352] width 39 height 39
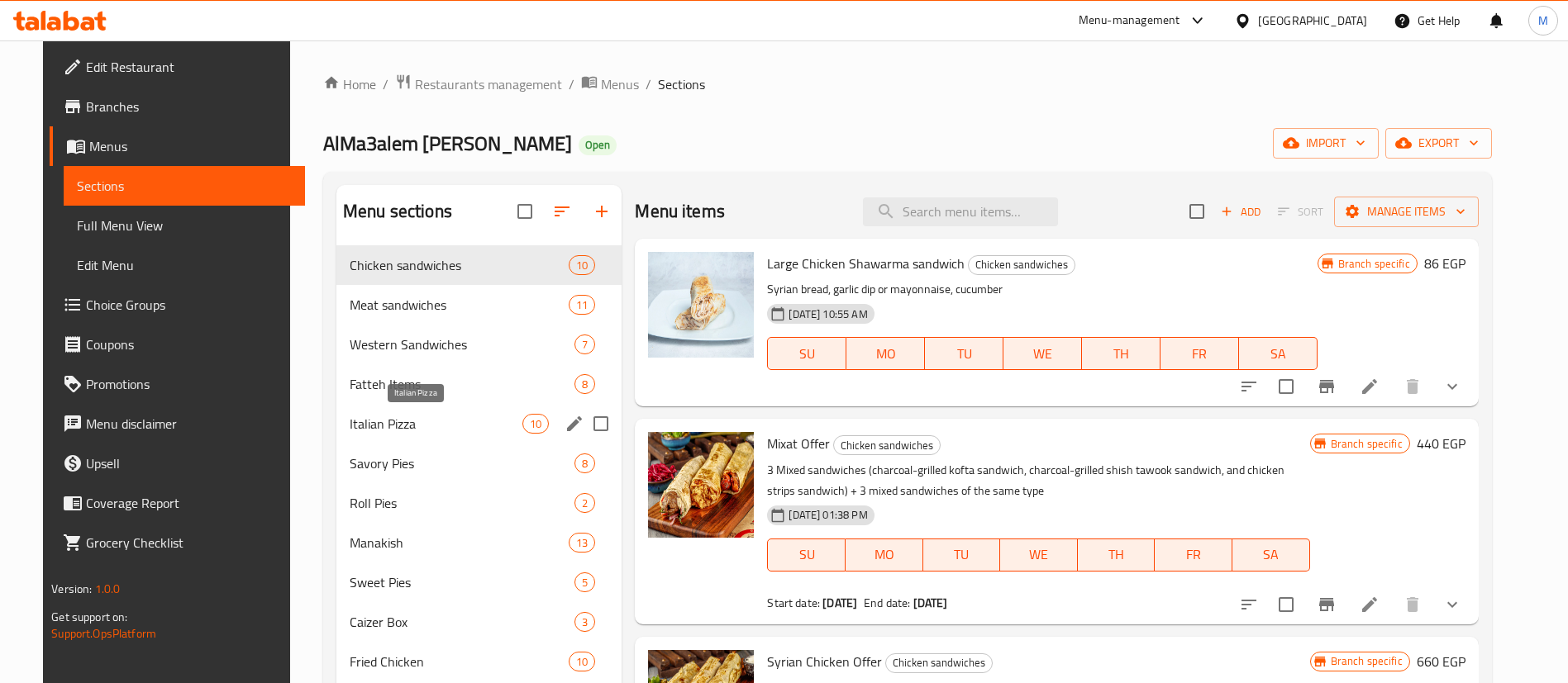
click at [396, 421] on span "Italian Pizza" at bounding box center [435, 424] width 173 height 20
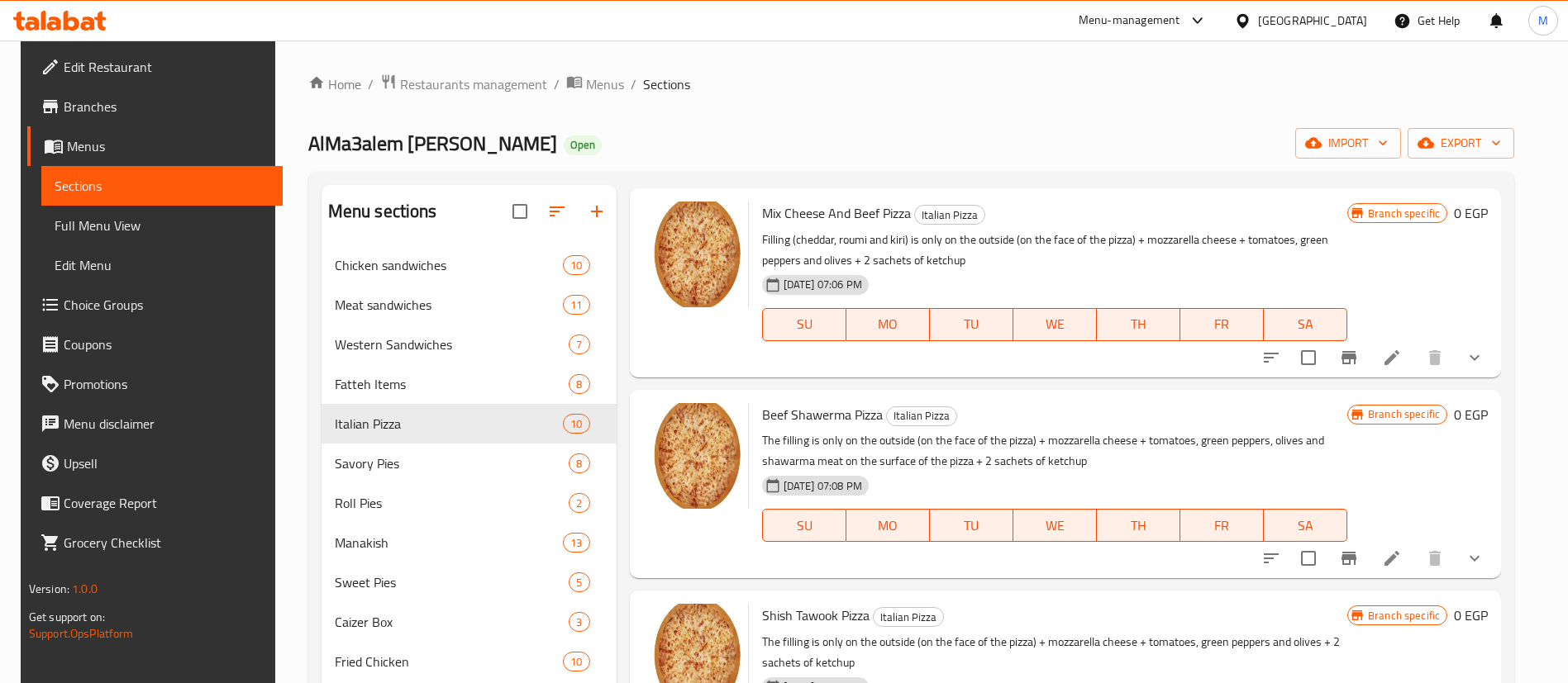
scroll to position [596, 0]
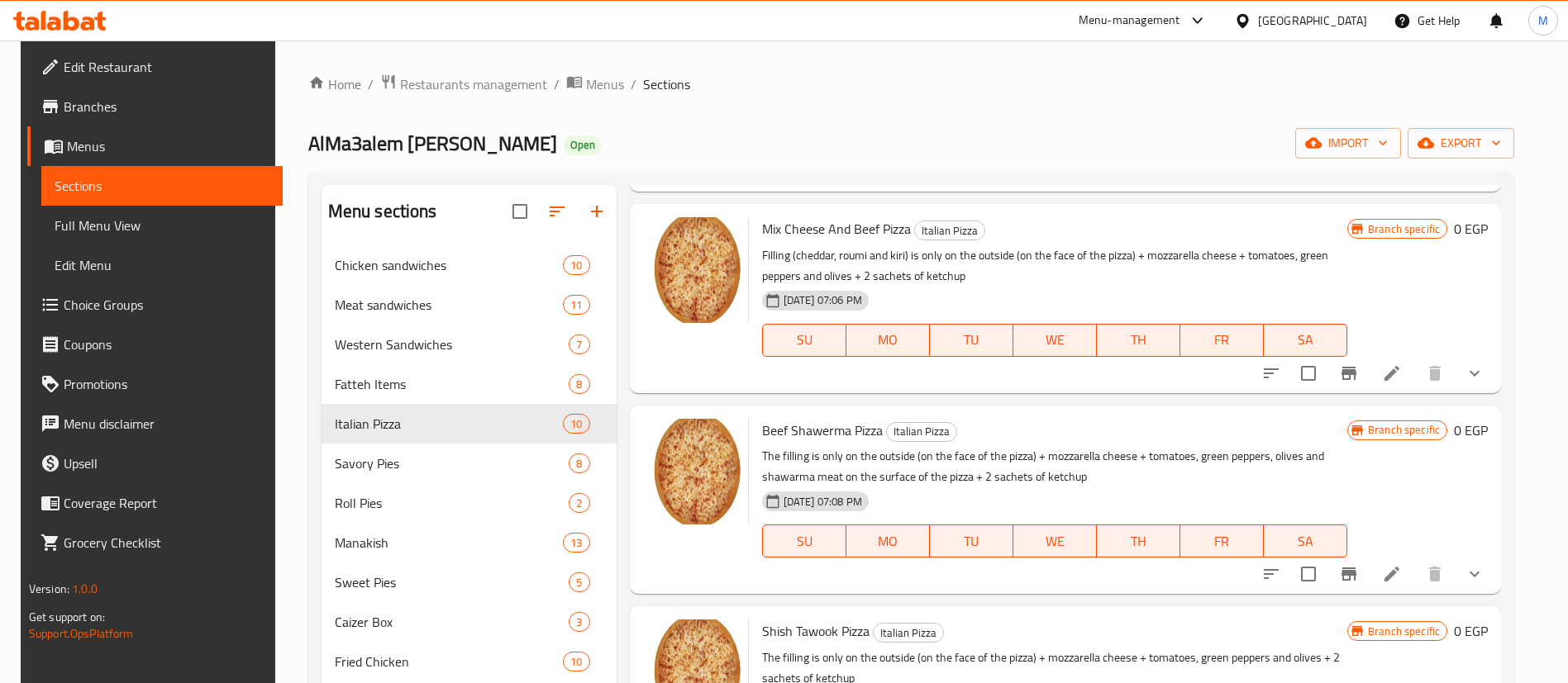
click at [823, 433] on span "Beef Shawerma Pizza" at bounding box center [821, 430] width 120 height 24
copy h6 "Beef Shawerma Pizza"
click at [823, 433] on span "Beef Shawerma Pizza" at bounding box center [821, 430] width 120 height 24
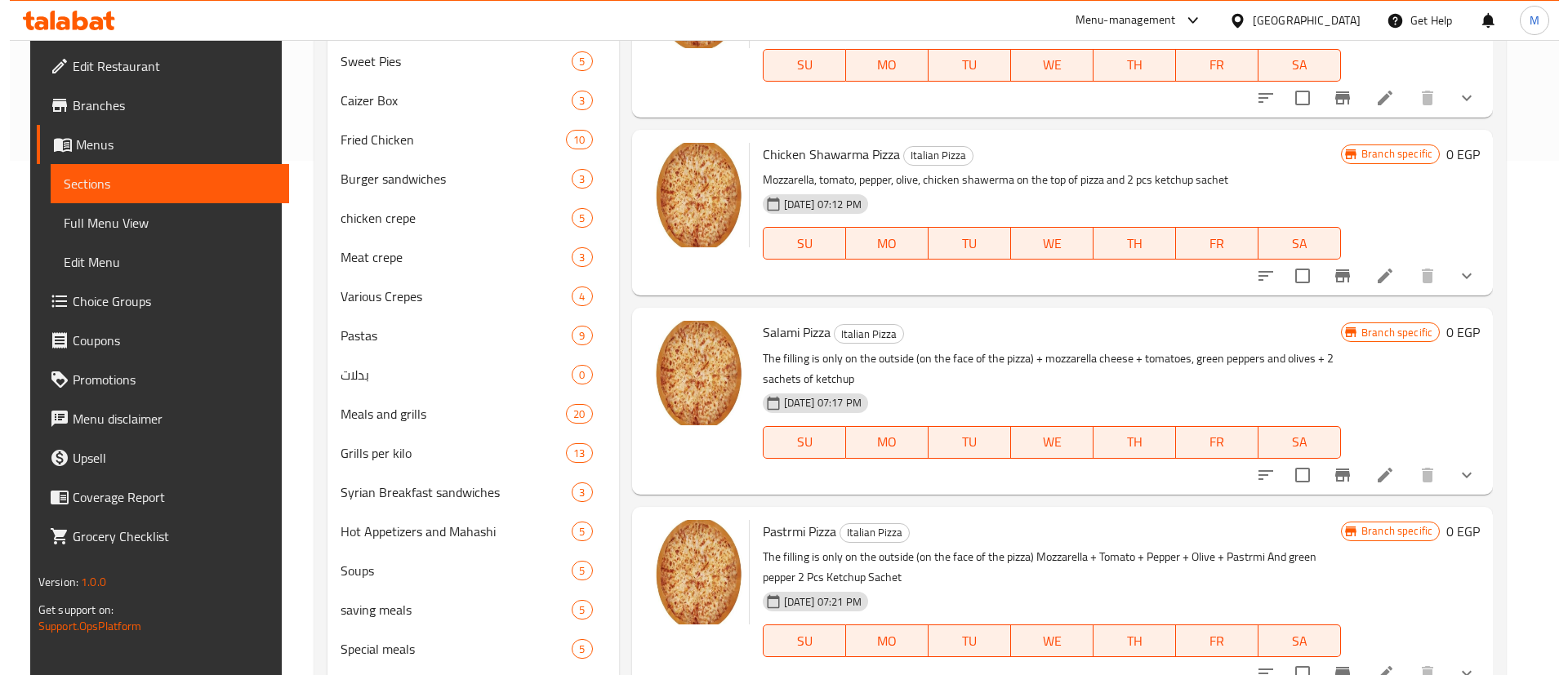
scroll to position [529, 0]
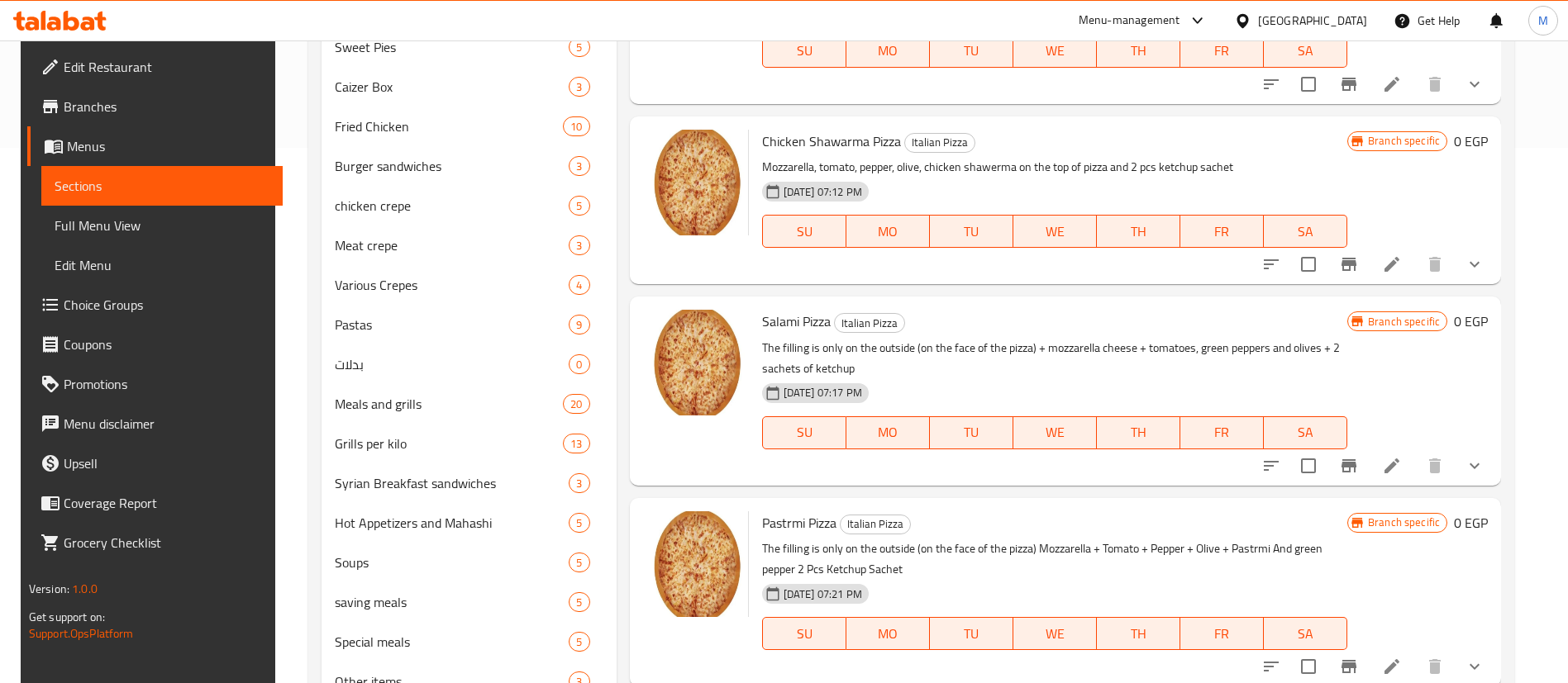
click at [819, 142] on span "Chicken Shawarma Pizza" at bounding box center [831, 140] width 139 height 24
copy h6 "Chicken Shawarma Pizza"
click at [1343, 257] on icon "Branch-specific-item" at bounding box center [1349, 264] width 20 height 20
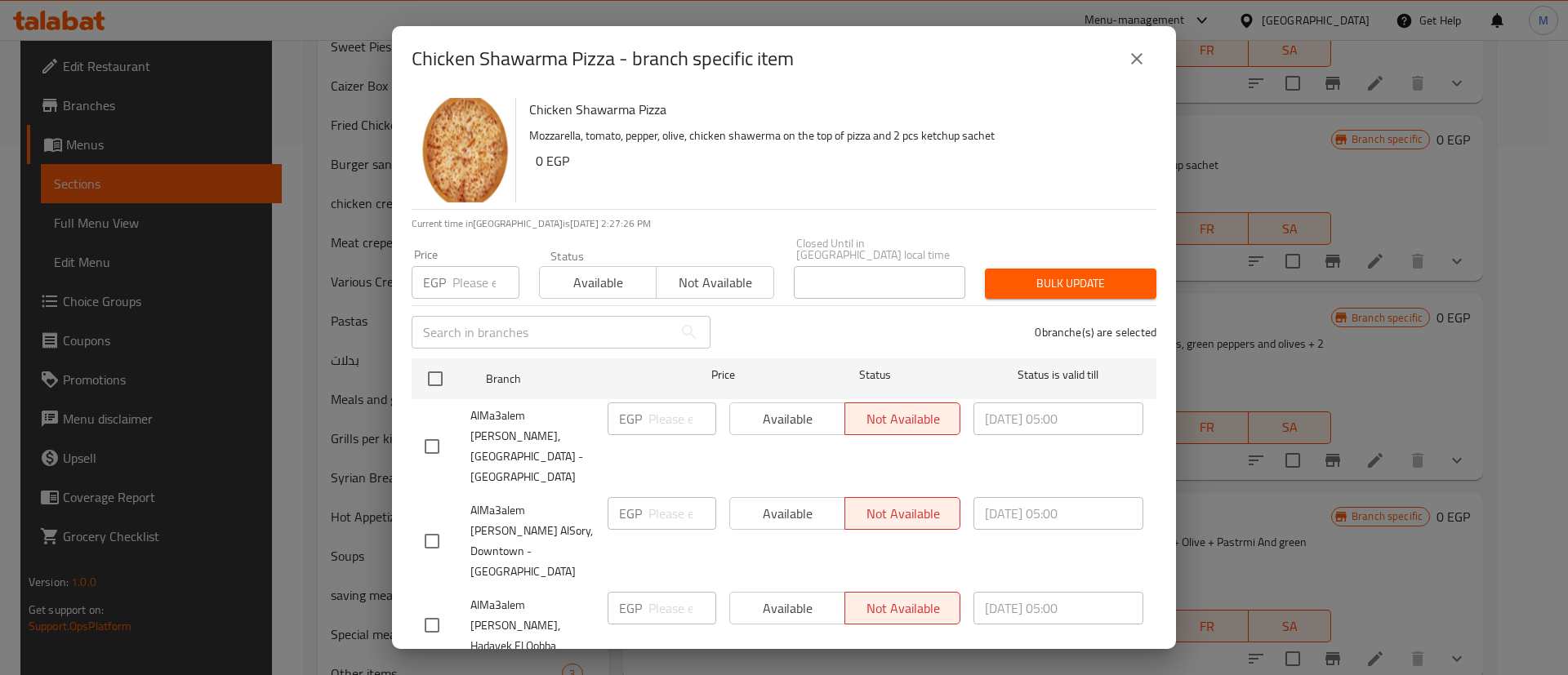
click at [443, 524] on input "checkbox" at bounding box center [432, 540] width 34 height 34
checkbox input "true"
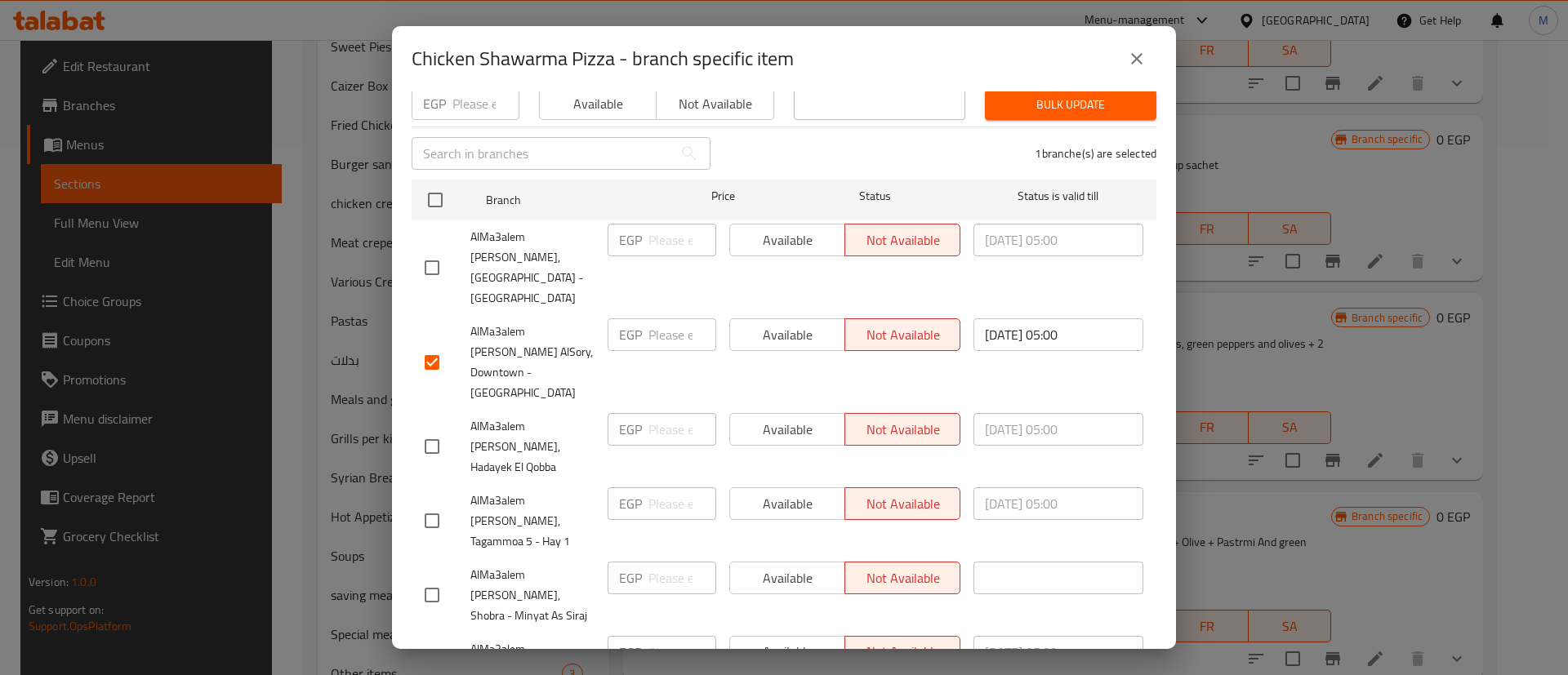
scroll to position [188, 0]
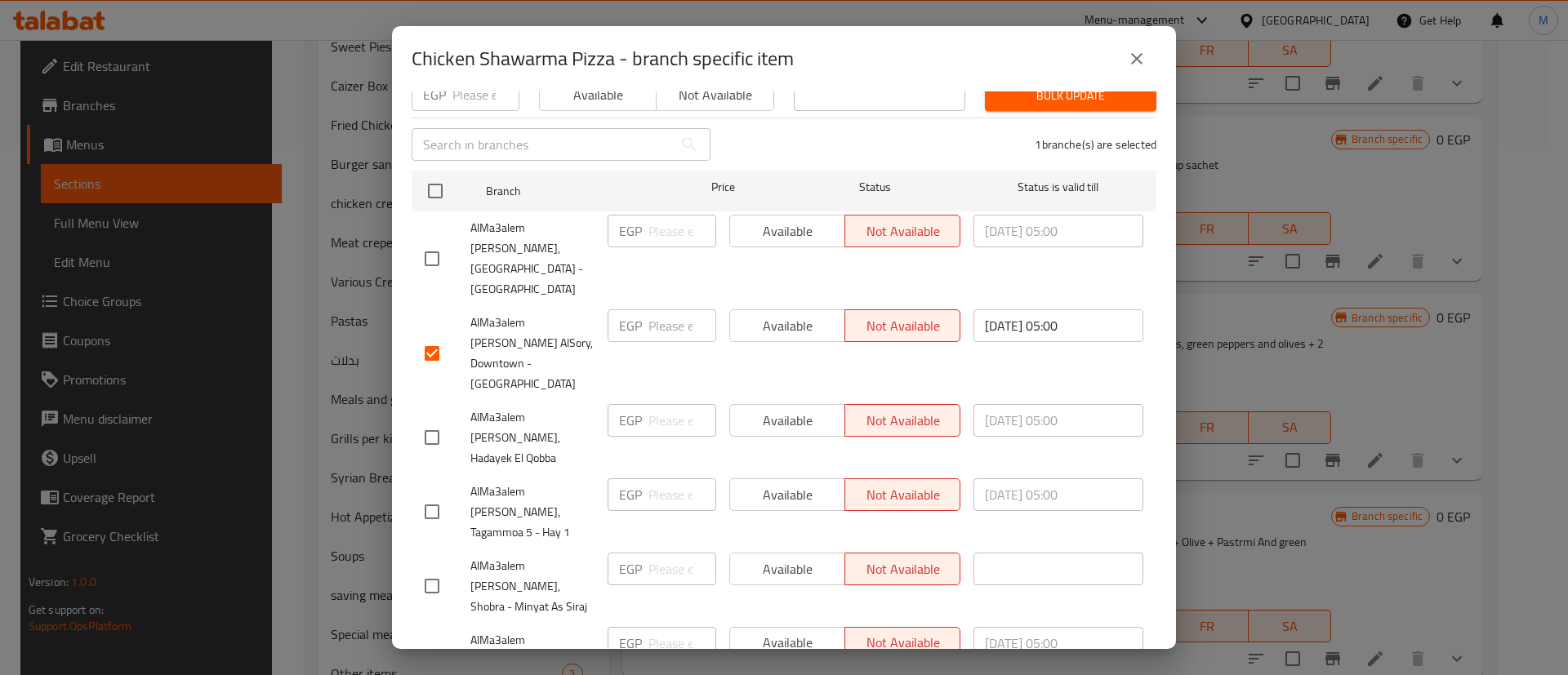
click at [442, 654] on input "checkbox" at bounding box center [432, 671] width 34 height 34
checkbox input "true"
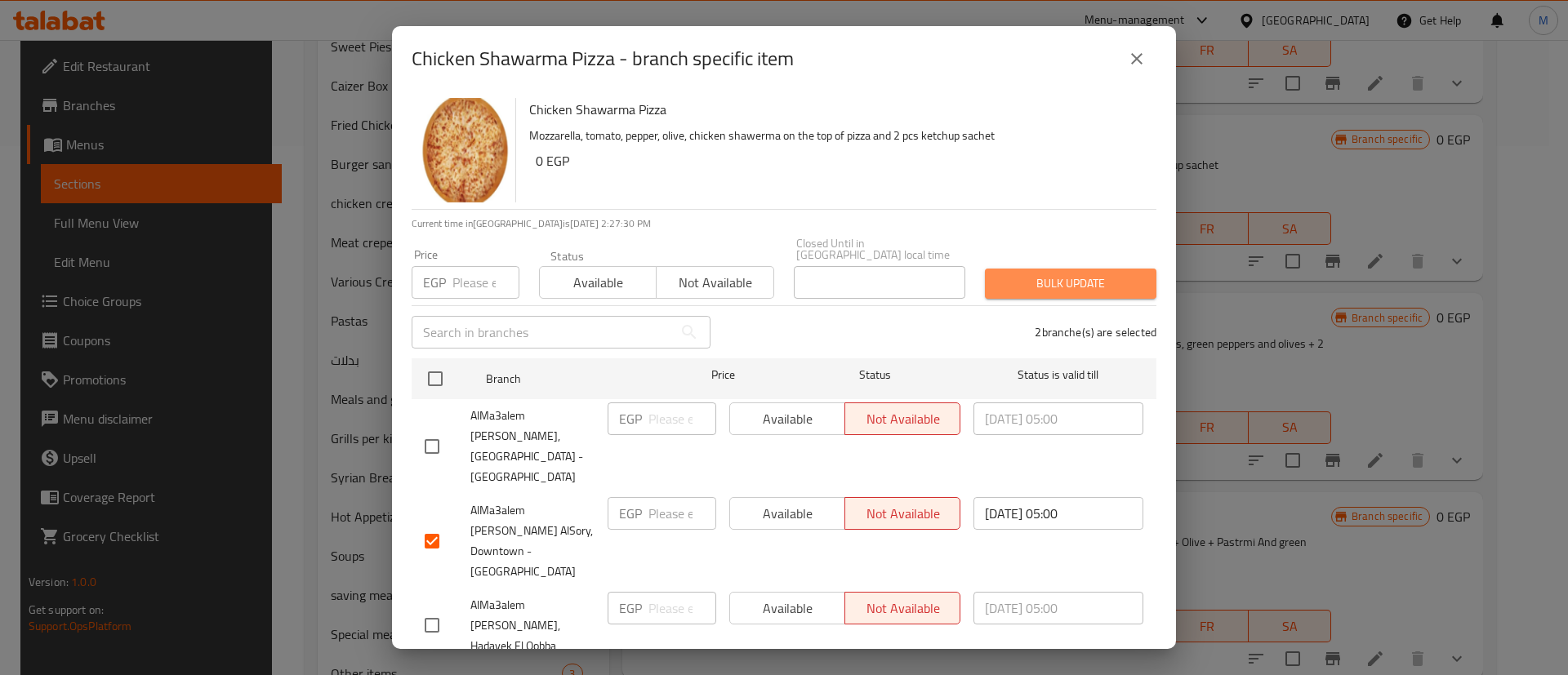
click at [1091, 273] on span "Bulk update" at bounding box center [1071, 283] width 146 height 21
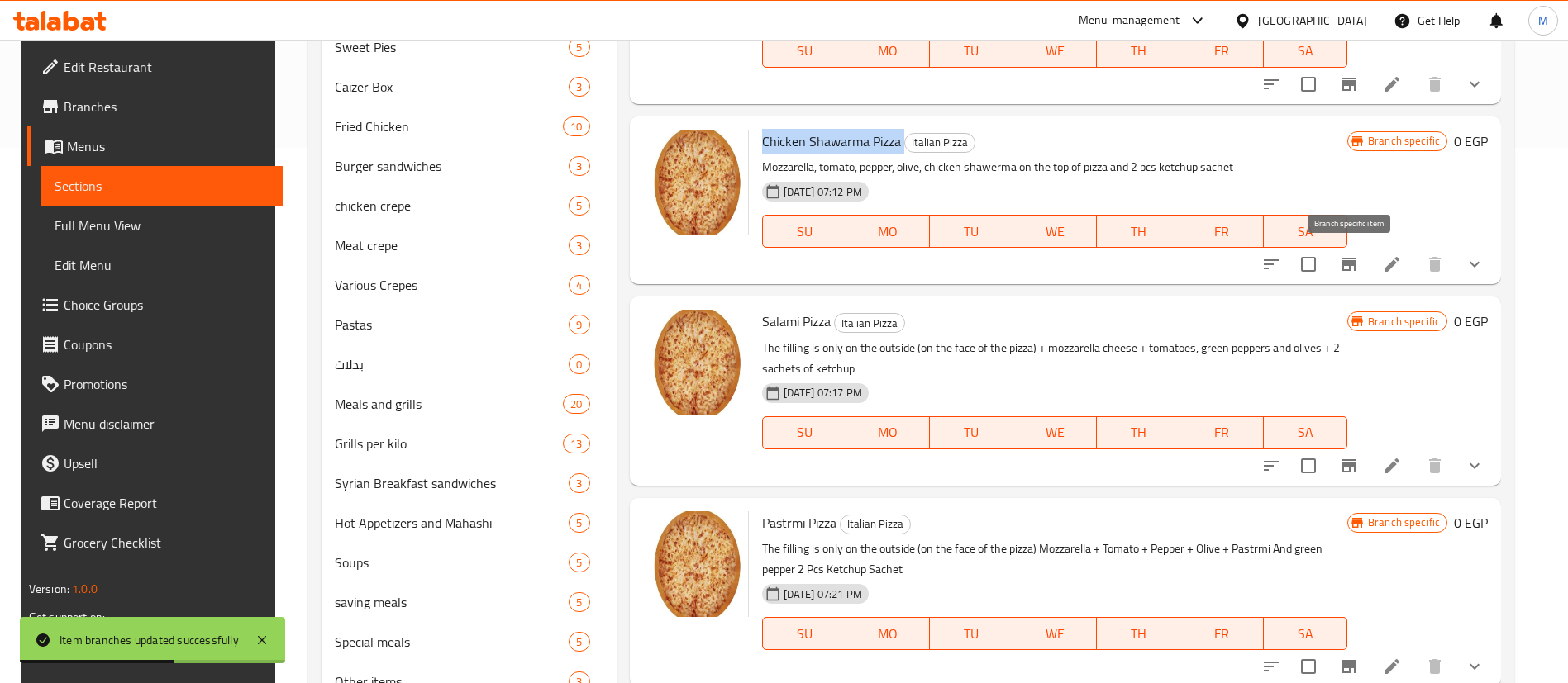
click at [1349, 265] on icon "Branch-specific-item" at bounding box center [1349, 264] width 15 height 13
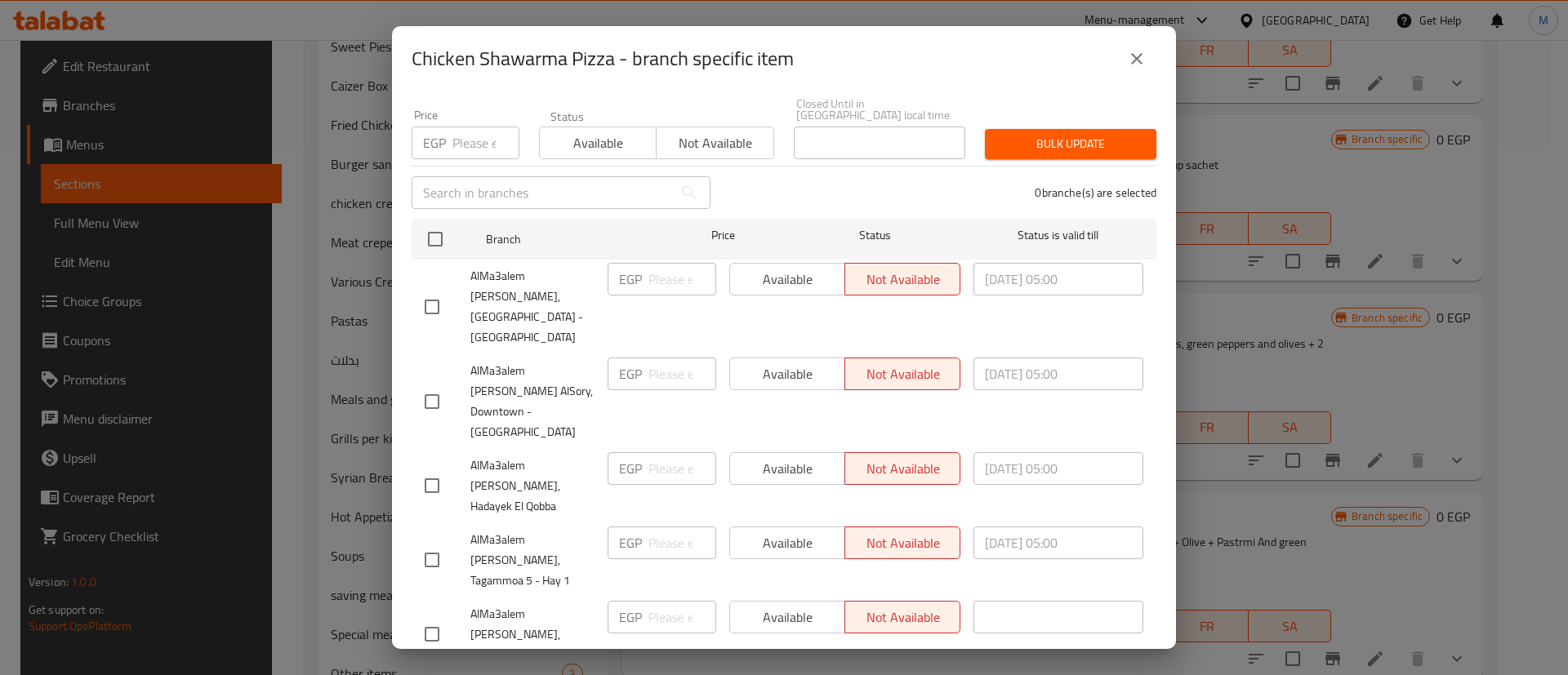
scroll to position [142, 0]
click at [444, 382] on input "checkbox" at bounding box center [432, 399] width 34 height 34
checkbox input "true"
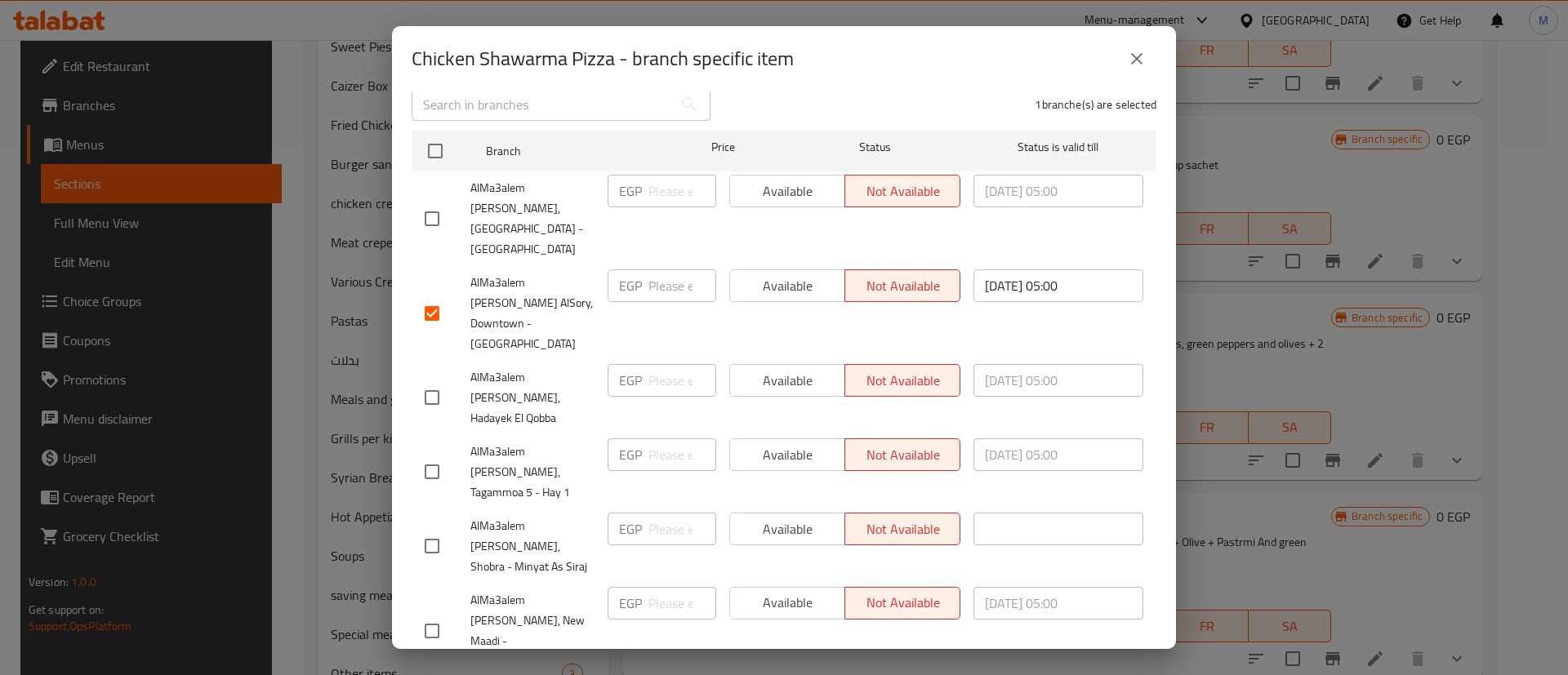
click at [438, 613] on input "checkbox" at bounding box center [432, 630] width 34 height 34
checkbox input "true"
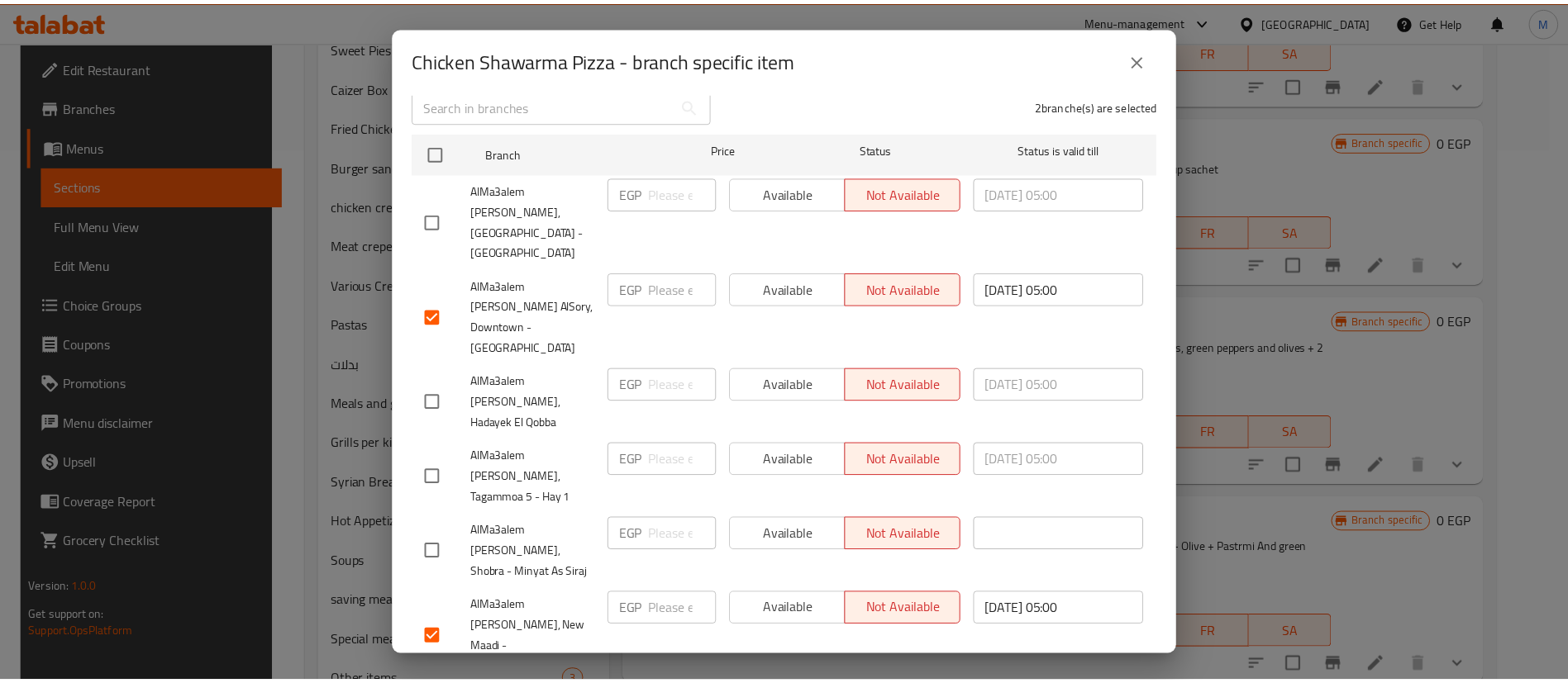
scroll to position [0, 0]
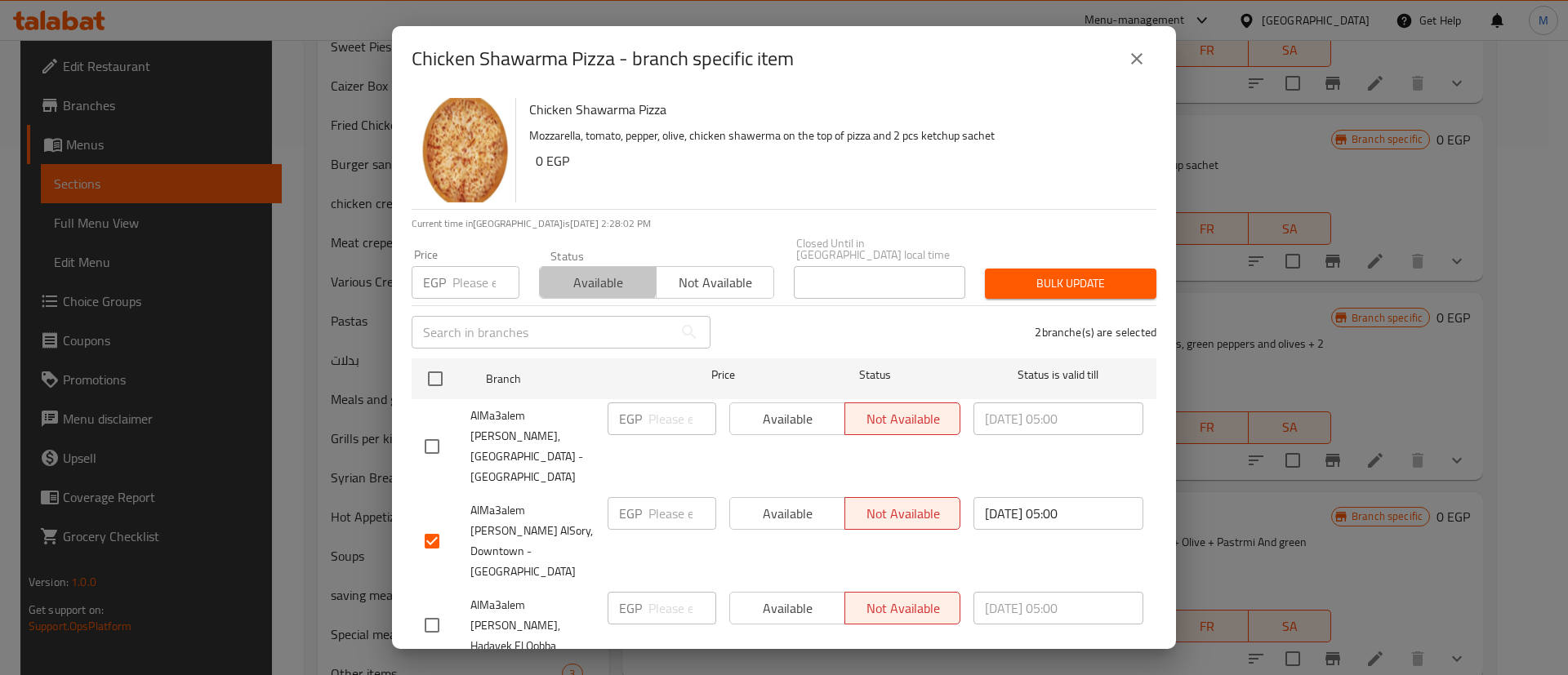
click at [564, 271] on span "Available" at bounding box center [598, 283] width 104 height 23
drag, startPoint x: 1068, startPoint y: 253, endPoint x: 1063, endPoint y: 264, distance: 12.1
click at [1063, 264] on div "Bulk update" at bounding box center [1071, 283] width 191 height 50
click at [1063, 273] on span "Bulk update" at bounding box center [1071, 283] width 146 height 21
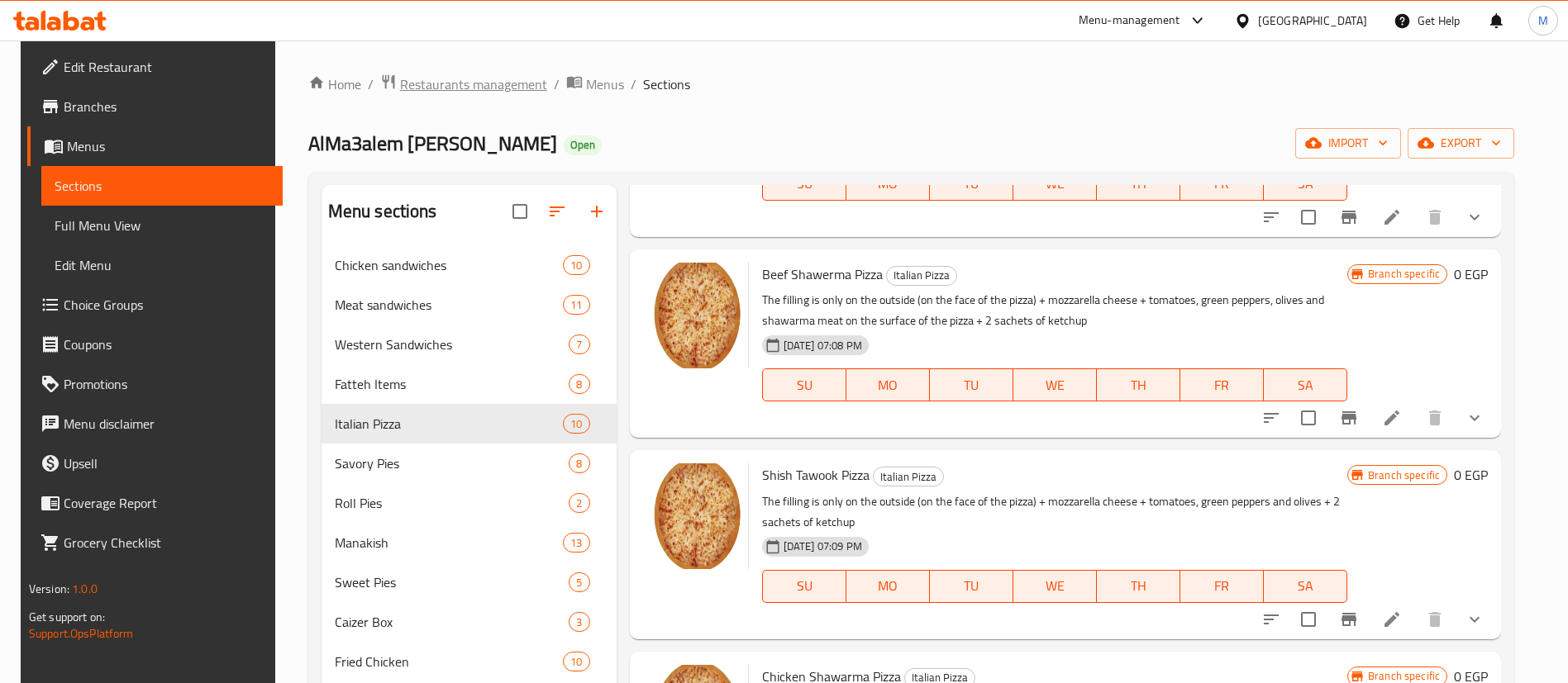
click at [486, 83] on span "Restaurants management" at bounding box center [473, 84] width 147 height 20
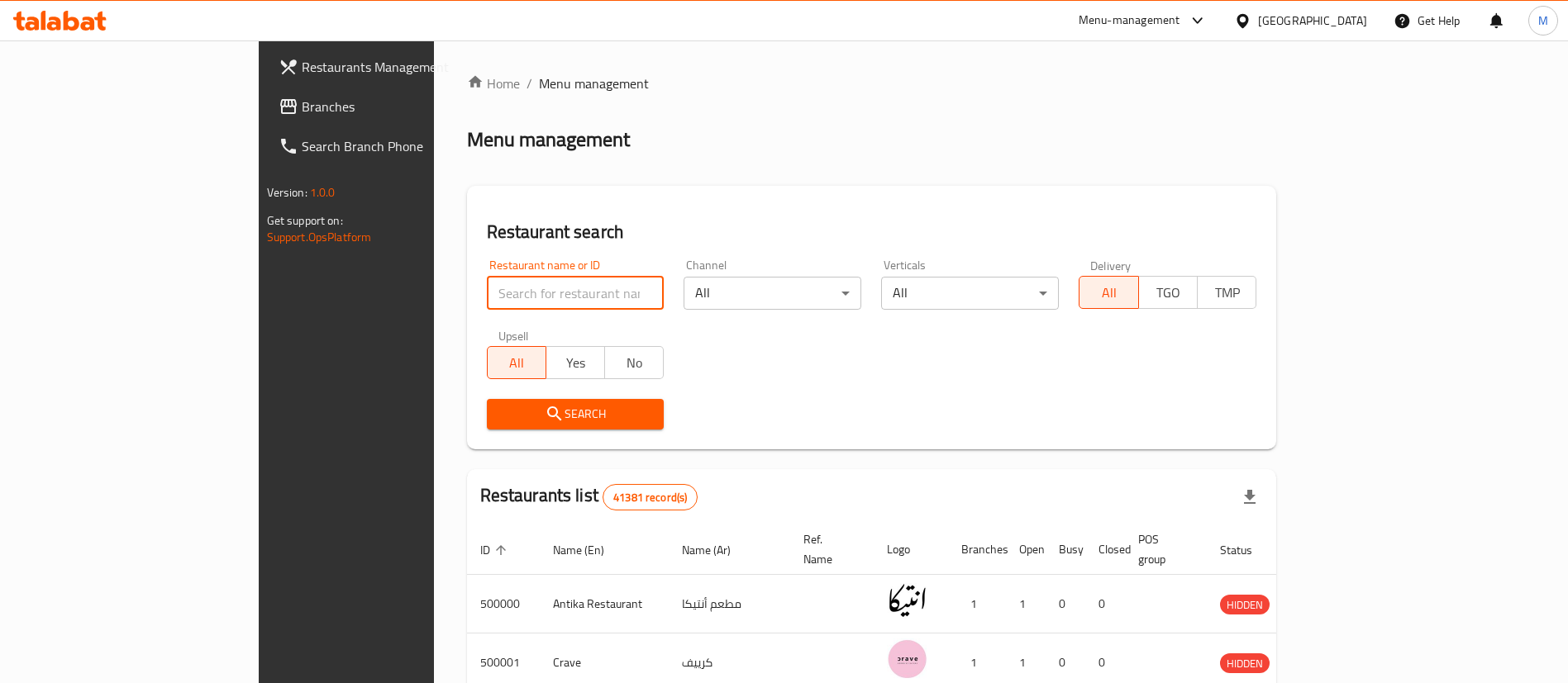
click at [513, 288] on input "search" at bounding box center [575, 293] width 178 height 33
paste input "671545"
type input "671545"
click button "Search" at bounding box center [575, 414] width 178 height 30
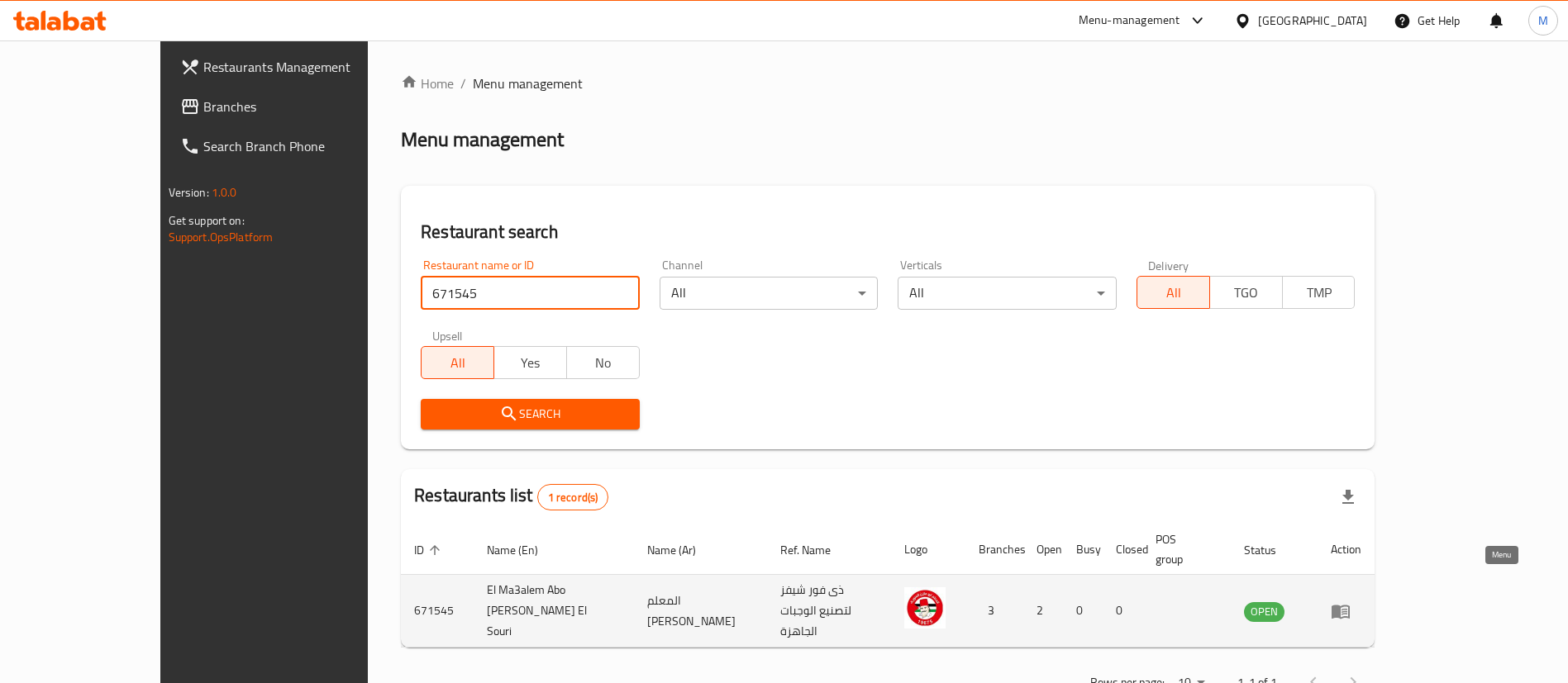
click at [1350, 601] on icon "enhanced table" at bounding box center [1341, 612] width 20 height 20
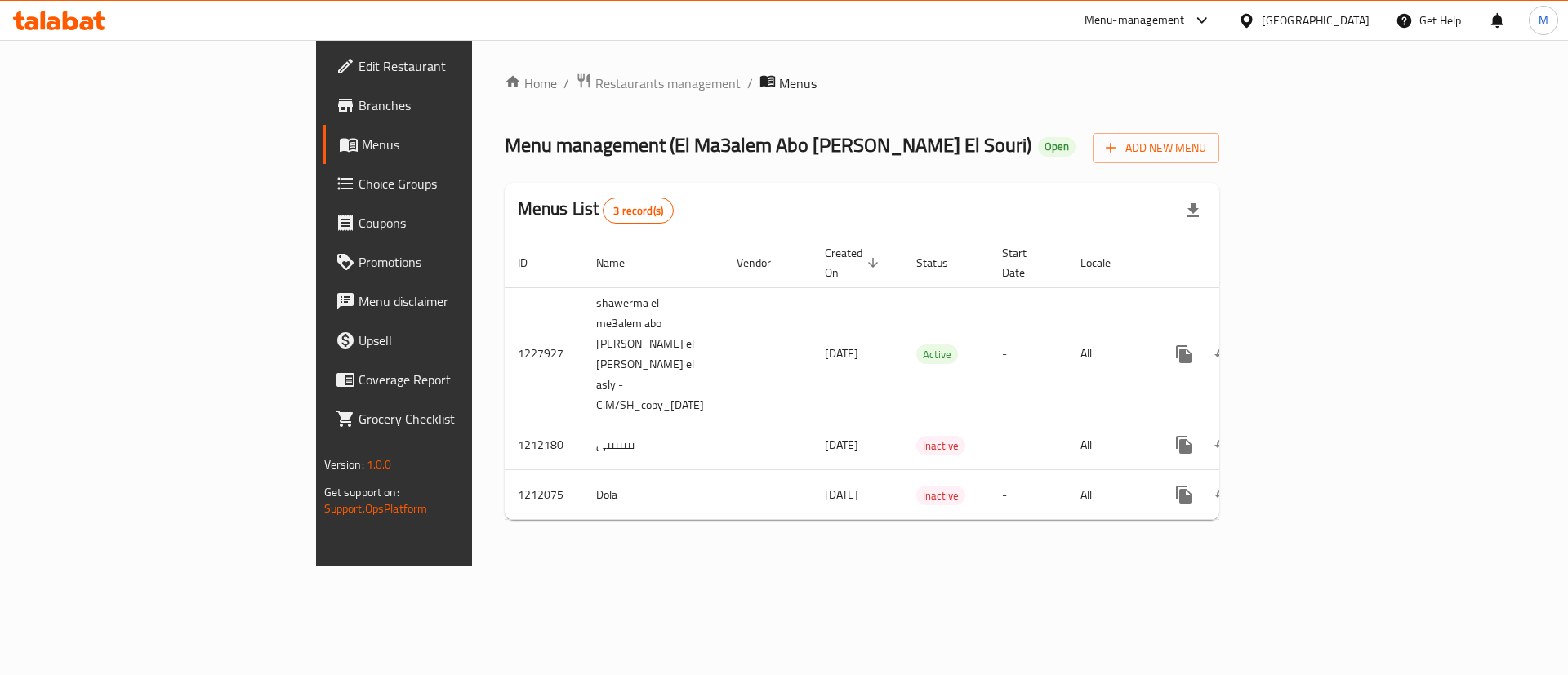
click at [359, 111] on span "Branches" at bounding box center [462, 106] width 206 height 20
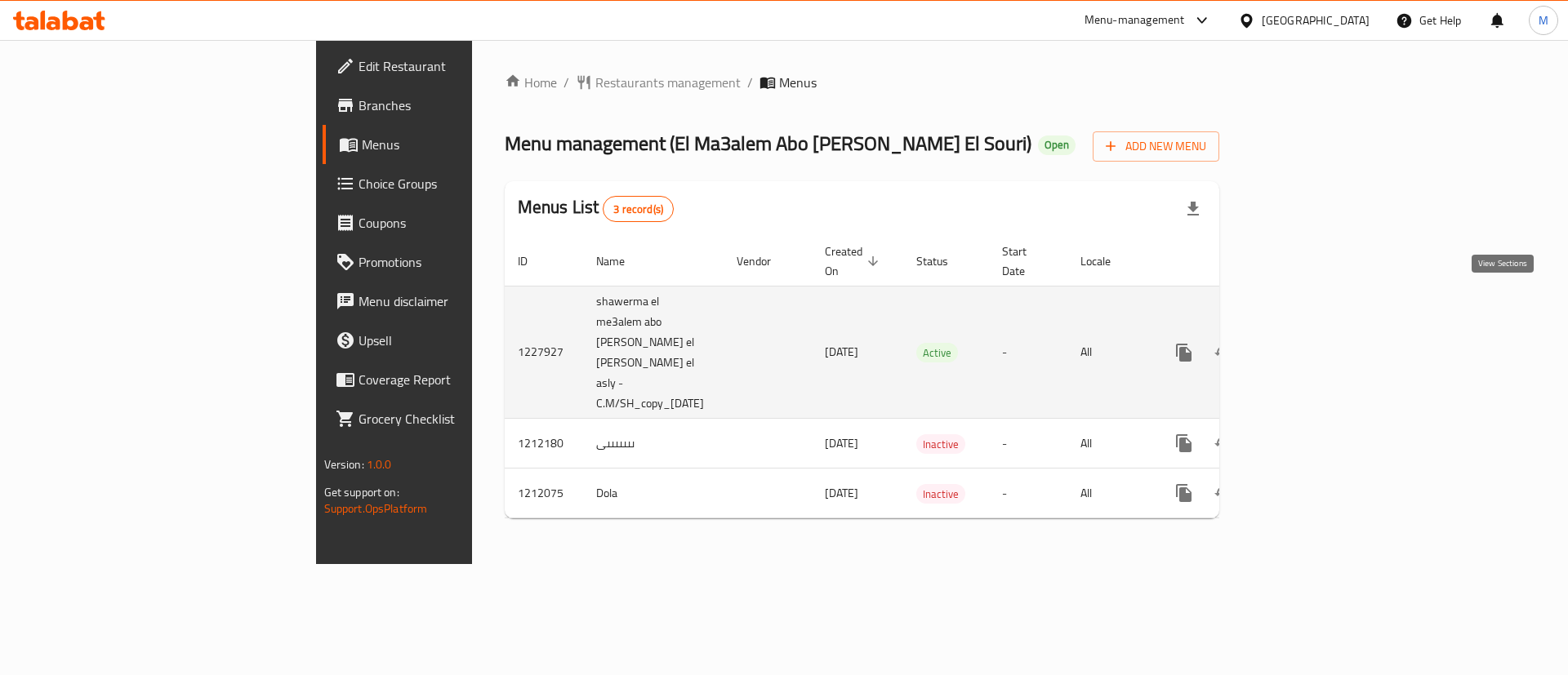
click at [1312, 342] on icon "enhanced table" at bounding box center [1302, 352] width 20 height 20
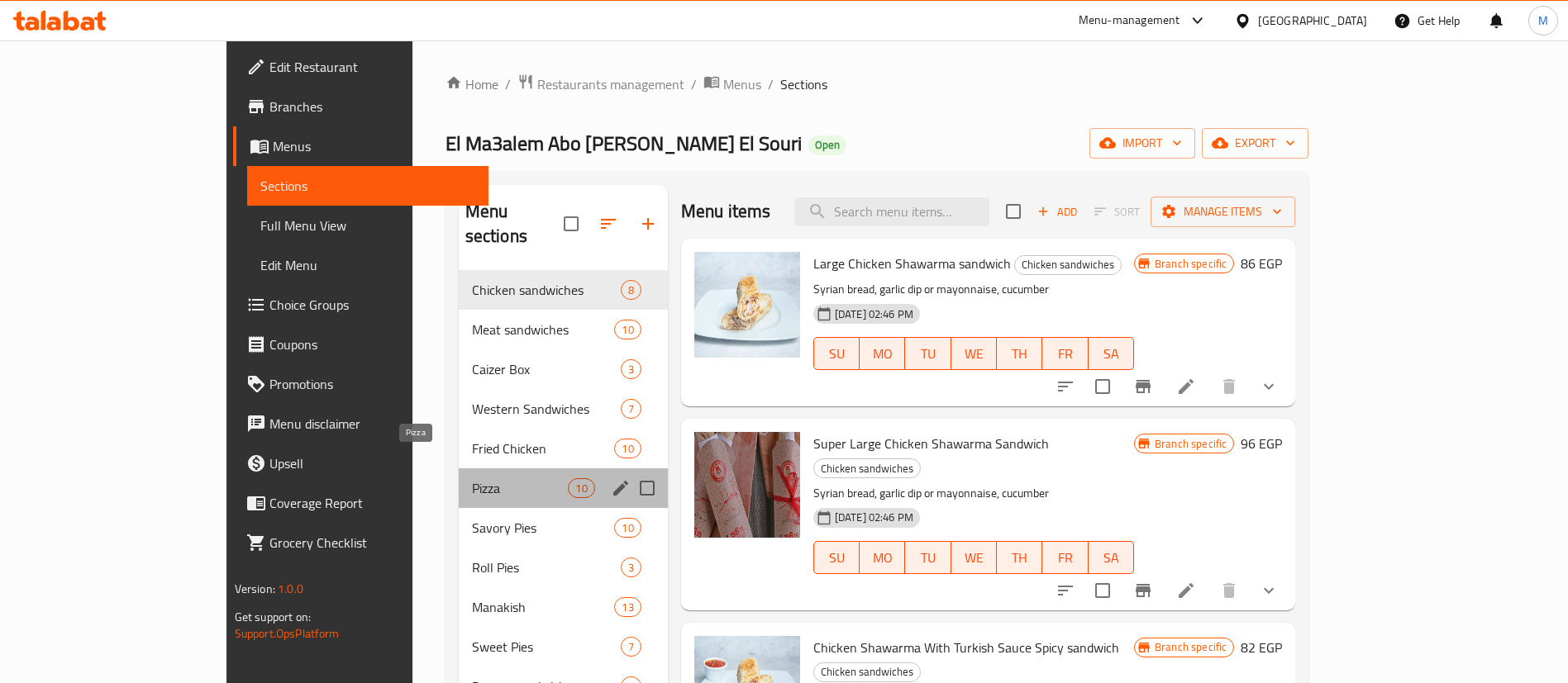
click at [472, 479] on span "Pizza" at bounding box center [520, 489] width 97 height 20
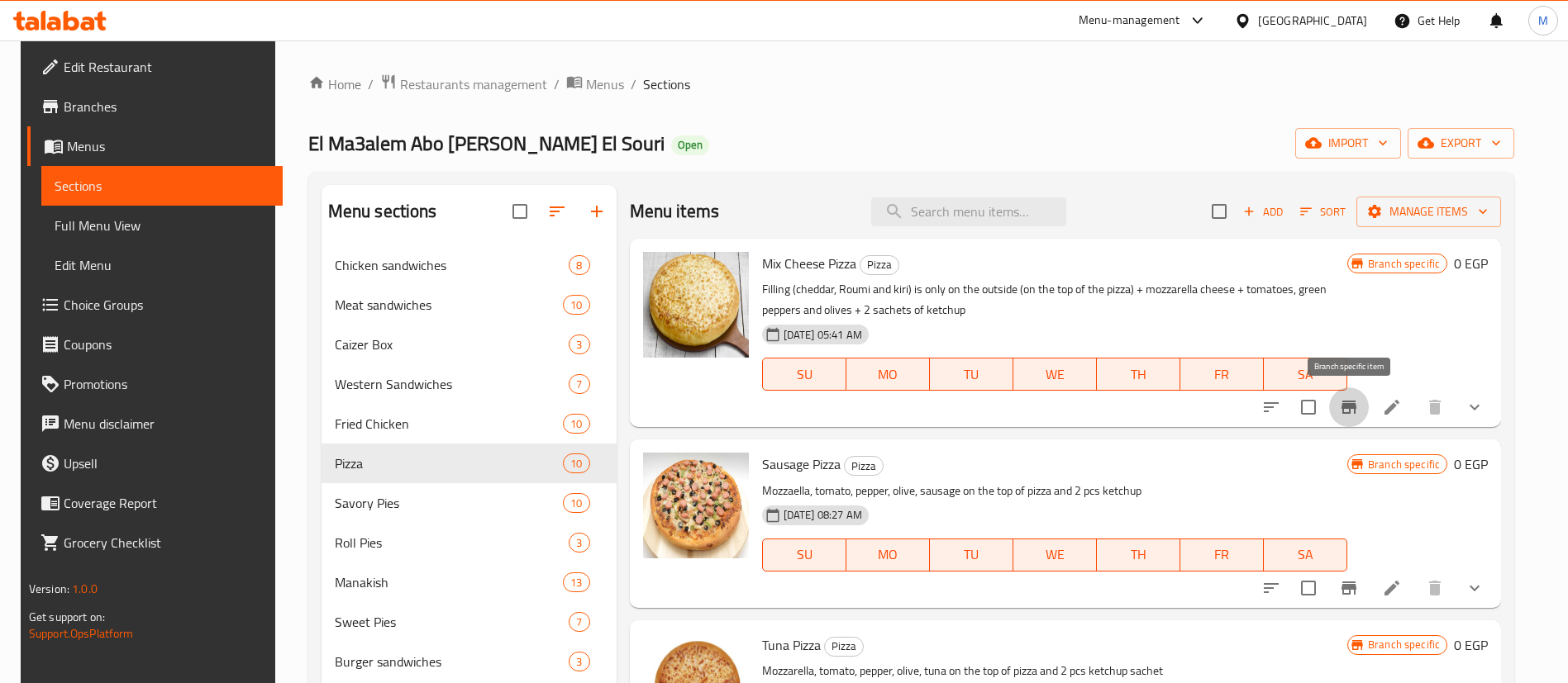
click at [1352, 391] on button "Branch-specific-item" at bounding box center [1348, 407] width 40 height 40
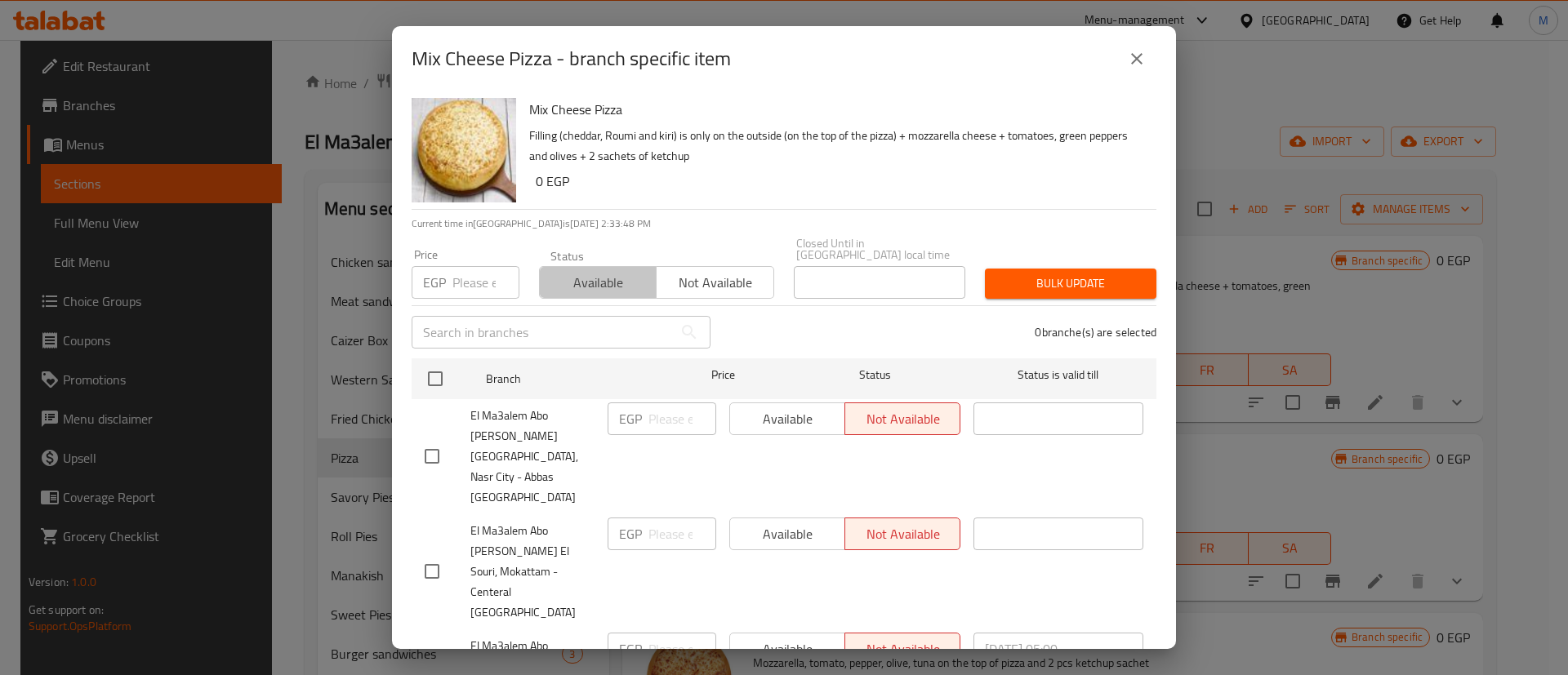
click at [619, 281] on span "Available" at bounding box center [598, 283] width 104 height 23
click at [433, 659] on input "checkbox" at bounding box center [432, 676] width 34 height 34
checkbox input "true"
click at [1062, 279] on span "Bulk update" at bounding box center [1071, 283] width 146 height 21
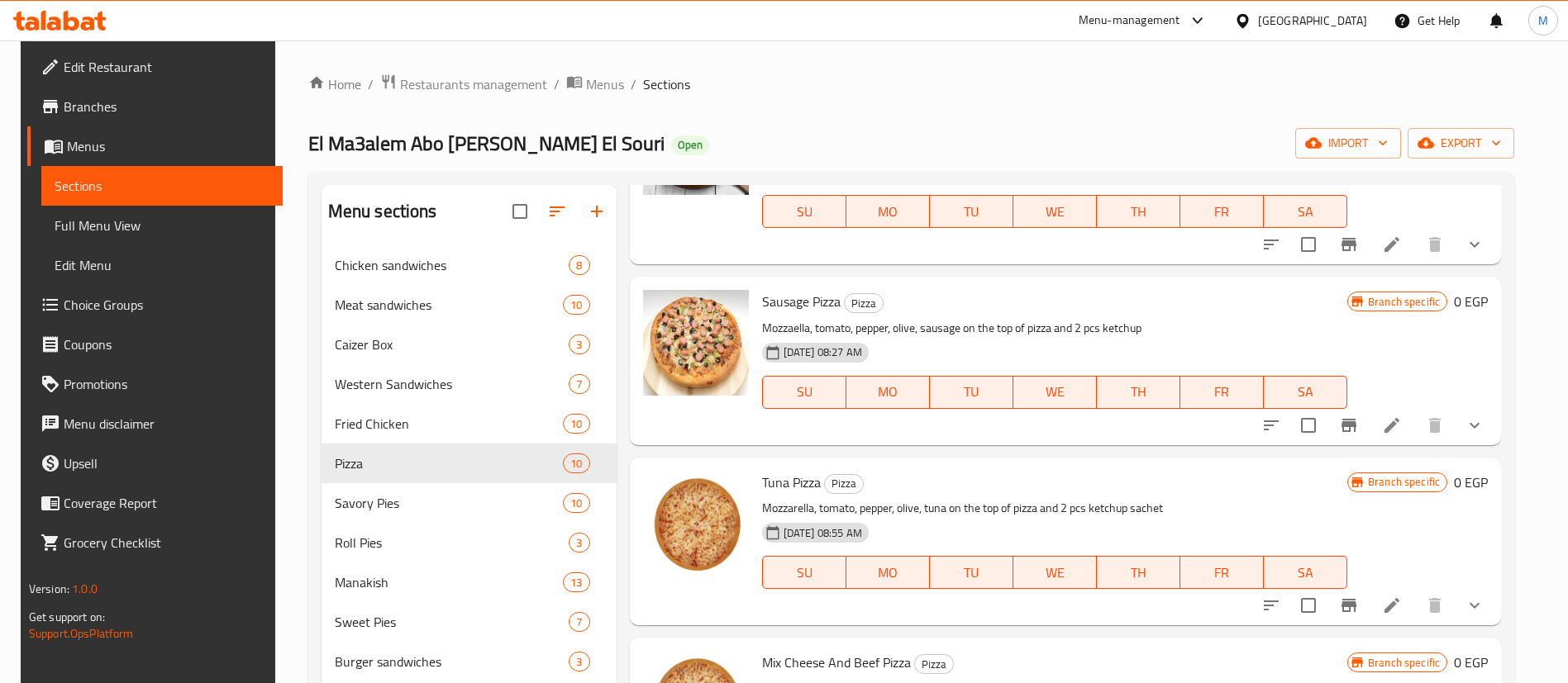
scroll to position [171, 0]
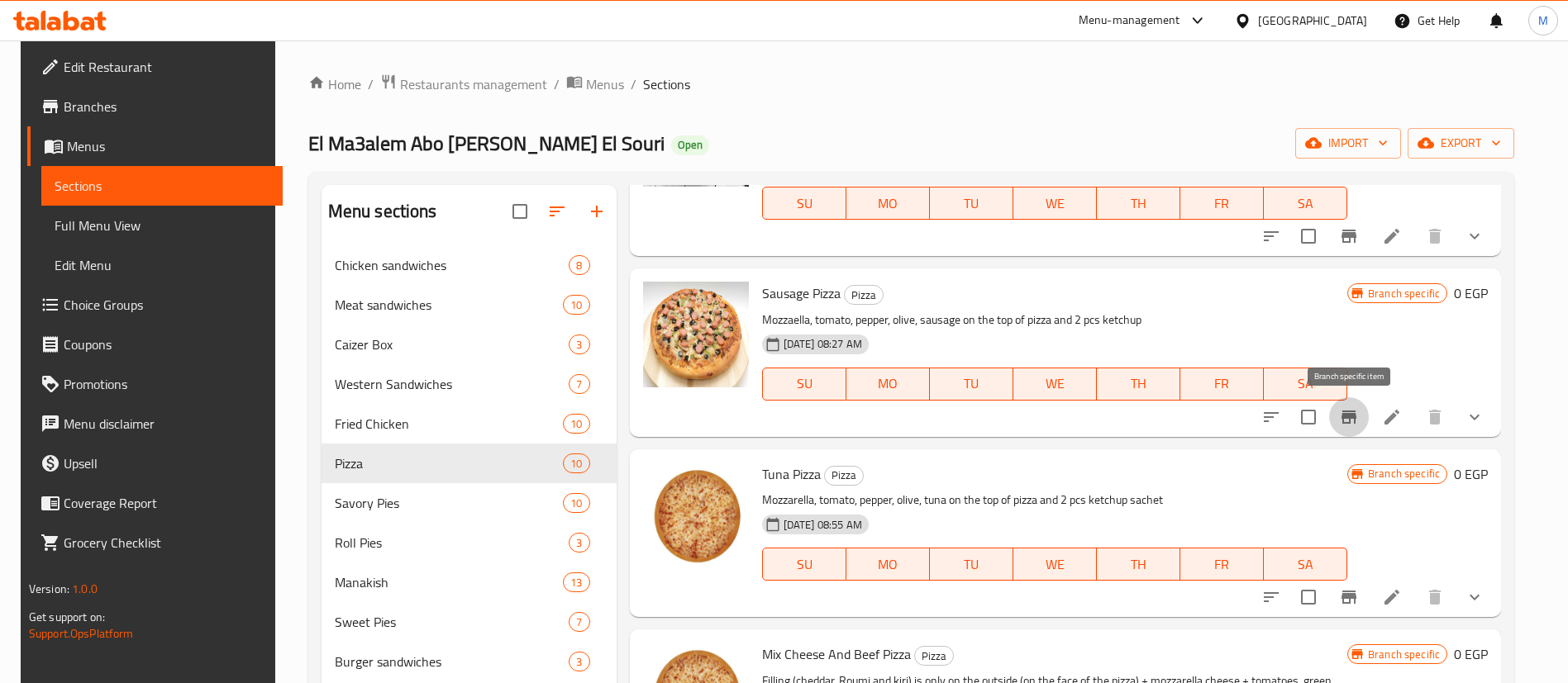
click at [1354, 409] on icon "Branch-specific-item" at bounding box center [1349, 417] width 20 height 20
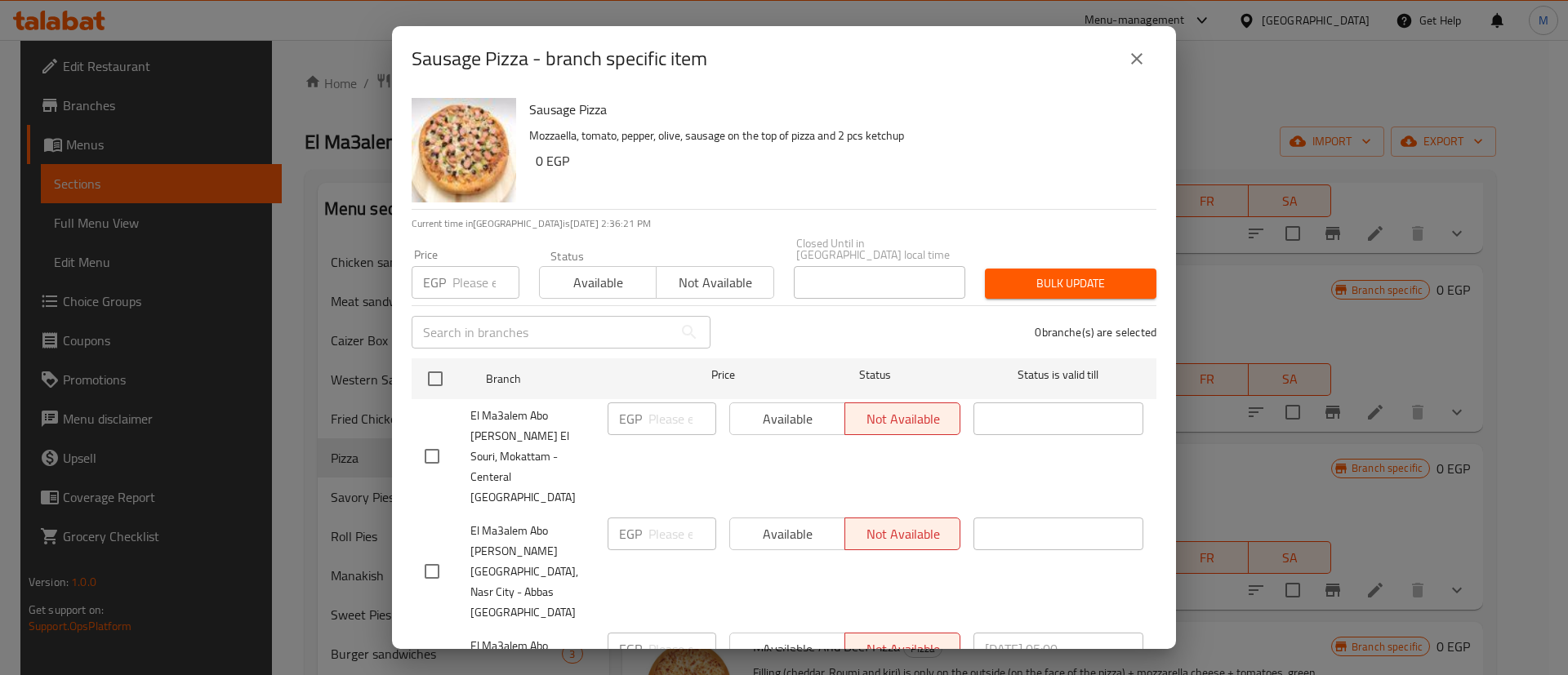
click at [434, 659] on input "checkbox" at bounding box center [432, 676] width 34 height 34
checkbox input "true"
click at [614, 276] on span "Available" at bounding box center [598, 283] width 104 height 23
click at [1062, 259] on div "Bulk update" at bounding box center [1071, 283] width 191 height 50
click at [1061, 273] on span "Bulk update" at bounding box center [1071, 283] width 146 height 21
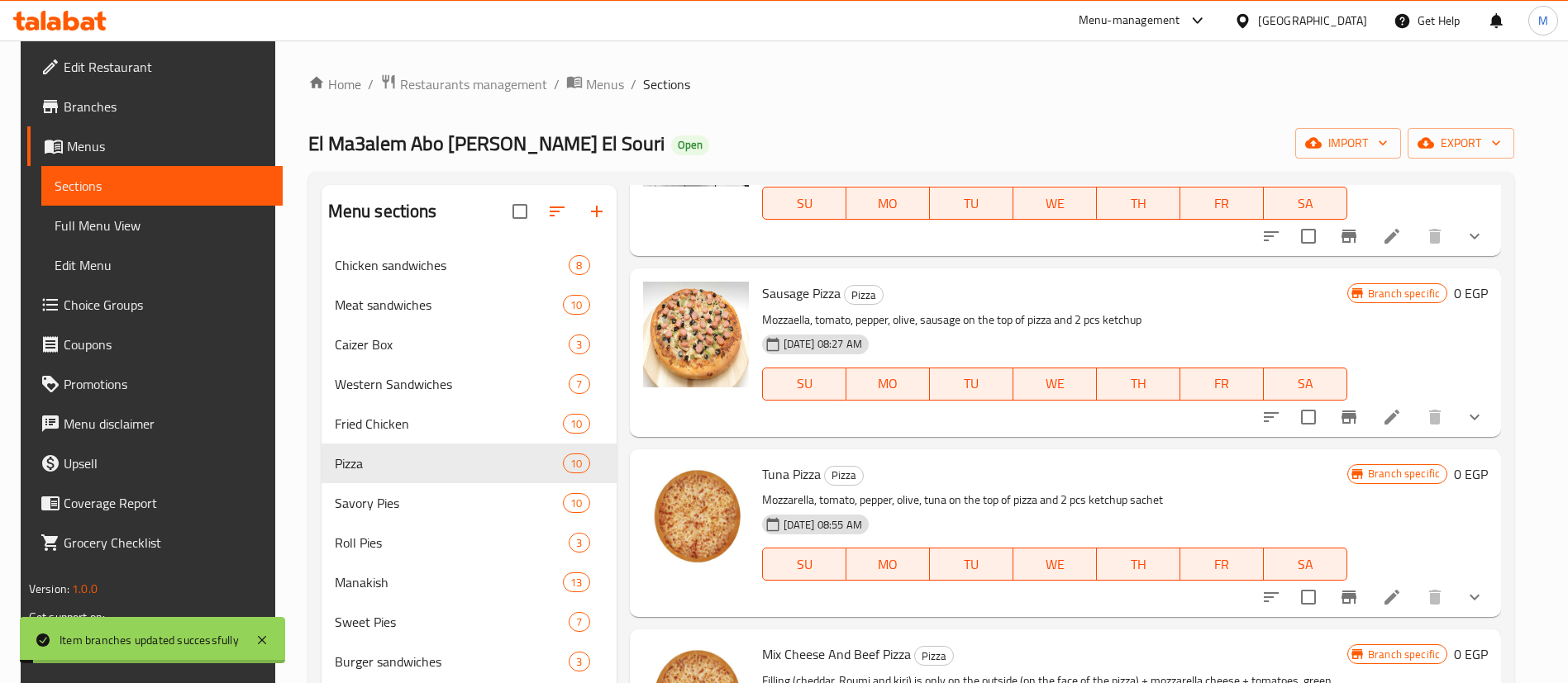
scroll to position [0, 0]
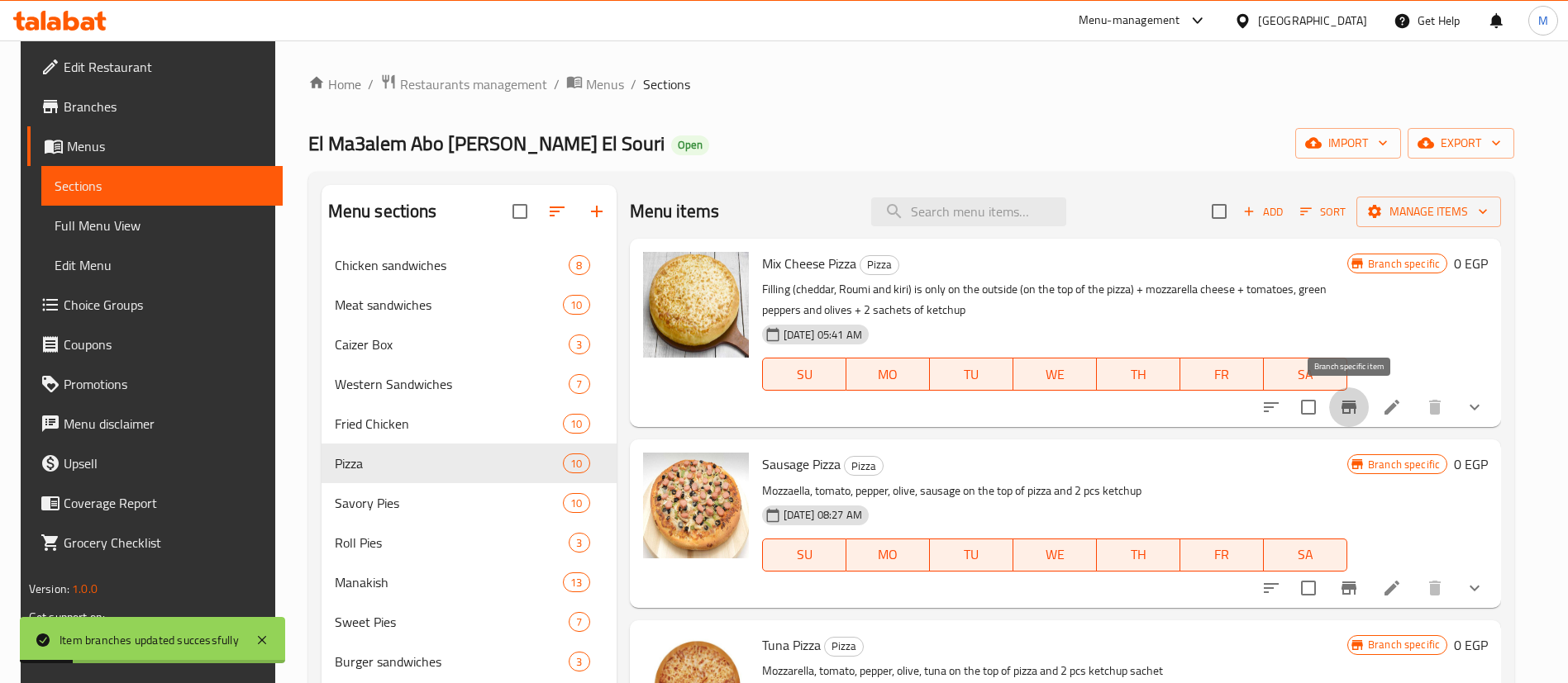
click at [1358, 410] on icon "Branch-specific-item" at bounding box center [1349, 407] width 20 height 20
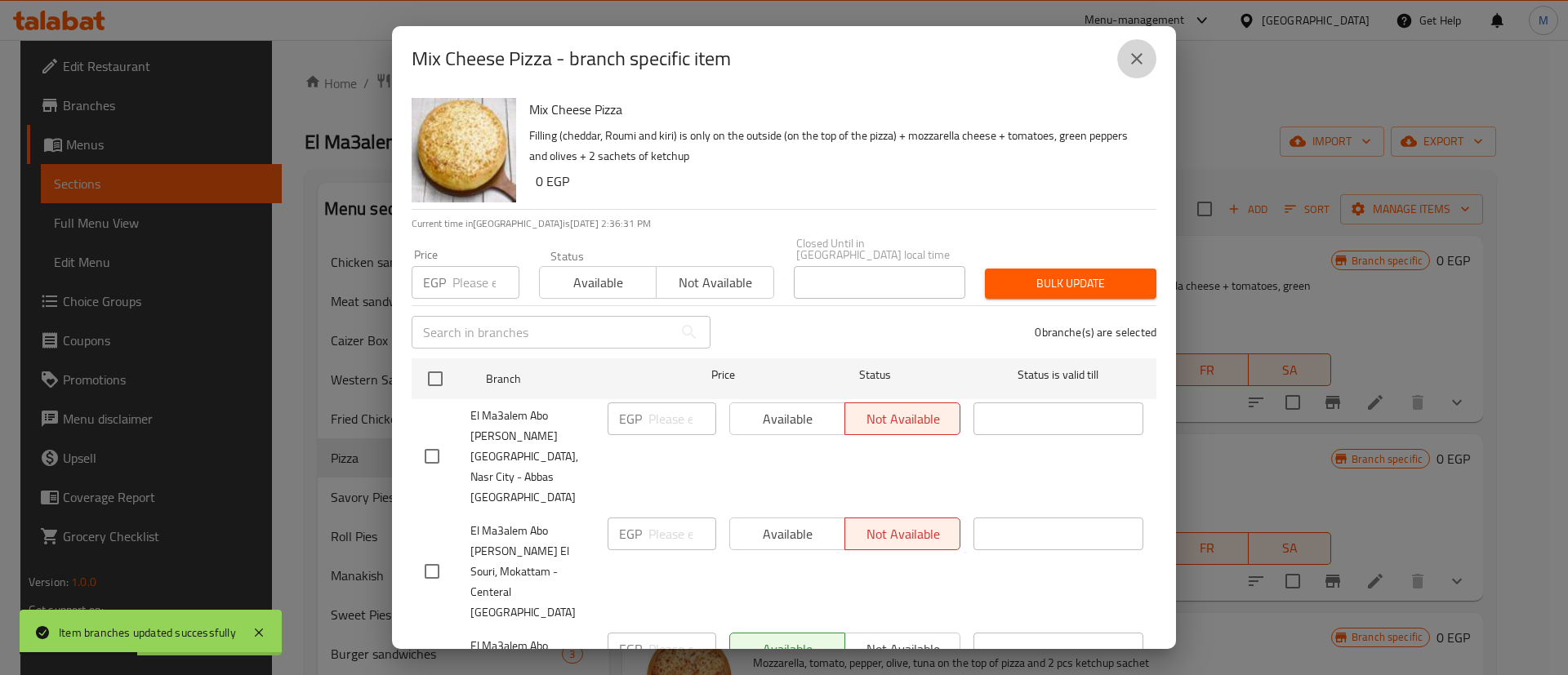
click at [1134, 60] on icon "close" at bounding box center [1137, 59] width 20 height 20
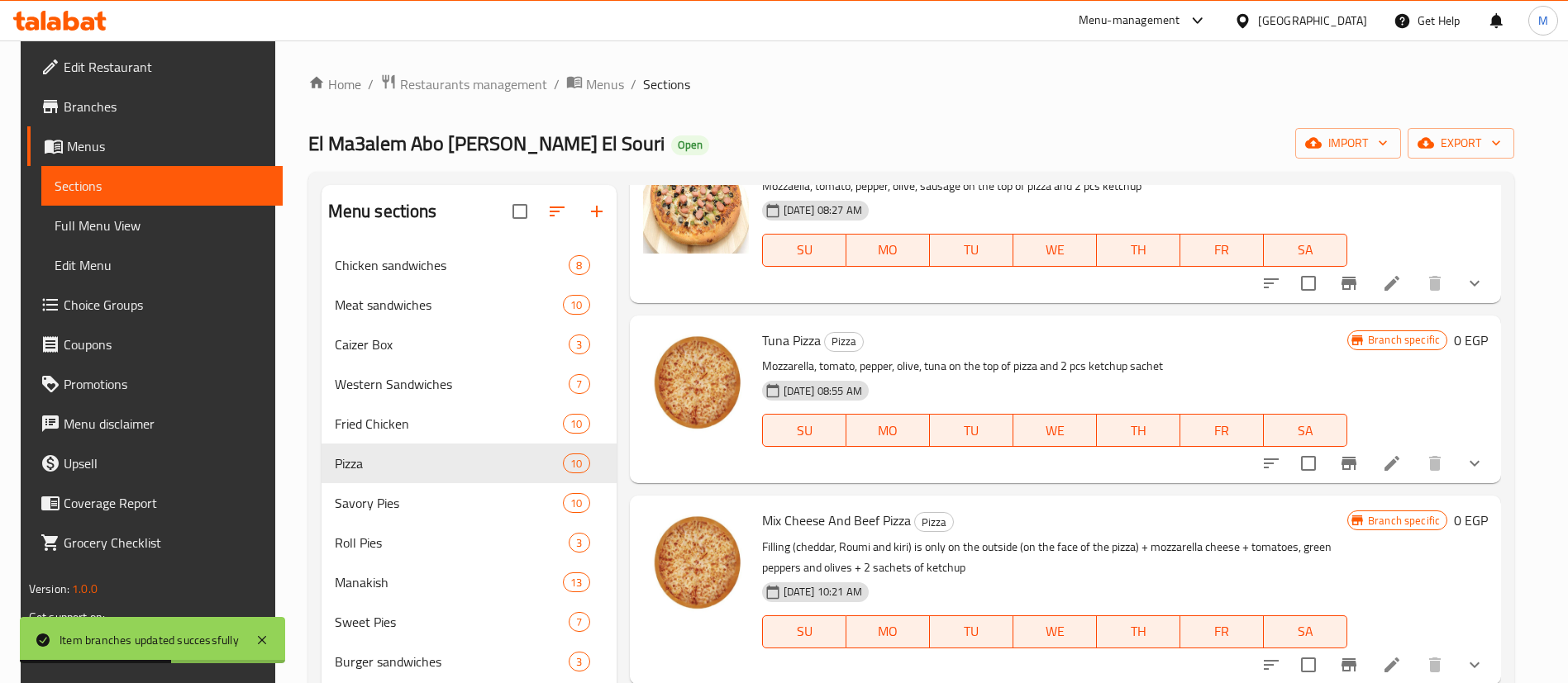
scroll to position [307, 0]
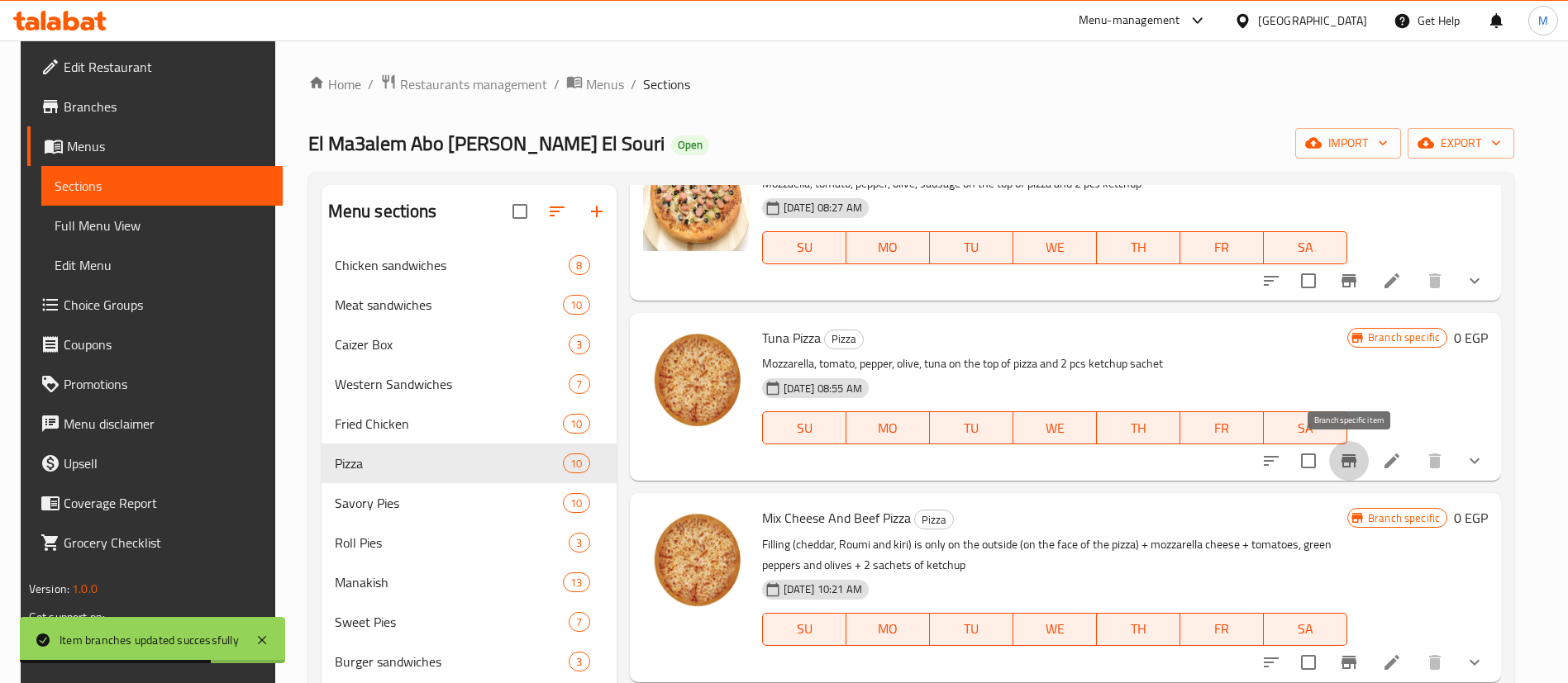
click at [1338, 469] on button "Branch-specific-item" at bounding box center [1348, 460] width 40 height 40
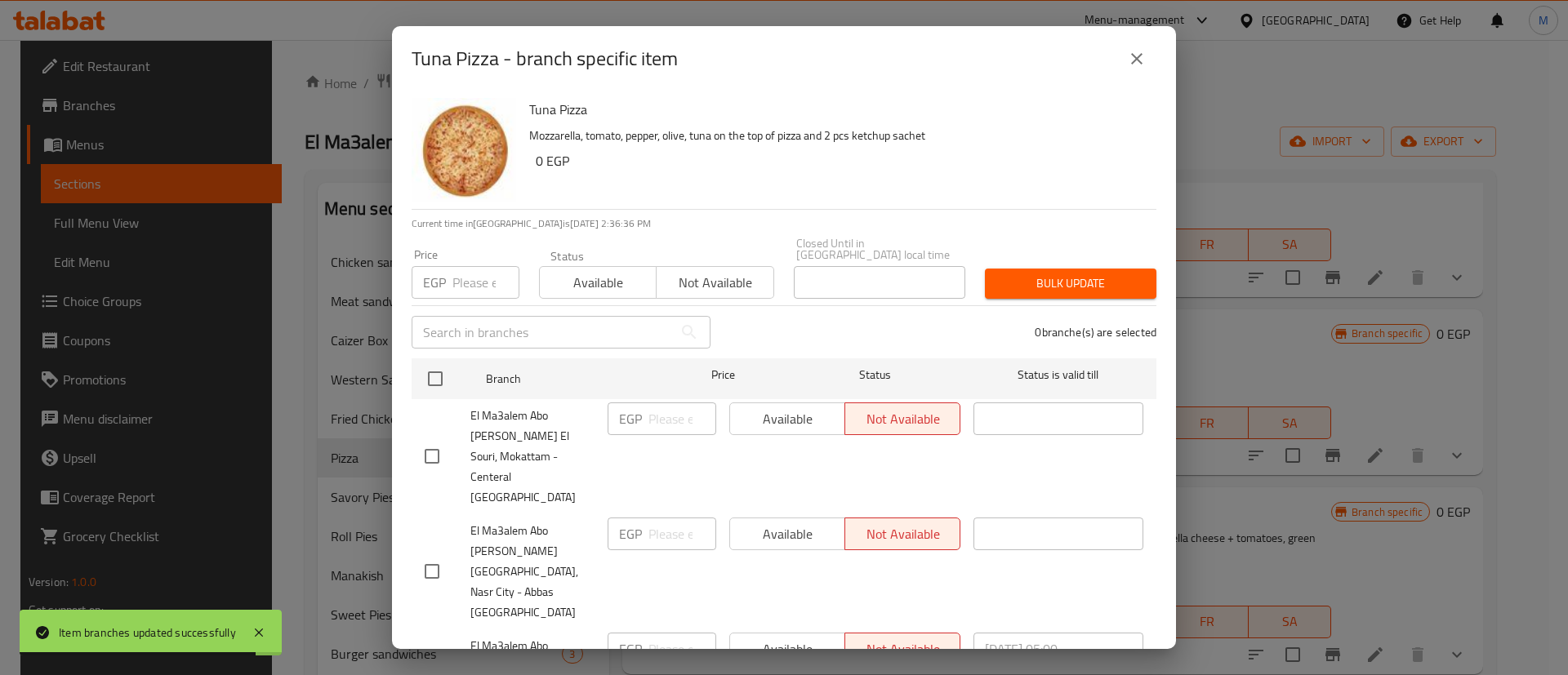
click at [432, 659] on input "checkbox" at bounding box center [432, 676] width 34 height 34
checkbox input "true"
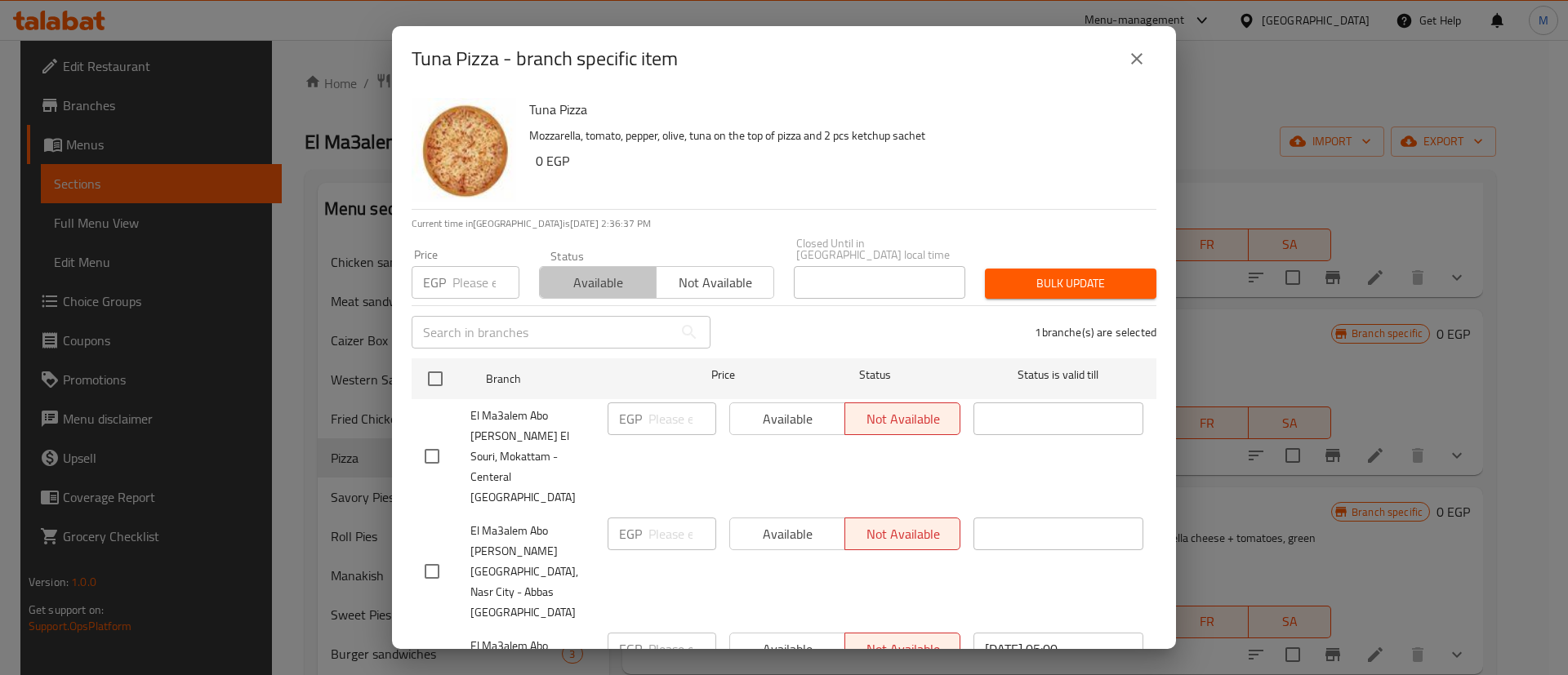
click at [606, 279] on span "Available" at bounding box center [598, 283] width 104 height 23
click at [1044, 273] on span "Bulk update" at bounding box center [1071, 283] width 146 height 21
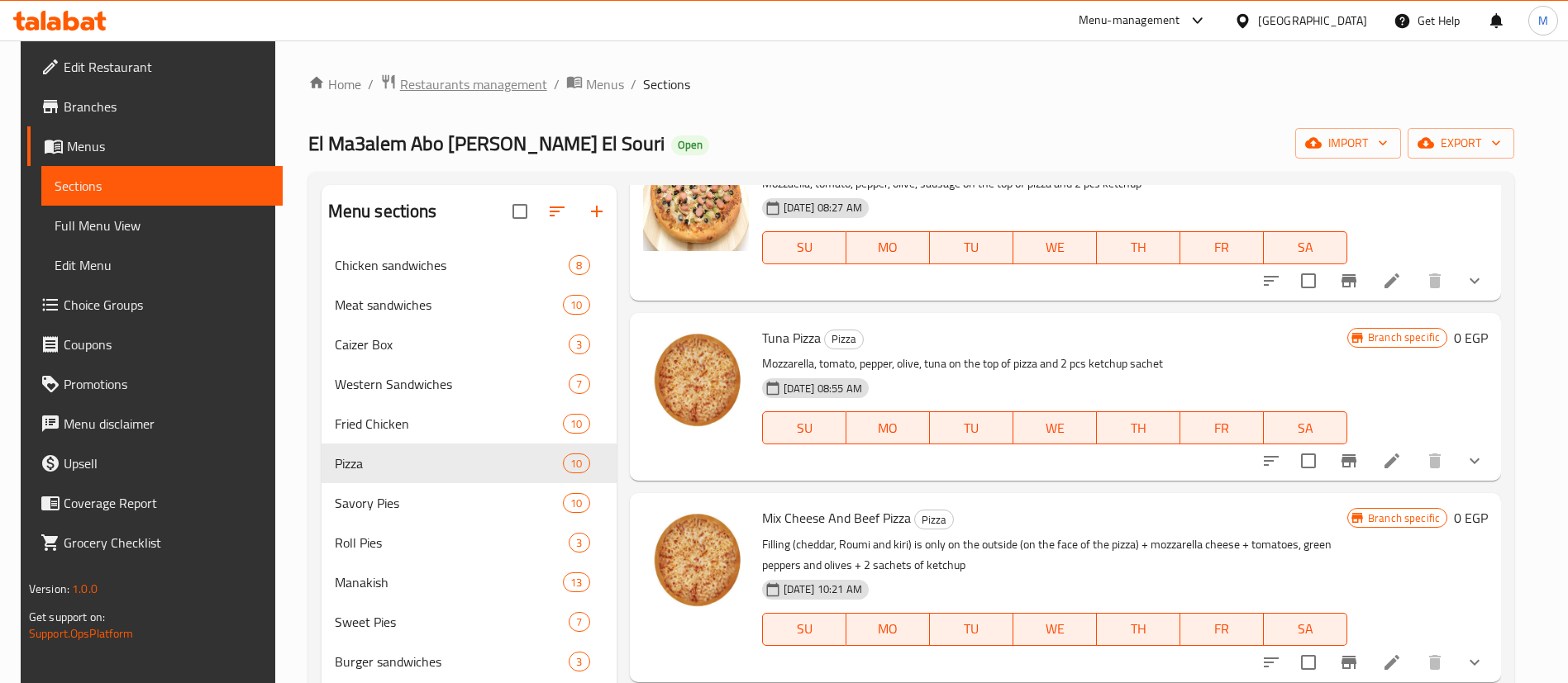
click at [448, 77] on span "Restaurants management" at bounding box center [473, 84] width 147 height 20
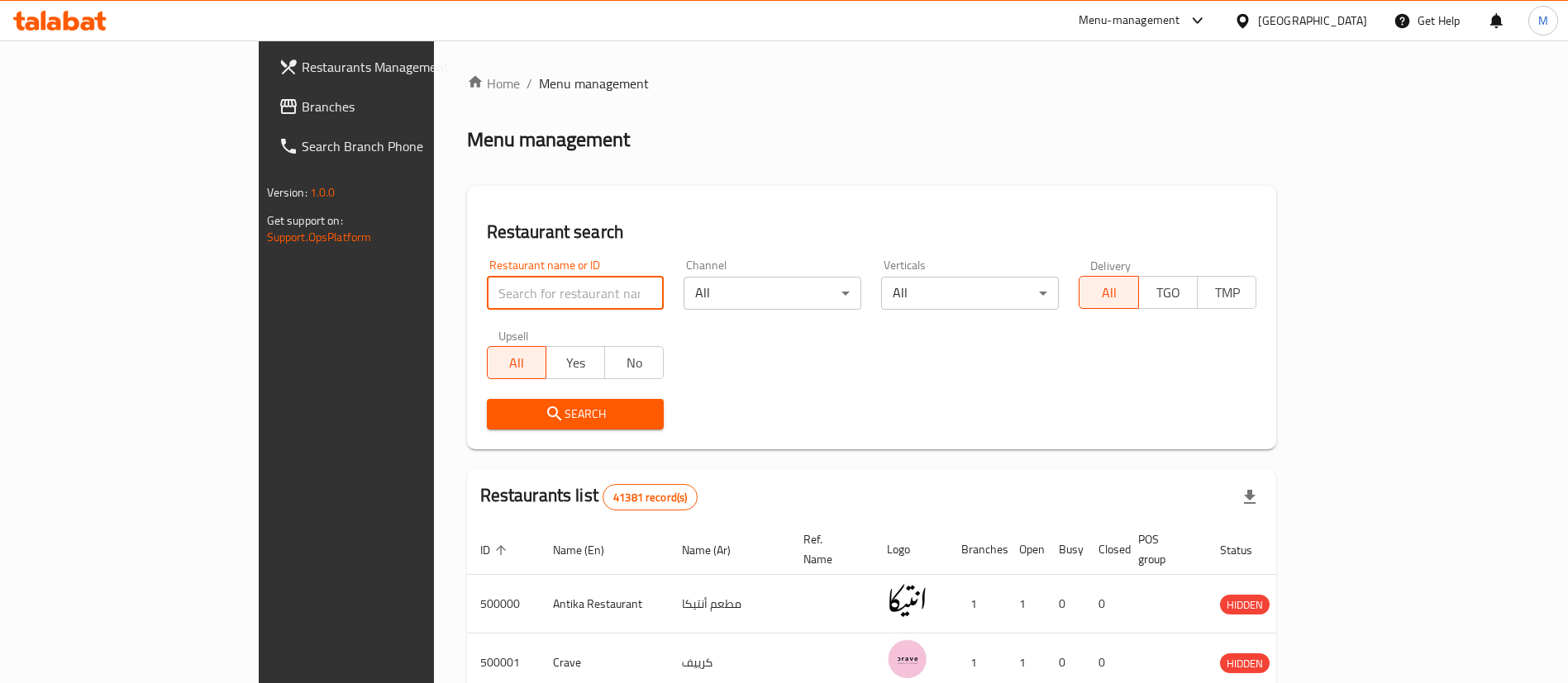
click at [486, 296] on input "search" at bounding box center [575, 293] width 178 height 33
type input "pastaweesy"
click button "Search" at bounding box center [575, 414] width 178 height 30
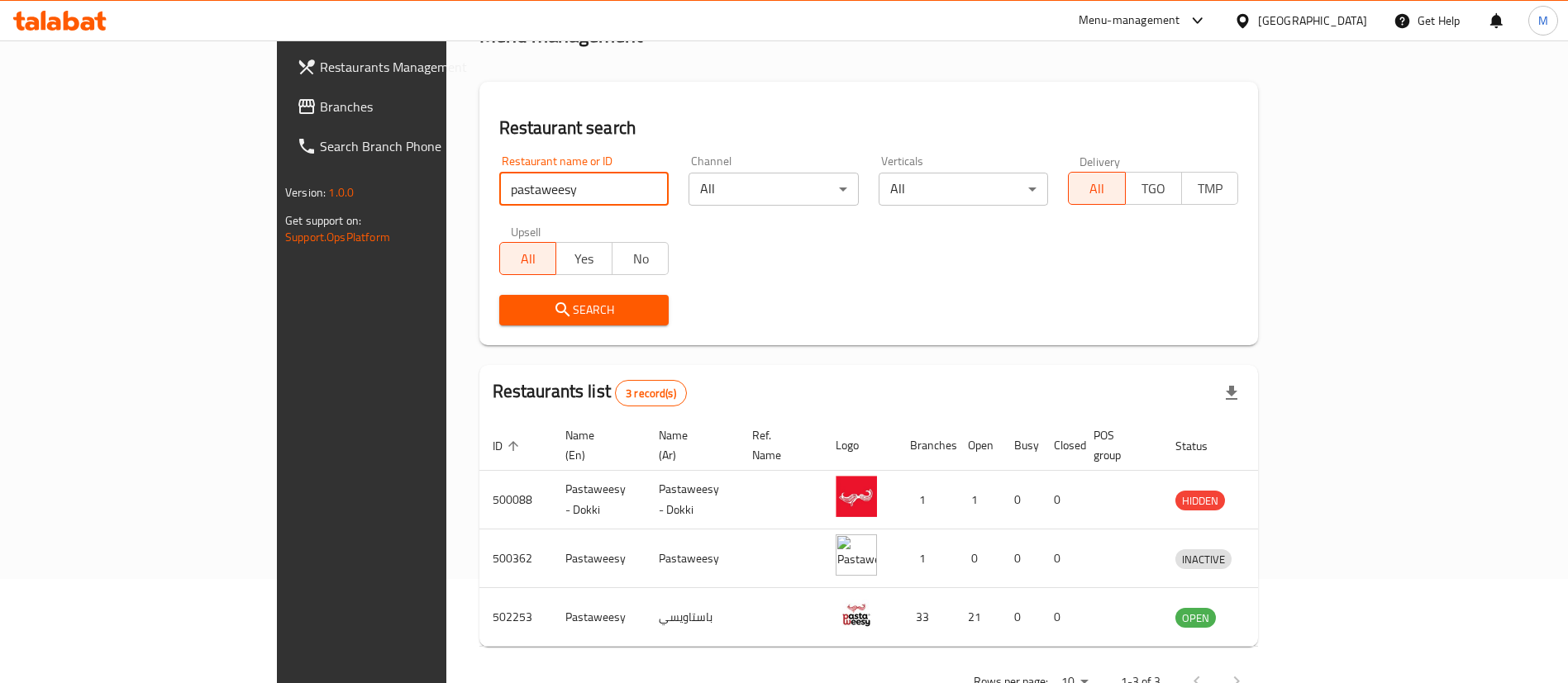
scroll to position [139, 0]
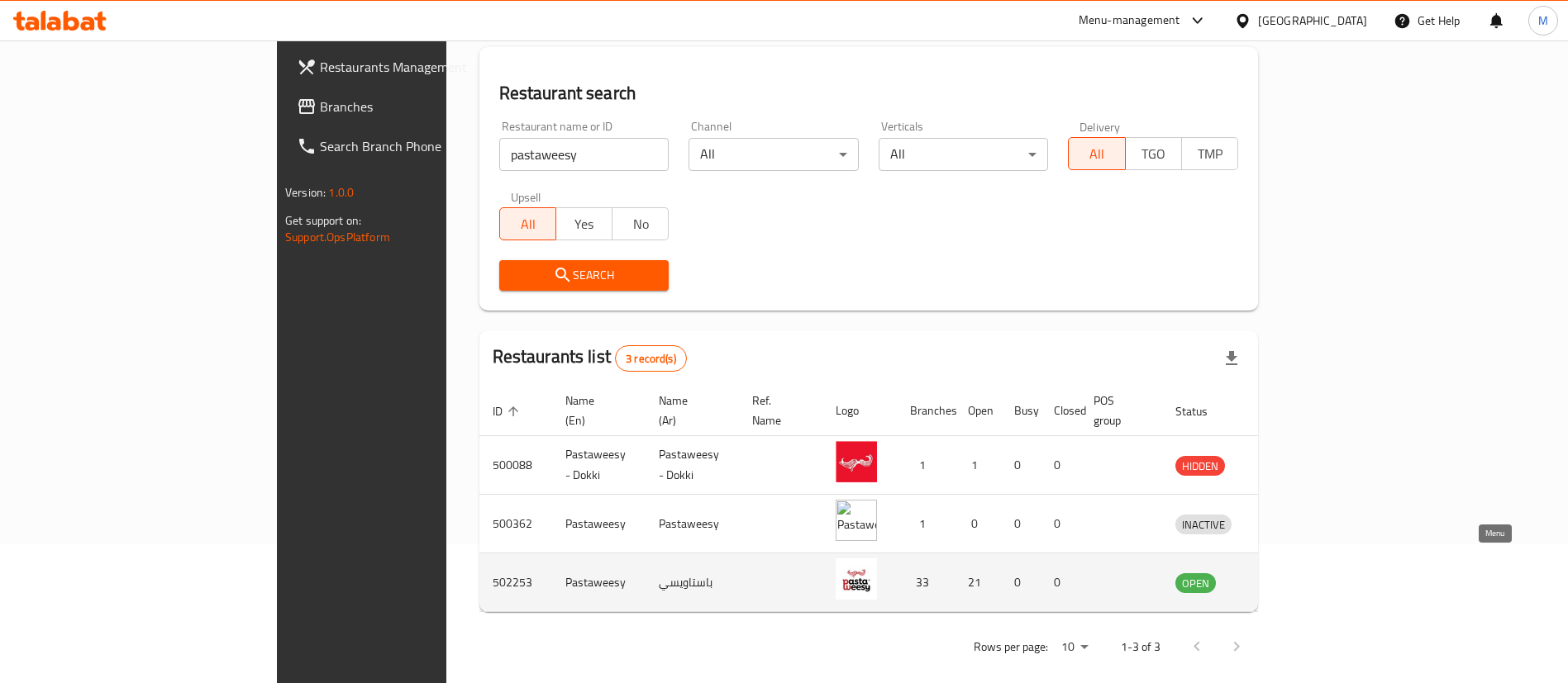
click at [1284, 576] on icon "enhanced table" at bounding box center [1274, 583] width 19 height 14
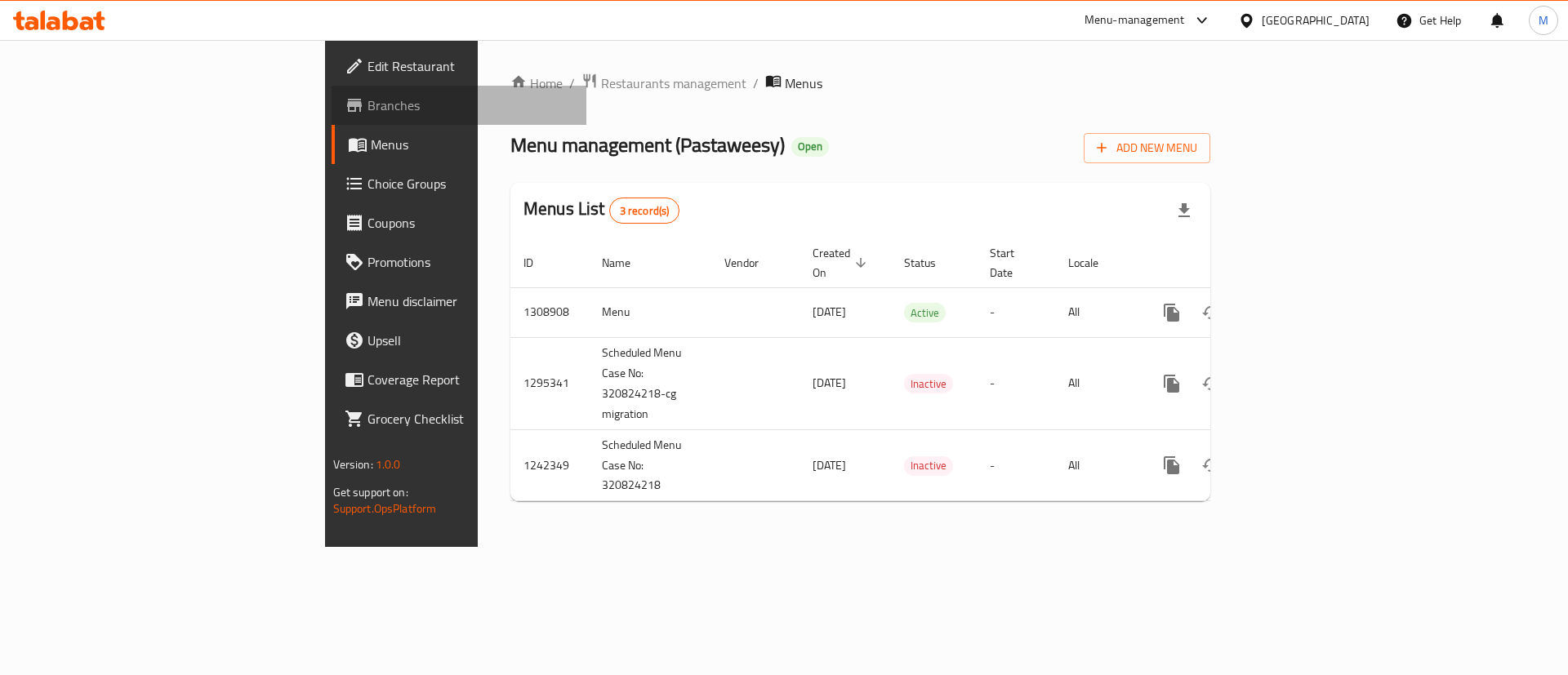
click at [368, 99] on span "Branches" at bounding box center [471, 106] width 206 height 20
